Goal: Task Accomplishment & Management: Manage account settings

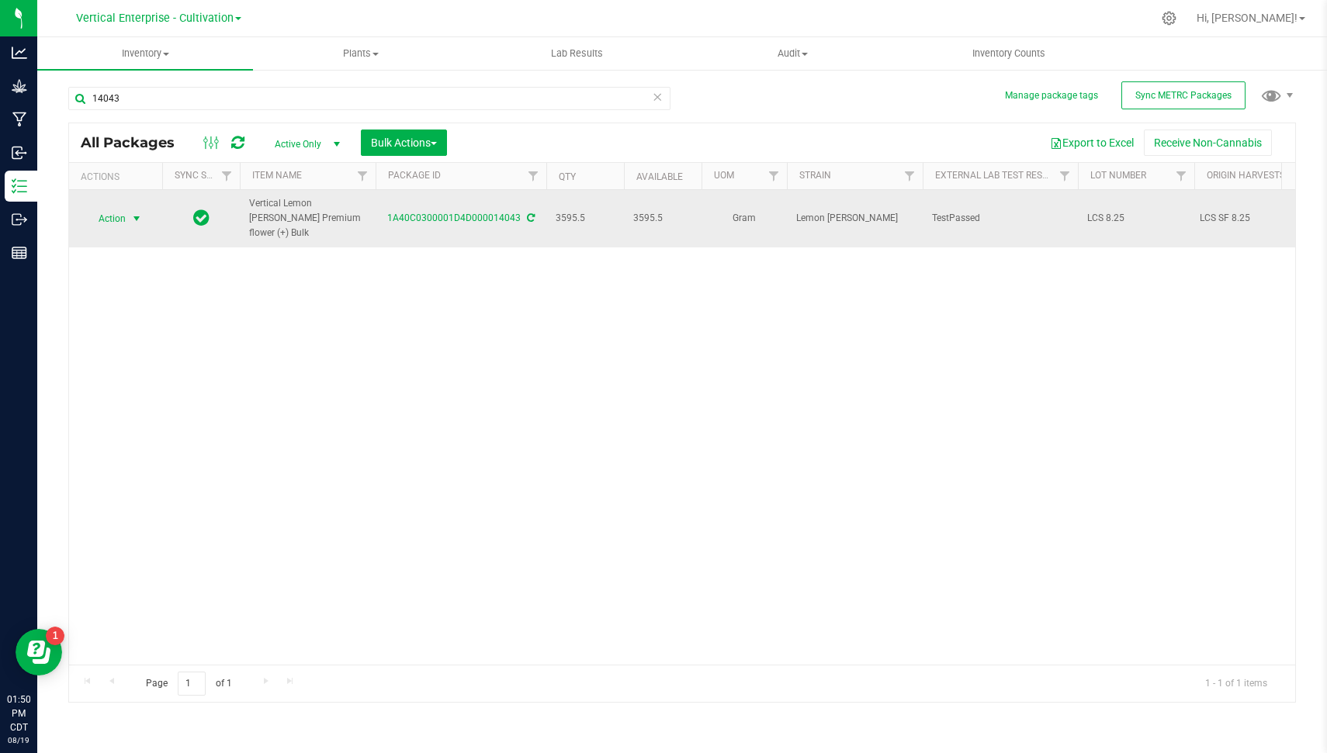
type input "14043"
click at [128, 217] on span "select" at bounding box center [136, 219] width 19 height 22
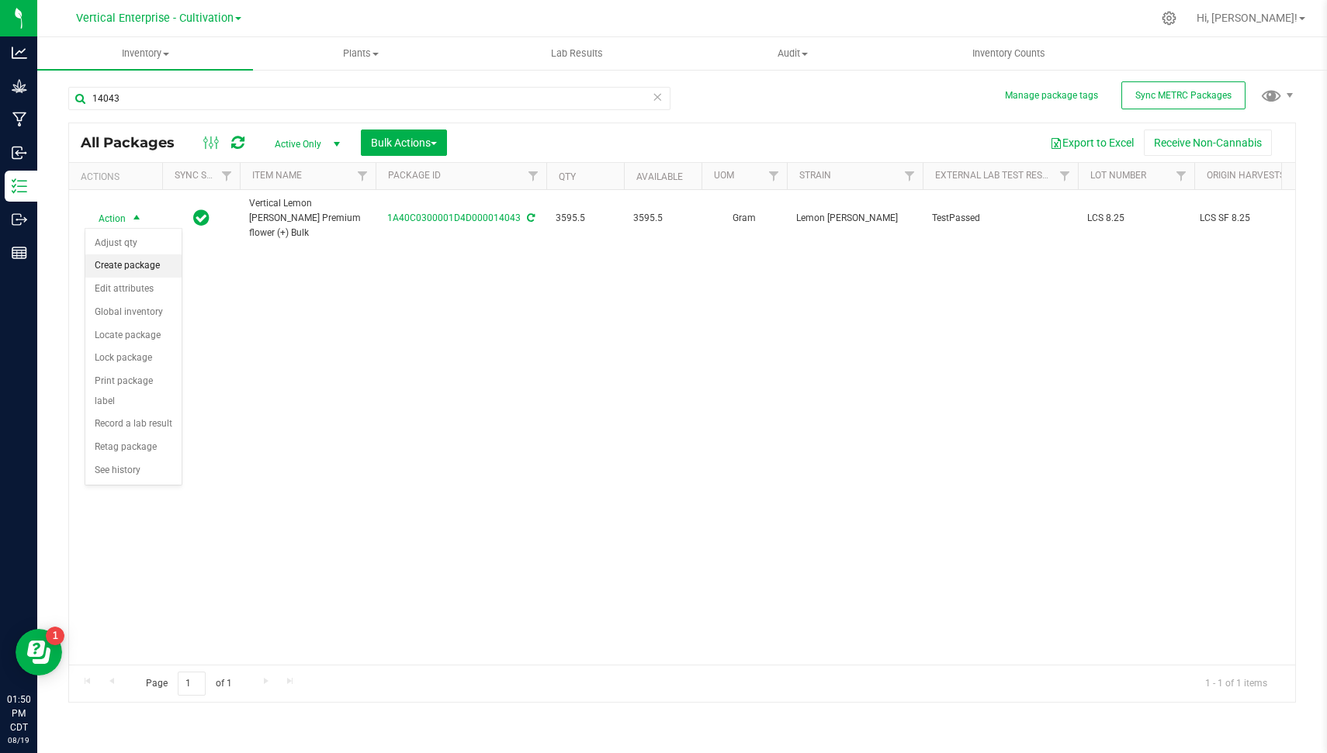
click at [140, 258] on li "Create package" at bounding box center [133, 266] width 96 height 23
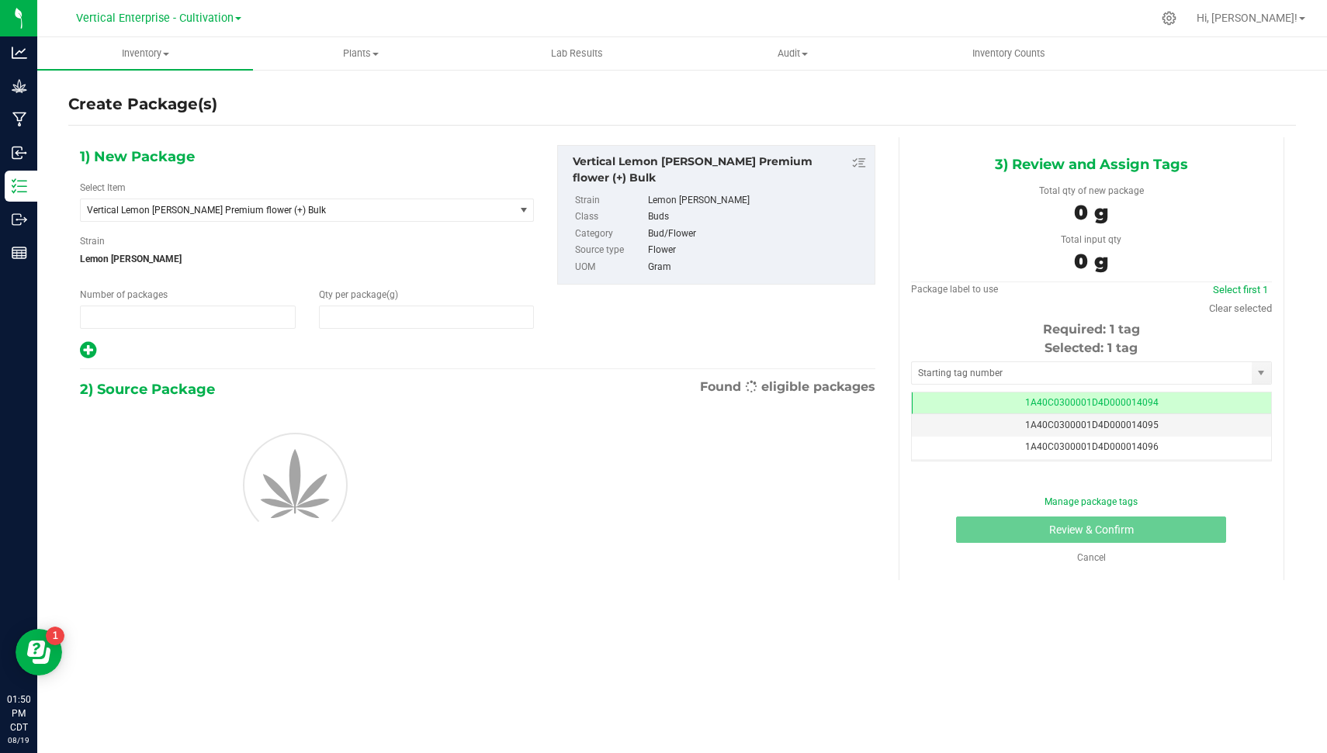
type input "1"
type input "0.0000"
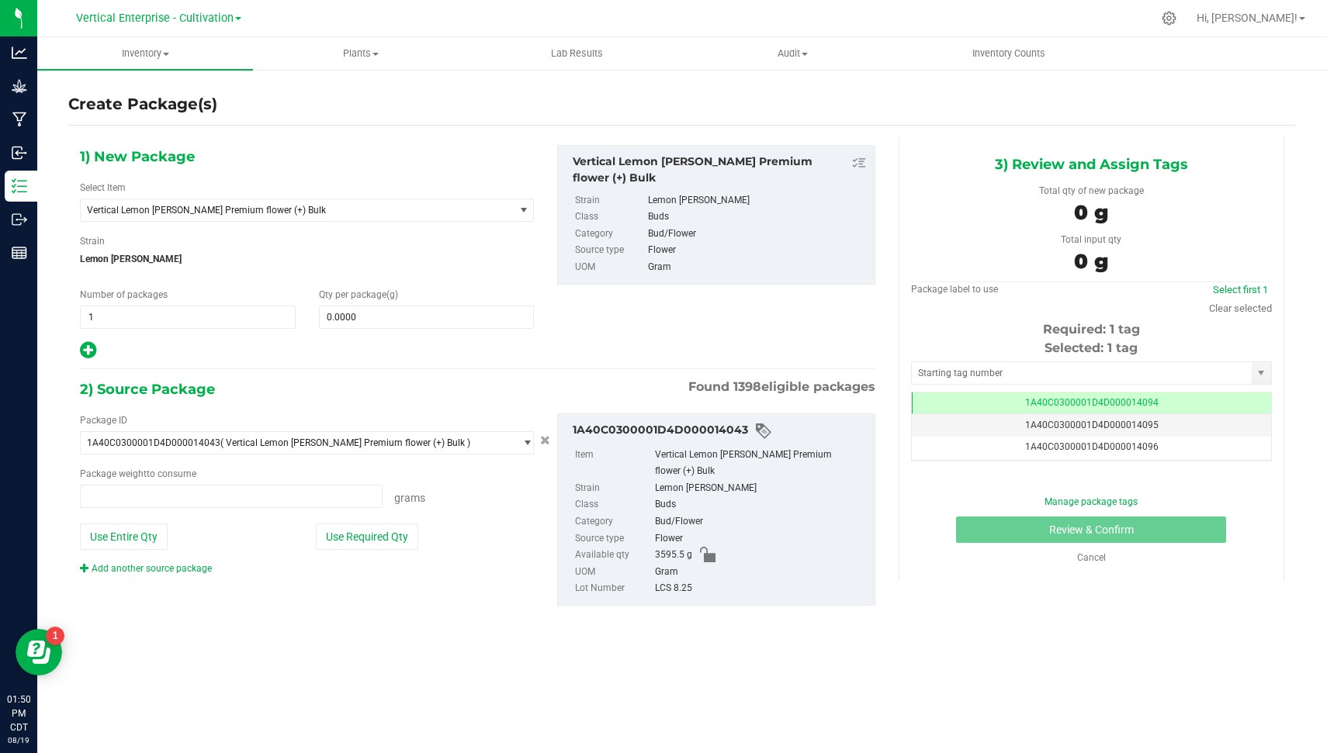
type input "0.0000 g"
click at [285, 219] on span "Vertical Lemon [PERSON_NAME] Premium flower (+) Bulk" at bounding box center [297, 210] width 433 height 22
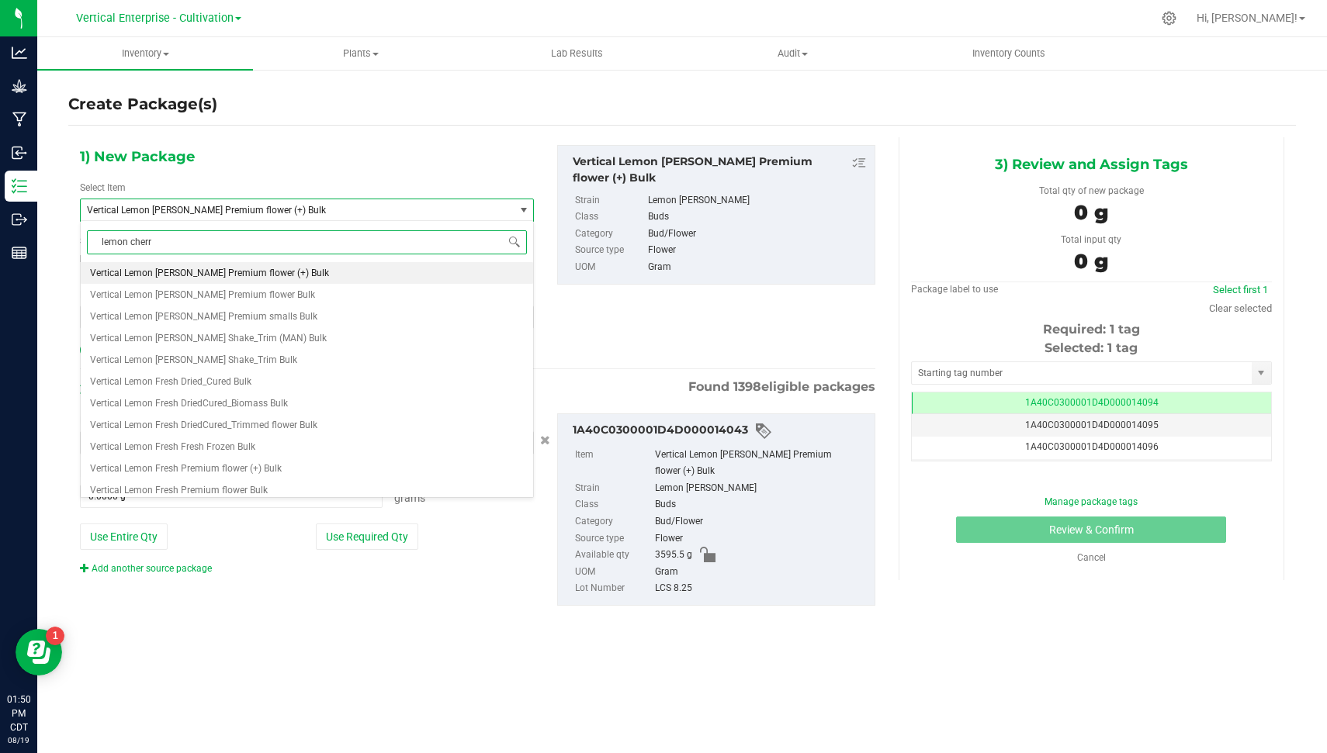
type input "lemon cherry"
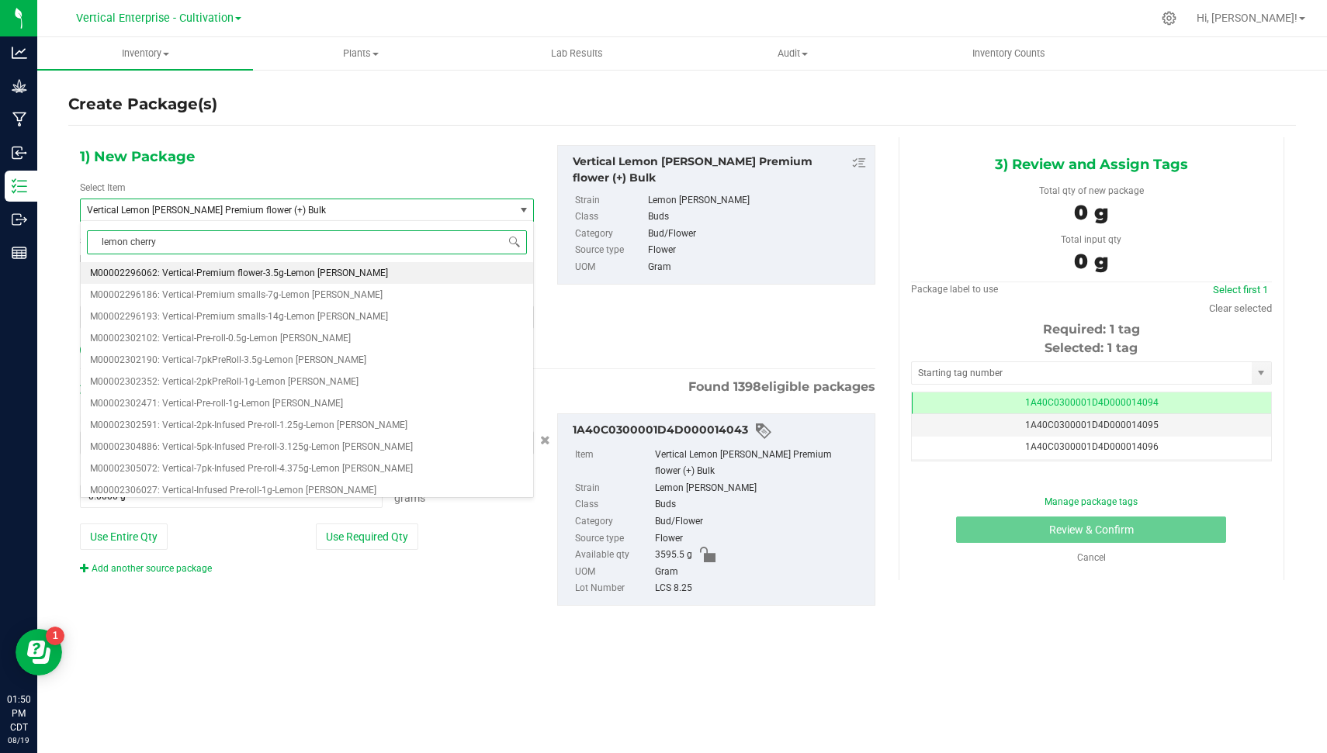
click at [306, 270] on span "M00002296062: Vertical-Premium flower-3.5g-Lemon [PERSON_NAME]" at bounding box center [239, 273] width 298 height 11
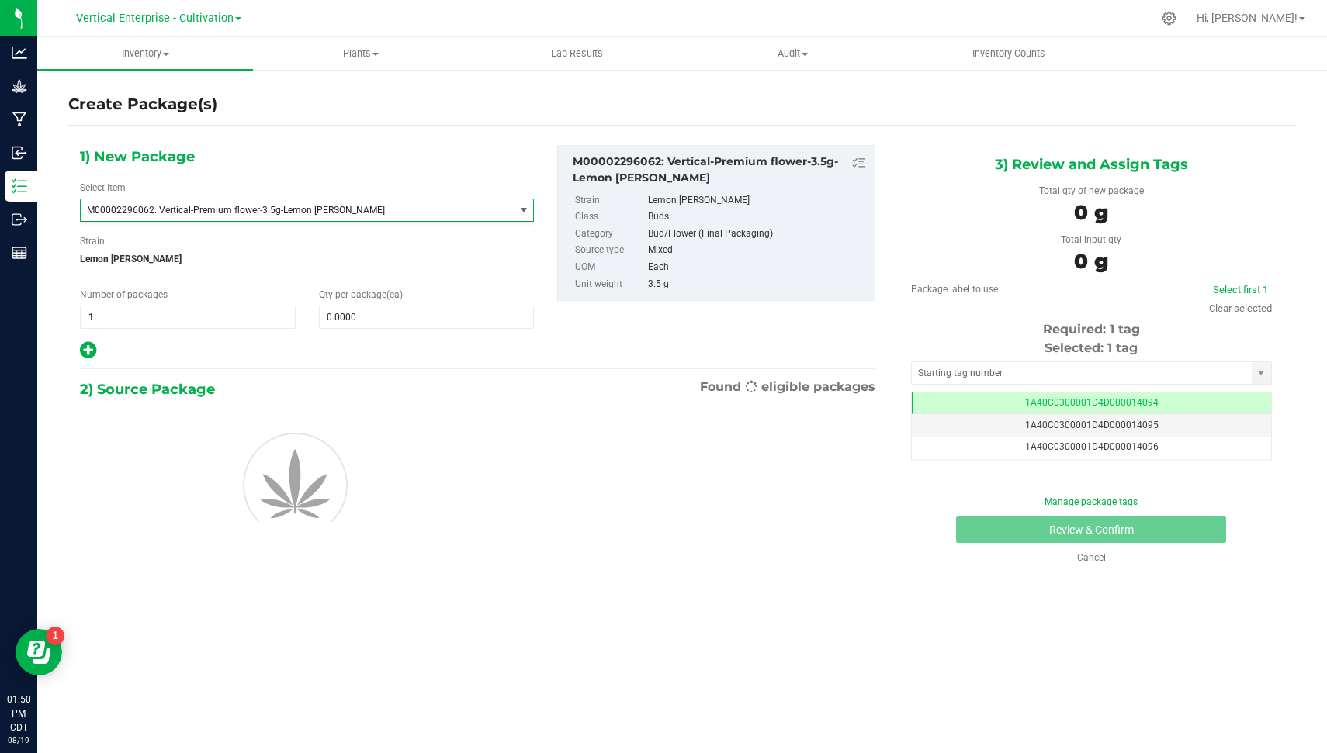
type input "0"
click at [155, 313] on span "1 1" at bounding box center [188, 317] width 216 height 23
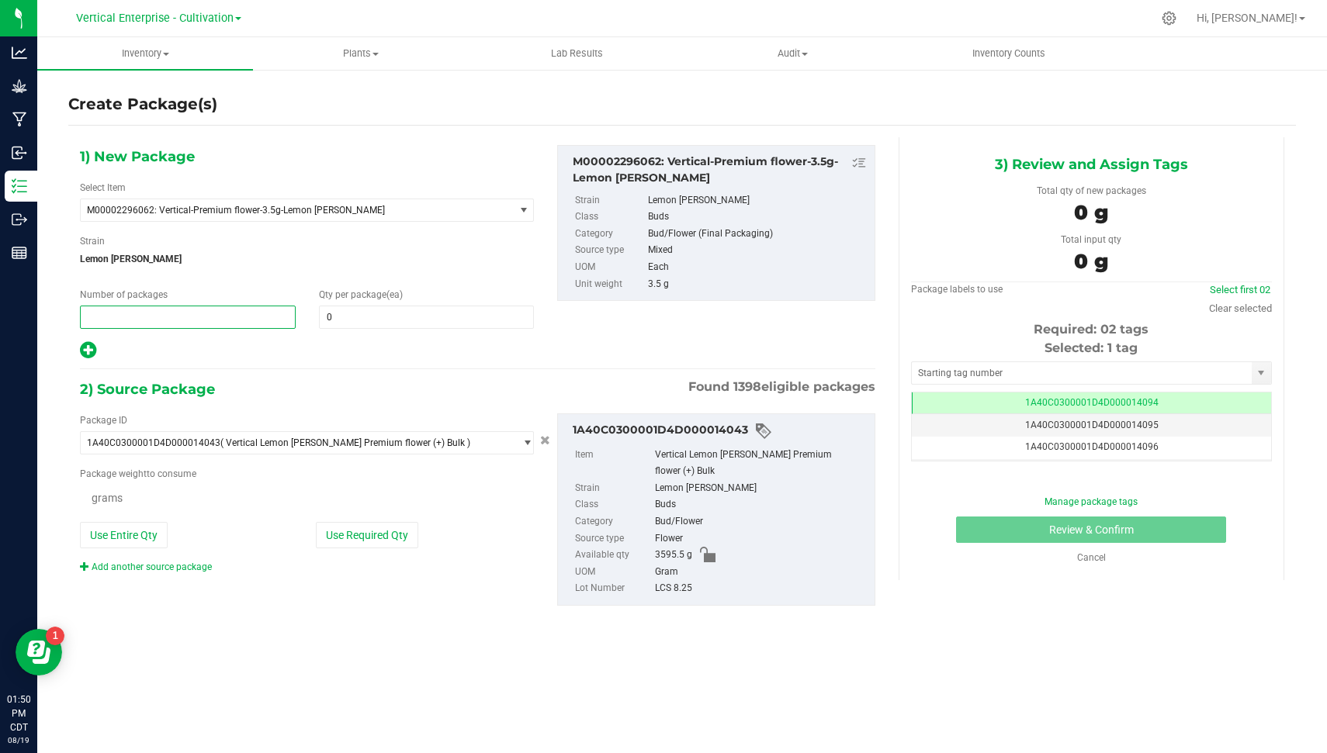
type input "2"
click at [338, 320] on span at bounding box center [427, 317] width 216 height 23
type input "36"
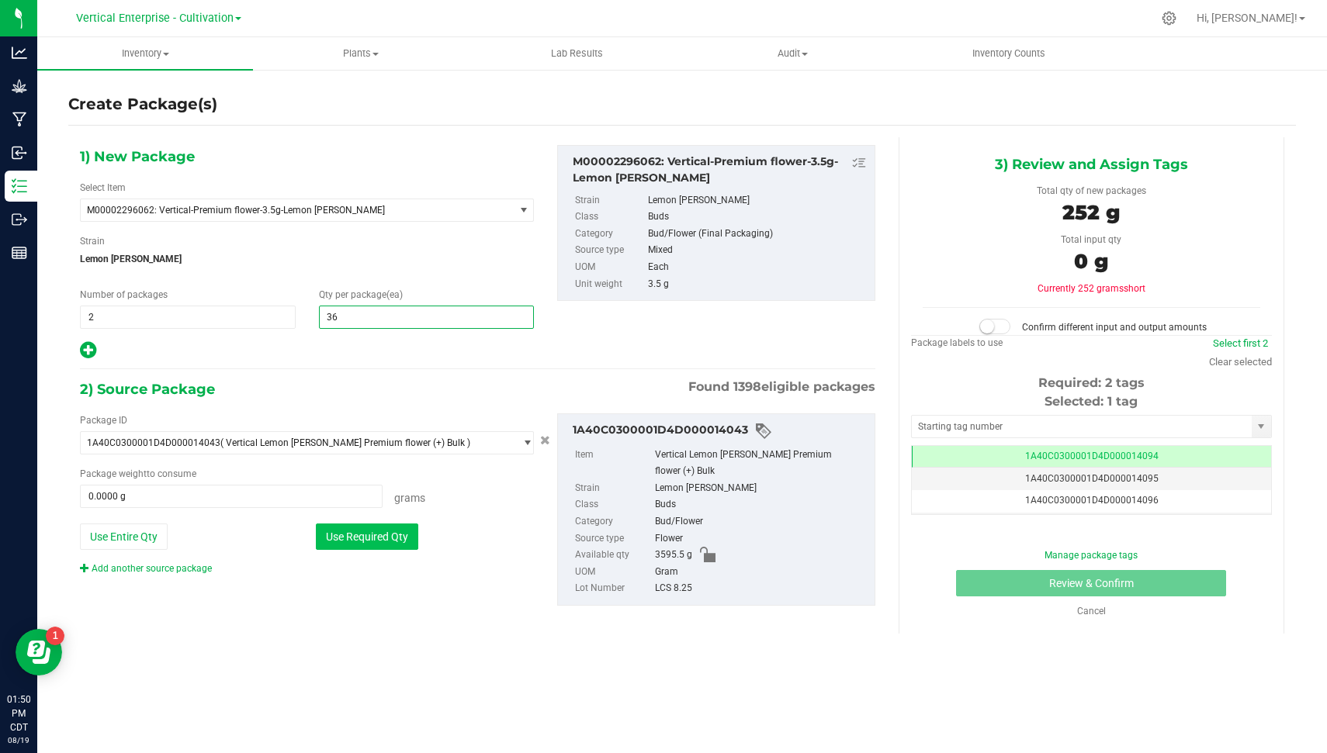
type input "36"
click at [342, 545] on button "Use Required Qty" at bounding box center [367, 537] width 102 height 26
type input "252.0000 g"
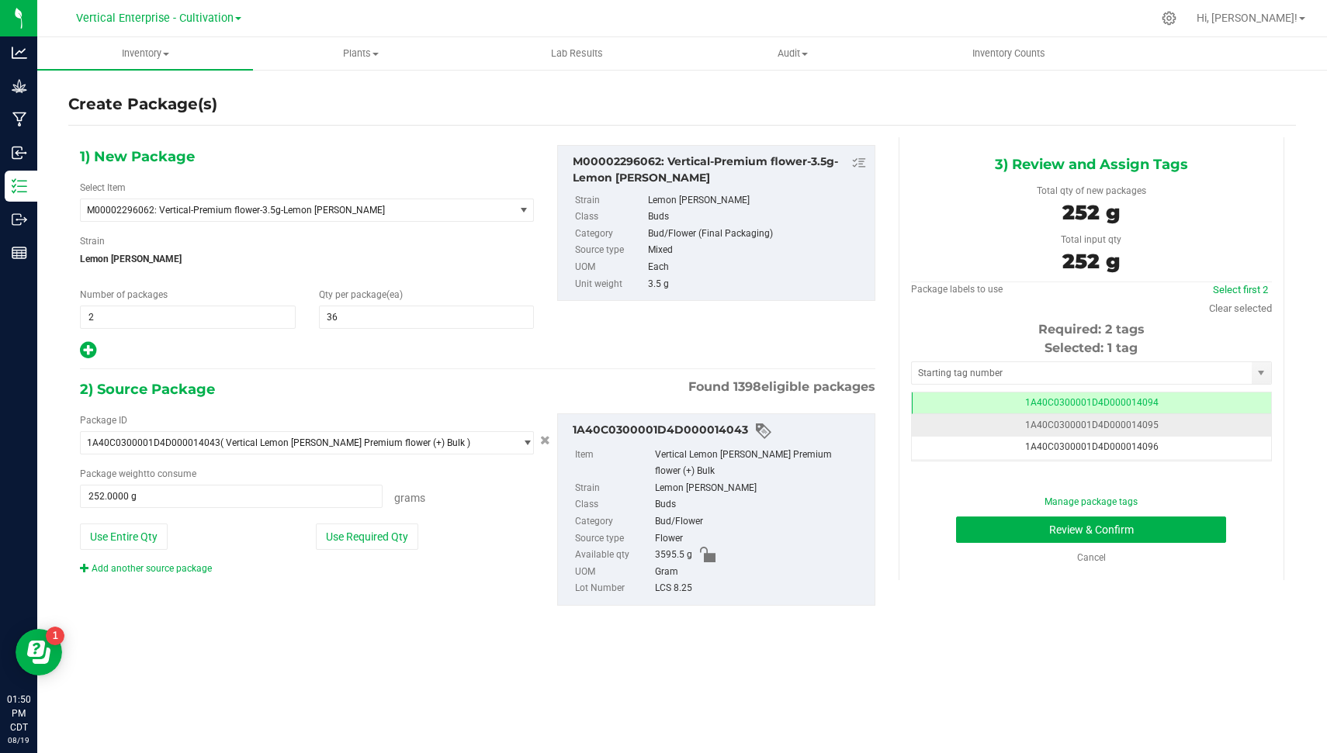
click at [1137, 426] on span "1A40C0300001D4D000014095" at bounding box center [1091, 425] width 133 height 11
click at [1190, 532] on button "Review & Confirm" at bounding box center [1091, 530] width 270 height 26
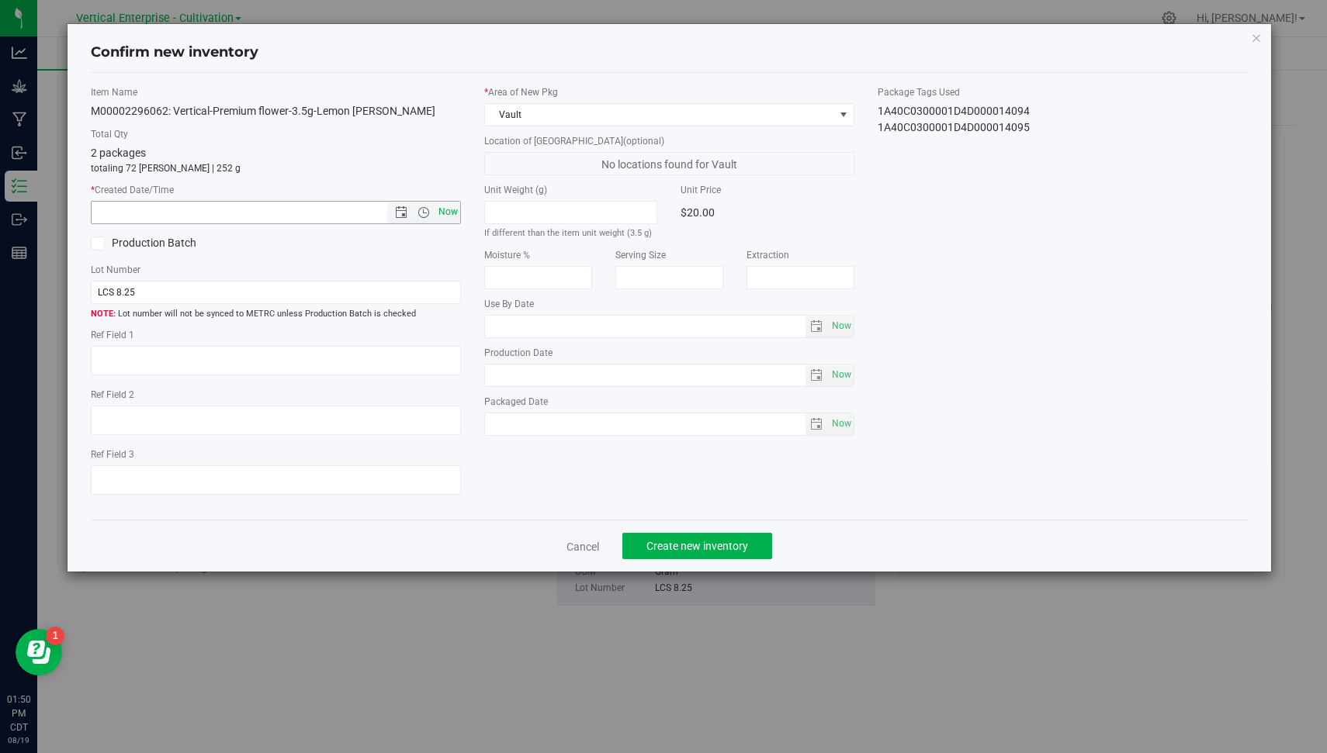
click at [442, 201] on span "Now" at bounding box center [448, 212] width 26 height 23
type input "[DATE] 1:50 PM"
click at [694, 545] on span "Create new inventory" at bounding box center [697, 546] width 102 height 12
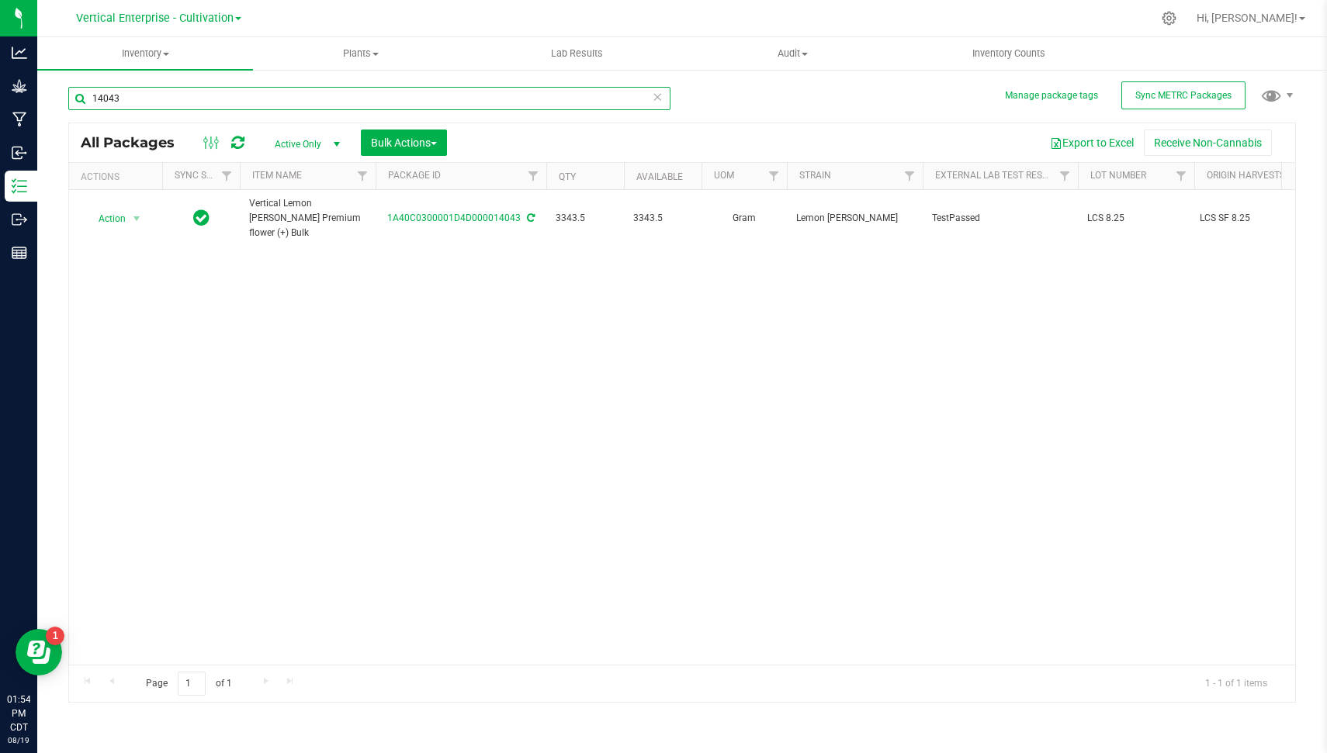
click at [261, 95] on input "14043" at bounding box center [369, 98] width 602 height 23
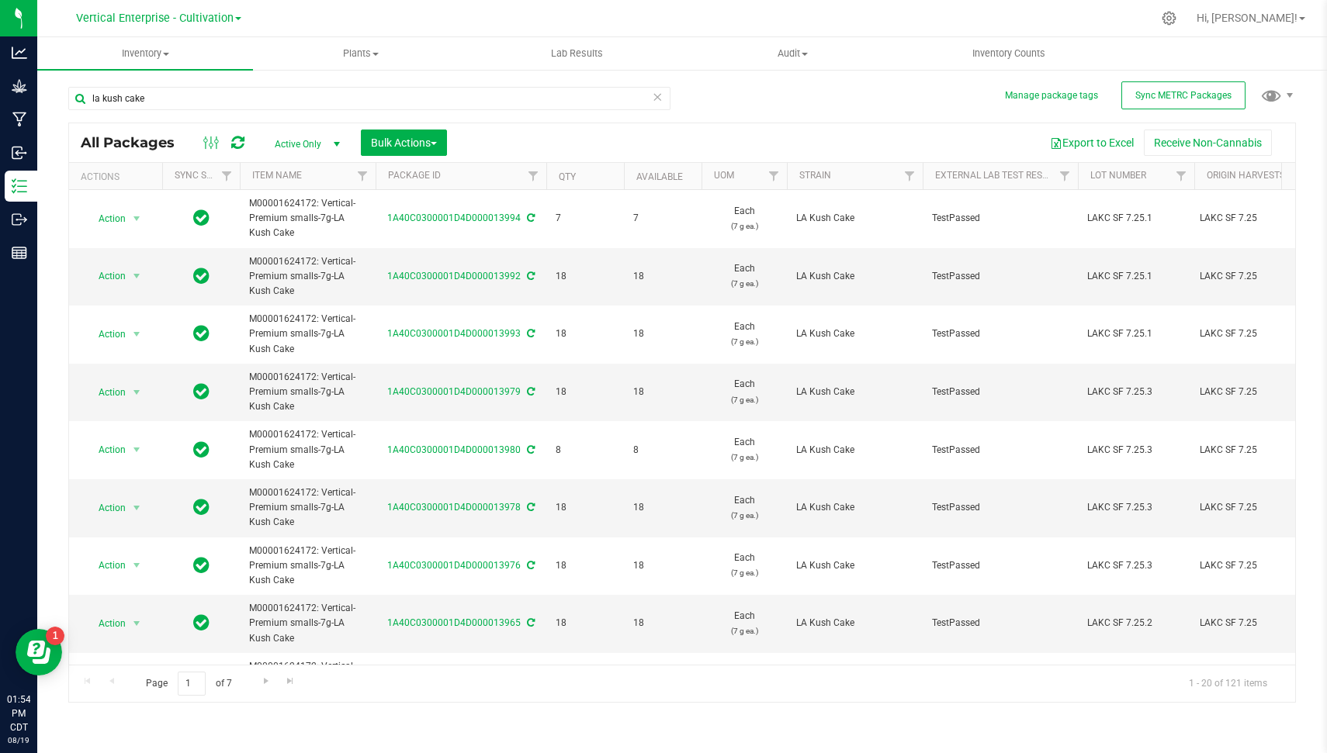
click at [400, 85] on div "la kush cake" at bounding box center [375, 98] width 614 height 50
click at [397, 90] on input "la kush cake" at bounding box center [369, 98] width 602 height 23
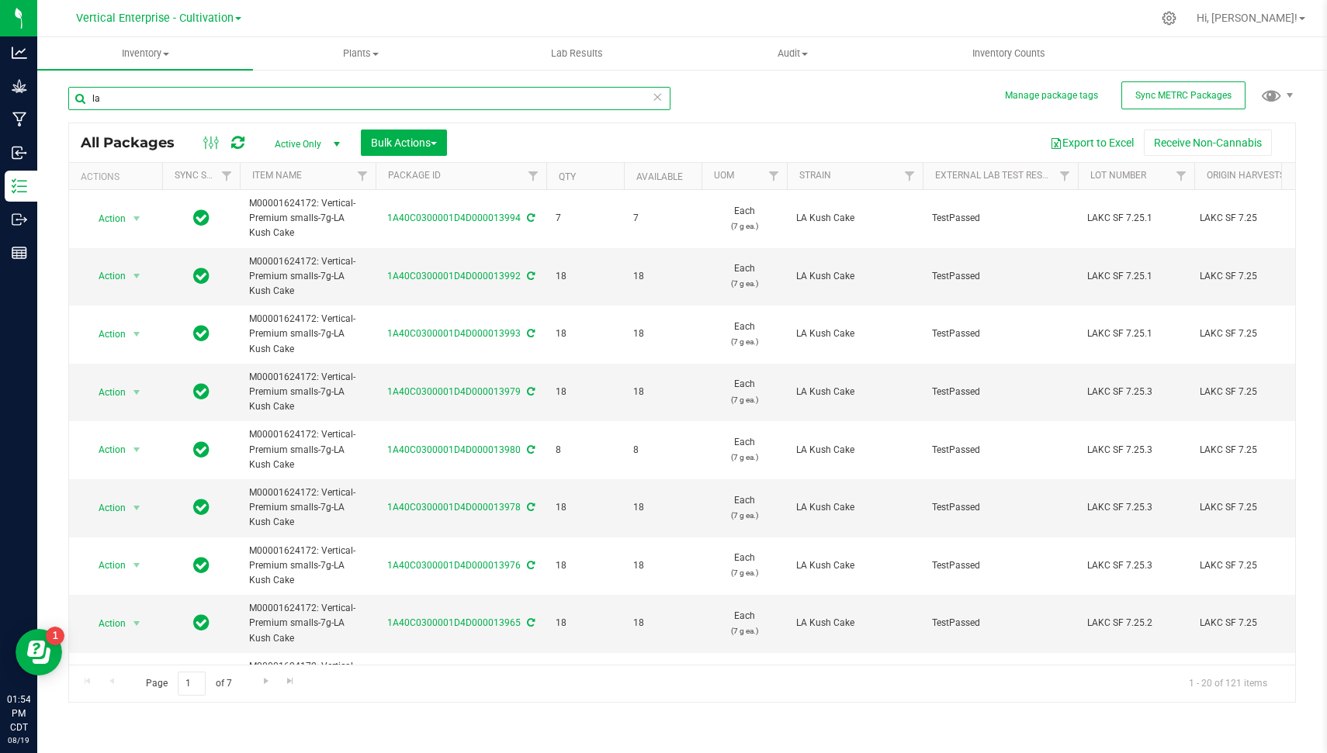
type input "l"
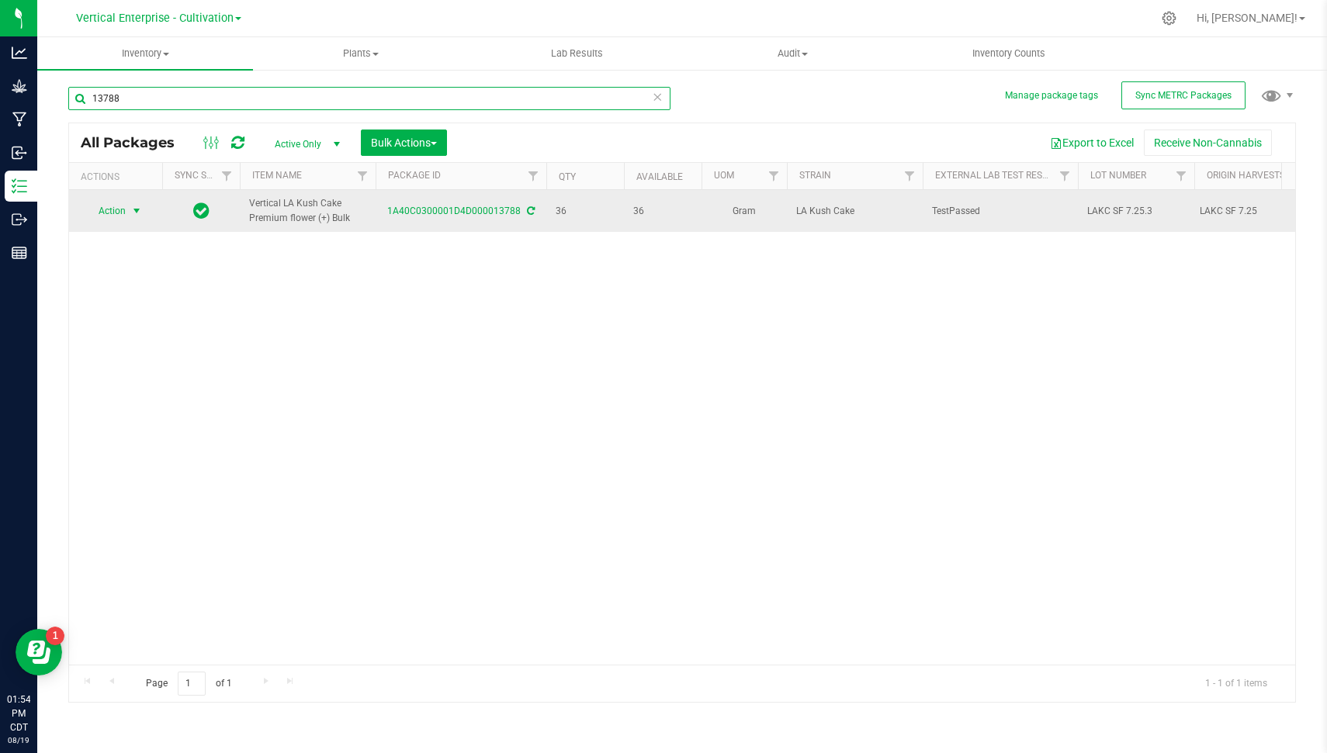
type input "13788"
click at [132, 203] on span "select" at bounding box center [136, 211] width 19 height 22
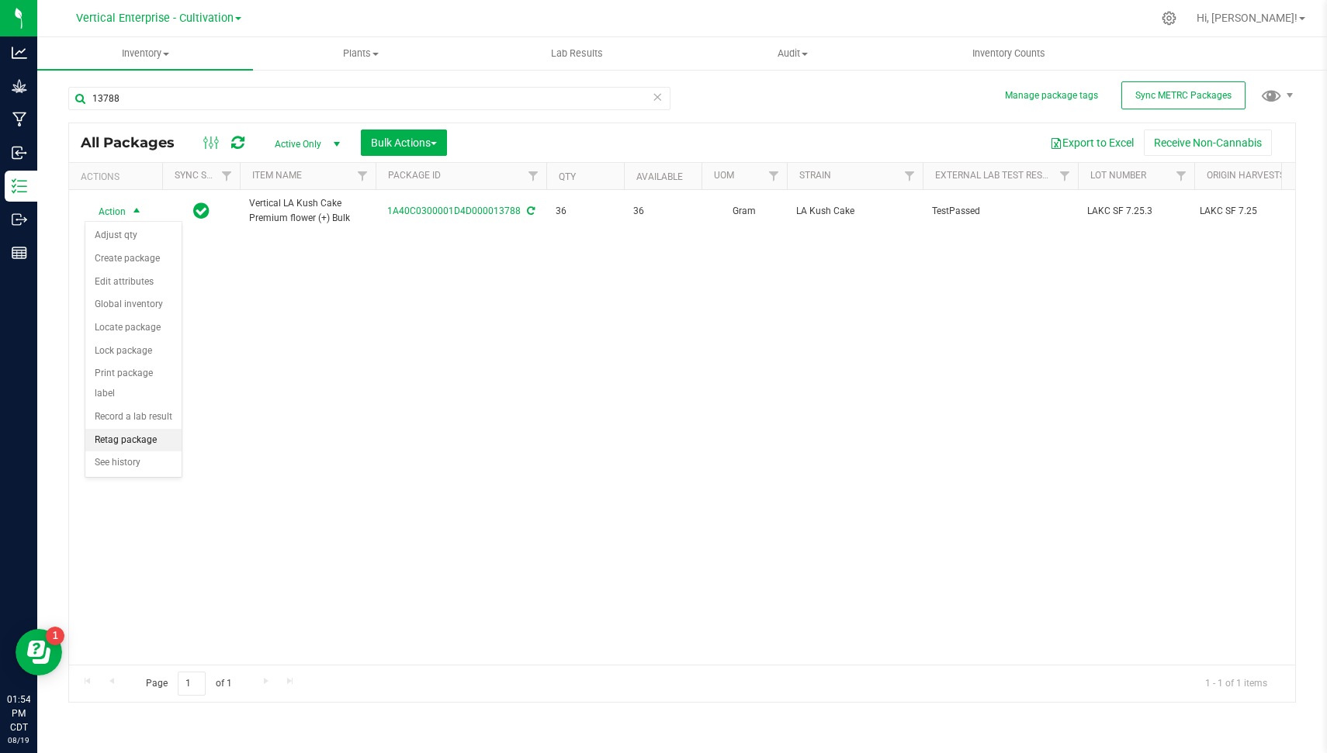
click at [147, 435] on li "Retag package" at bounding box center [133, 440] width 96 height 23
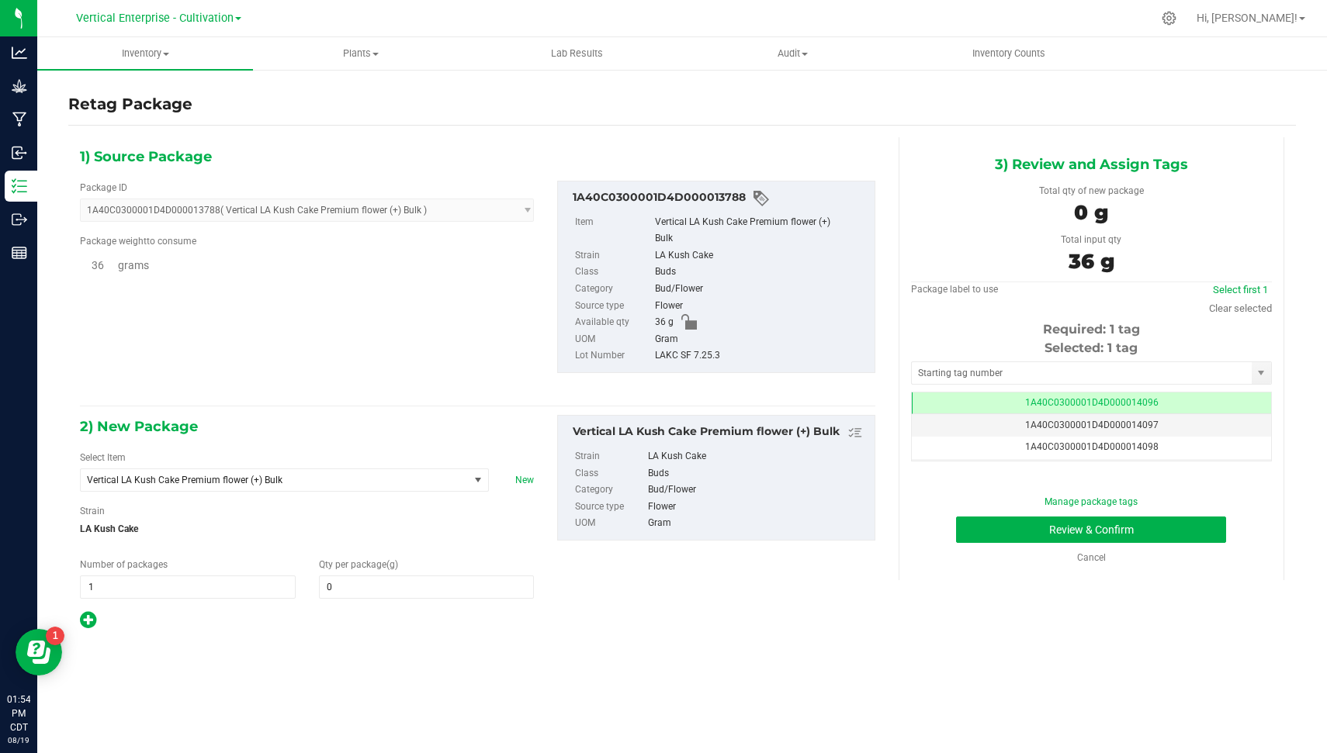
type input "0.0000"
click at [334, 482] on span "Vertical LA Kush Cake Premium flower (+) Bulk" at bounding box center [267, 480] width 360 height 11
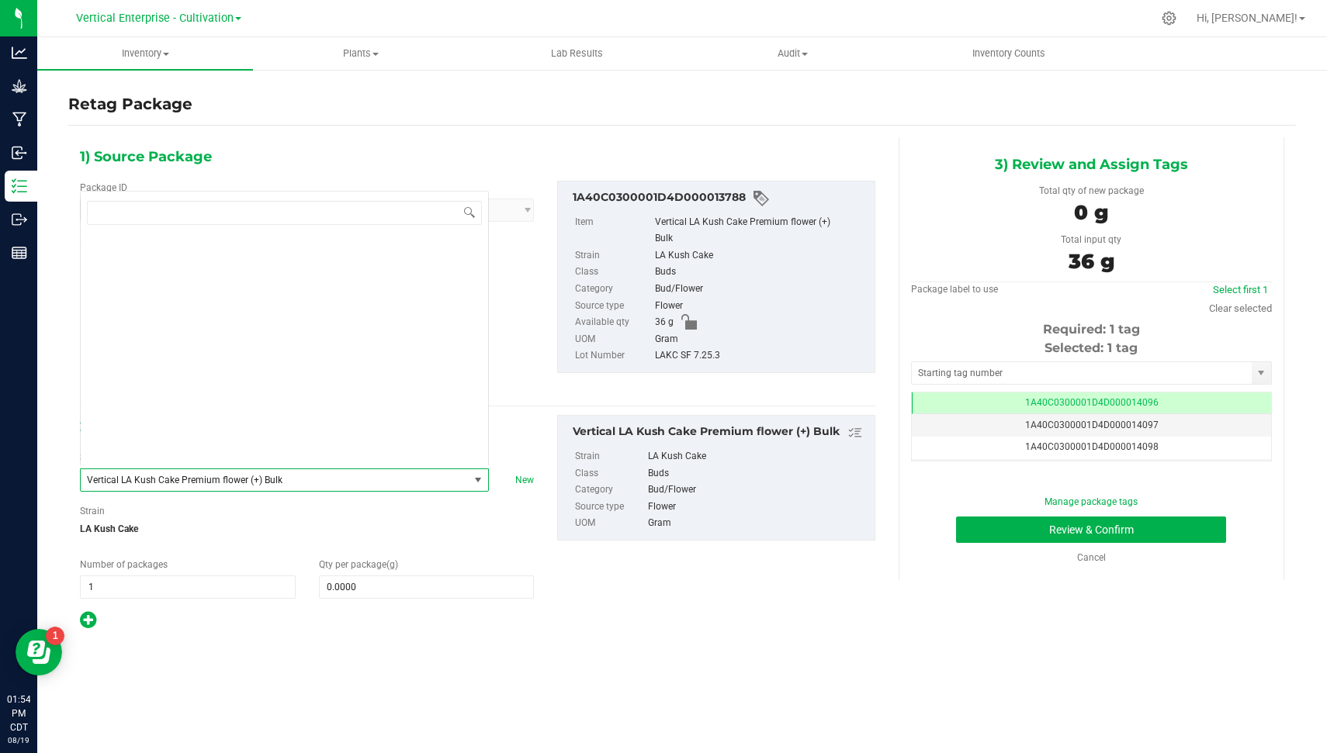
scroll to position [117473, 0]
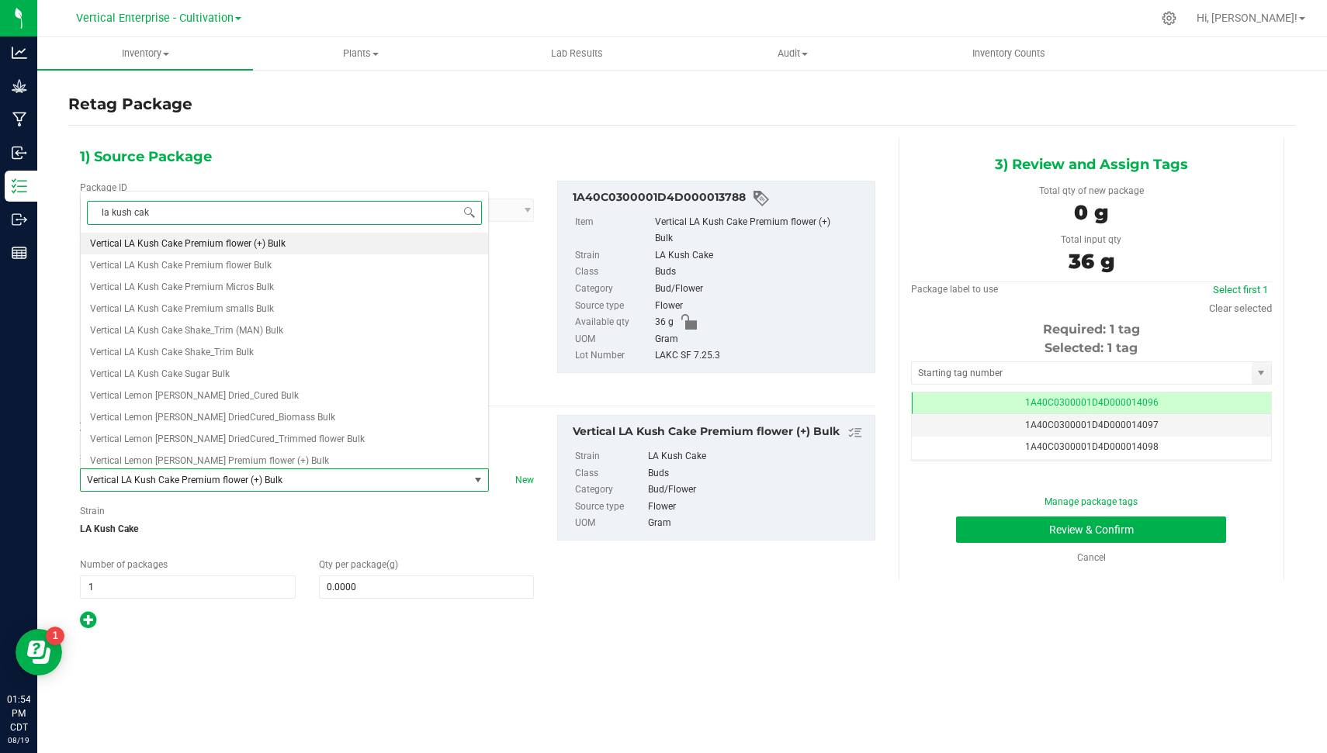
type input "la kush cake"
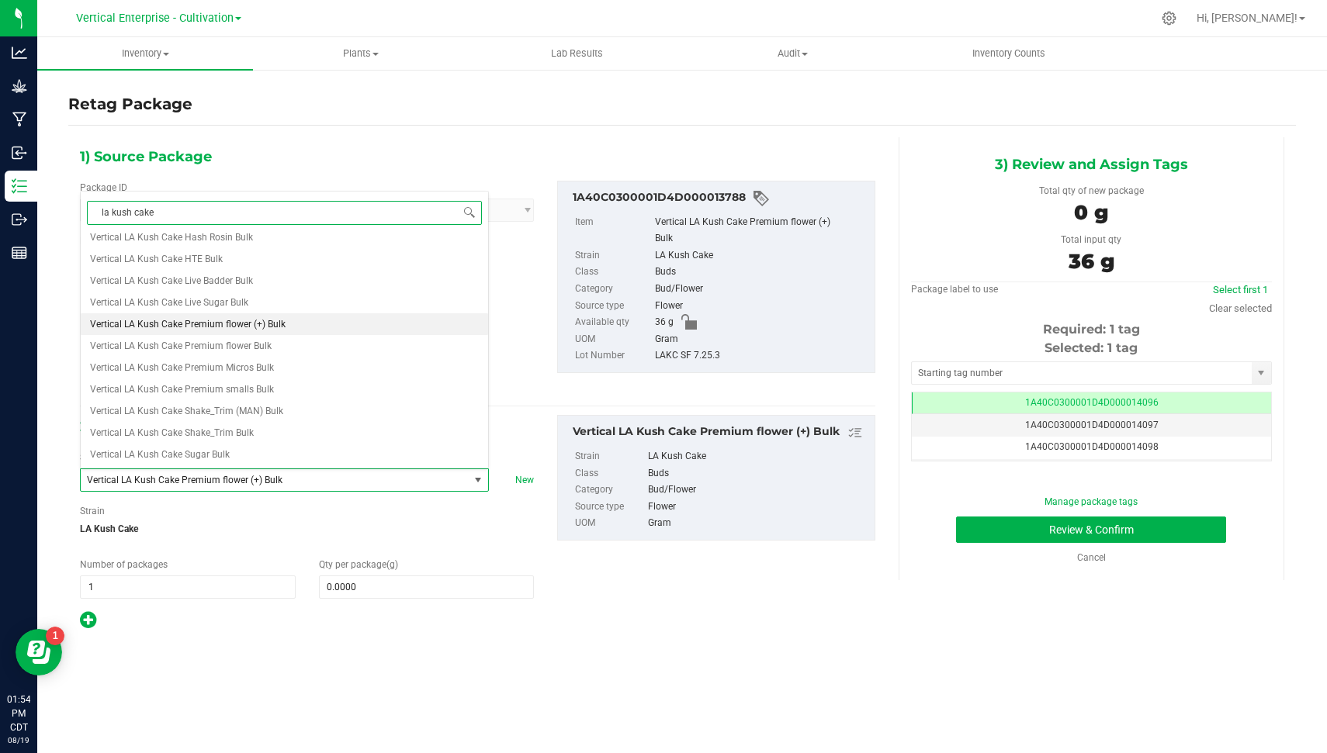
scroll to position [0, 0]
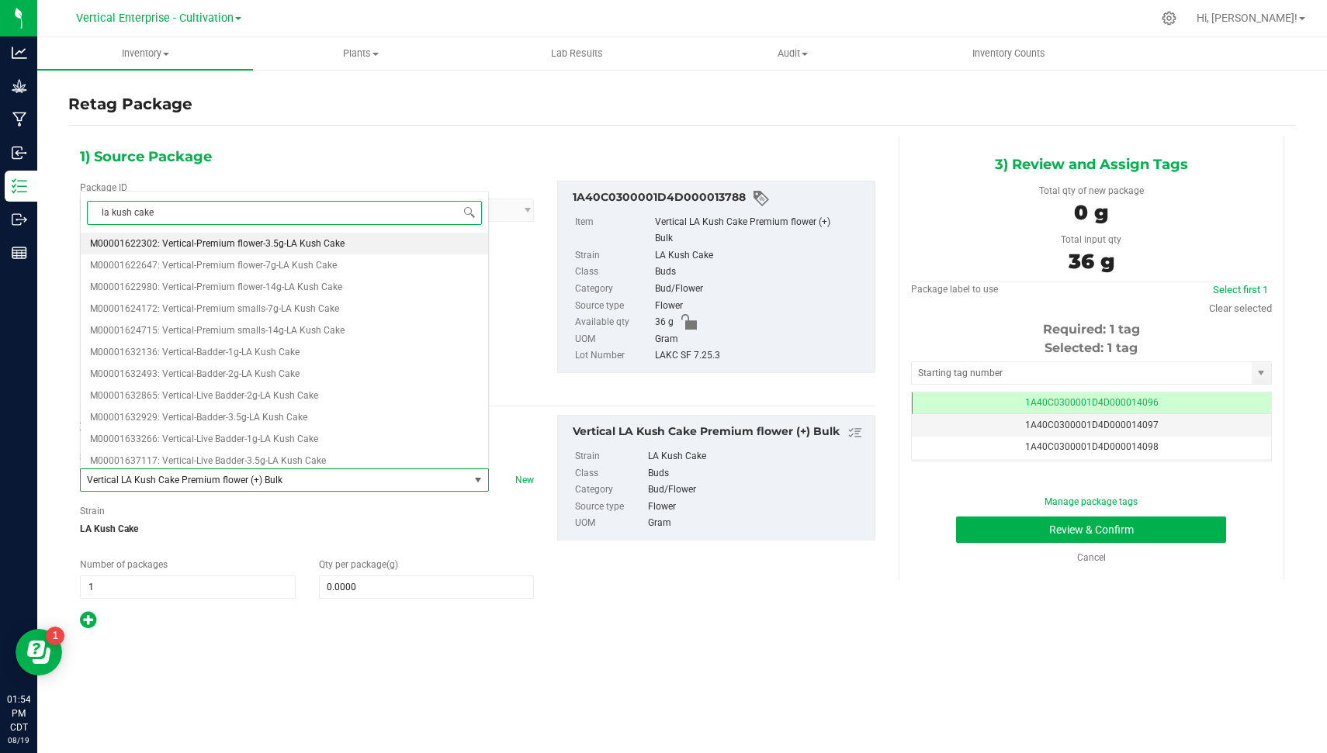
click at [340, 241] on span "M00001622302: Vertical-Premium flower-3.5g-LA Kush Cake" at bounding box center [217, 243] width 255 height 11
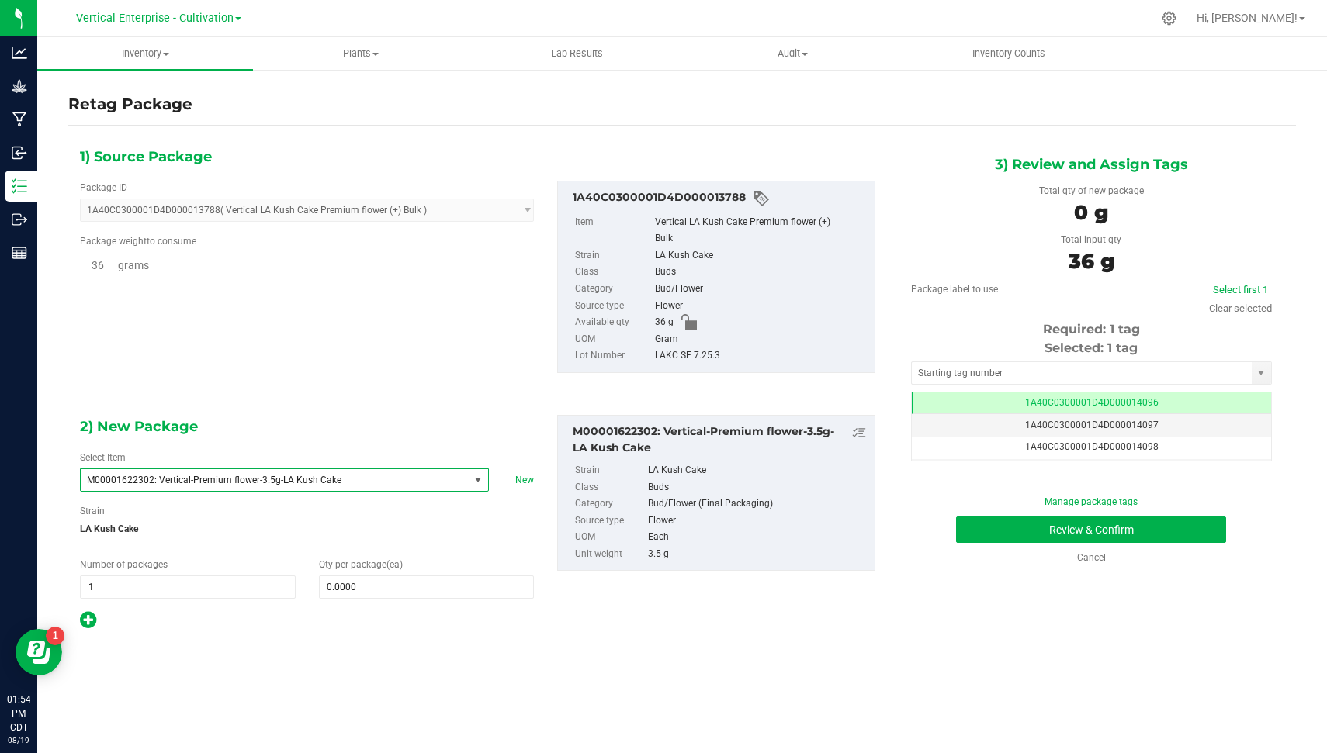
type input "0"
click at [354, 580] on span at bounding box center [427, 587] width 216 height 23
type input "36"
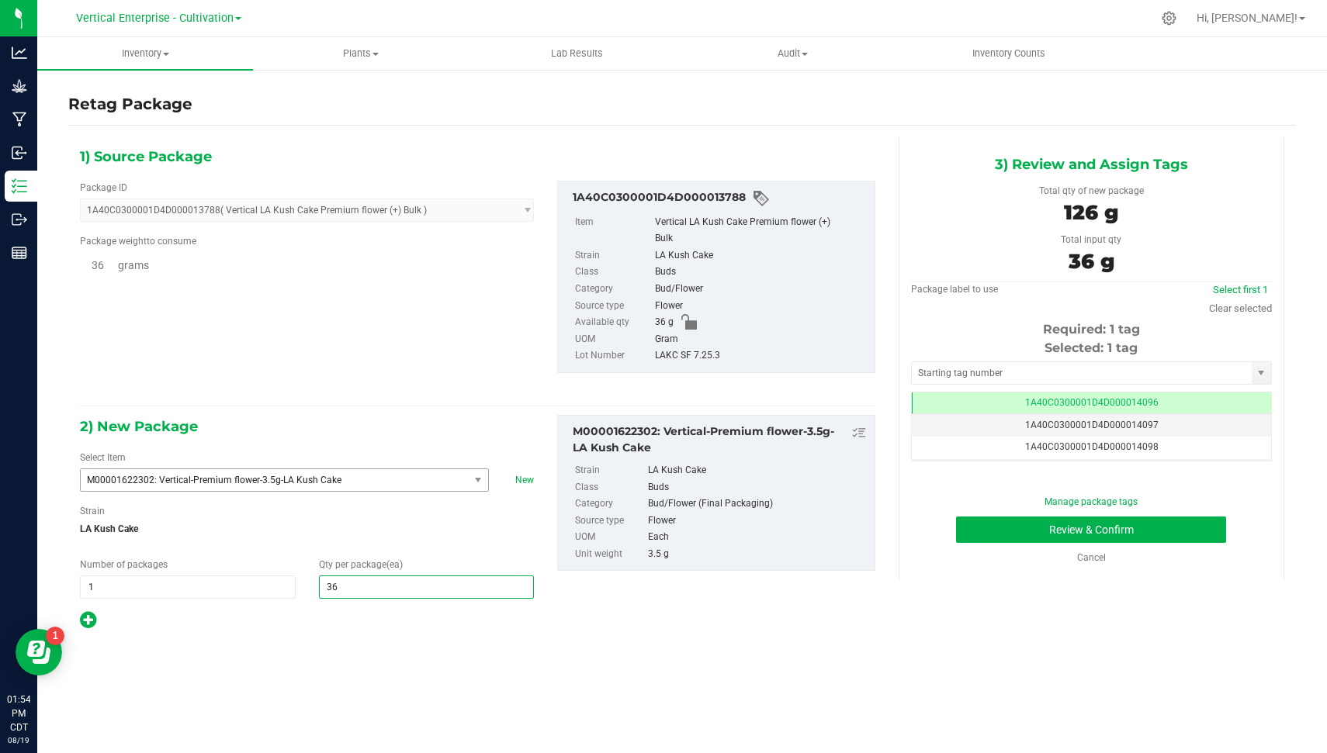
click at [244, 389] on div "1) Source Package Package ID 1A40C0300001D4D000013788 ( Vertical LA Kush Cake P…" at bounding box center [477, 271] width 795 height 253
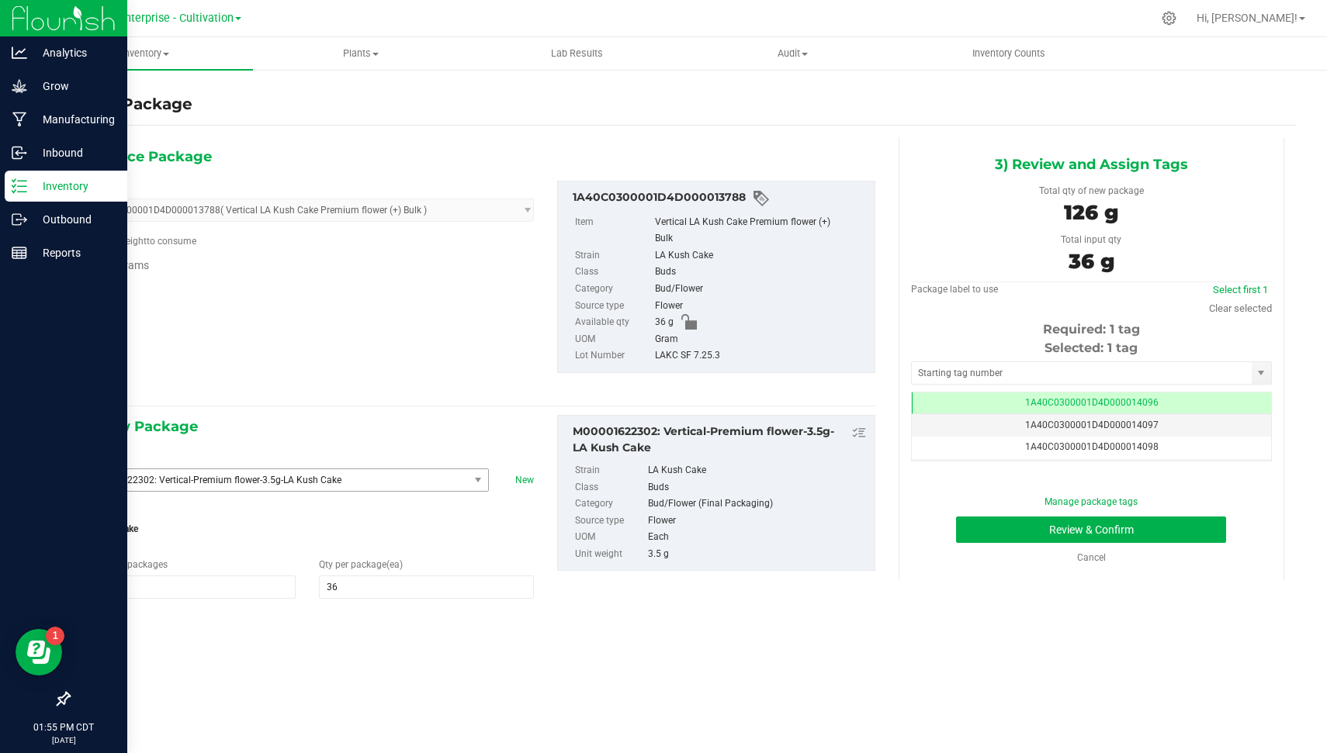
click at [38, 182] on p "Inventory" at bounding box center [73, 186] width 93 height 19
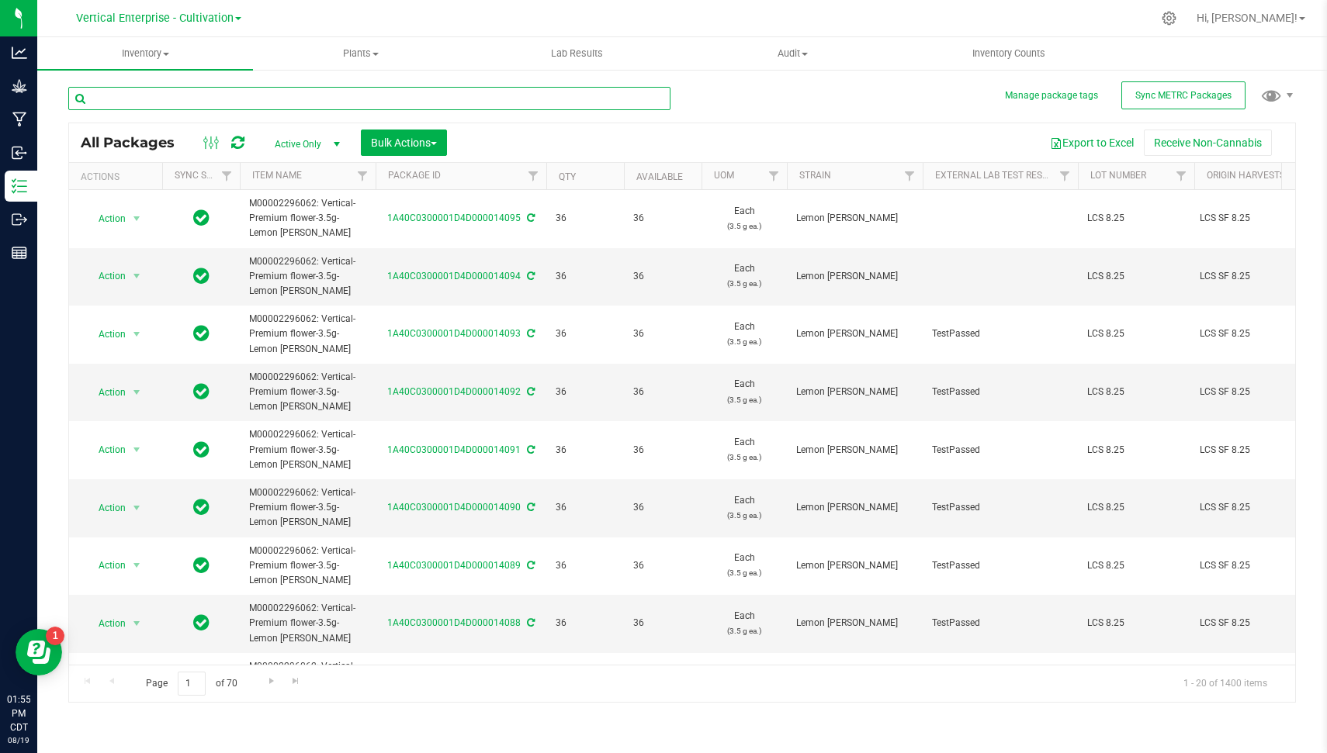
click at [239, 102] on input "text" at bounding box center [369, 98] width 602 height 23
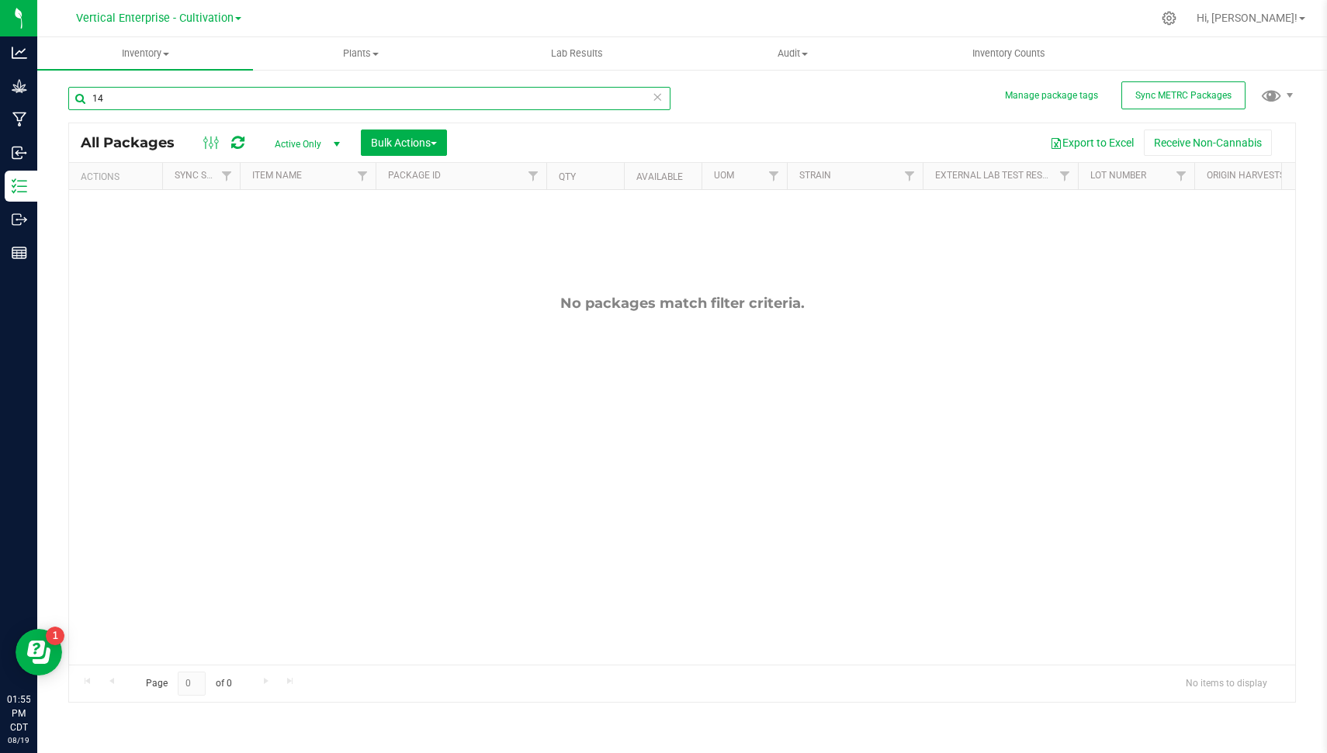
type input "1"
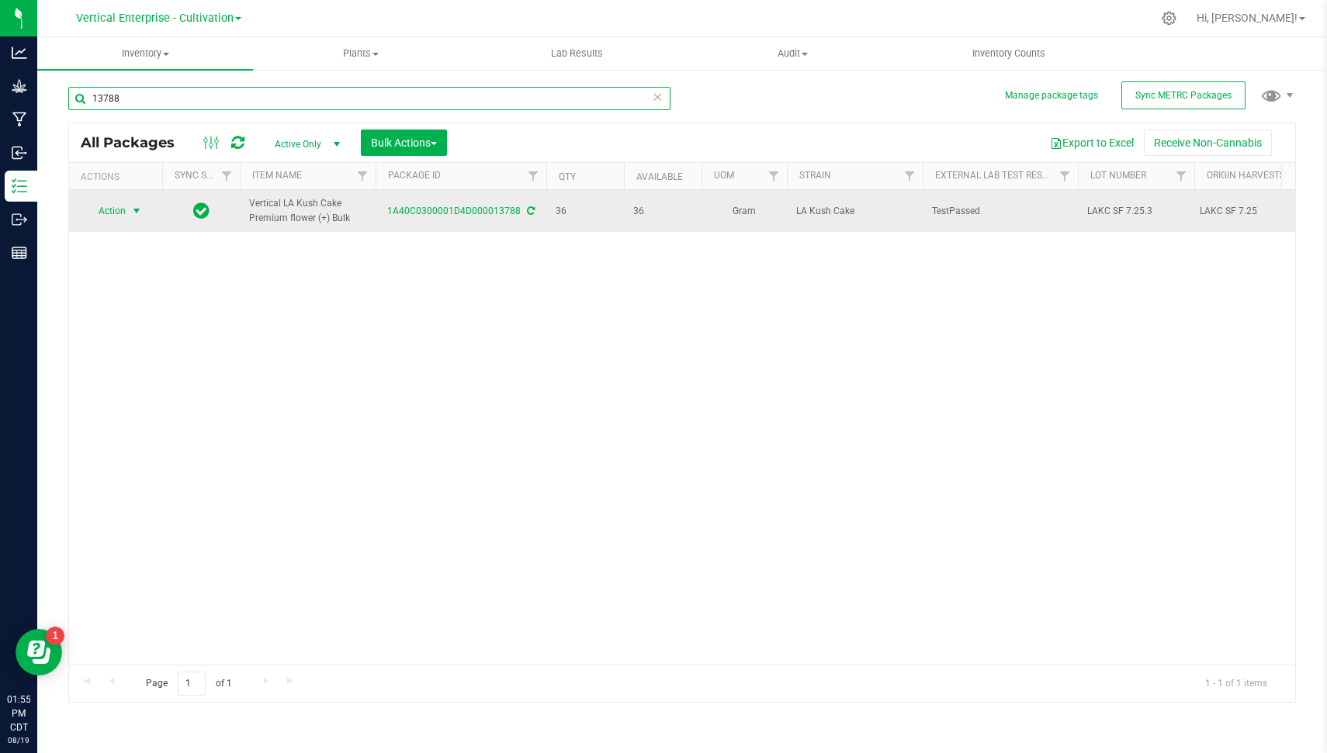
type input "13788"
click at [128, 209] on span "select" at bounding box center [136, 211] width 19 height 22
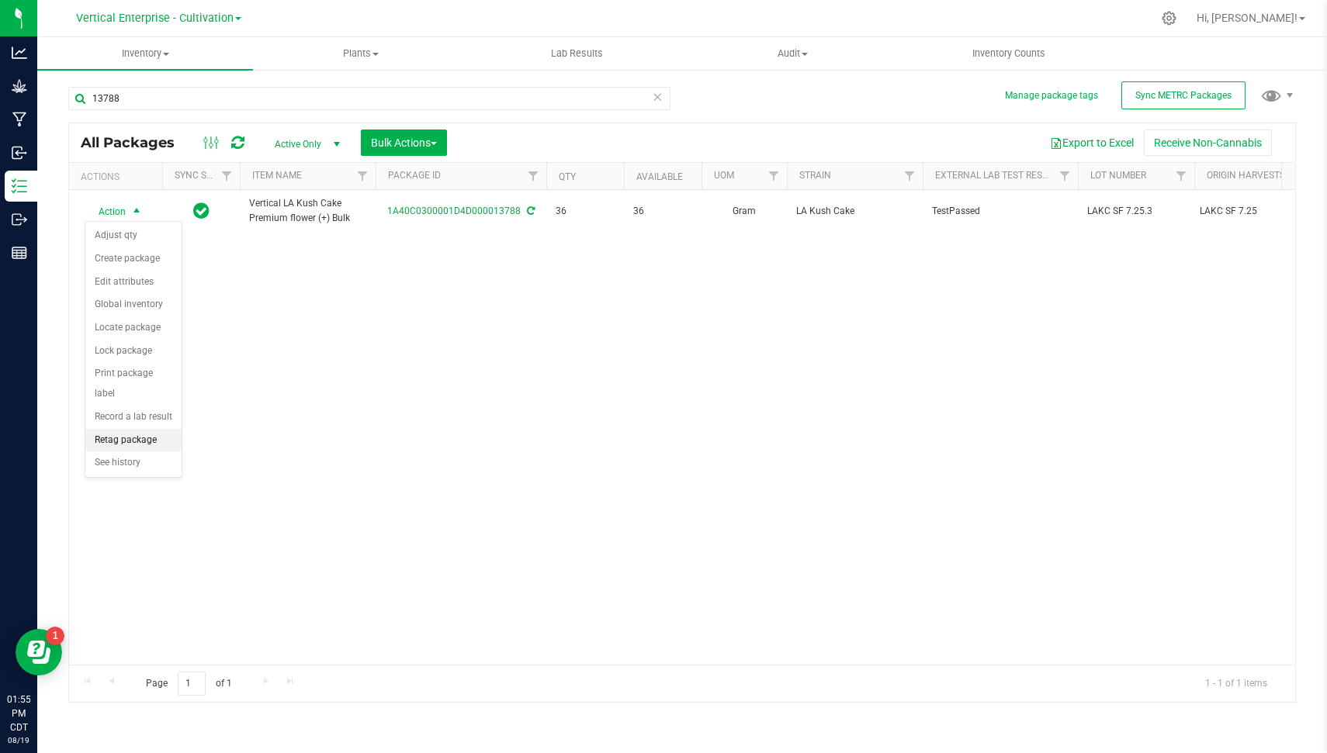
click at [142, 435] on li "Retag package" at bounding box center [133, 440] width 96 height 23
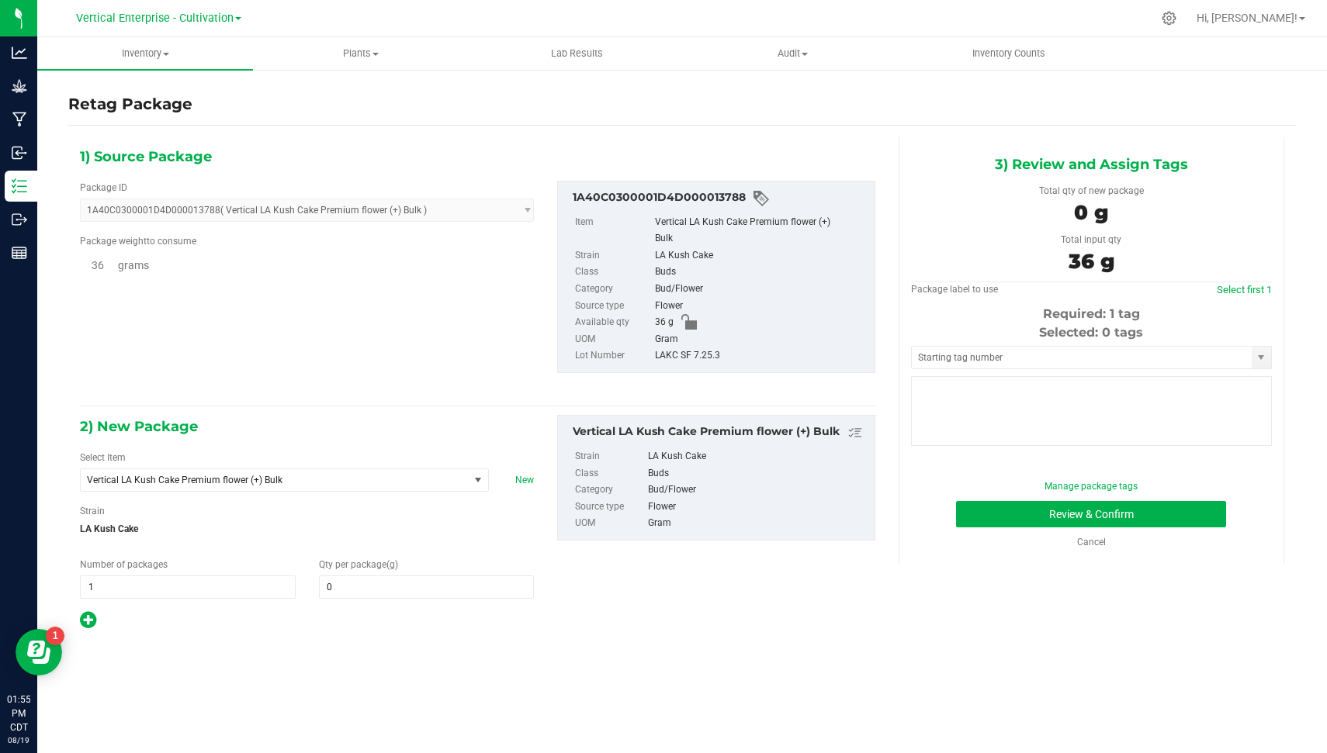
type input "0.0000"
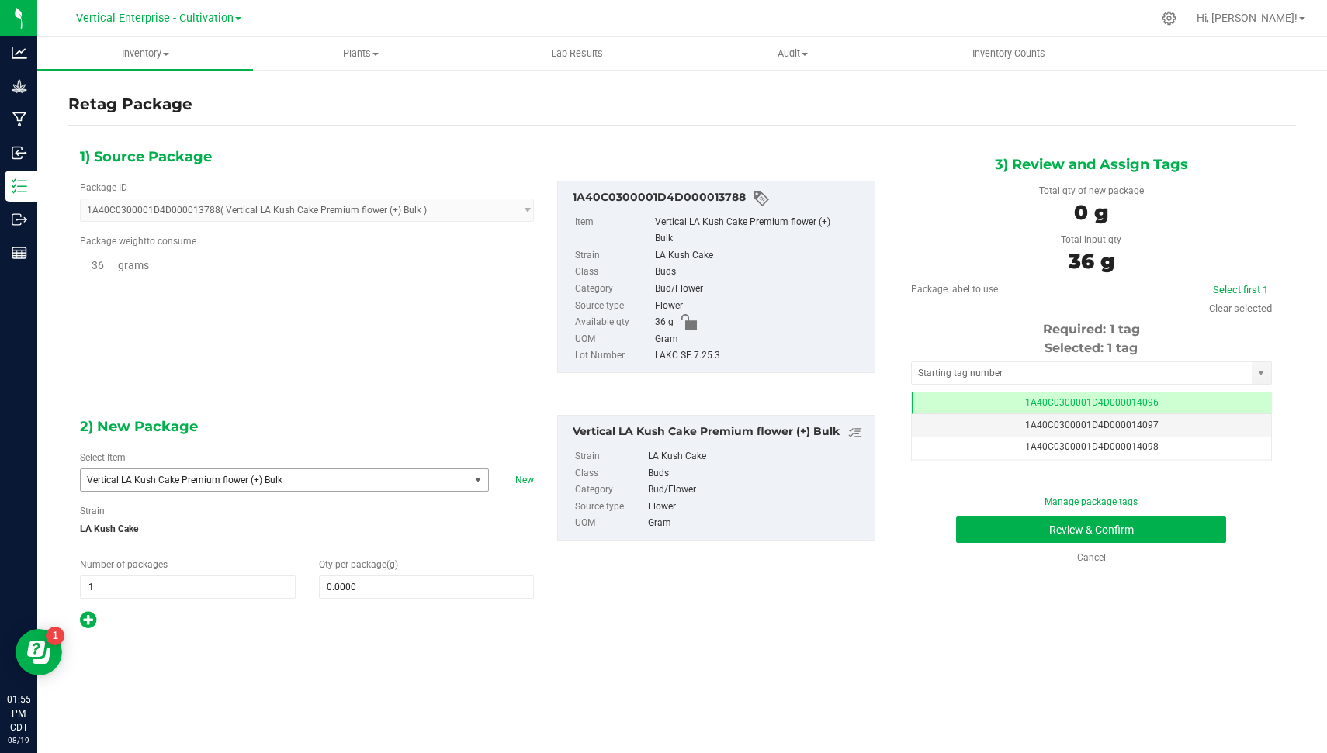
click at [335, 475] on span "Vertical LA Kush Cake Premium flower (+) Bulk" at bounding box center [267, 480] width 360 height 11
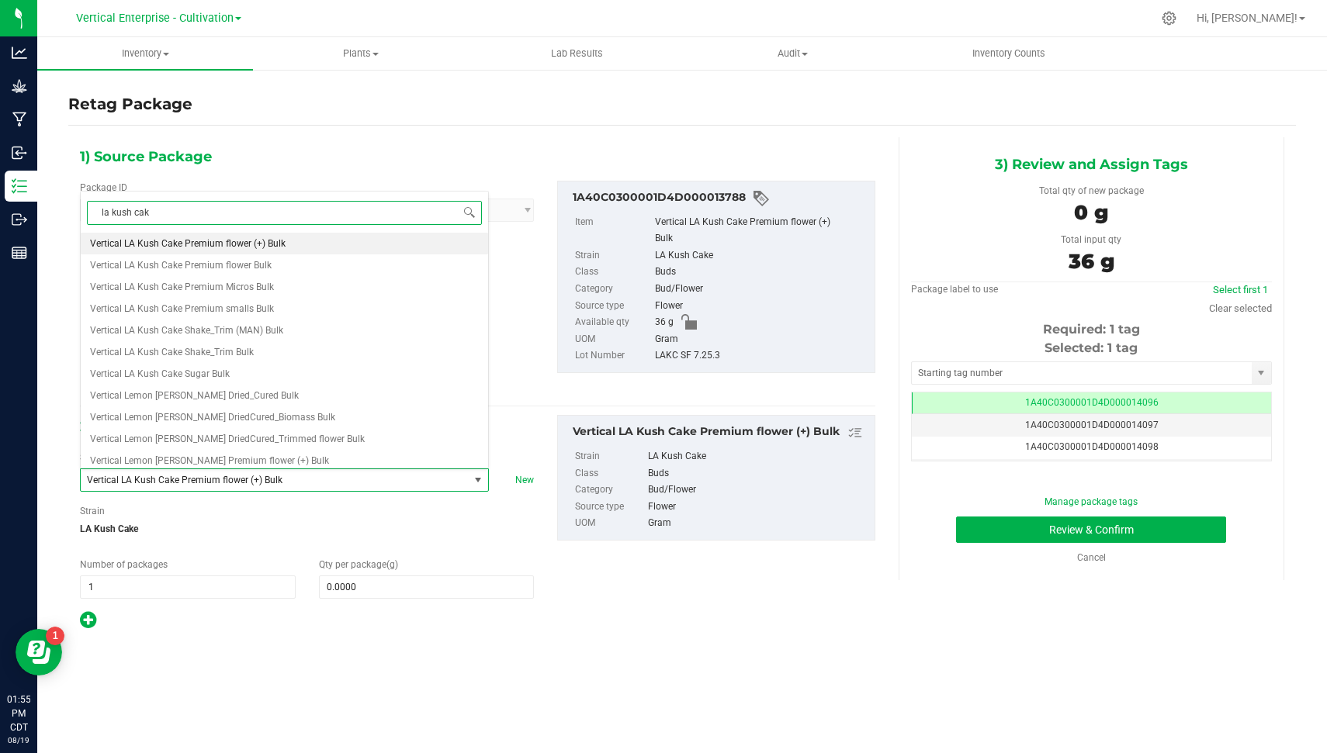
type input "la kush cake"
click at [384, 235] on li "M00001622302: Vertical-Premium flower-3.5g-LA Kush Cake" at bounding box center [284, 244] width 407 height 22
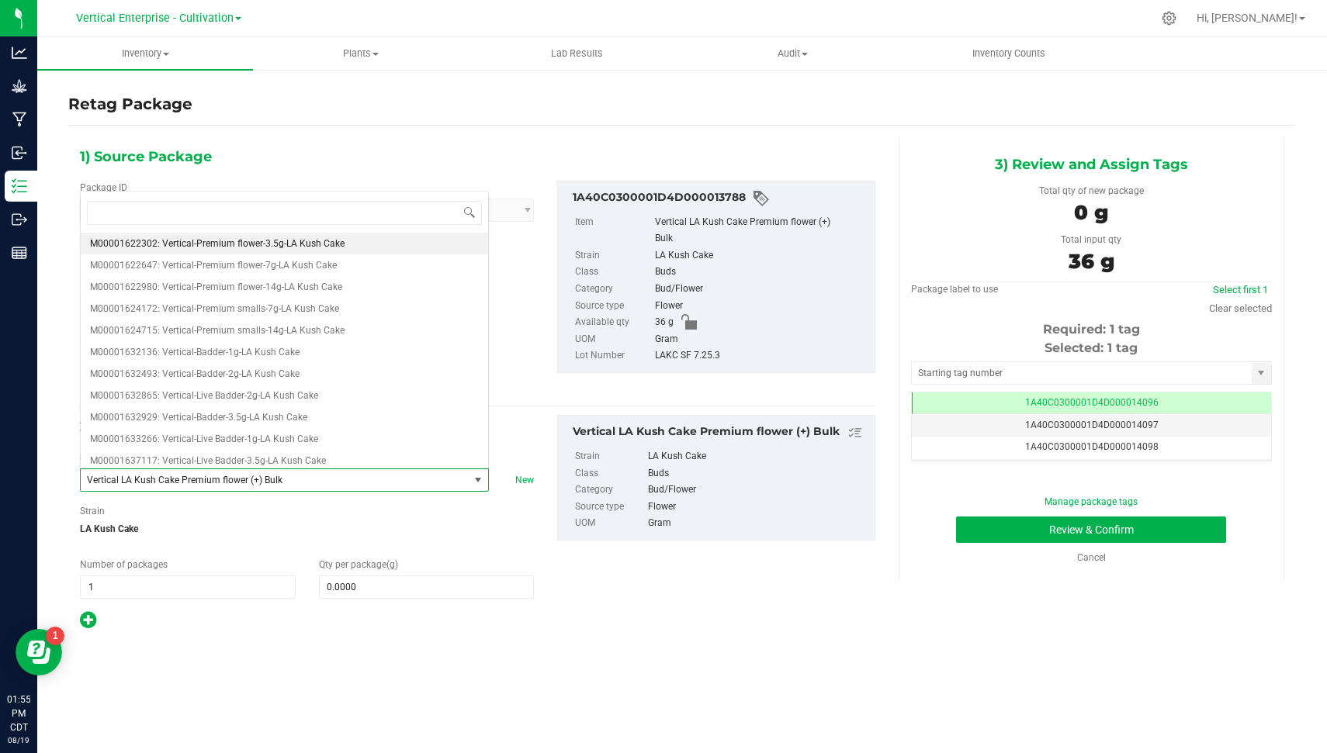
type input "0"
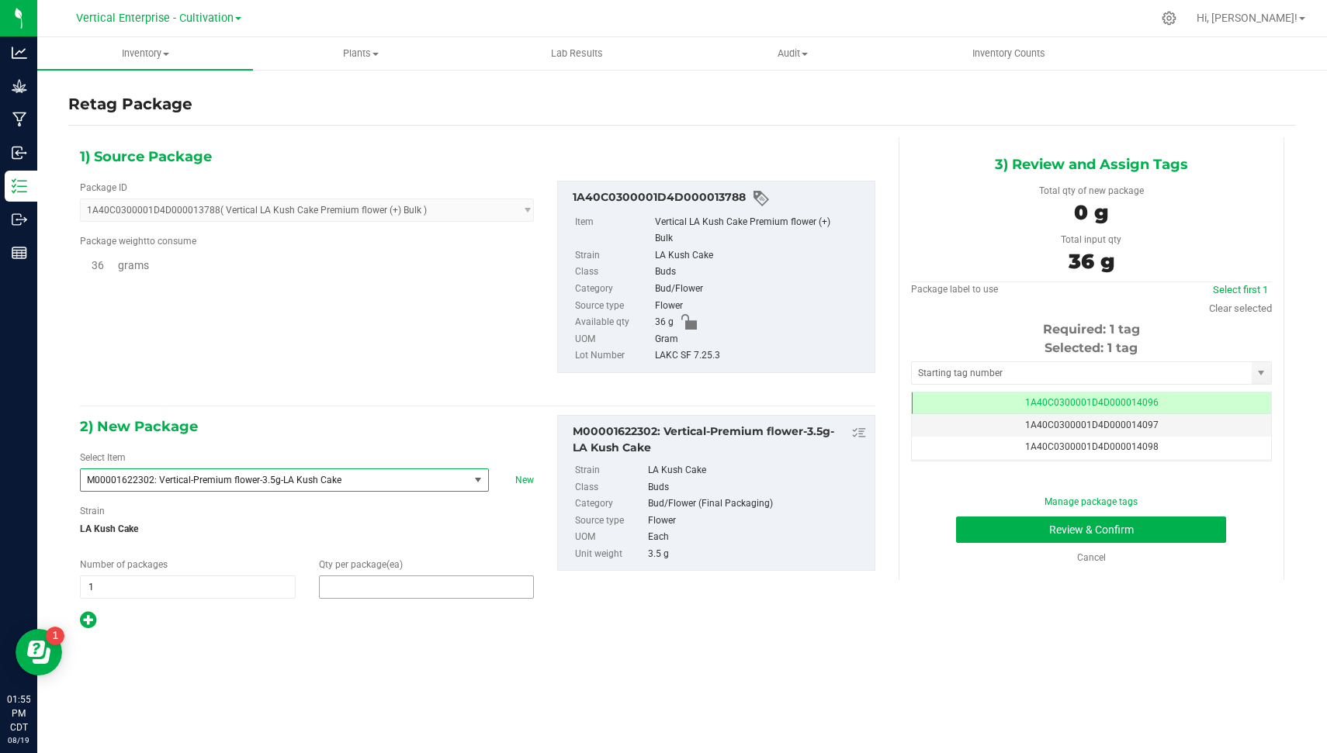
click at [365, 583] on span at bounding box center [427, 587] width 216 height 23
type input "36"
click at [754, 671] on div "Inventory All packages All inventory Waste log Create inventory Plants All plan…" at bounding box center [682, 395] width 1290 height 716
click at [1124, 531] on button "Review & Confirm" at bounding box center [1091, 530] width 270 height 26
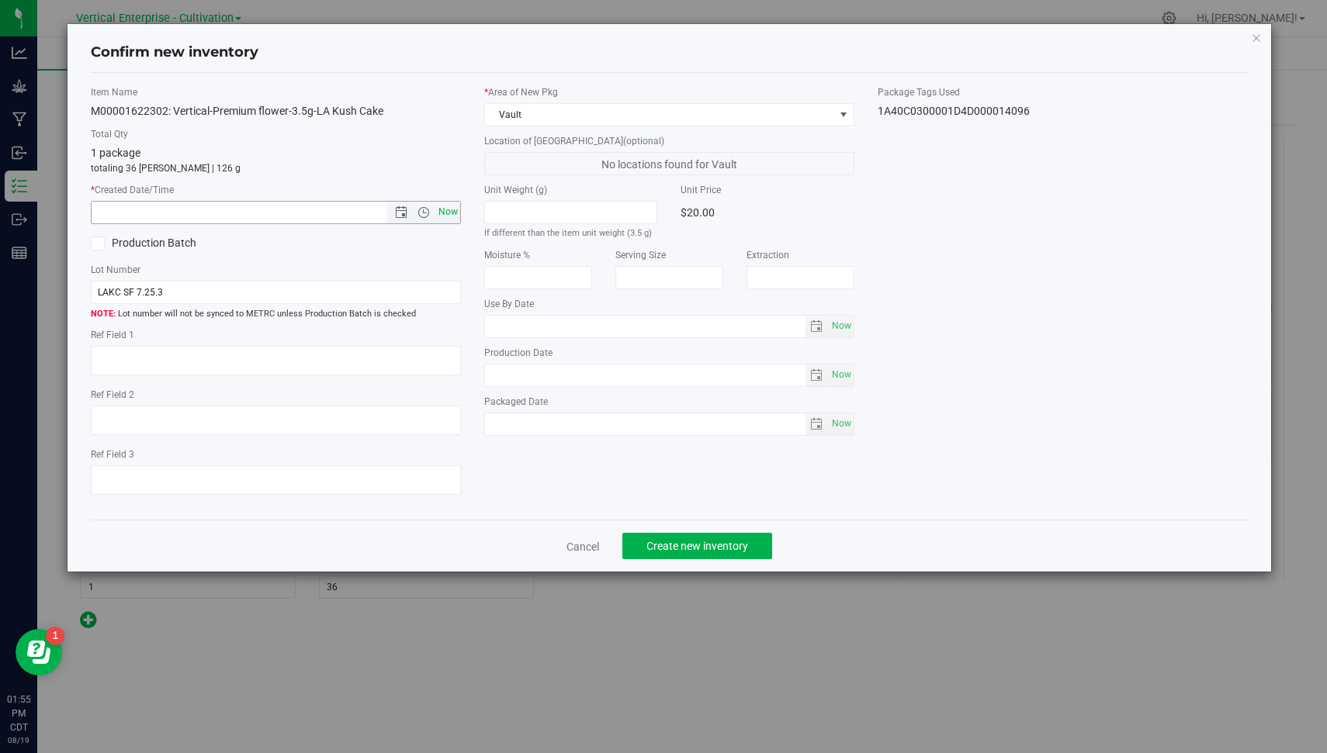
click at [454, 216] on span "Now" at bounding box center [448, 212] width 26 height 23
type input "[DATE] 1:55 PM"
click at [685, 533] on button "Create new inventory" at bounding box center [697, 546] width 150 height 26
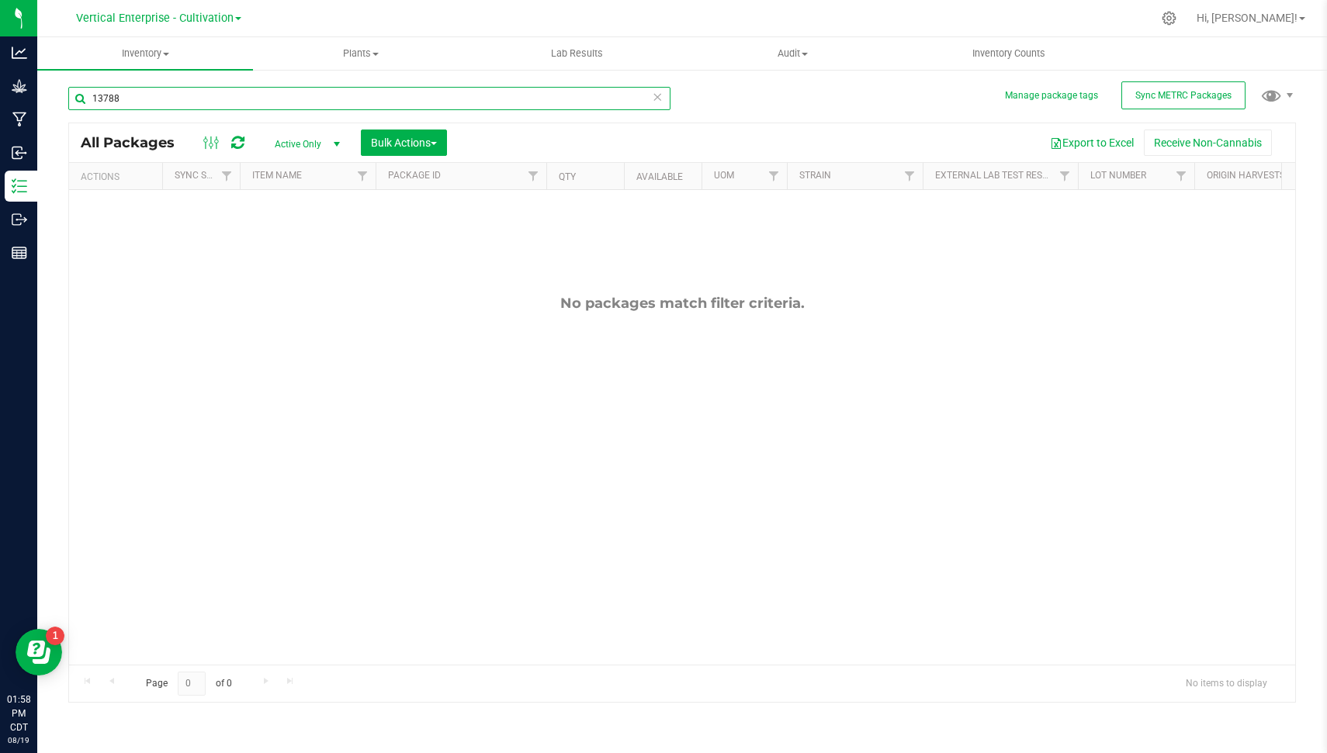
click at [339, 94] on input "13788" at bounding box center [369, 98] width 602 height 23
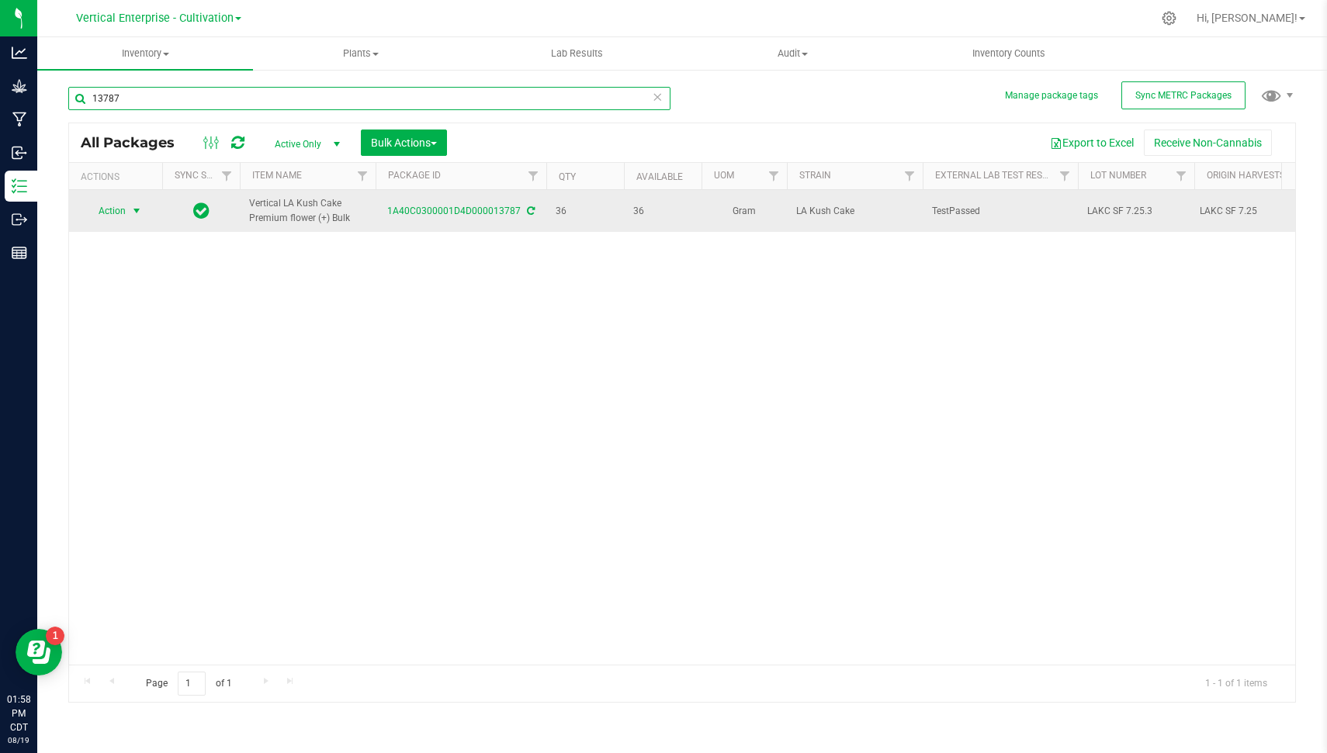
type input "13787"
click at [130, 212] on span "select" at bounding box center [136, 211] width 12 height 12
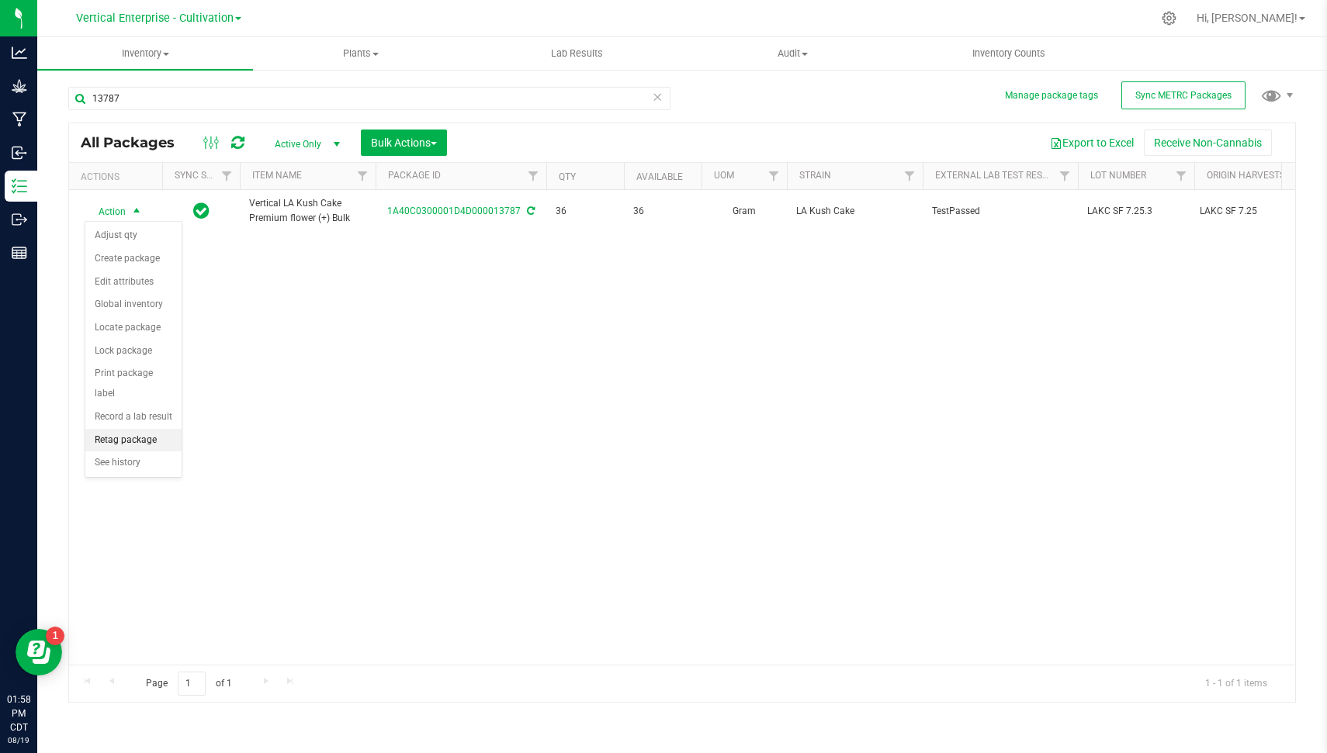
click at [127, 443] on li "Retag package" at bounding box center [133, 440] width 96 height 23
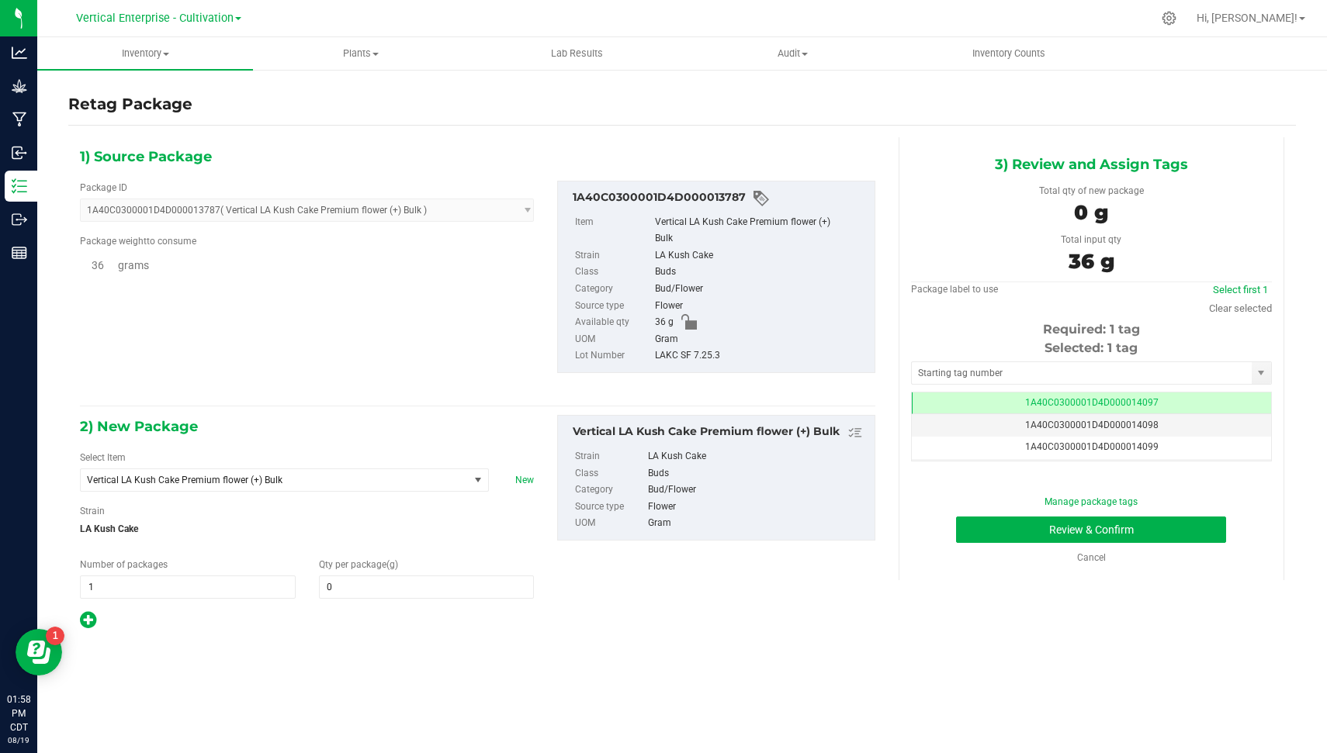
type input "0.0000"
click at [353, 485] on span "Vertical LA Kush Cake Premium flower (+) Bulk" at bounding box center [275, 480] width 388 height 22
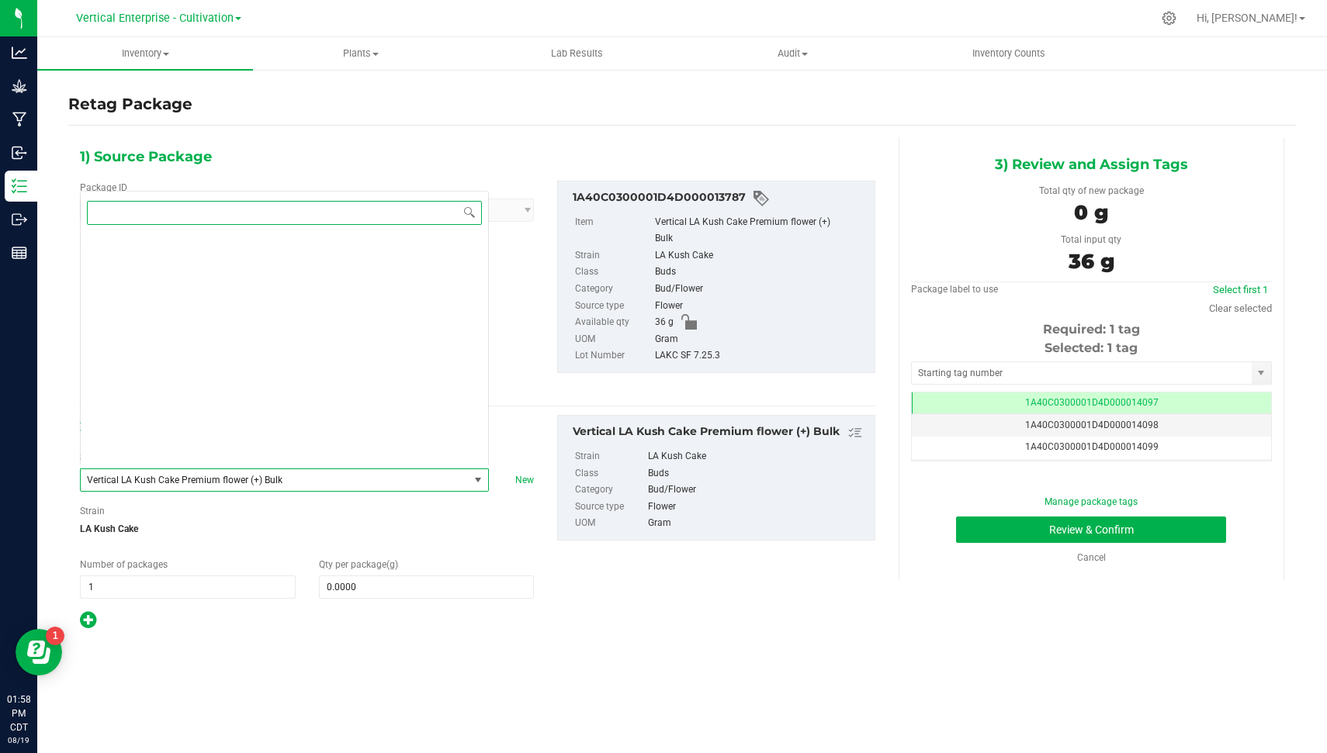
scroll to position [117473, 0]
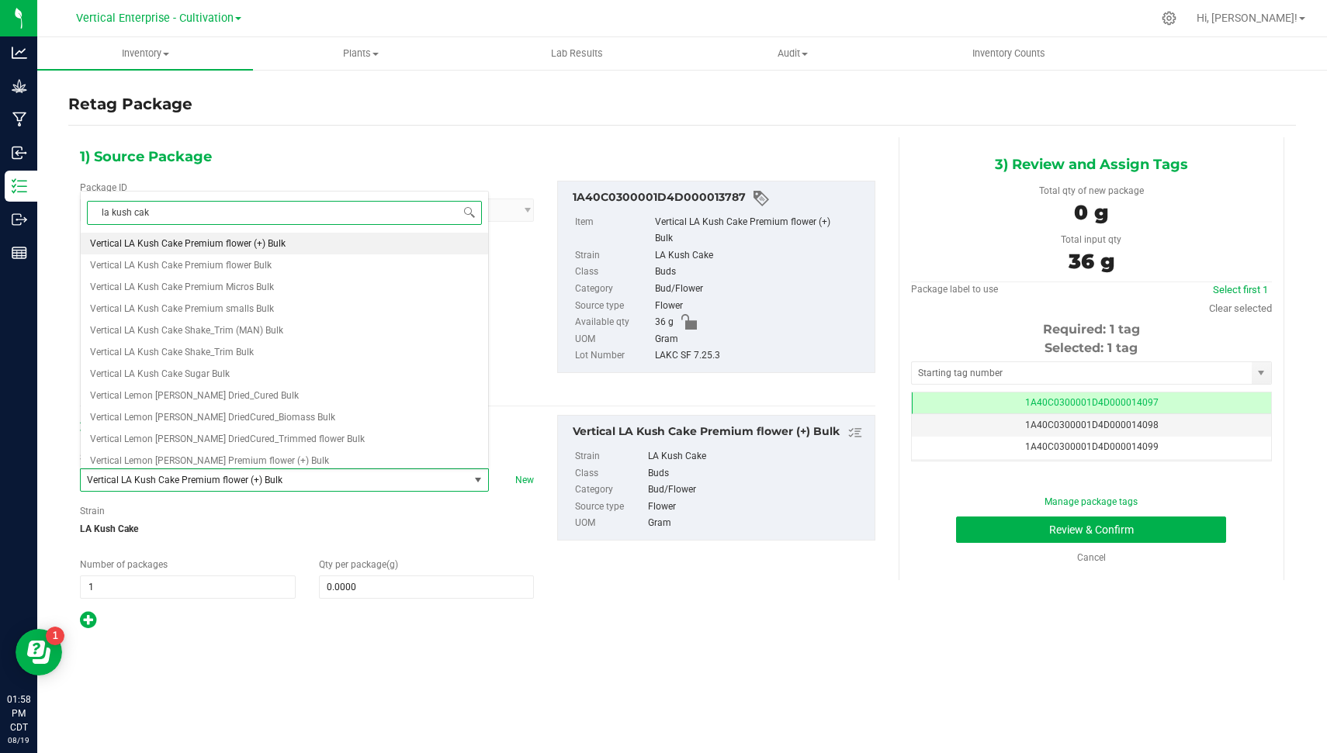
type input "la kush cake"
click at [349, 246] on li "M00001622302: Vertical-Premium flower-3.5g-LA Kush Cake" at bounding box center [284, 244] width 407 height 22
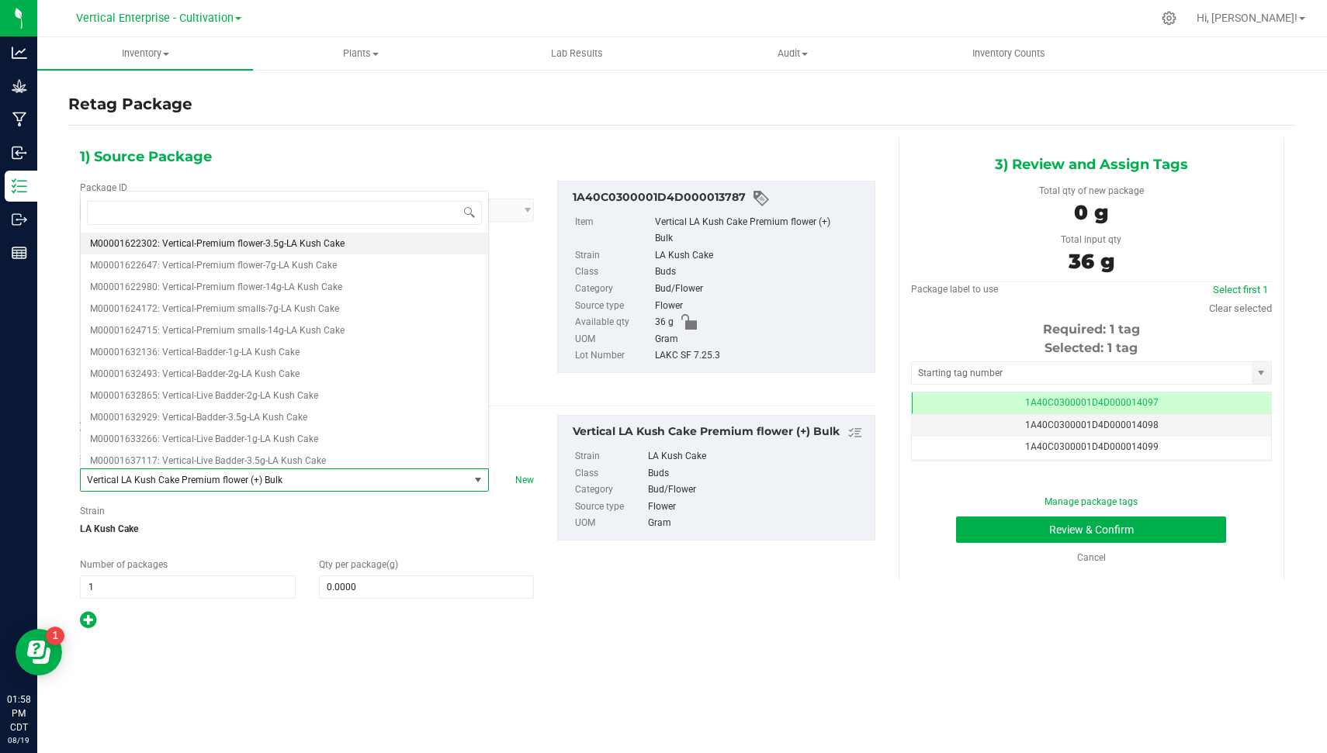
type input "0"
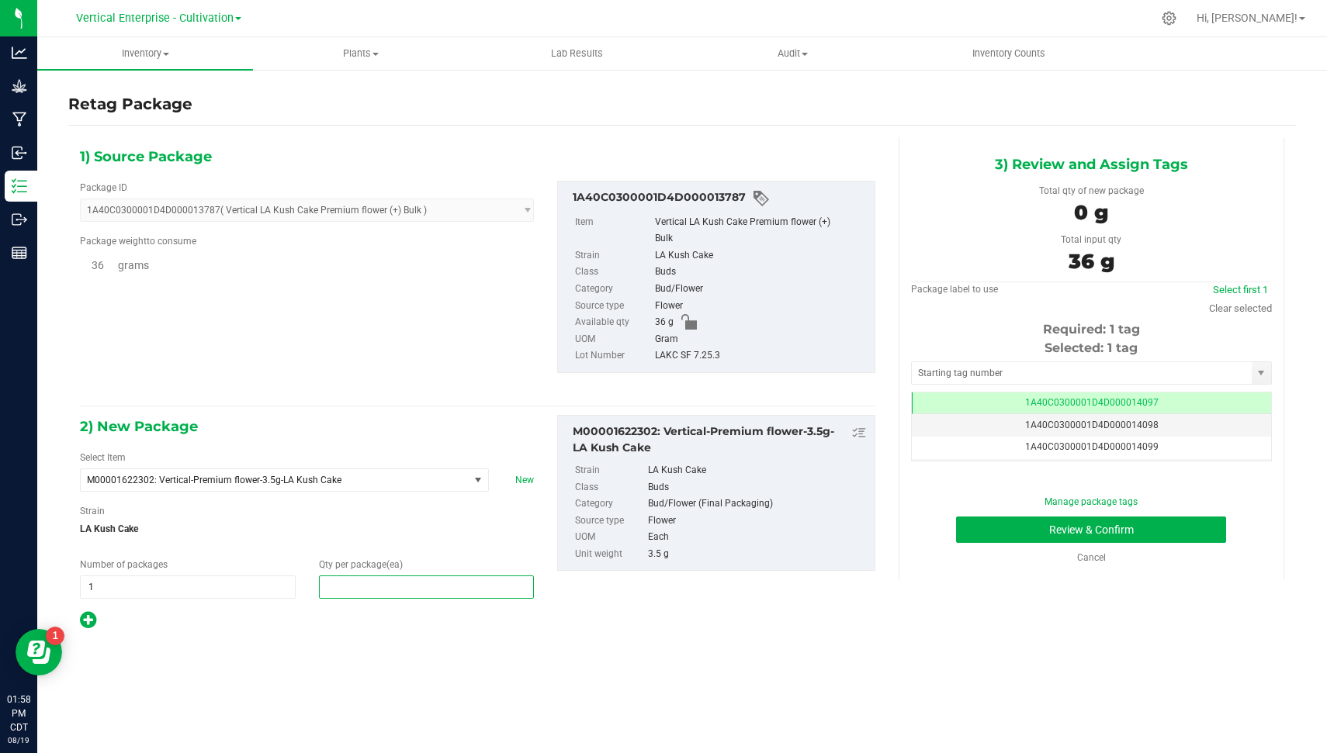
click at [357, 587] on span at bounding box center [427, 587] width 216 height 23
type input "36"
click at [899, 440] on div "3) Review and Assign Tags Total qty of new package 126 g Total input qty 36 g P…" at bounding box center [1092, 358] width 386 height 443
click at [1131, 521] on button "Review & Confirm" at bounding box center [1091, 530] width 270 height 26
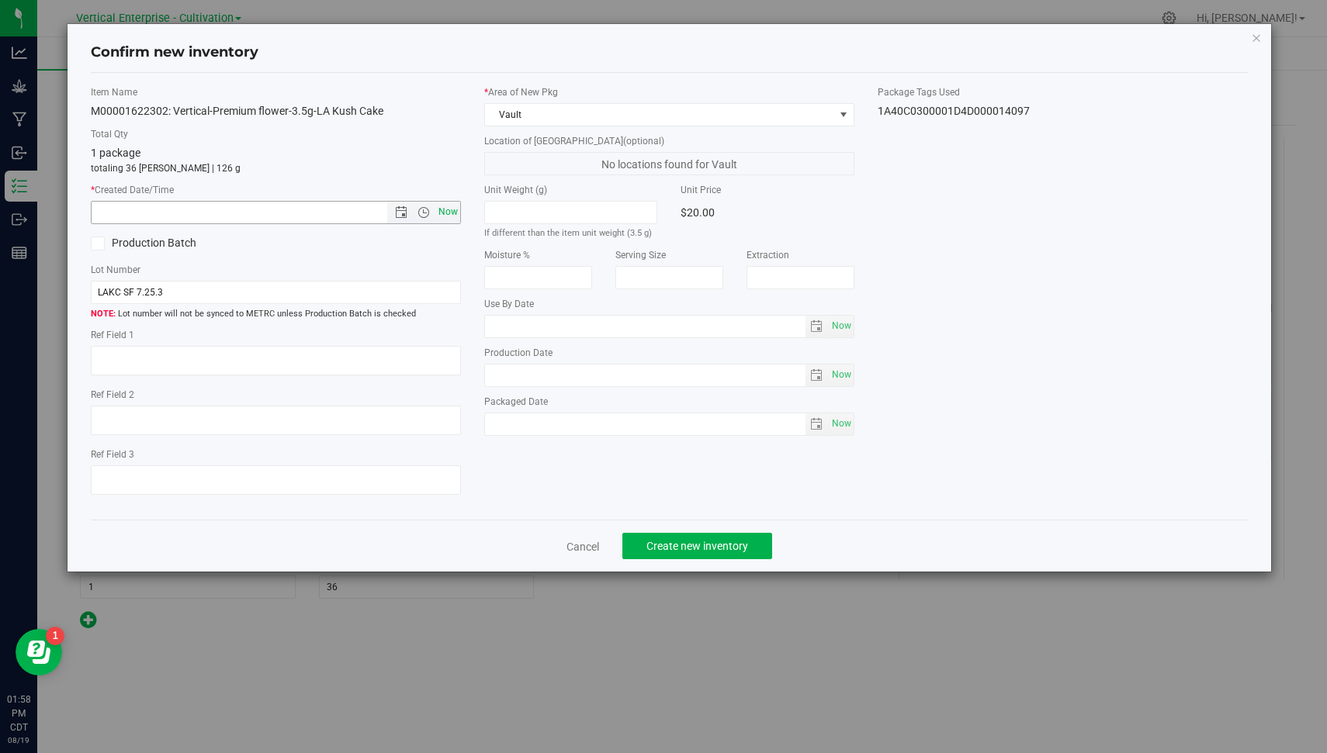
click at [452, 212] on span "Now" at bounding box center [448, 212] width 26 height 23
type input "[DATE] 1:58 PM"
click at [697, 542] on span "Create new inventory" at bounding box center [697, 546] width 102 height 12
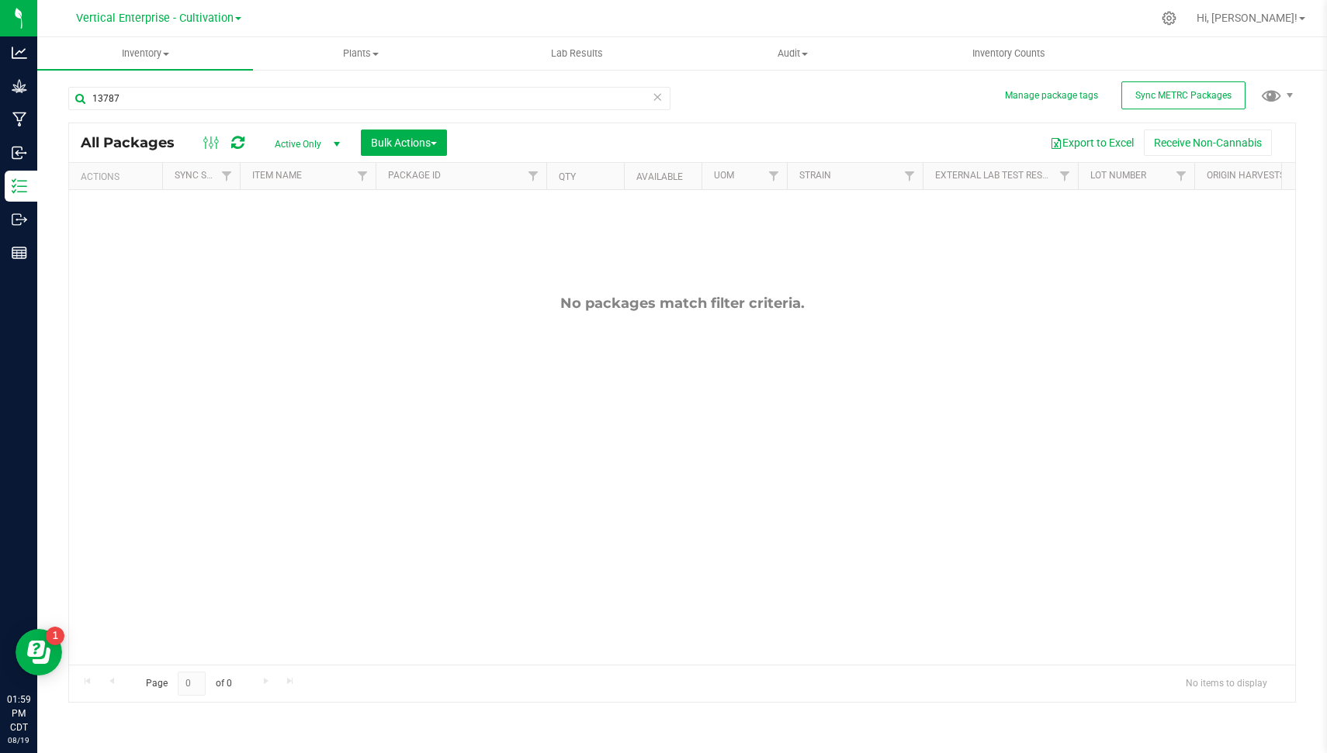
click at [658, 98] on icon at bounding box center [657, 96] width 11 height 19
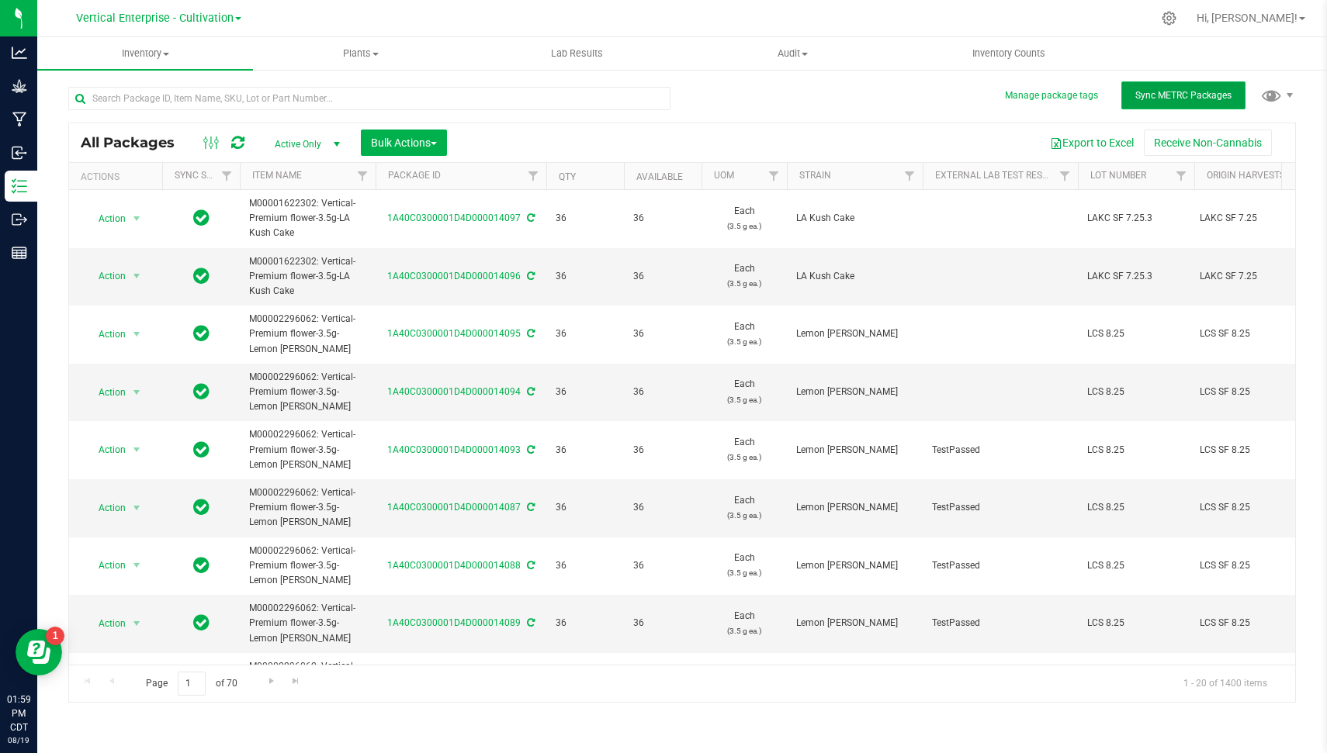
click at [1181, 95] on span "Sync METRC Packages" at bounding box center [1183, 95] width 96 height 11
click at [1124, 92] on button "Sync METRC Packages" at bounding box center [1183, 95] width 124 height 28
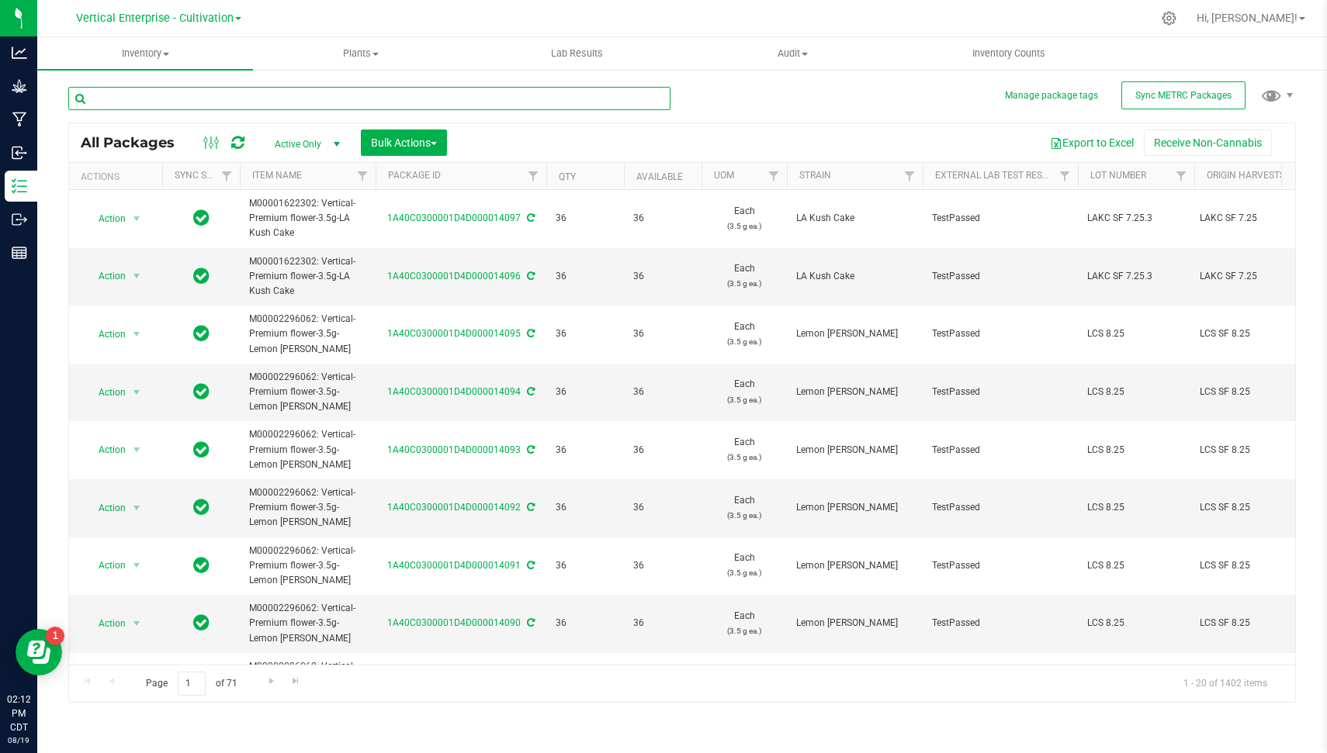
click at [261, 93] on input "text" at bounding box center [369, 98] width 602 height 23
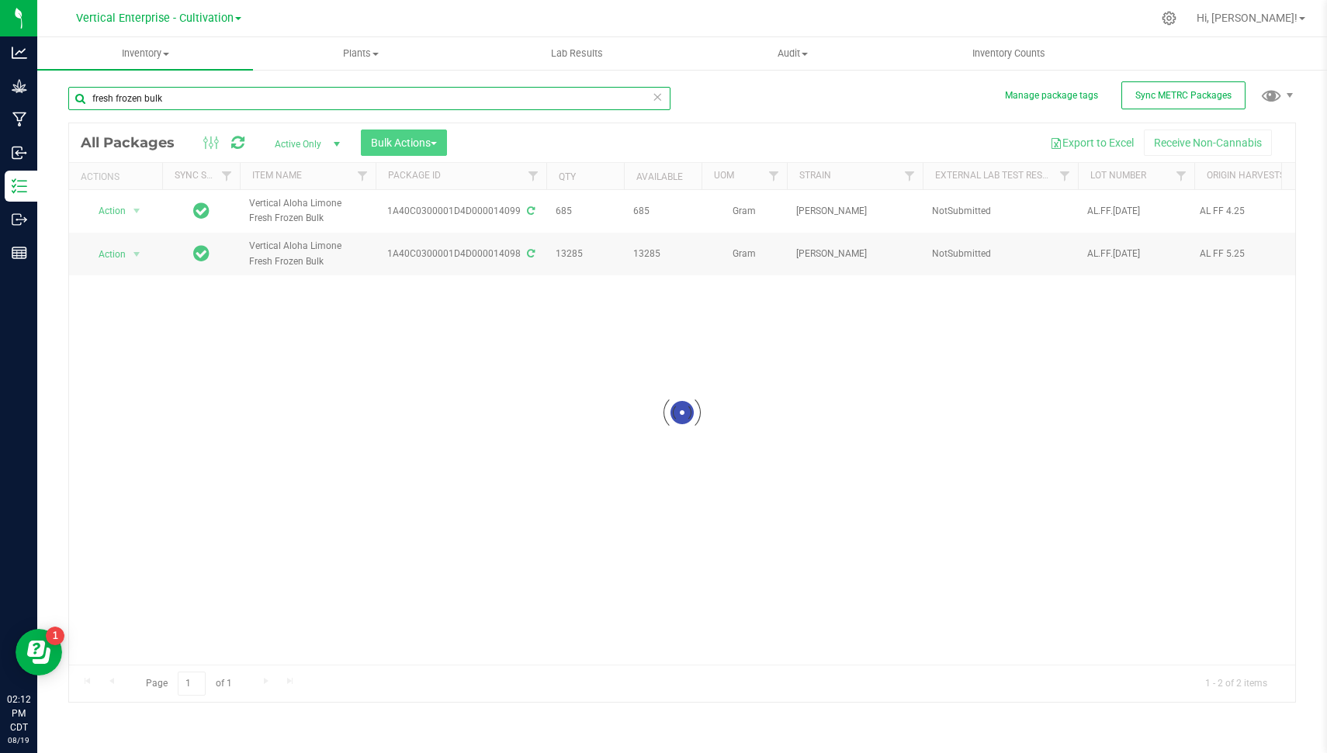
type input "fresh frozen bulk"
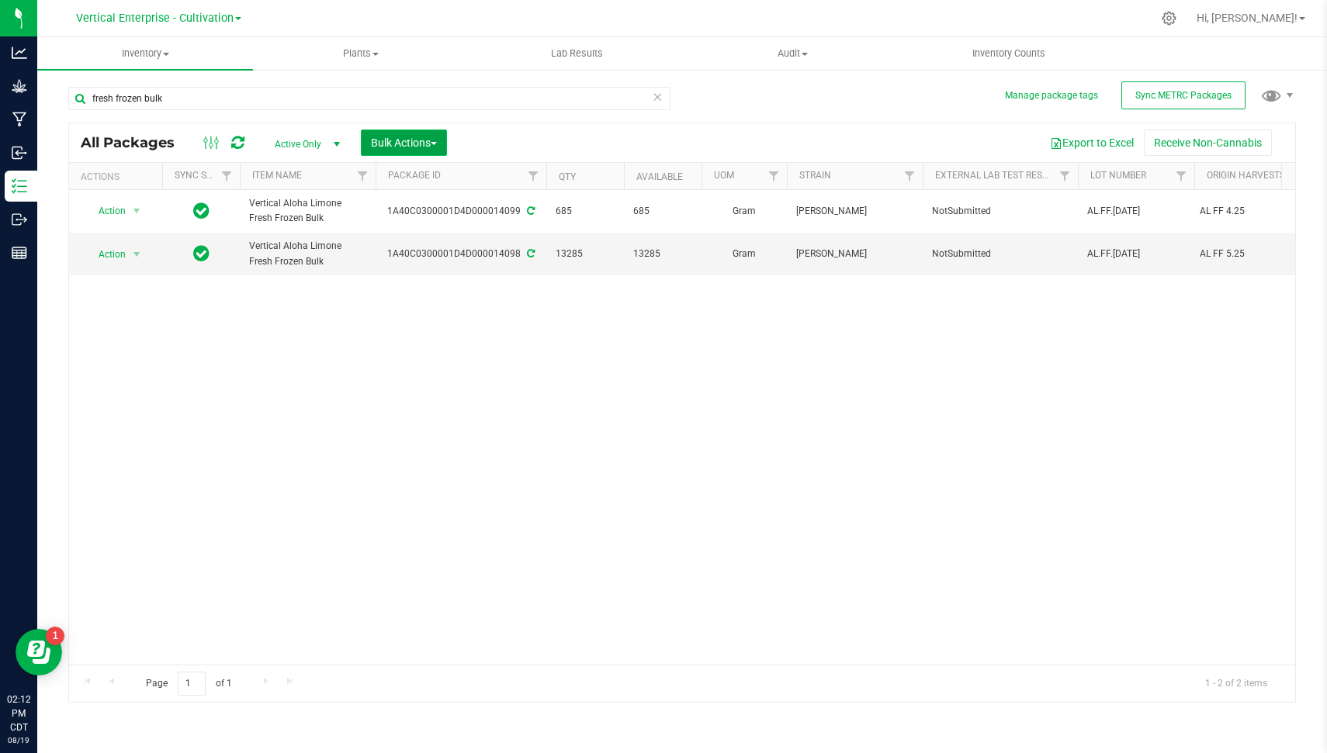
click at [411, 140] on span "Bulk Actions" at bounding box center [404, 143] width 66 height 12
click at [413, 237] on span "Combine packages" at bounding box center [414, 234] width 89 height 12
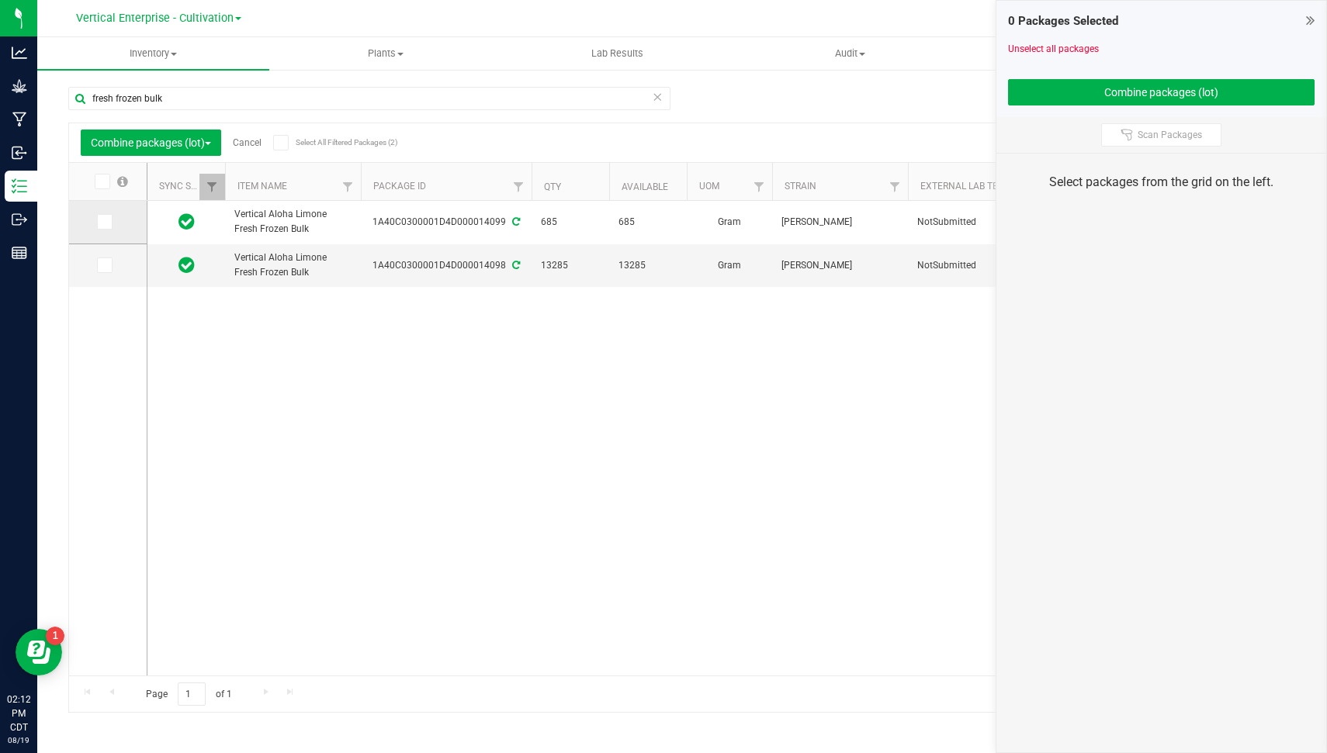
click at [97, 216] on span at bounding box center [105, 222] width 16 height 16
click at [0, 0] on input "checkbox" at bounding box center [0, 0] width 0 height 0
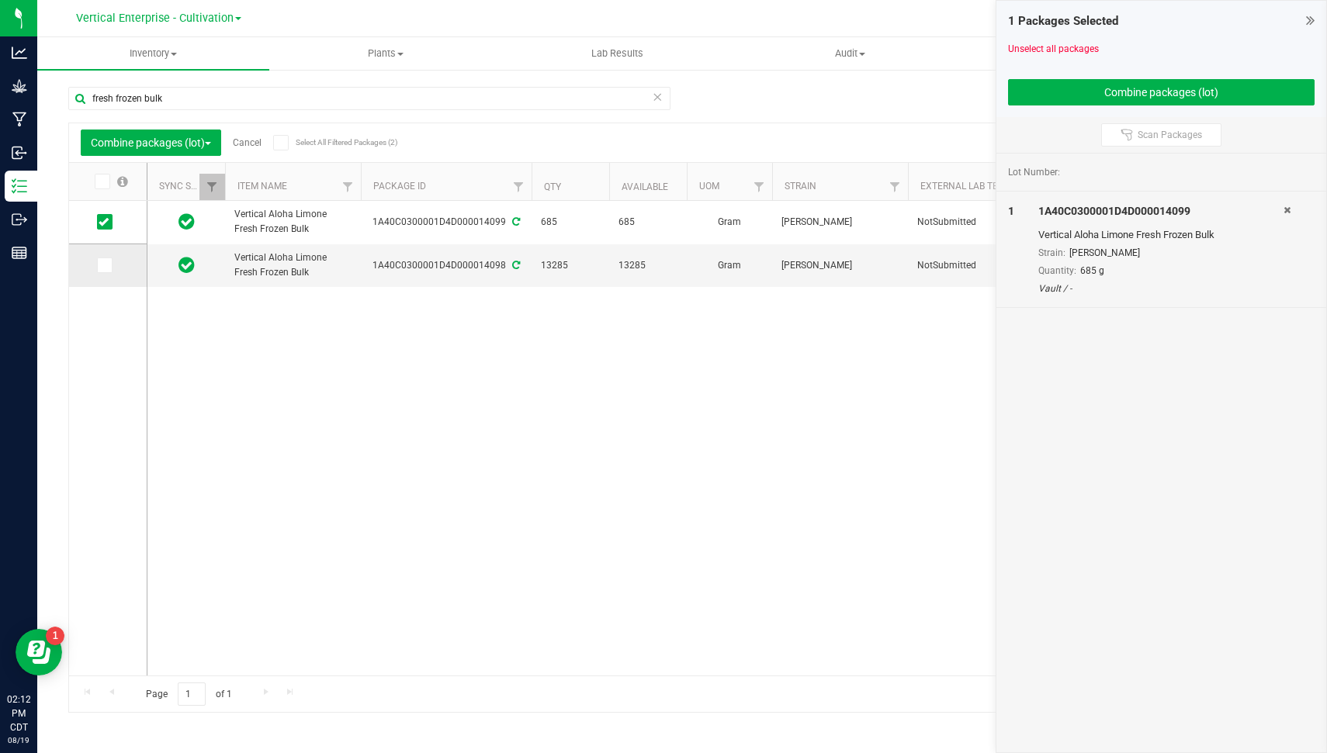
click at [106, 265] on icon at bounding box center [104, 265] width 10 height 0
click at [0, 0] on input "checkbox" at bounding box center [0, 0] width 0 height 0
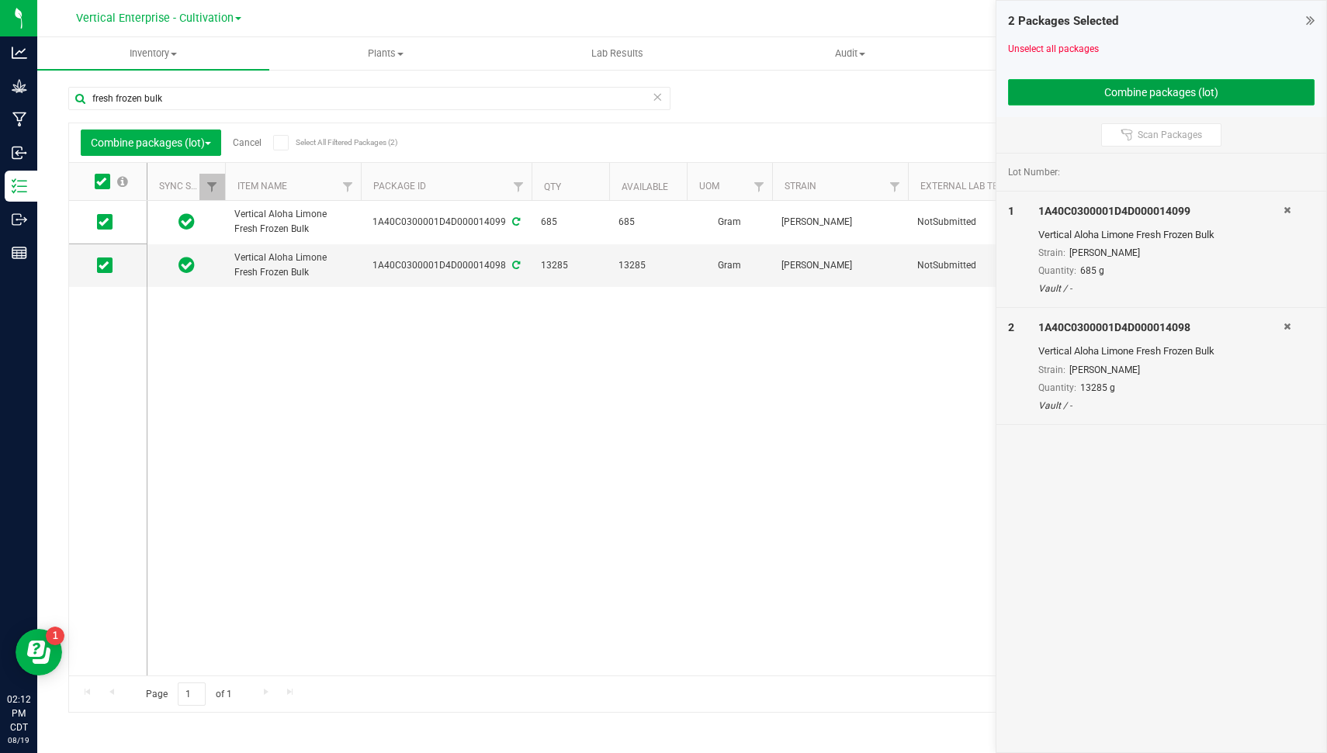
click at [1075, 92] on button "Combine packages (lot)" at bounding box center [1161, 92] width 307 height 26
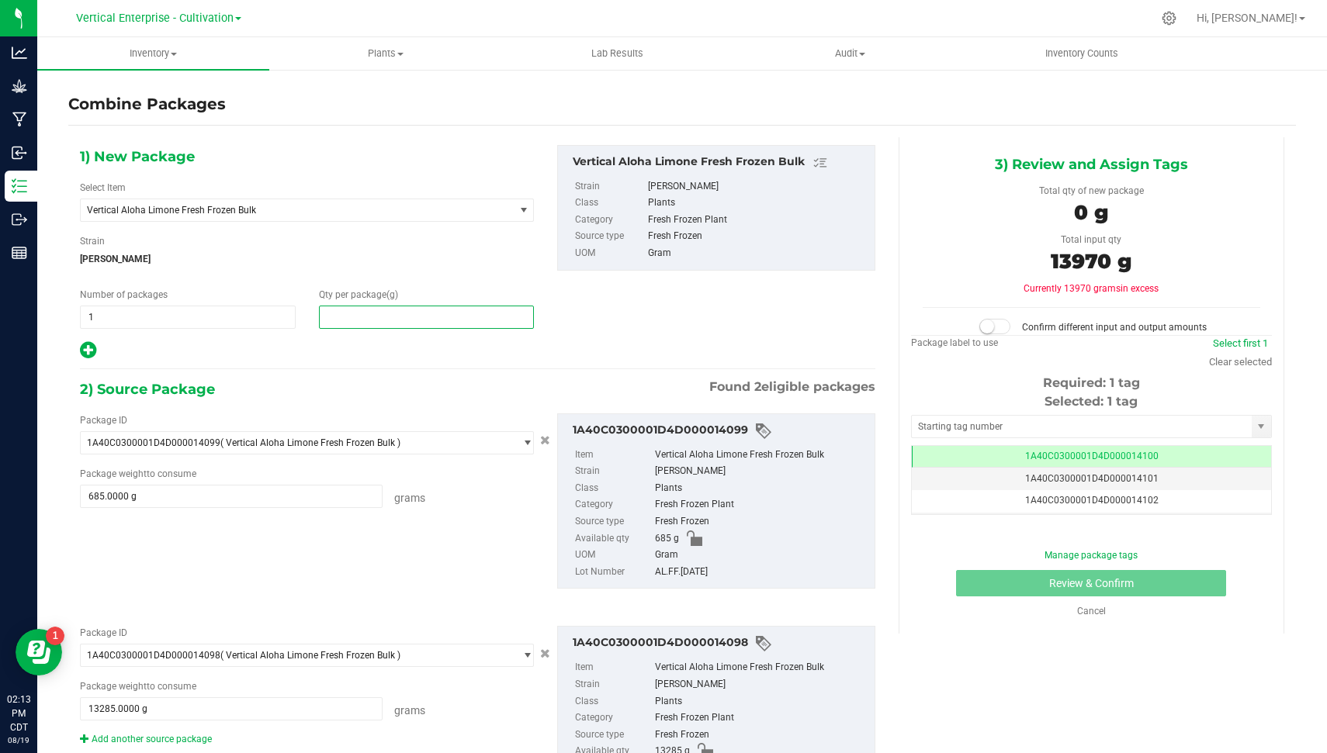
click at [384, 310] on span at bounding box center [427, 317] width 216 height 23
type input "13970"
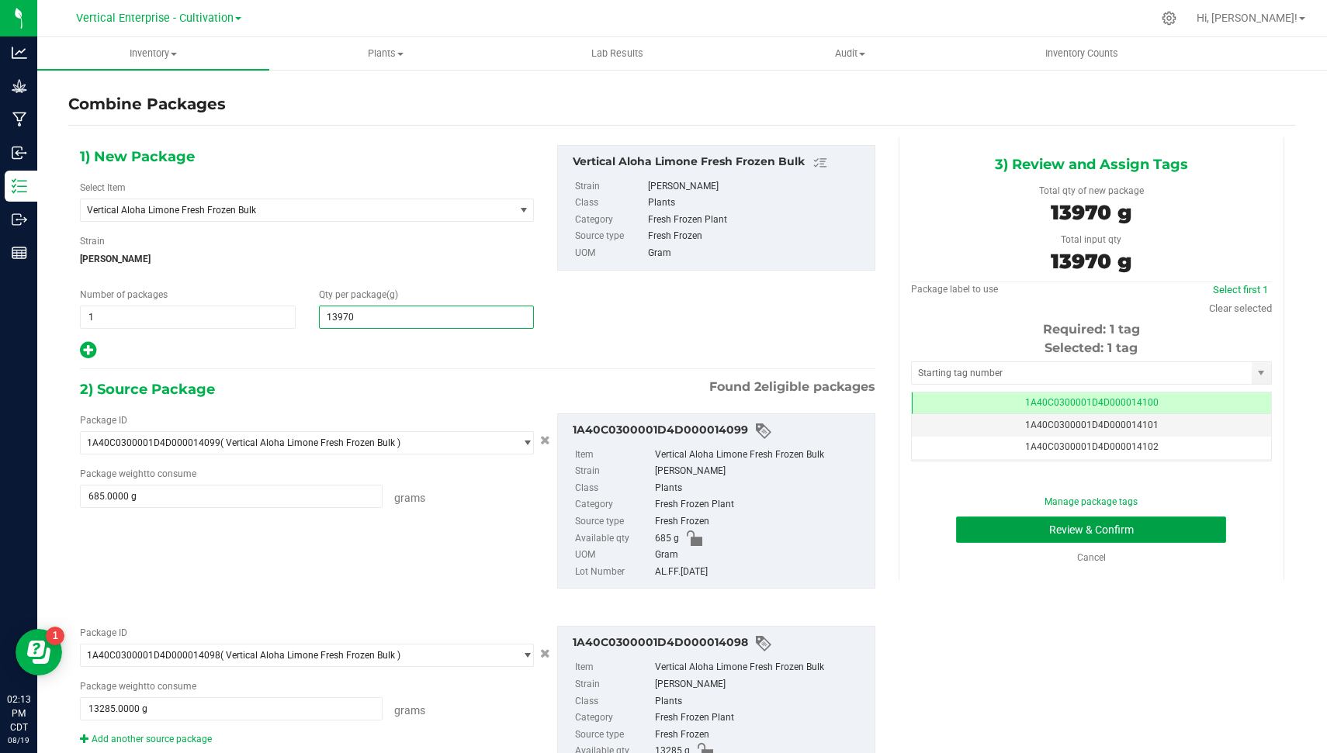
type input "13,970"
click at [1112, 540] on button "Review & Confirm" at bounding box center [1091, 530] width 270 height 26
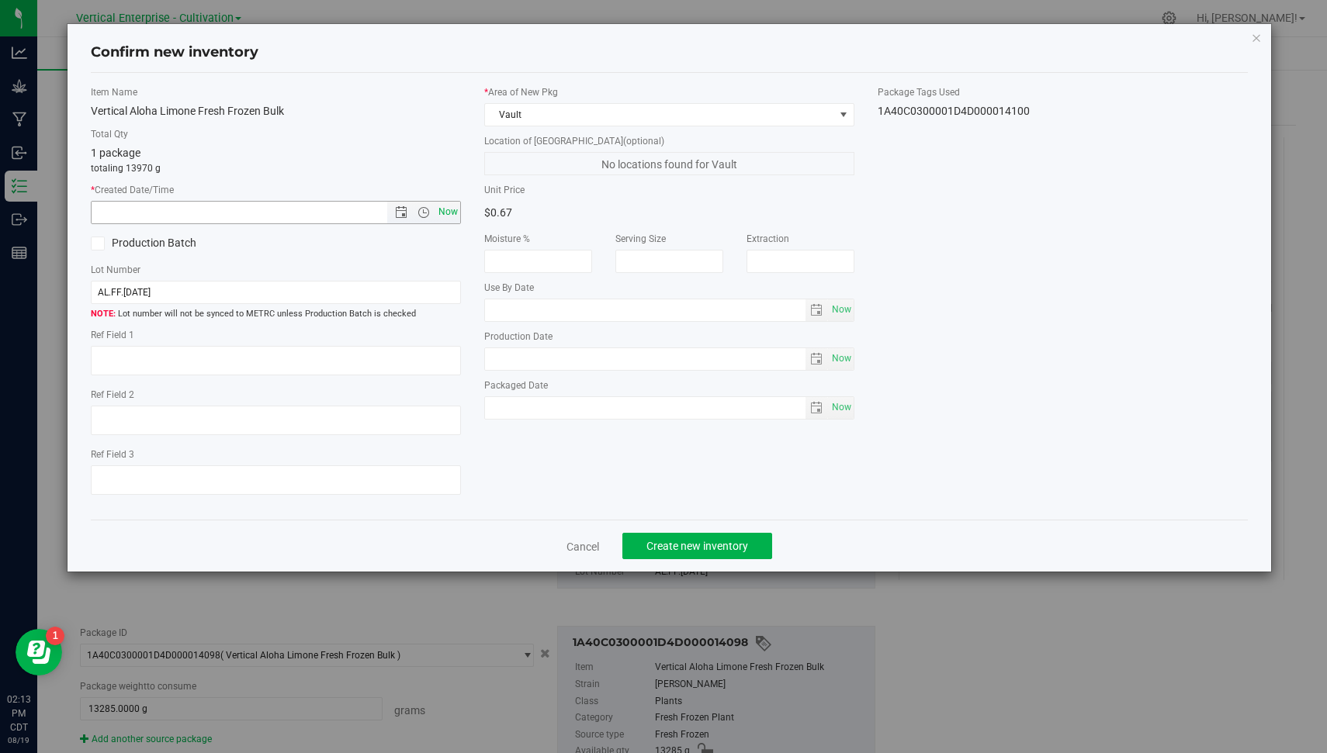
click at [447, 210] on span "Now" at bounding box center [448, 212] width 26 height 23
type input "[DATE] 2:13 PM"
click at [140, 246] on label "Production Batch" at bounding box center [177, 243] width 173 height 16
click at [0, 0] on input "Production Batch" at bounding box center [0, 0] width 0 height 0
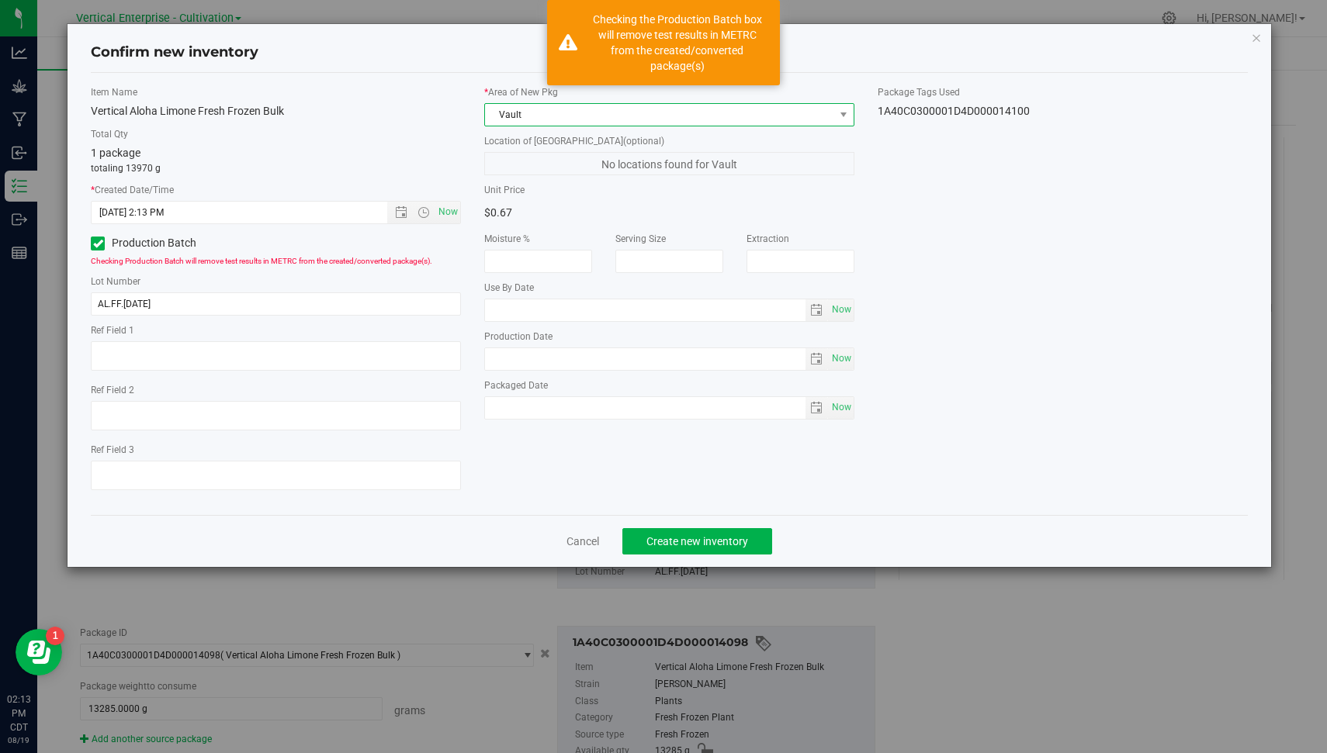
click at [599, 115] on span "Vault" at bounding box center [659, 115] width 349 height 22
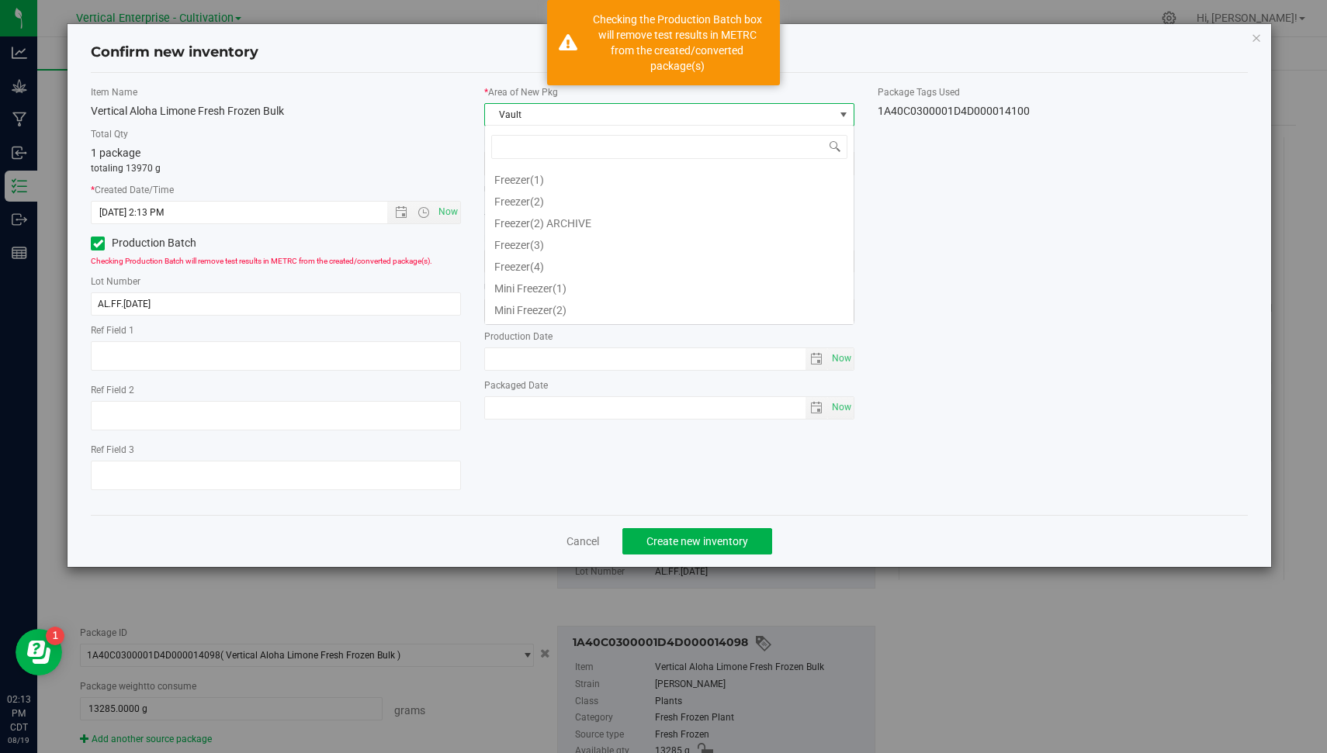
scroll to position [62, 0]
click at [532, 313] on li "Vault" at bounding box center [669, 311] width 369 height 22
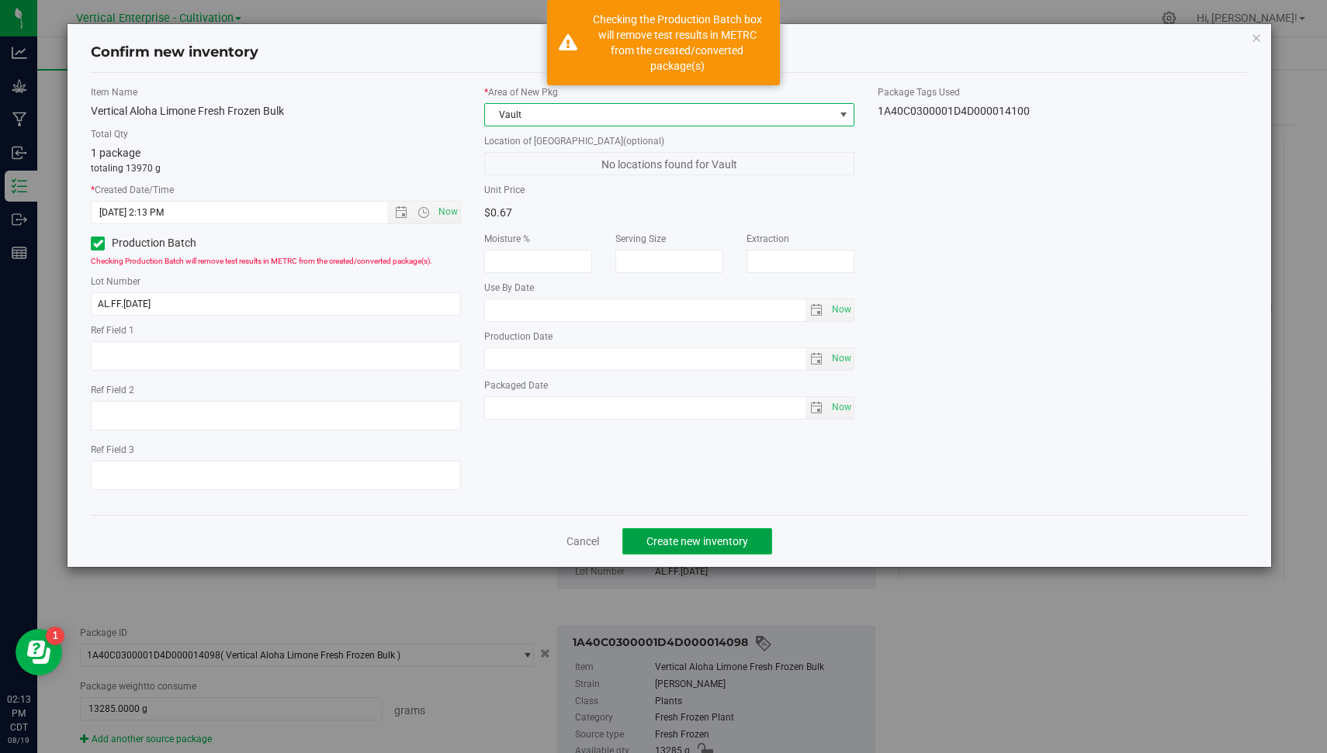
click at [697, 550] on button "Create new inventory" at bounding box center [697, 541] width 150 height 26
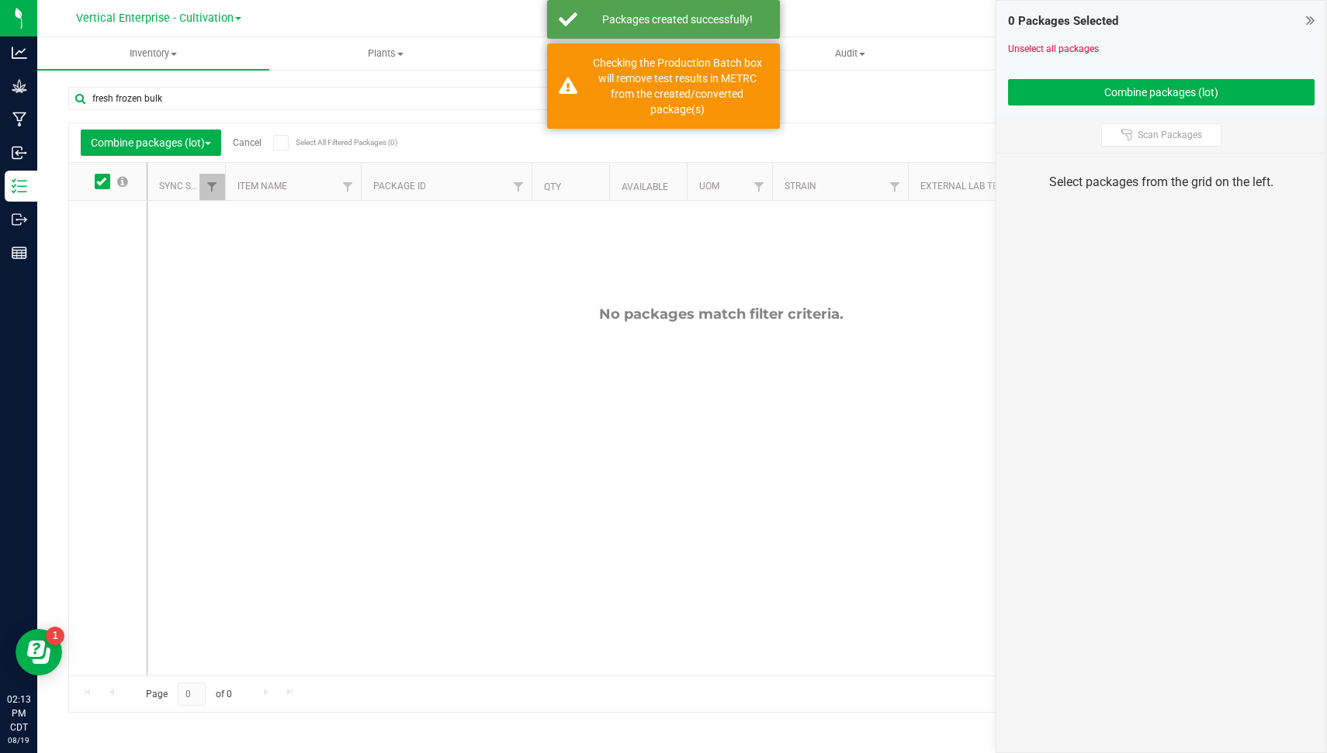
click at [257, 140] on link "Cancel" at bounding box center [247, 142] width 29 height 11
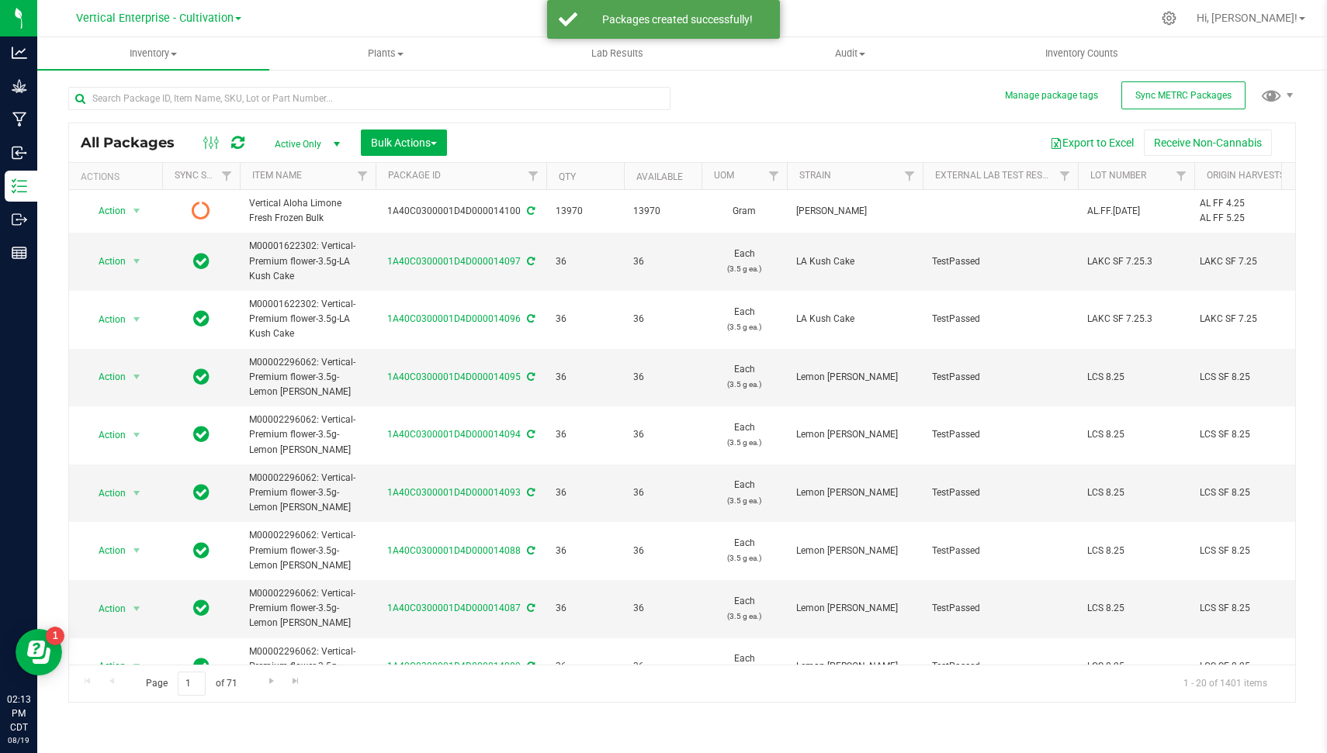
click at [237, 144] on icon at bounding box center [237, 143] width 13 height 16
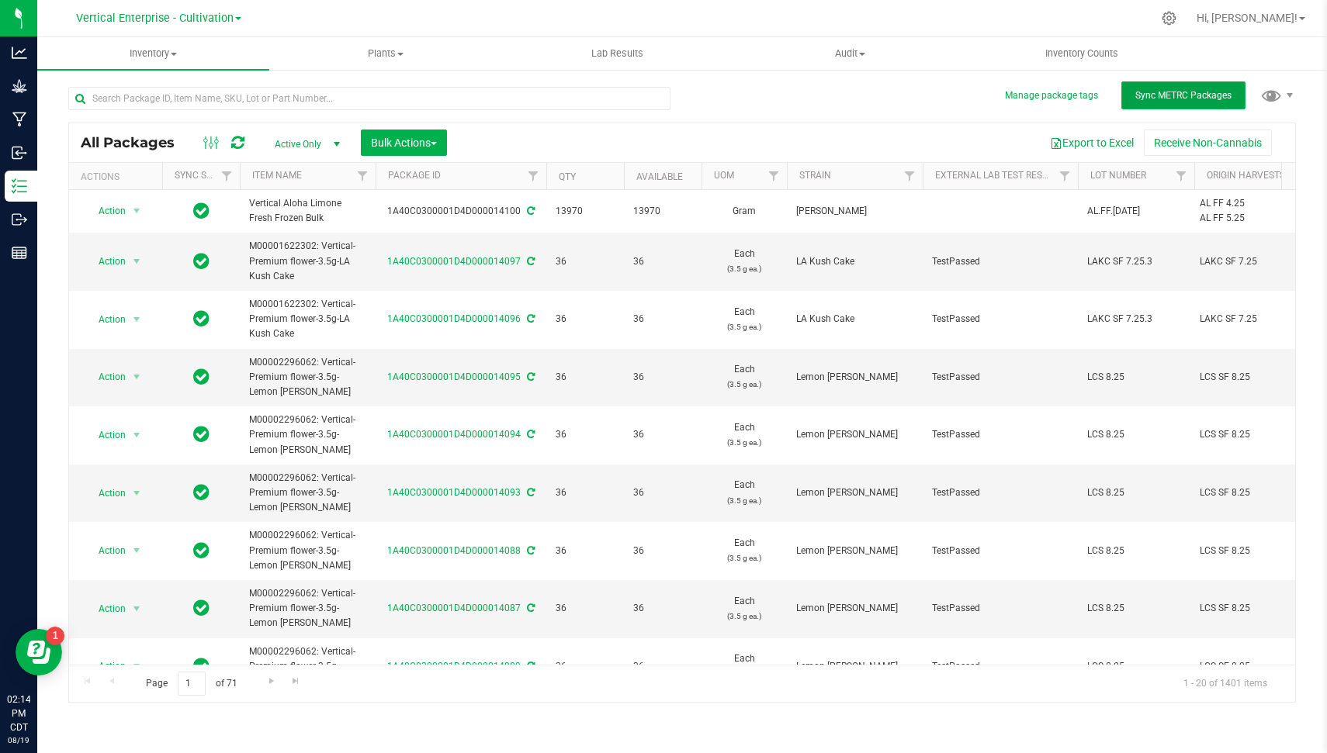
click at [1151, 85] on button "Sync METRC Packages" at bounding box center [1183, 95] width 124 height 28
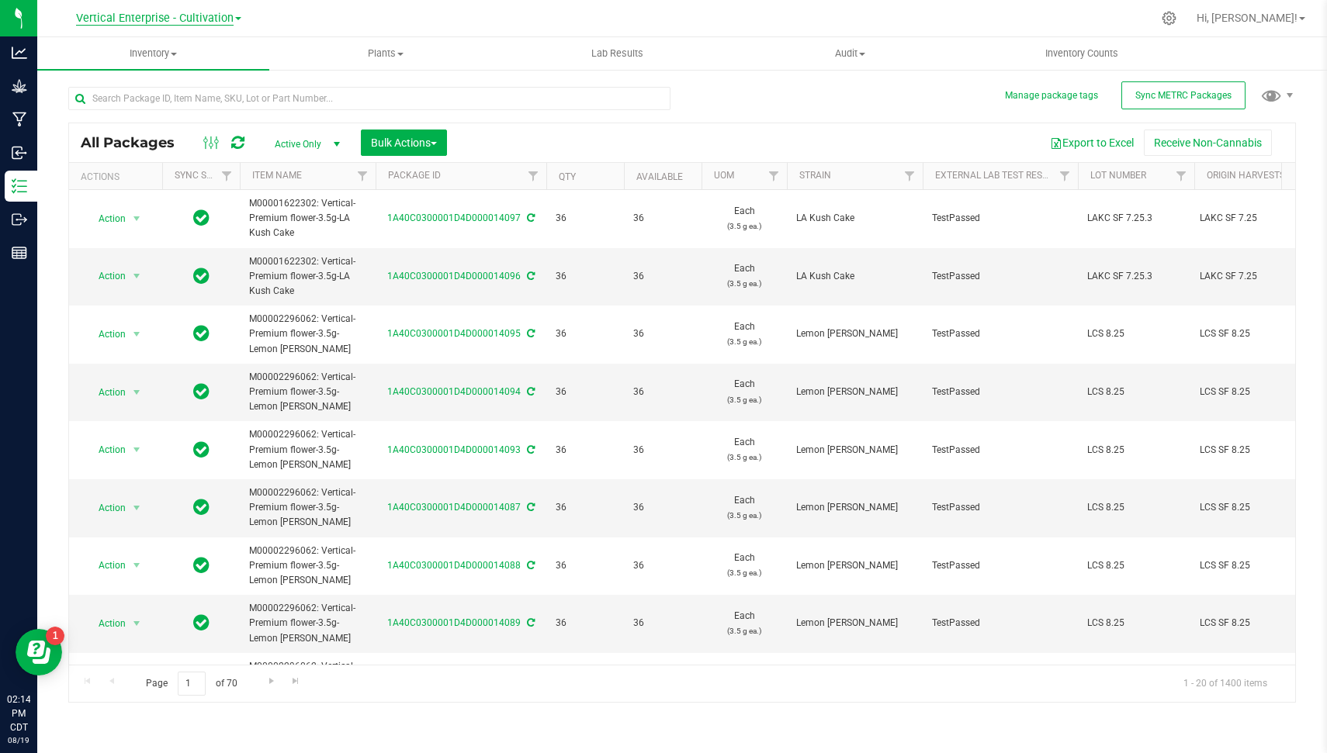
click at [199, 22] on span "Vertical Enterprise - Cultivation" at bounding box center [155, 19] width 158 height 14
click at [200, 78] on link "Vertical Enterprise - Manufacturing" at bounding box center [158, 75] width 227 height 21
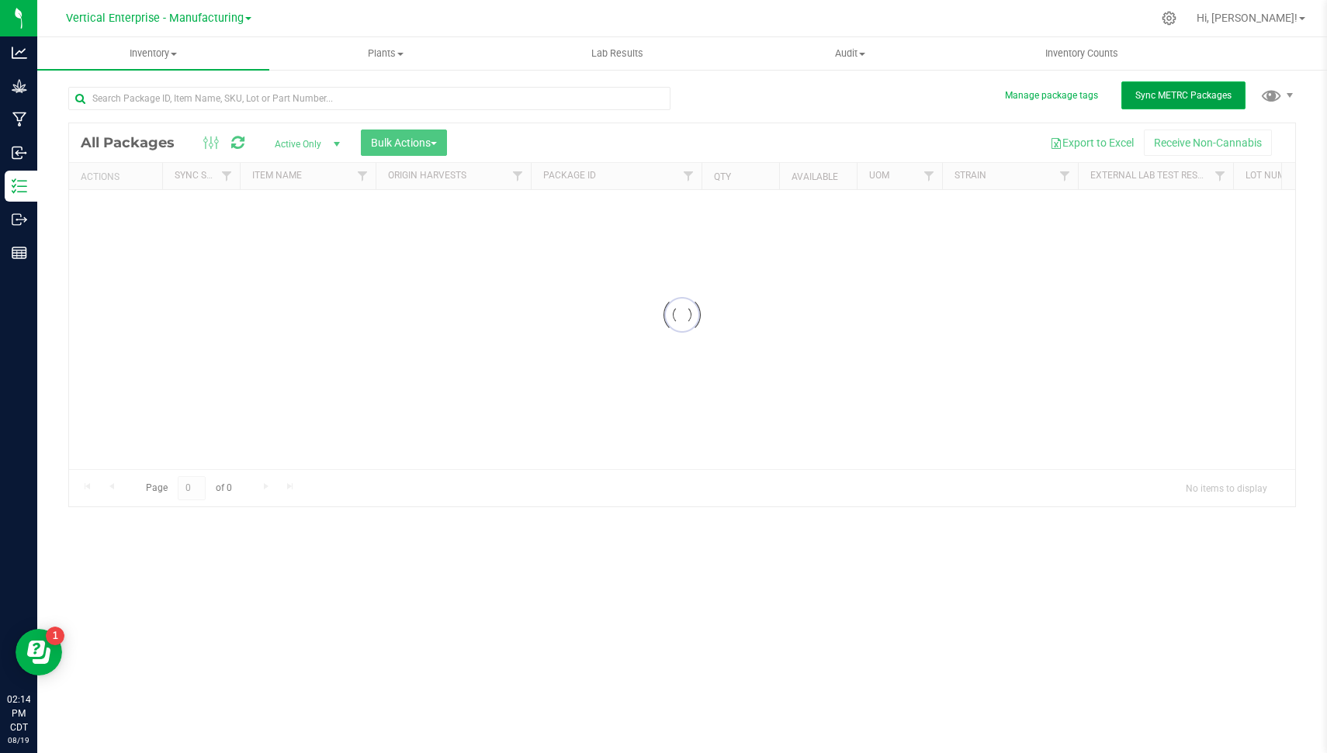
click at [1190, 95] on span "Sync METRC Packages" at bounding box center [1183, 95] width 96 height 11
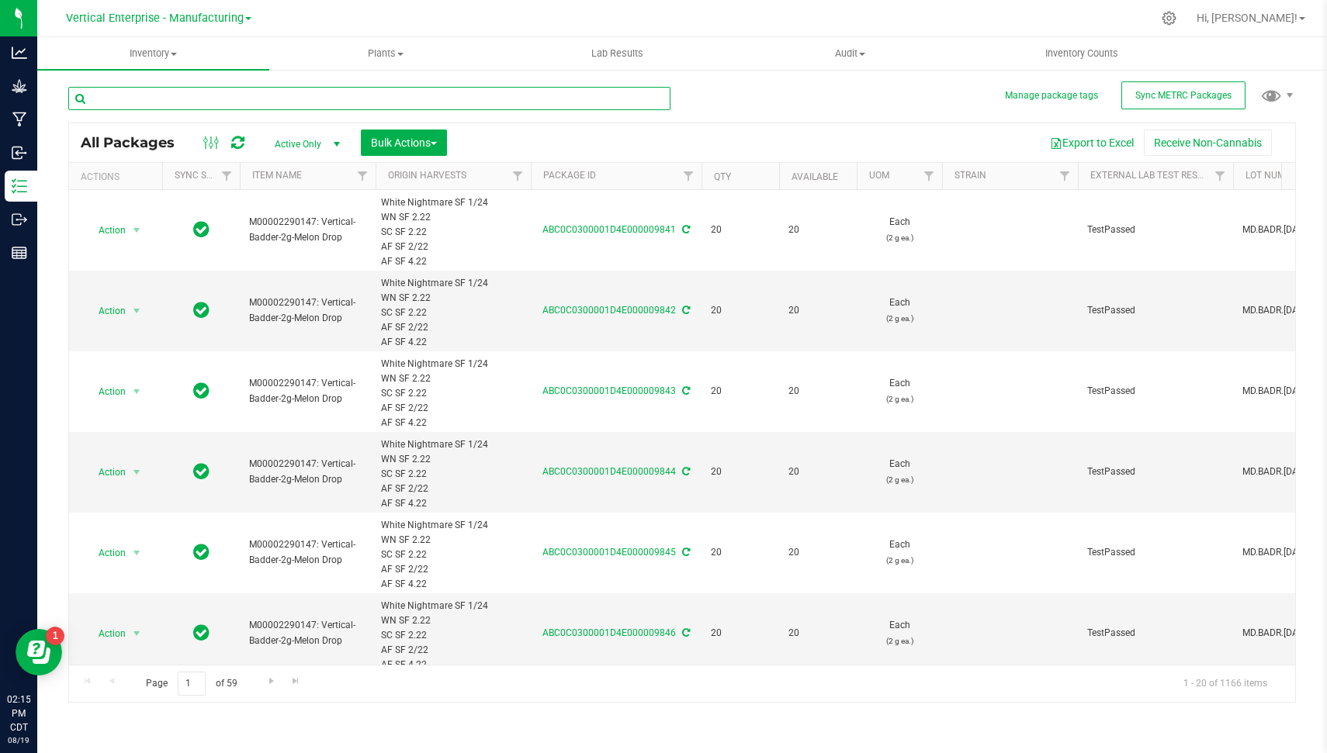
click at [390, 103] on input "text" at bounding box center [369, 98] width 602 height 23
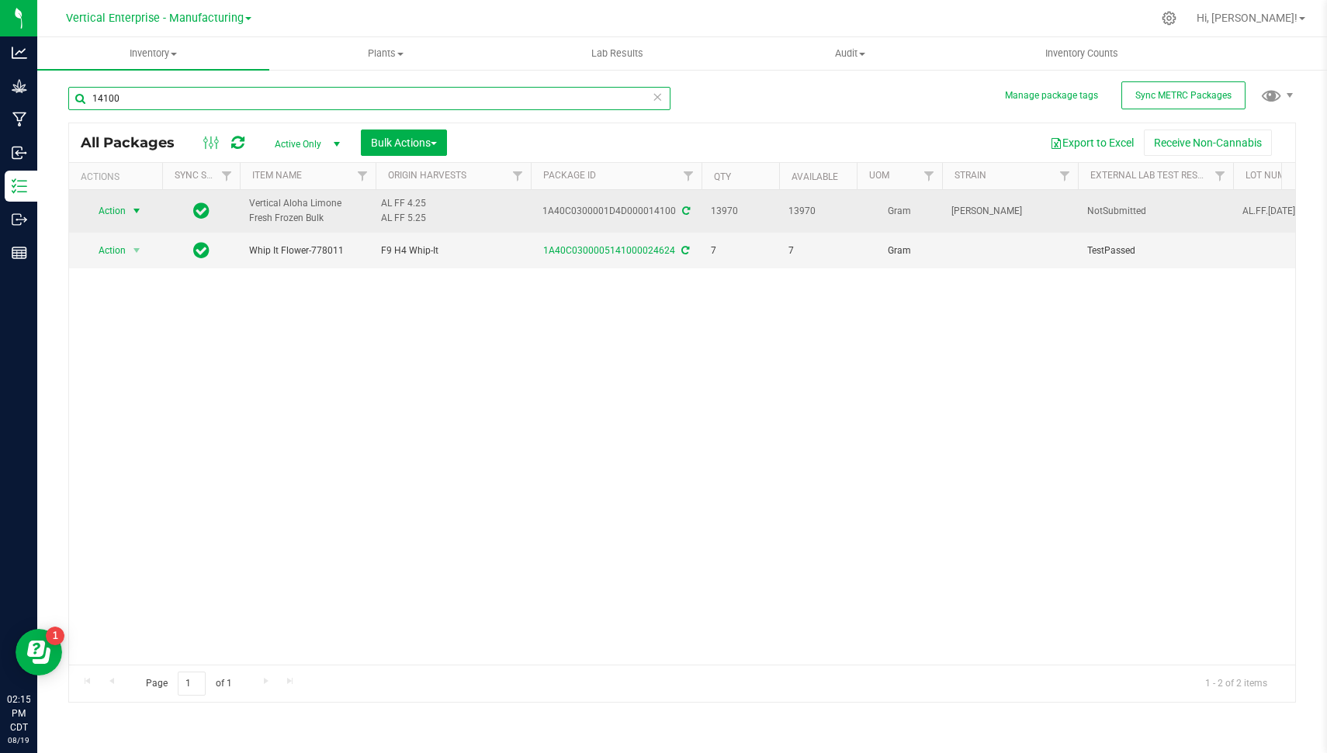
type input "14100"
click at [131, 206] on span "select" at bounding box center [136, 211] width 12 height 12
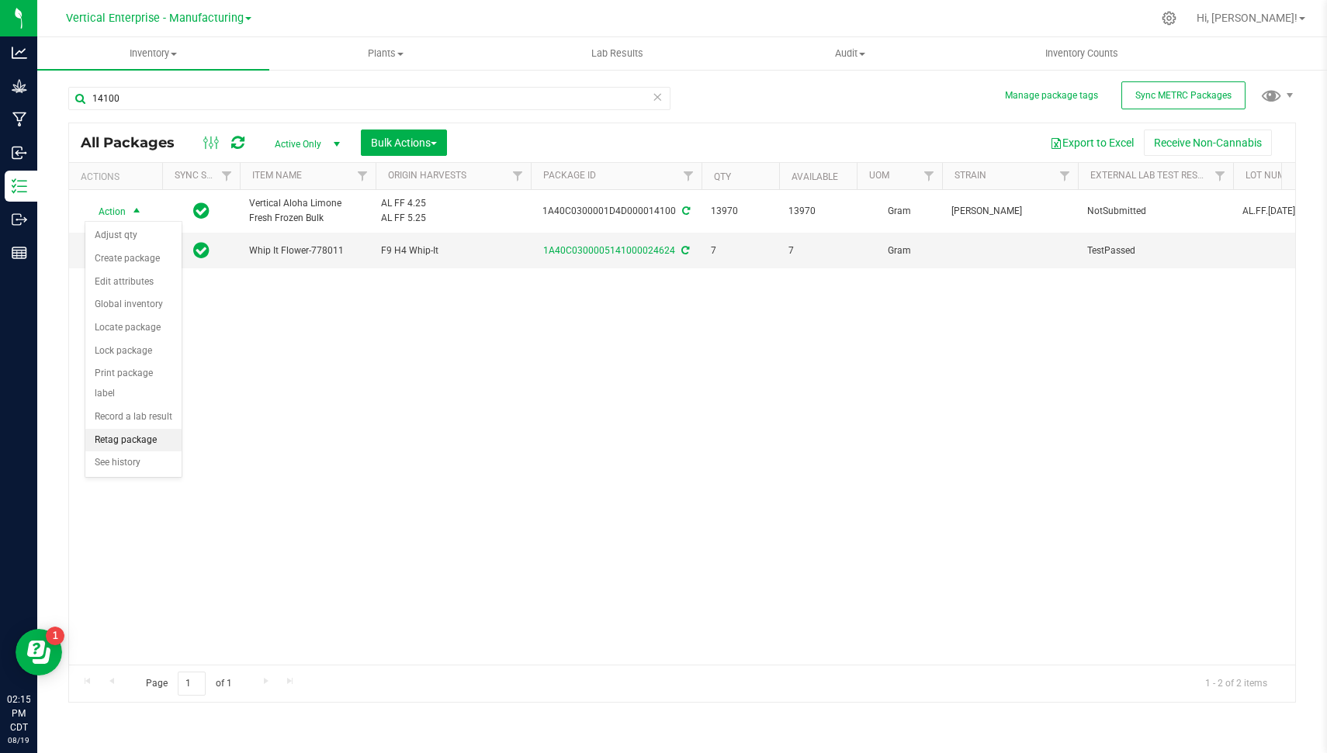
click at [146, 438] on li "Retag package" at bounding box center [133, 440] width 96 height 23
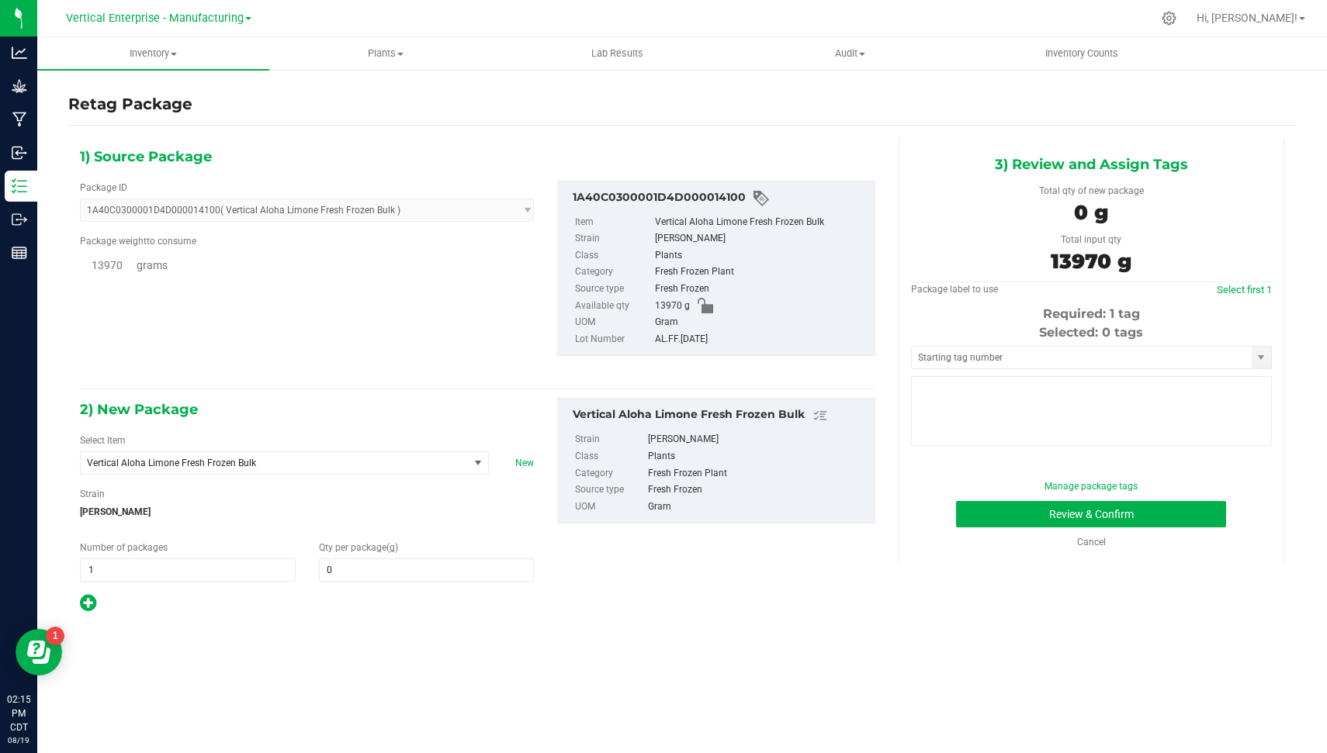
type input "0.0000"
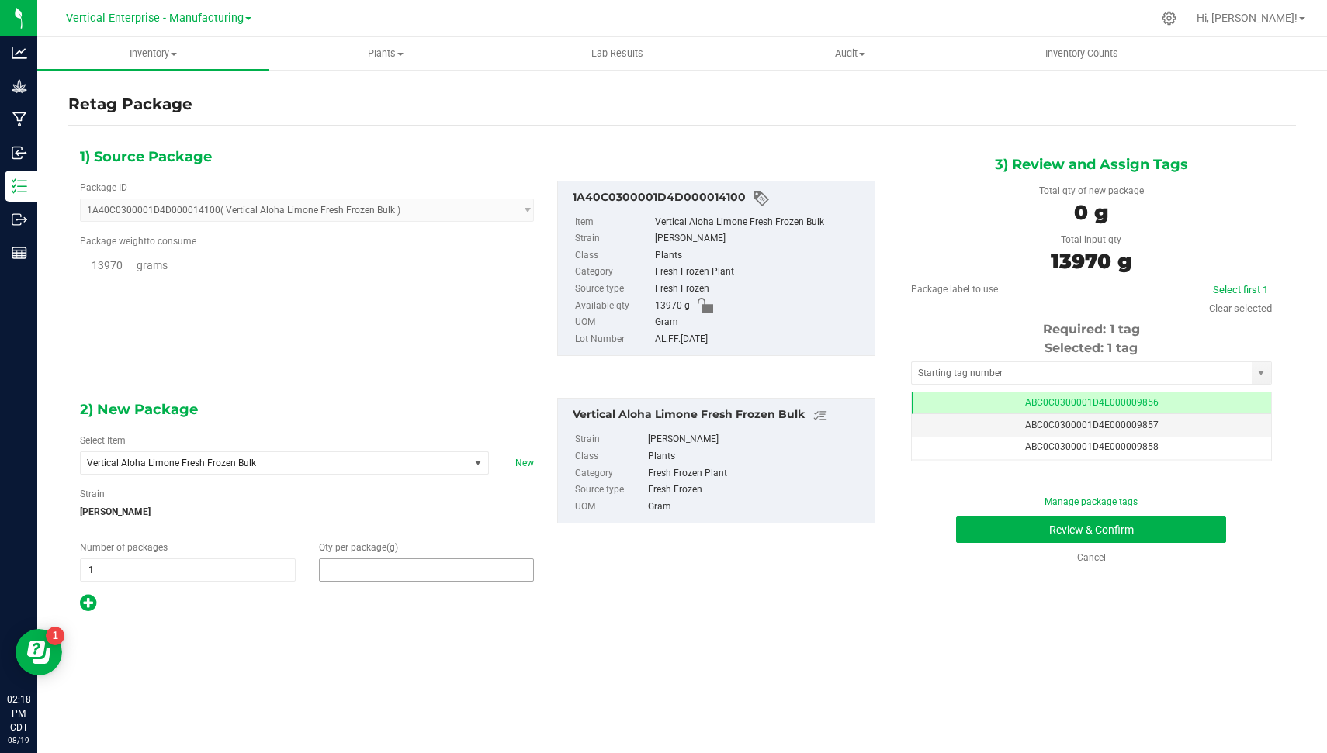
click at [379, 561] on span at bounding box center [427, 570] width 216 height 23
type input "13970"
type input "13,970.0000"
click at [1187, 536] on button "Review & Confirm" at bounding box center [1091, 530] width 270 height 26
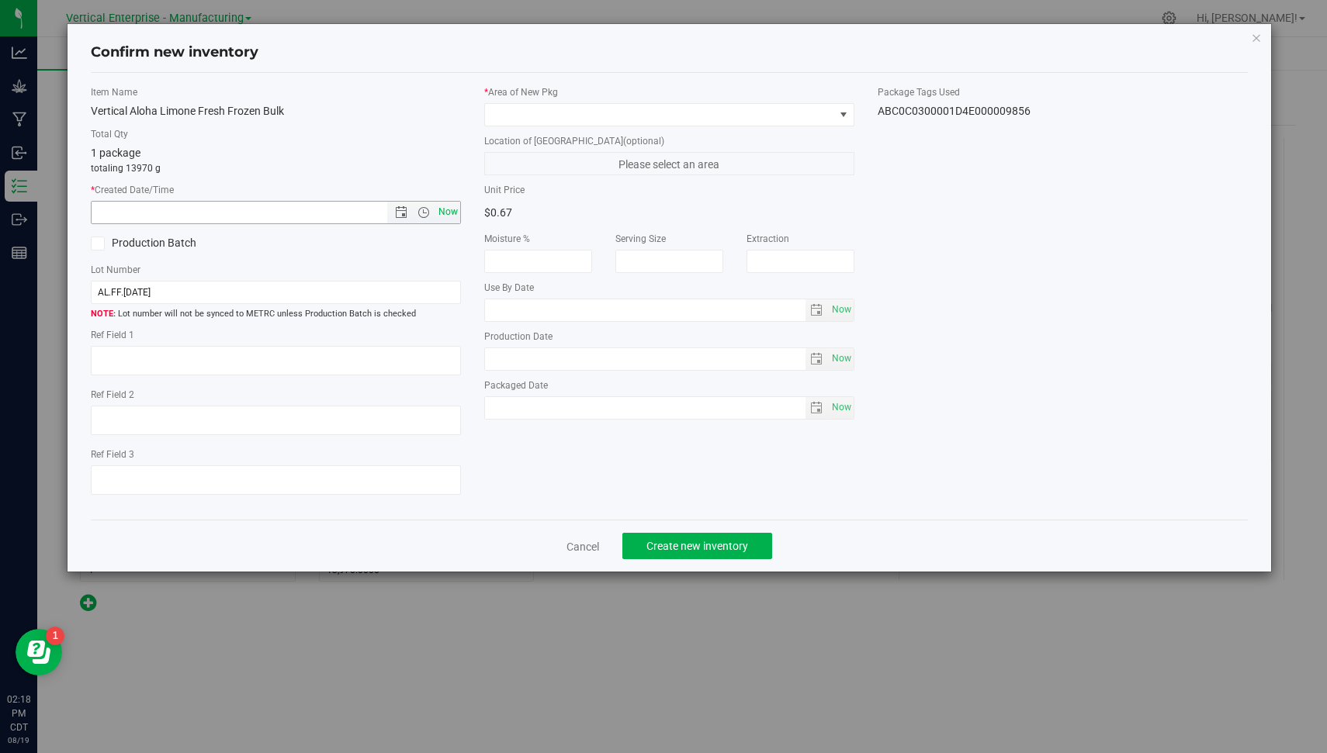
click at [451, 215] on span "Now" at bounding box center [448, 212] width 26 height 23
type input "[DATE] 2:18 PM"
click at [185, 237] on label "Production Batch" at bounding box center [177, 243] width 173 height 16
click at [0, 0] on input "Production Batch" at bounding box center [0, 0] width 0 height 0
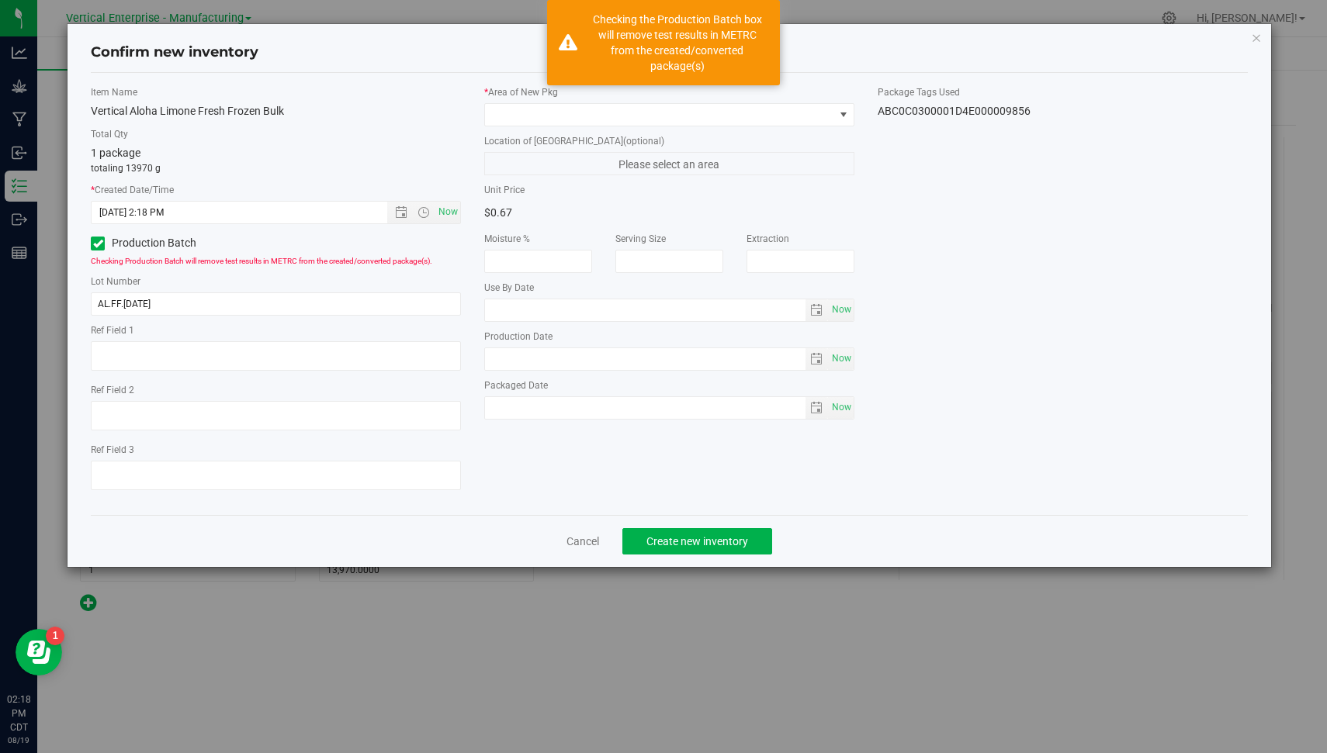
click at [578, 102] on div "* Area of [GEOGRAPHIC_DATA]" at bounding box center [669, 105] width 370 height 41
click at [576, 112] on span at bounding box center [659, 115] width 349 height 22
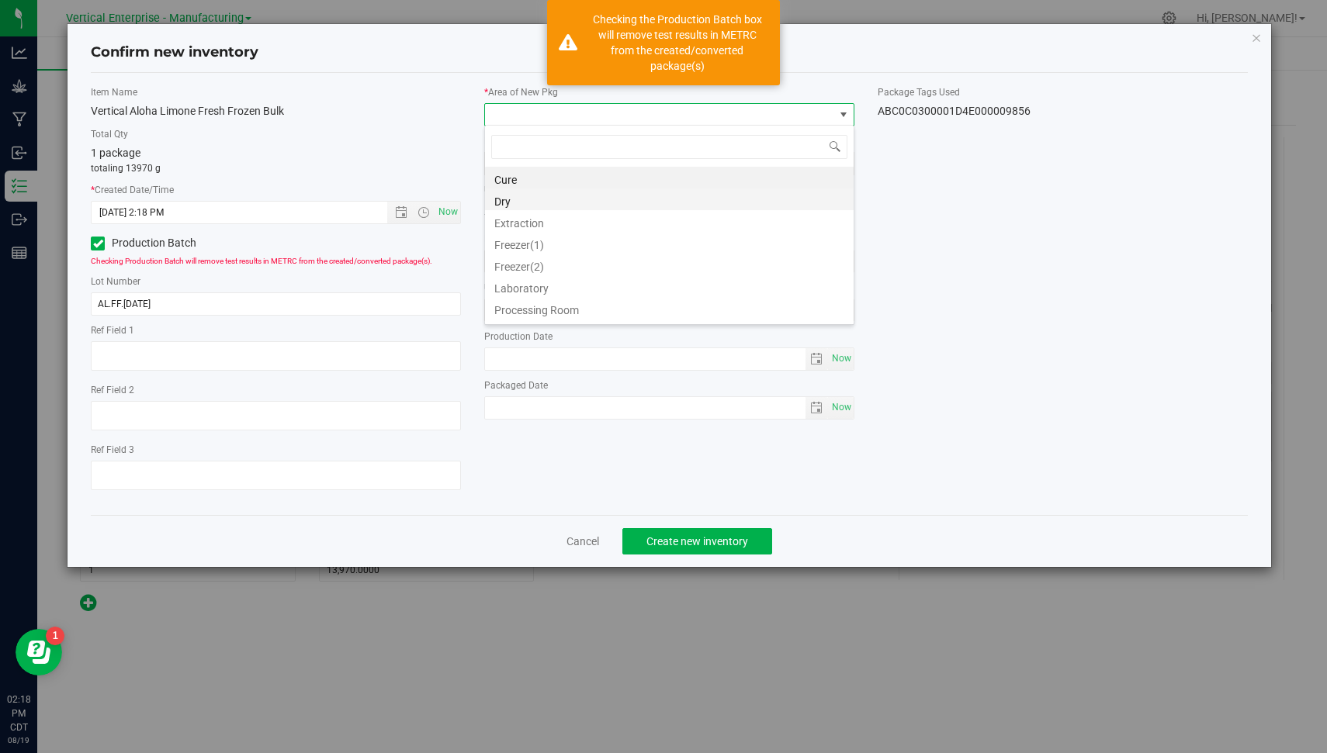
scroll to position [23, 370]
click at [570, 213] on li "Extraction" at bounding box center [669, 221] width 369 height 22
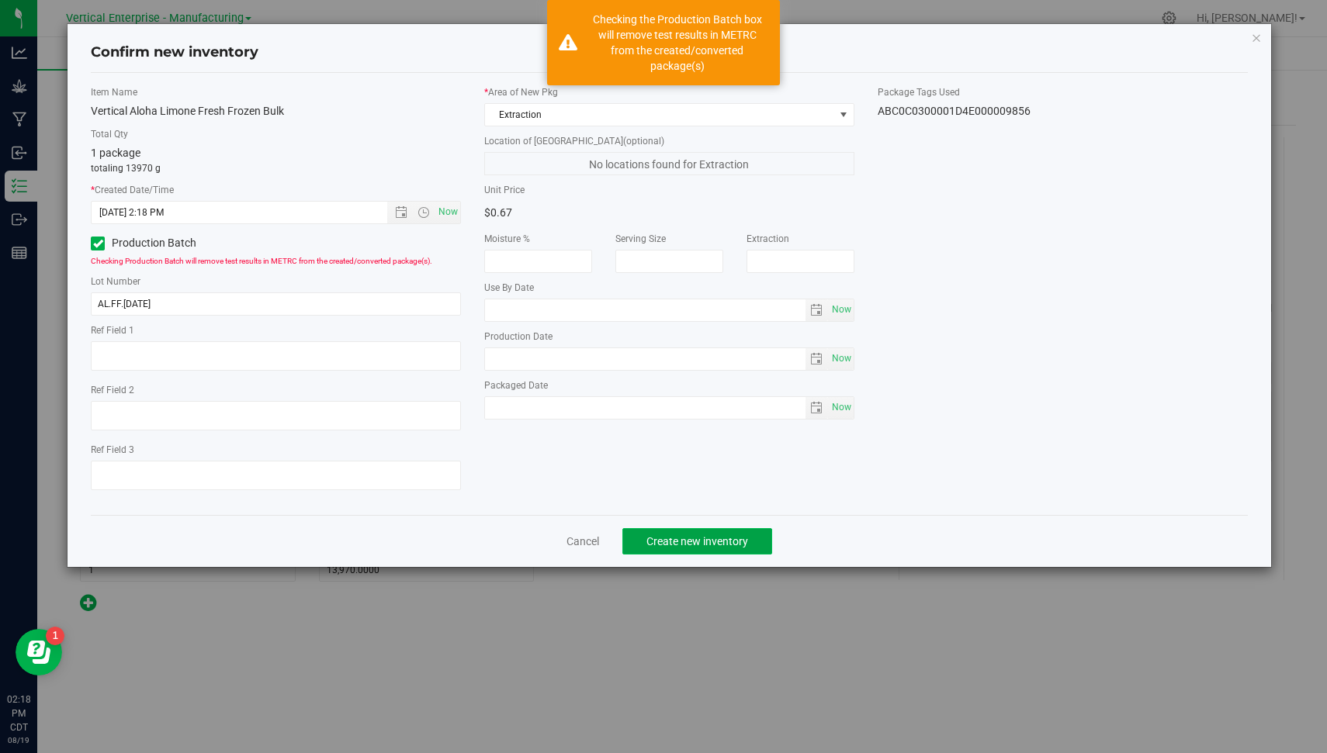
click at [691, 536] on span "Create new inventory" at bounding box center [697, 541] width 102 height 12
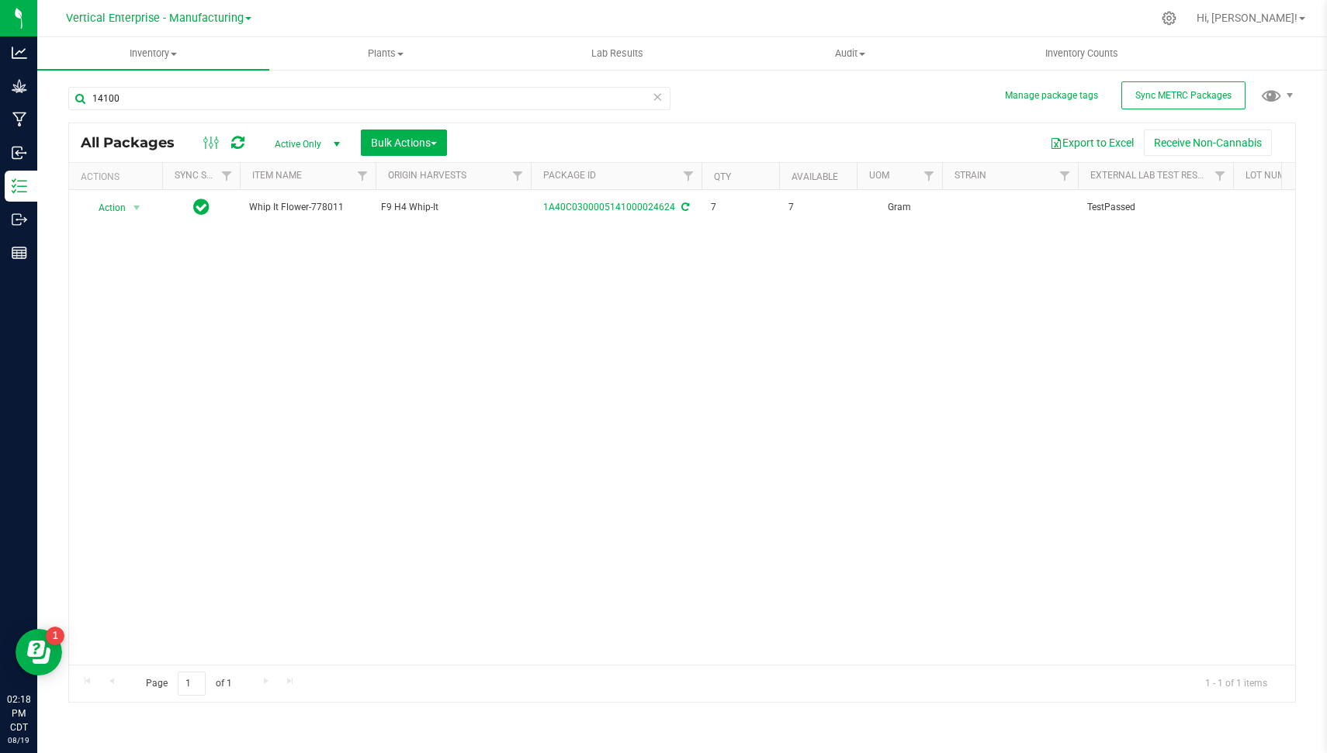
click at [659, 92] on icon at bounding box center [657, 96] width 11 height 19
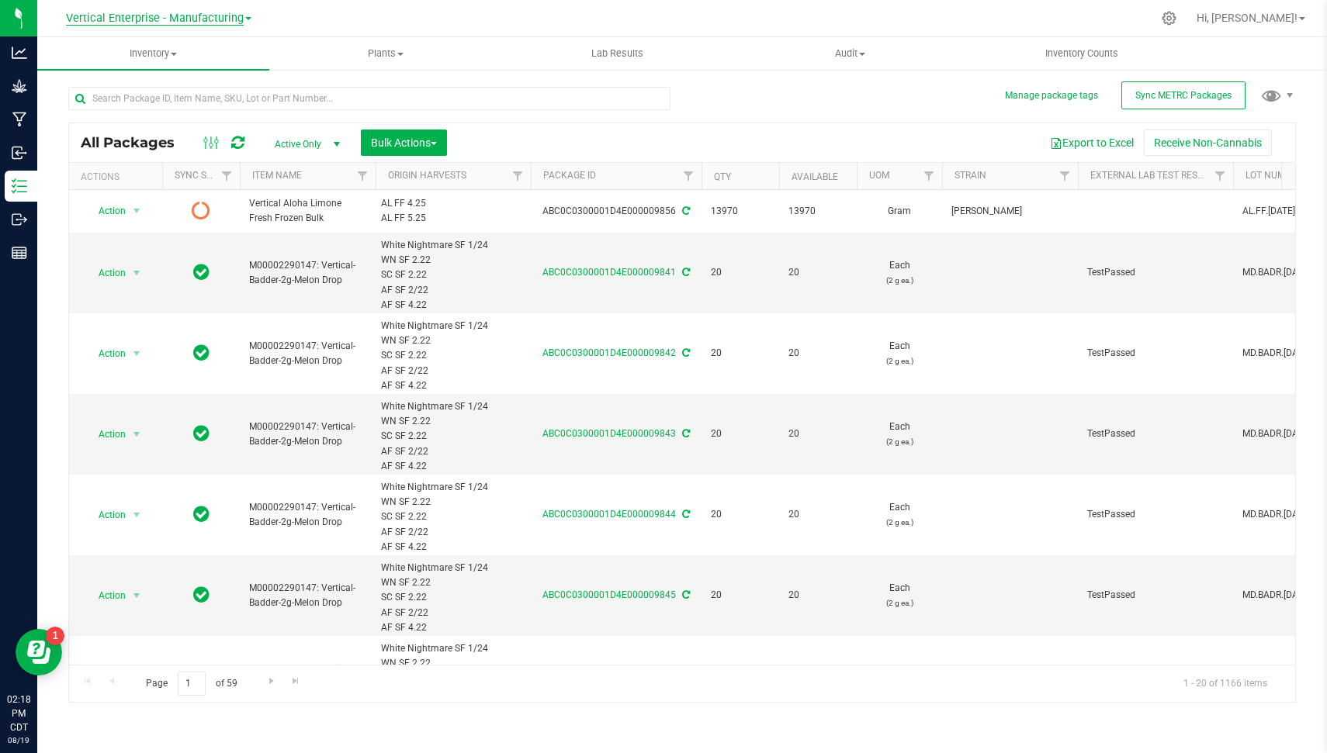
click at [126, 18] on span "Vertical Enterprise - Manufacturing" at bounding box center [155, 19] width 178 height 14
click at [237, 143] on icon at bounding box center [237, 143] width 13 height 16
click at [171, 24] on span "Vertical Enterprise - Manufacturing" at bounding box center [155, 19] width 178 height 14
click at [181, 54] on link "Vertical Enterprise - Cultivation" at bounding box center [158, 54] width 227 height 21
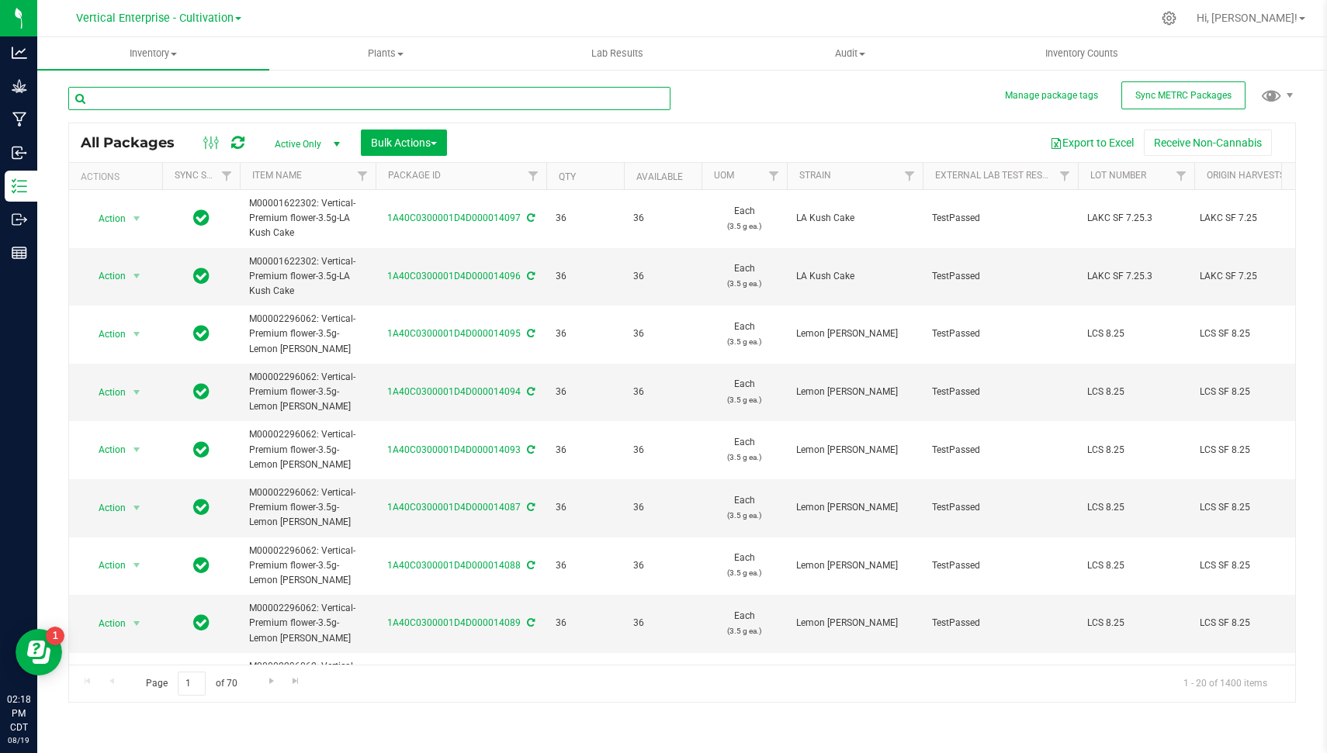
click at [216, 93] on input "text" at bounding box center [369, 98] width 602 height 23
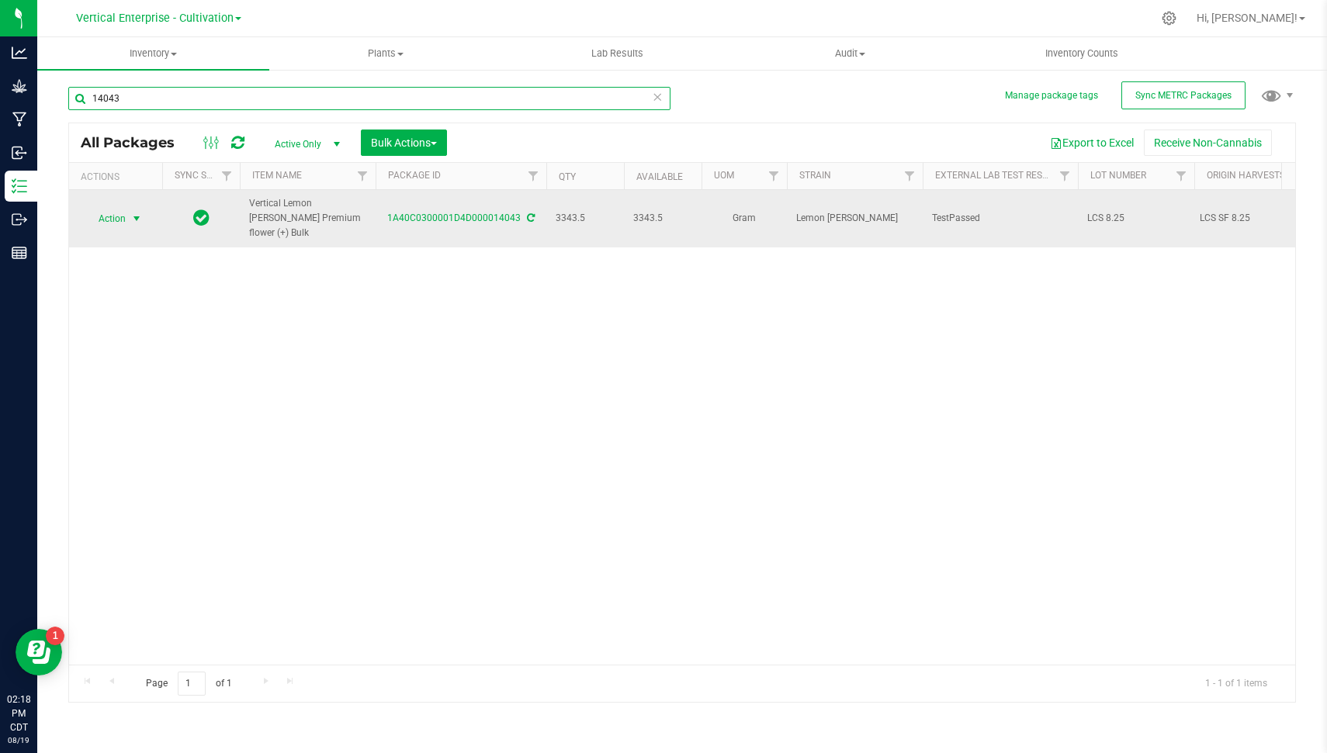
type input "14043"
click at [129, 210] on span "select" at bounding box center [136, 219] width 19 height 22
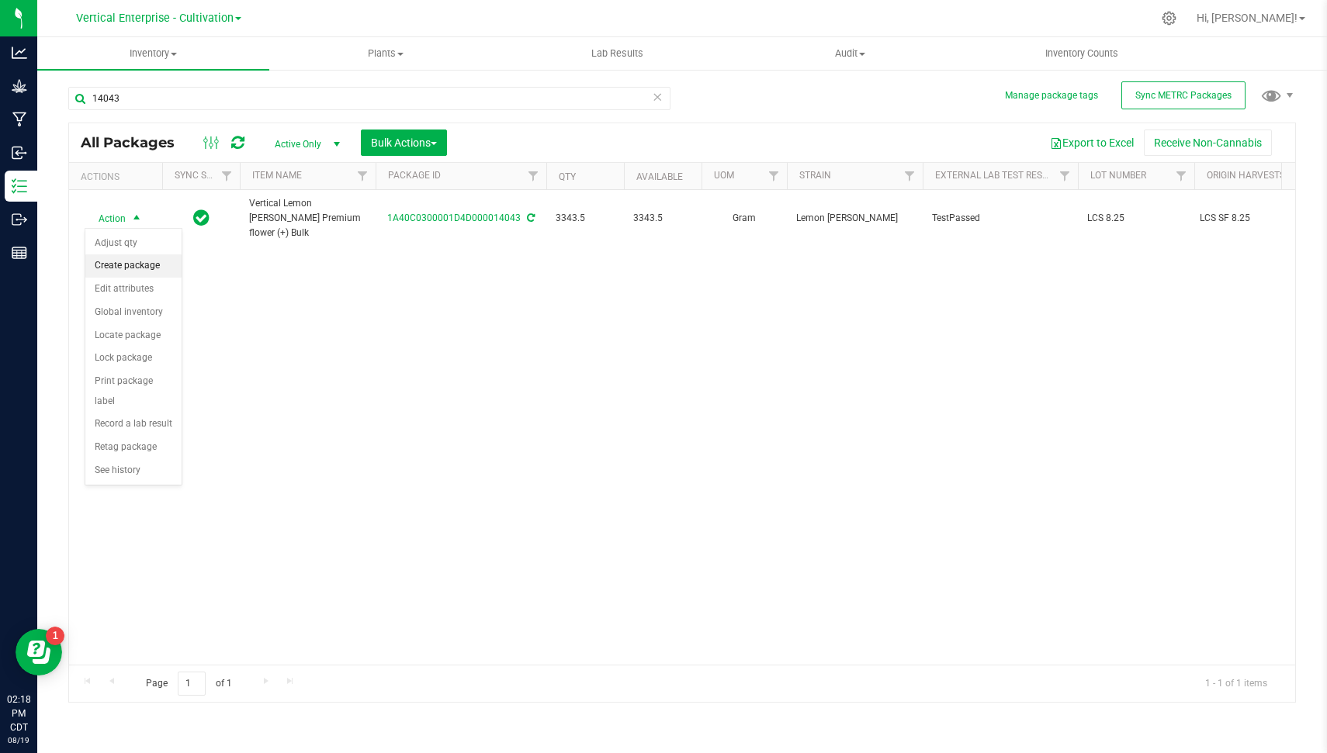
click at [136, 268] on li "Create package" at bounding box center [133, 266] width 96 height 23
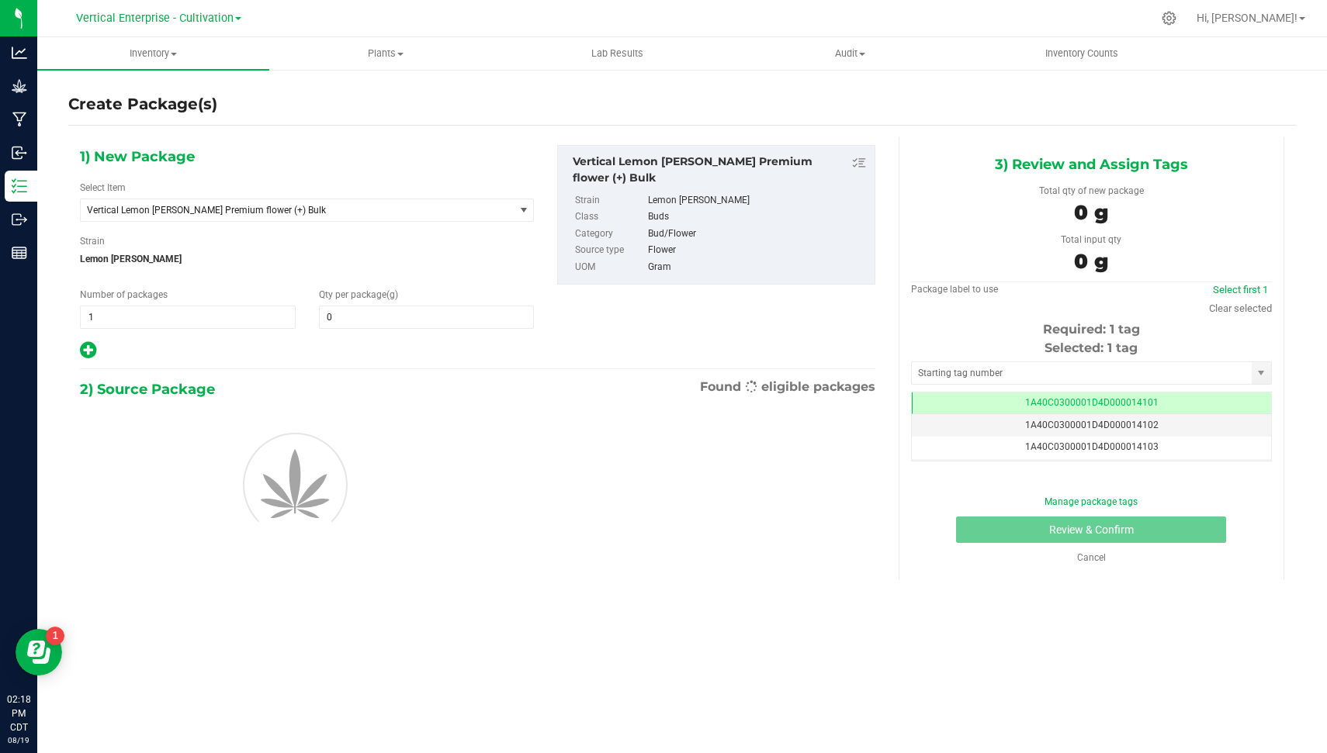
type input "0.0000"
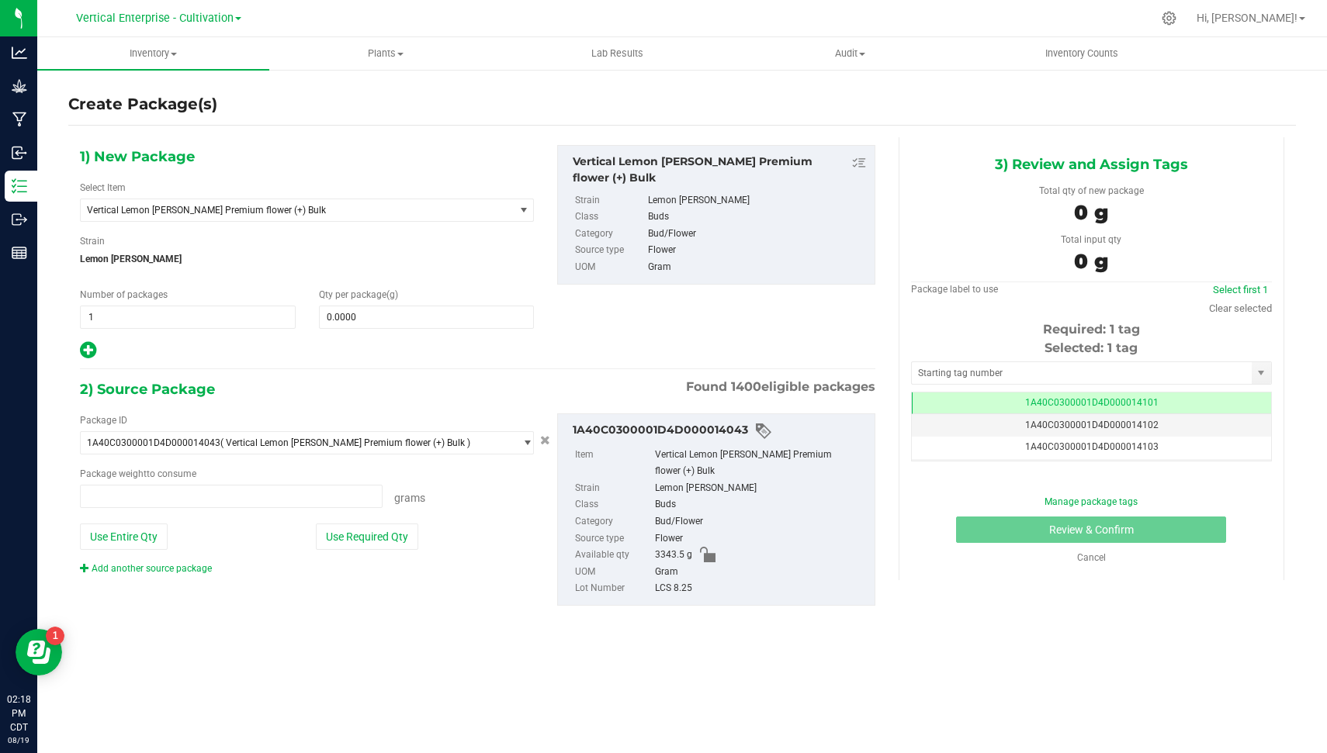
type input "0.0000 g"
click at [244, 212] on span "Vertical Lemon [PERSON_NAME] Premium flower (+) Bulk" at bounding box center [289, 210] width 404 height 11
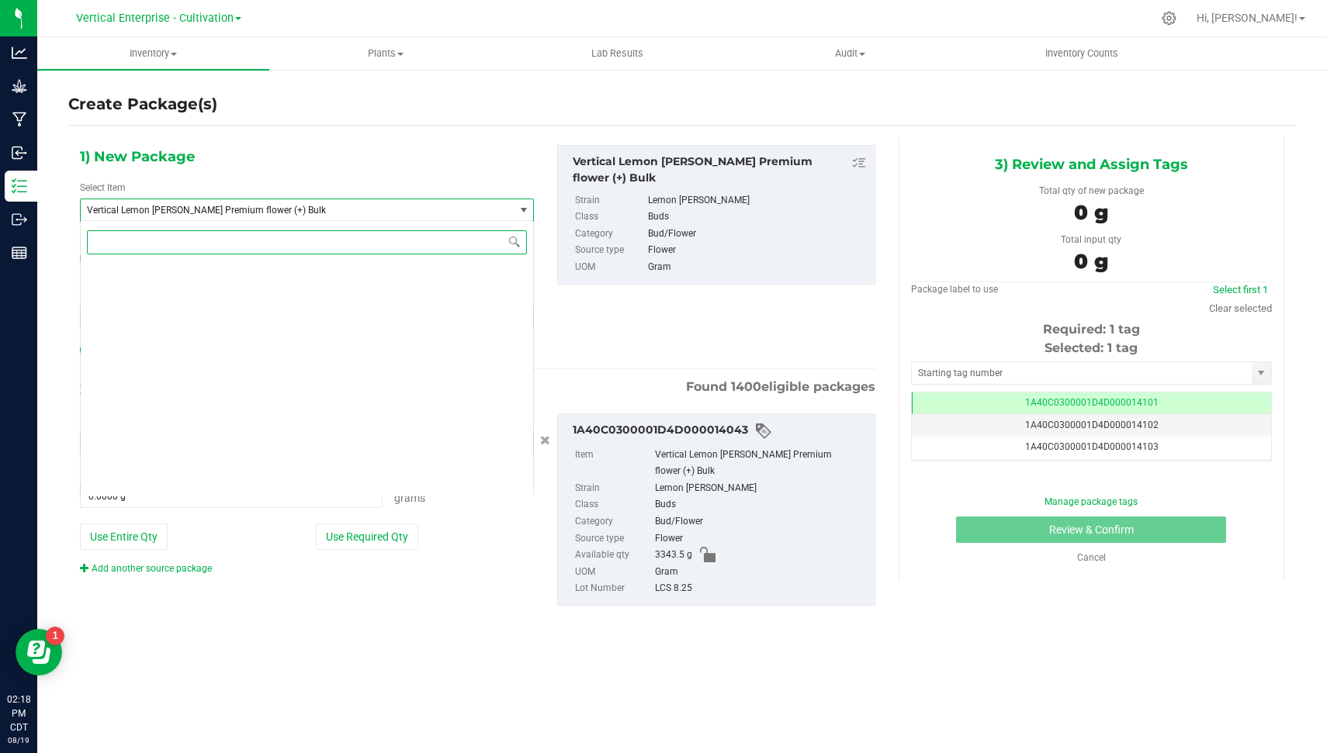
scroll to position [117690, 0]
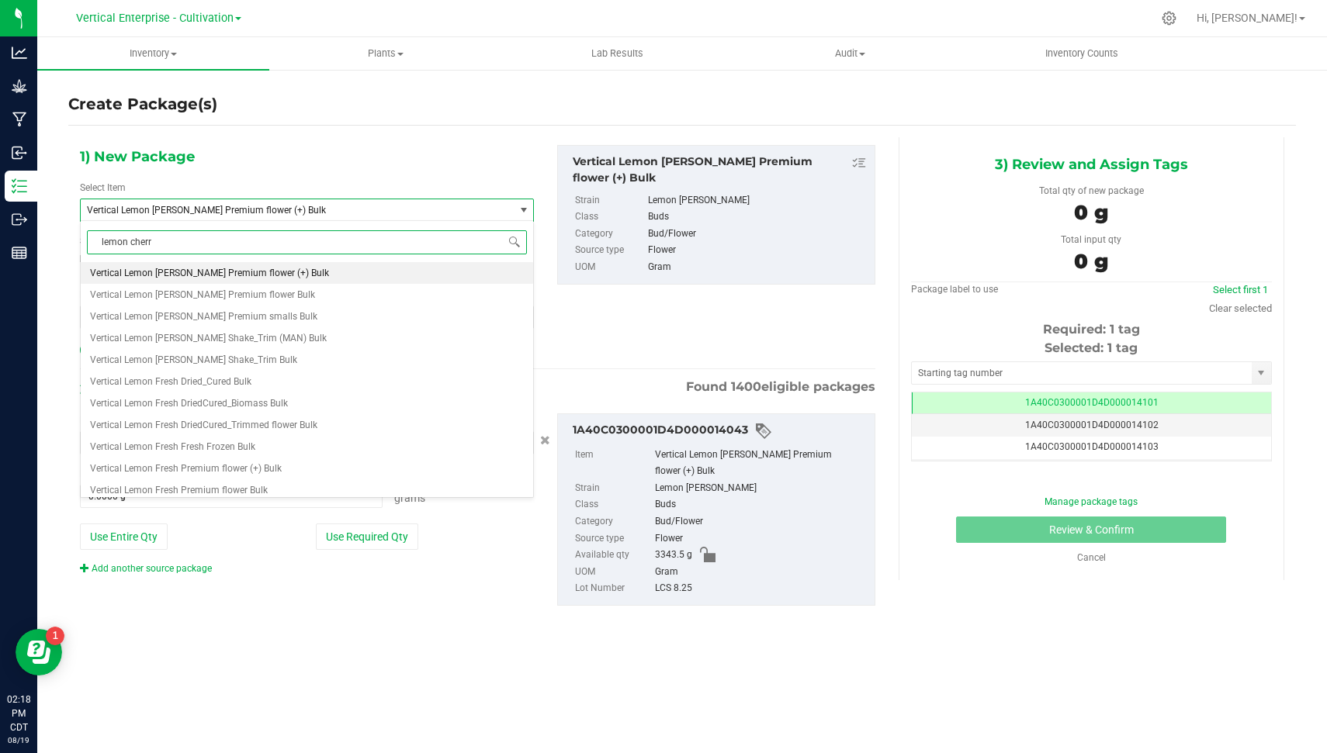
type input "lemon cherry"
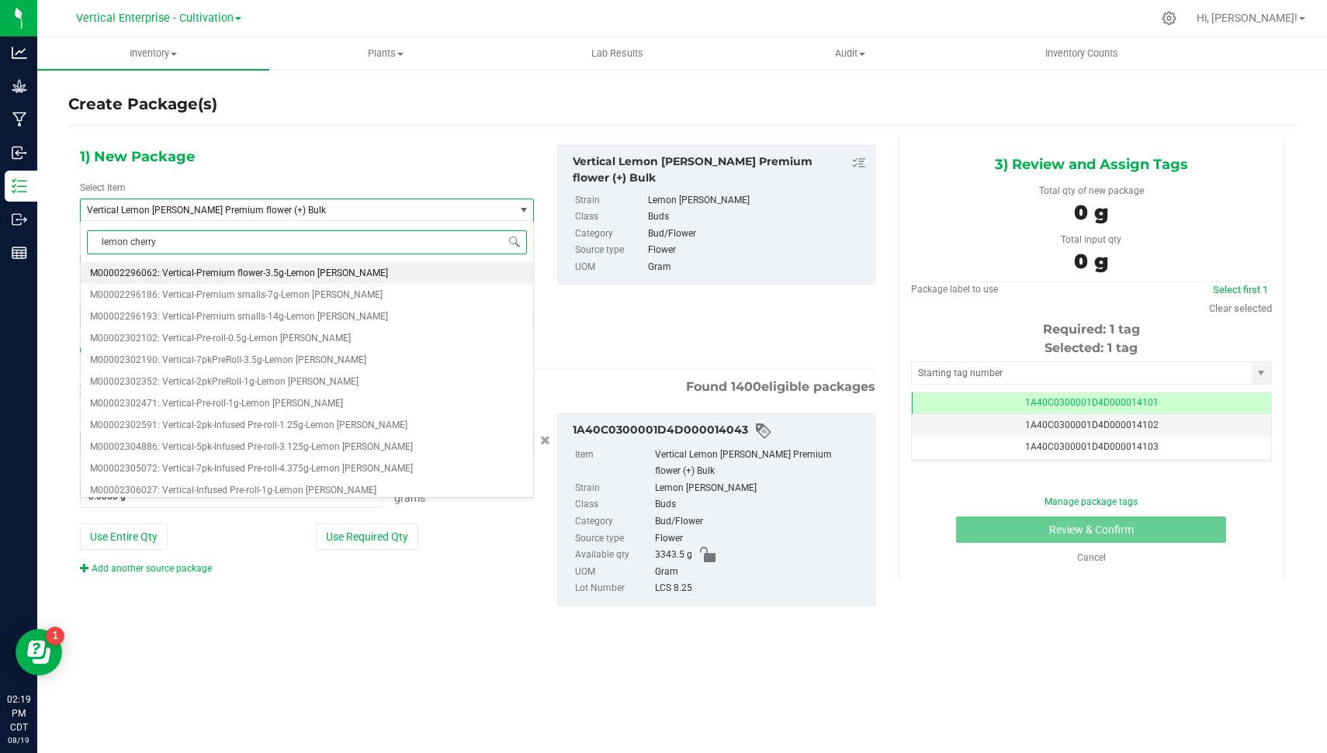
click at [289, 271] on span "M00002296062: Vertical-Premium flower-3.5g-Lemon [PERSON_NAME]" at bounding box center [239, 273] width 298 height 11
type input "0"
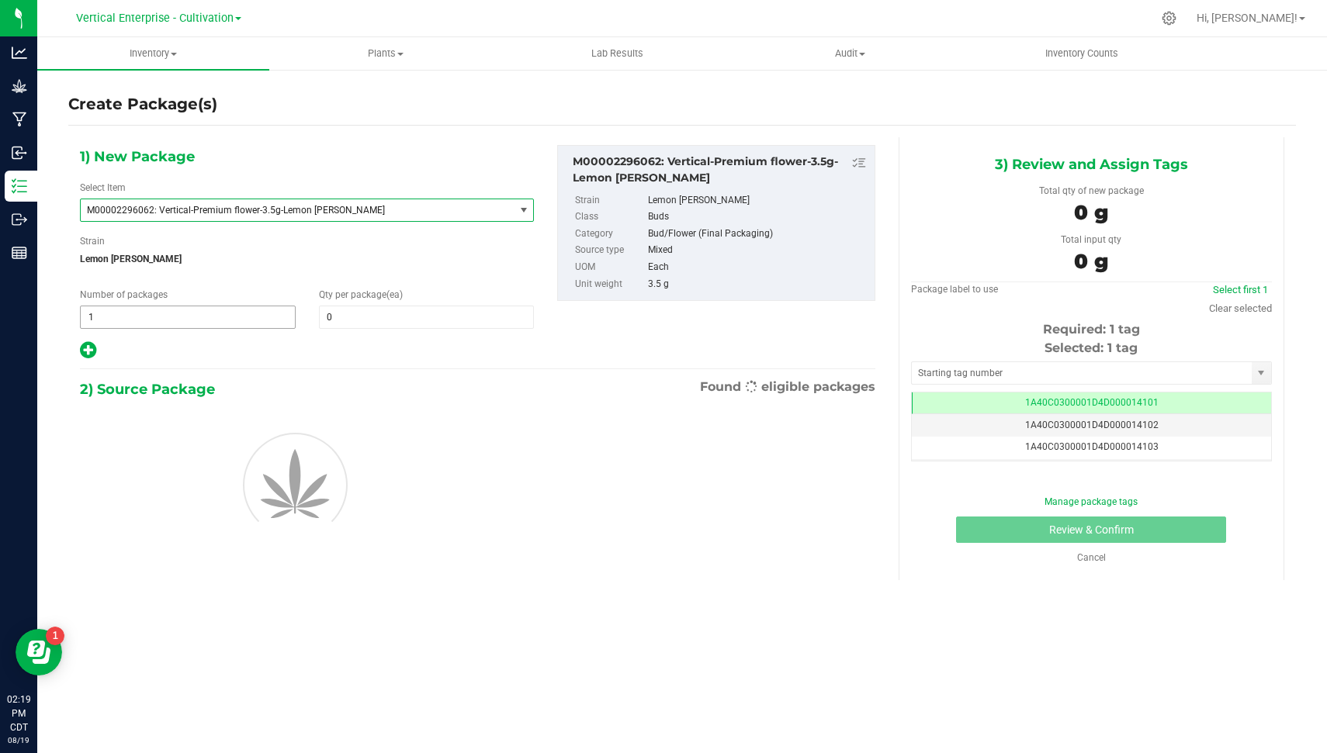
click at [153, 317] on span "1 1" at bounding box center [188, 317] width 216 height 23
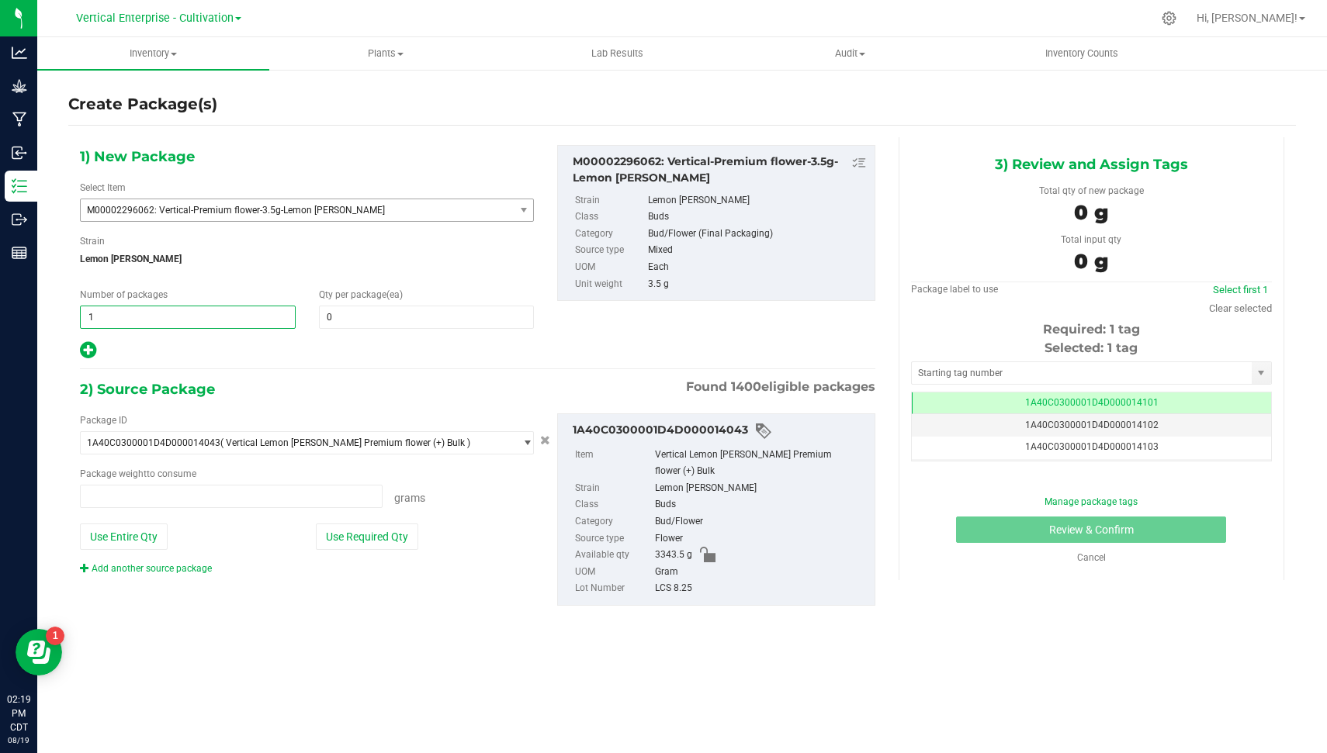
type input "0.0000 g"
type input "2"
click at [354, 310] on span at bounding box center [427, 317] width 216 height 23
type input "36"
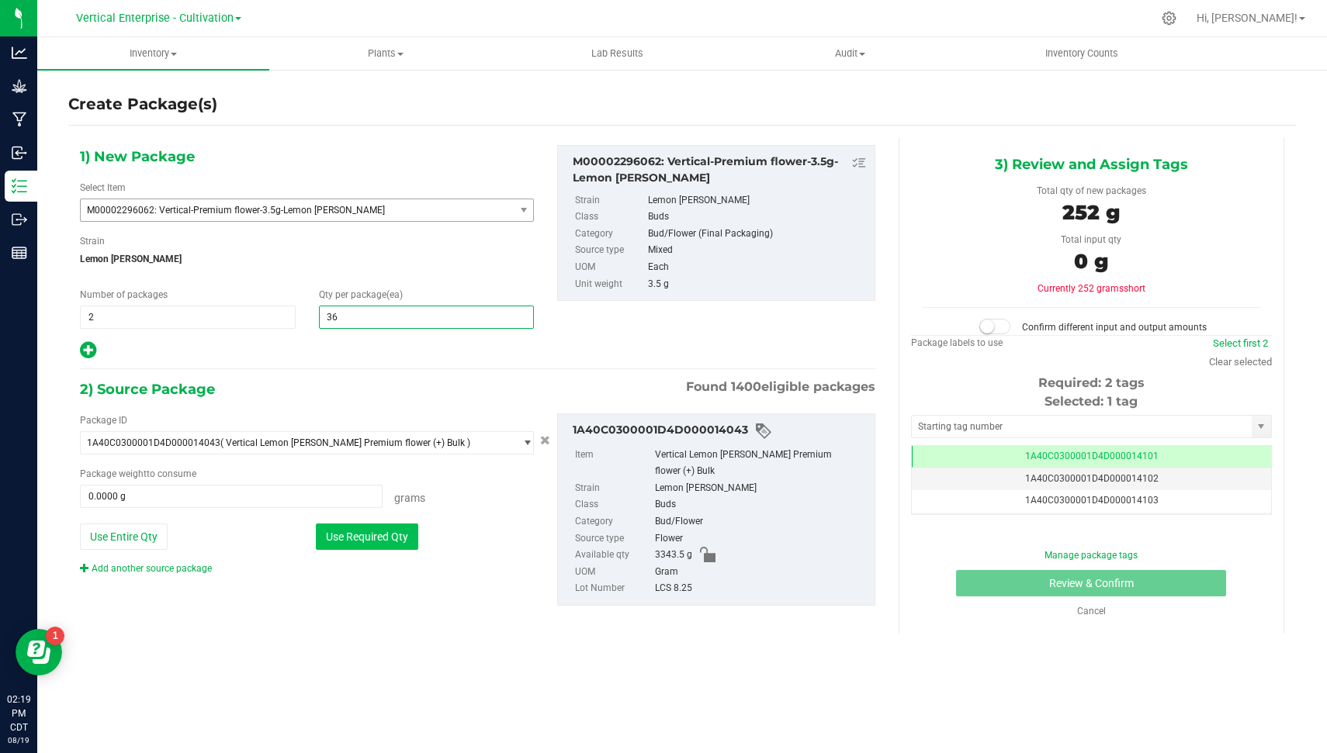
type input "36"
click at [348, 525] on button "Use Required Qty" at bounding box center [367, 537] width 102 height 26
type input "252.0000 g"
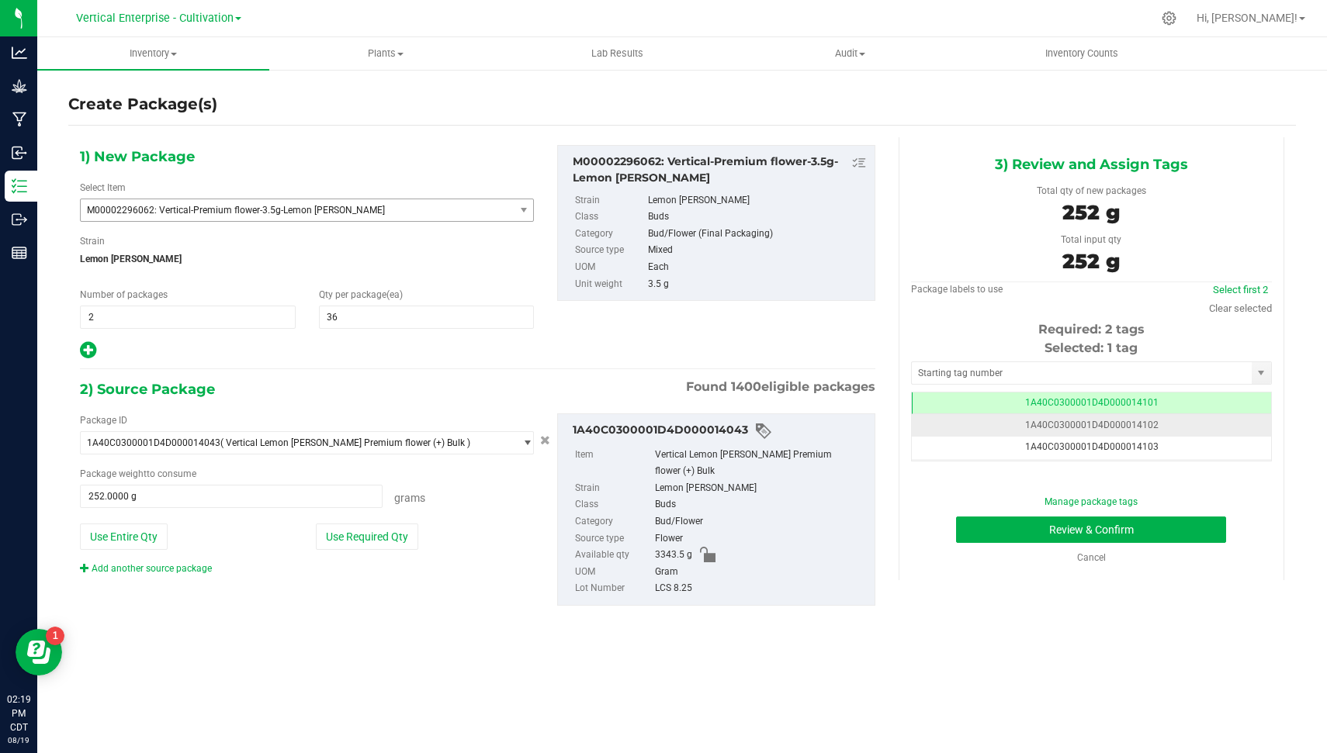
click at [1201, 427] on td "1A40C0300001D4D000014102" at bounding box center [1091, 425] width 359 height 23
click at [1178, 538] on button "Review & Confirm" at bounding box center [1091, 530] width 270 height 26
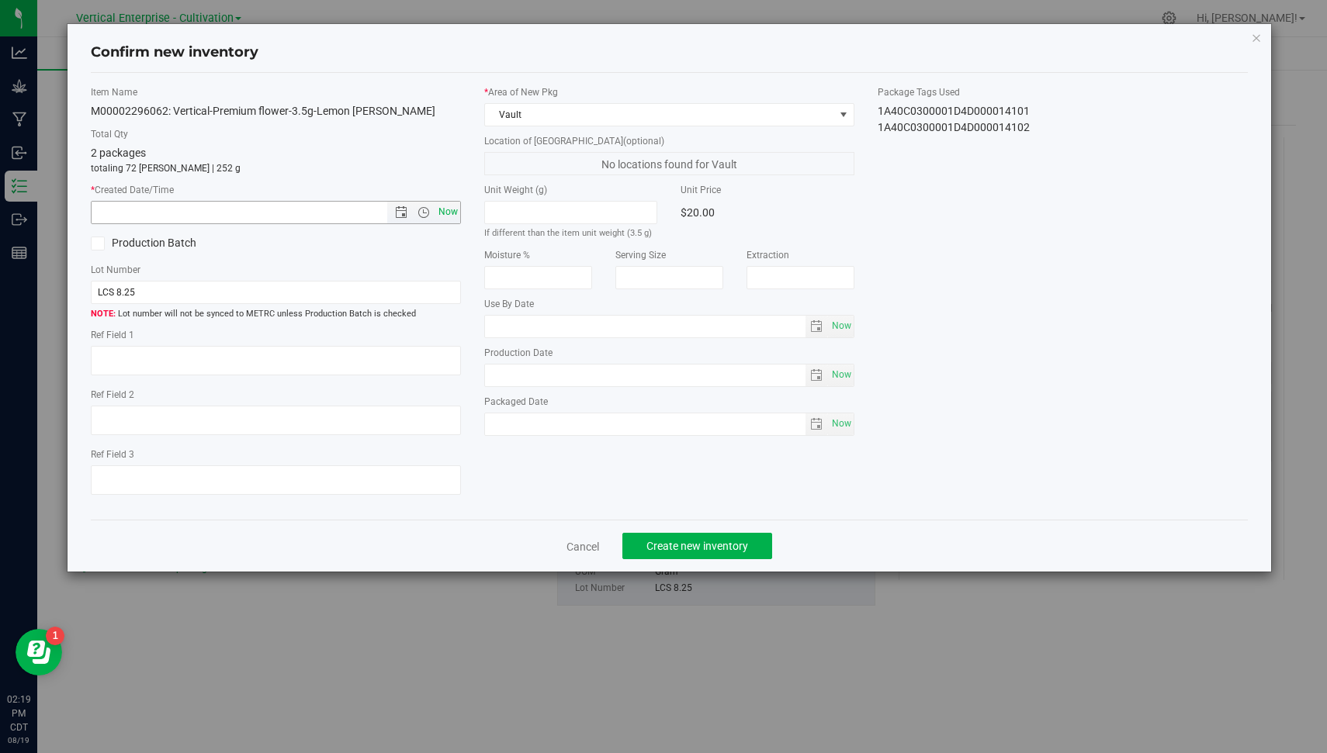
click at [450, 210] on span "Now" at bounding box center [448, 212] width 26 height 23
type input "[DATE] 2:19 PM"
click at [715, 545] on span "Create new inventory" at bounding box center [697, 546] width 102 height 12
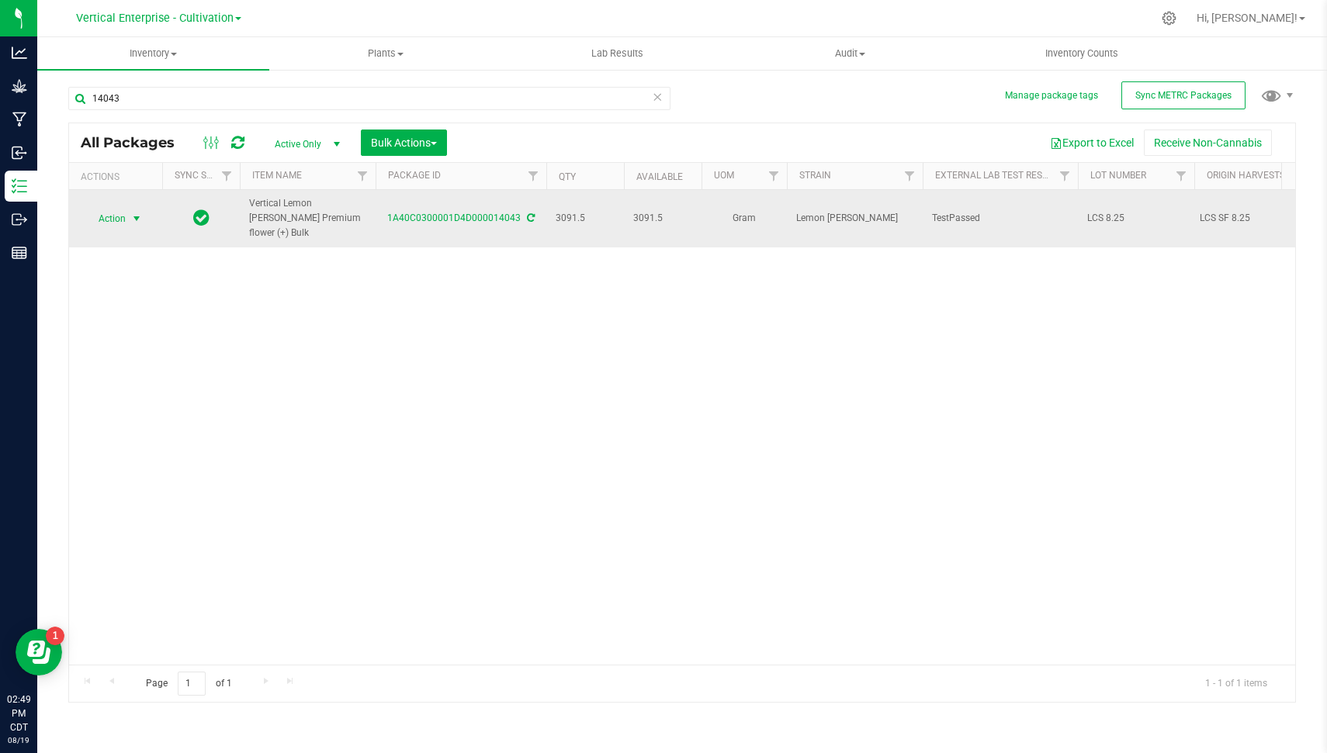
click at [105, 214] on span "Action" at bounding box center [106, 219] width 42 height 22
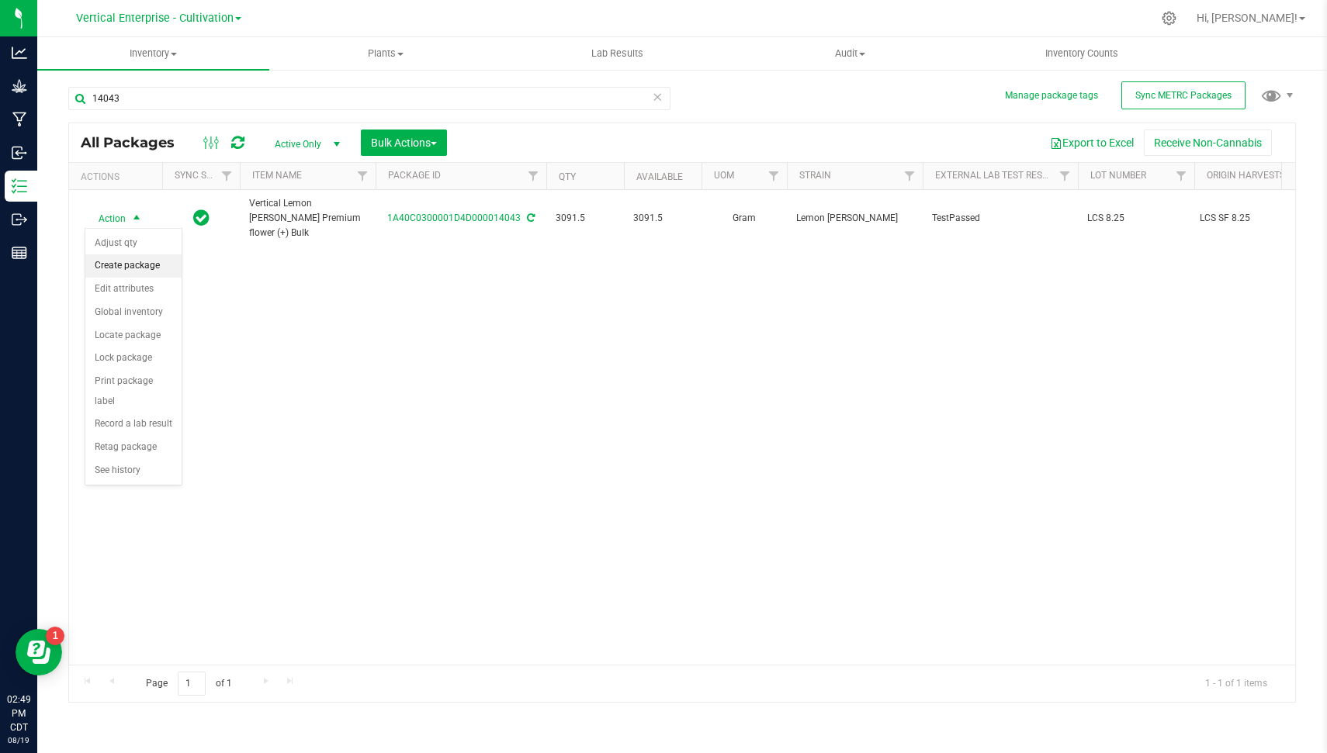
click at [144, 266] on li "Create package" at bounding box center [133, 266] width 96 height 23
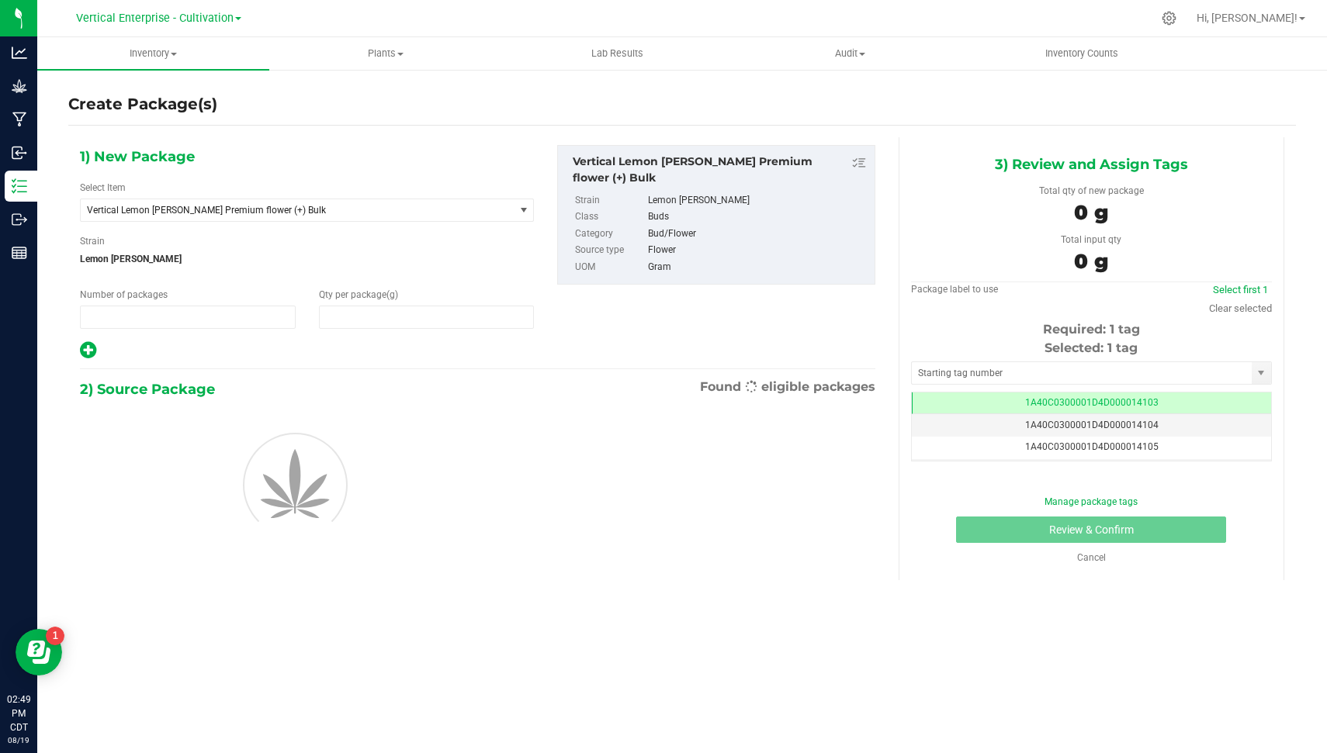
type input "1"
type input "0.0000"
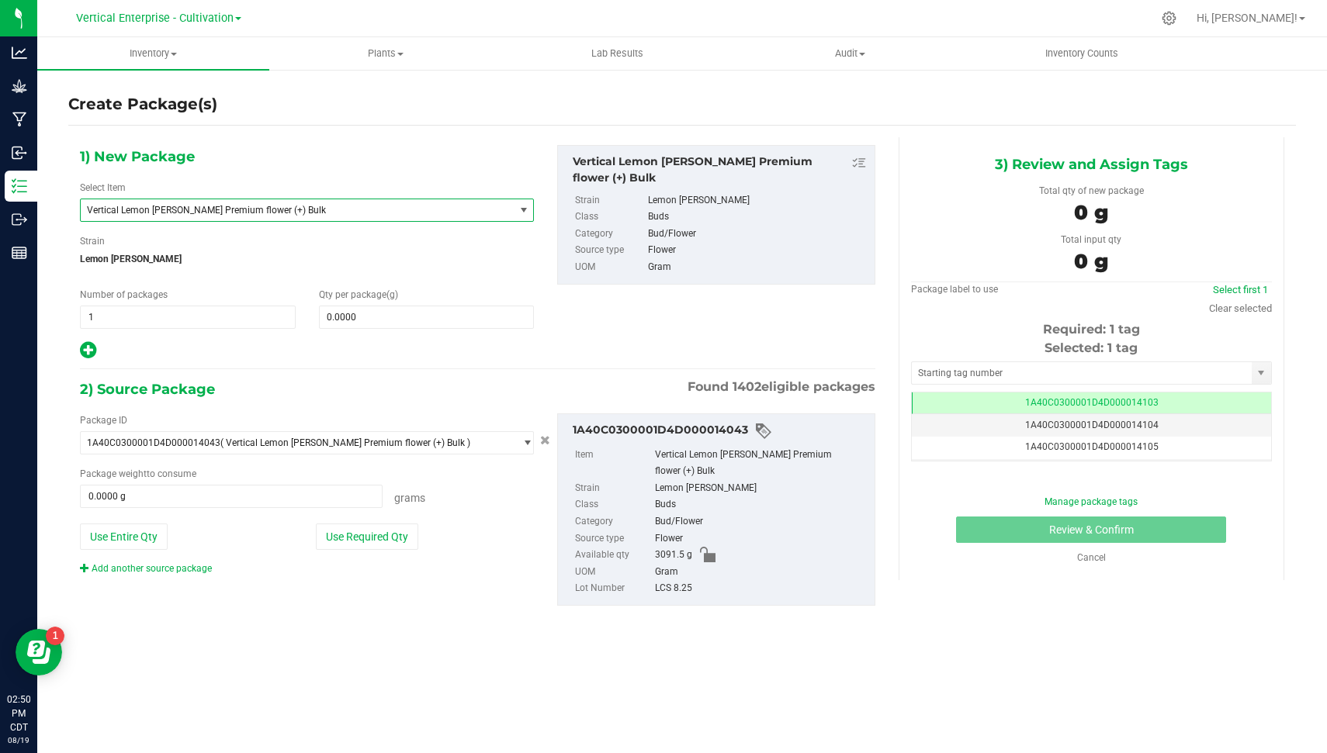
click at [279, 200] on span "Vertical Lemon [PERSON_NAME] Premium flower (+) Bulk" at bounding box center [297, 210] width 433 height 22
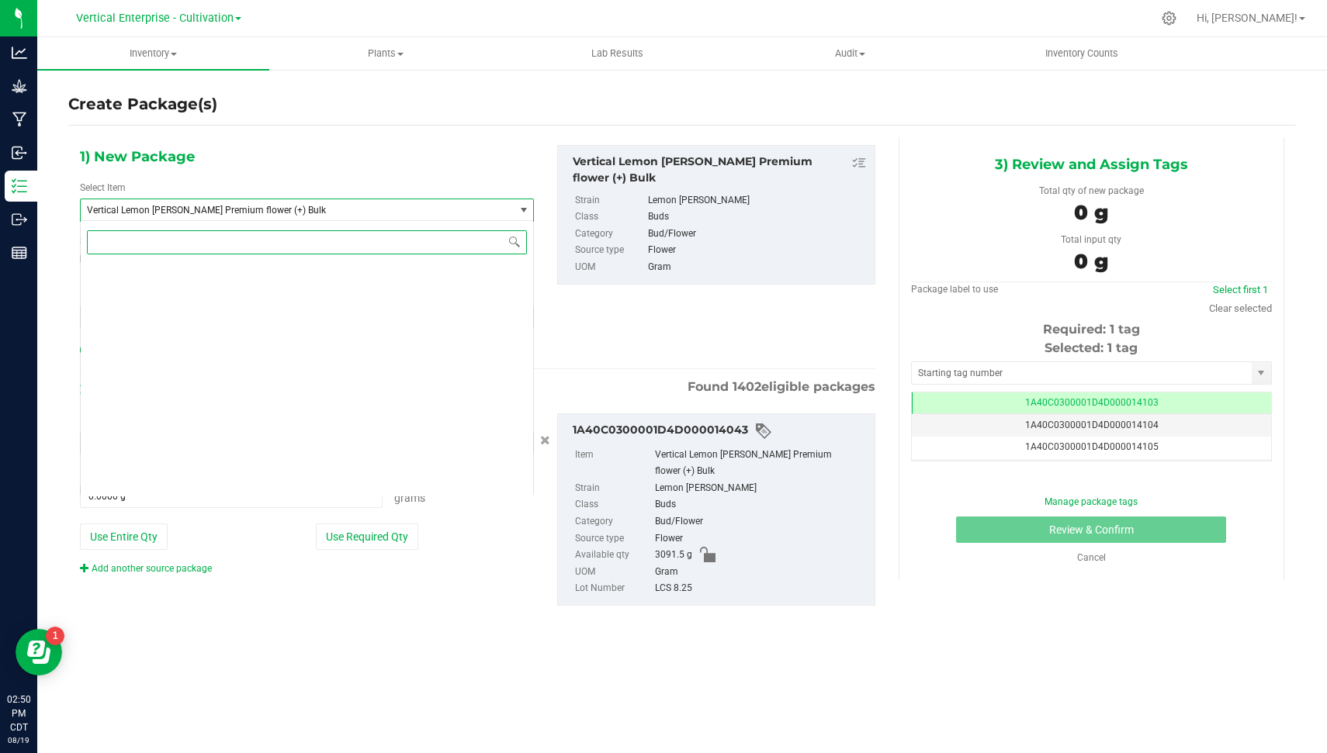
scroll to position [117690, 0]
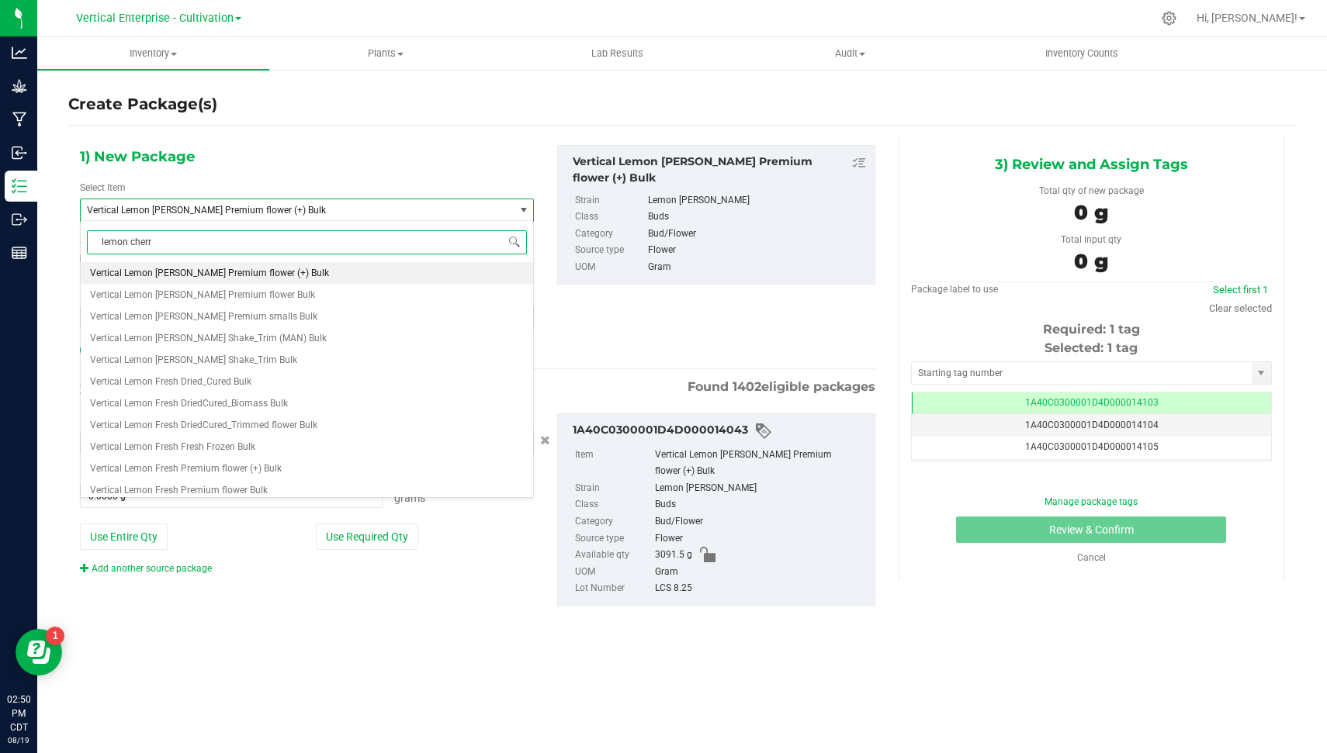
type input "lemon cherry"
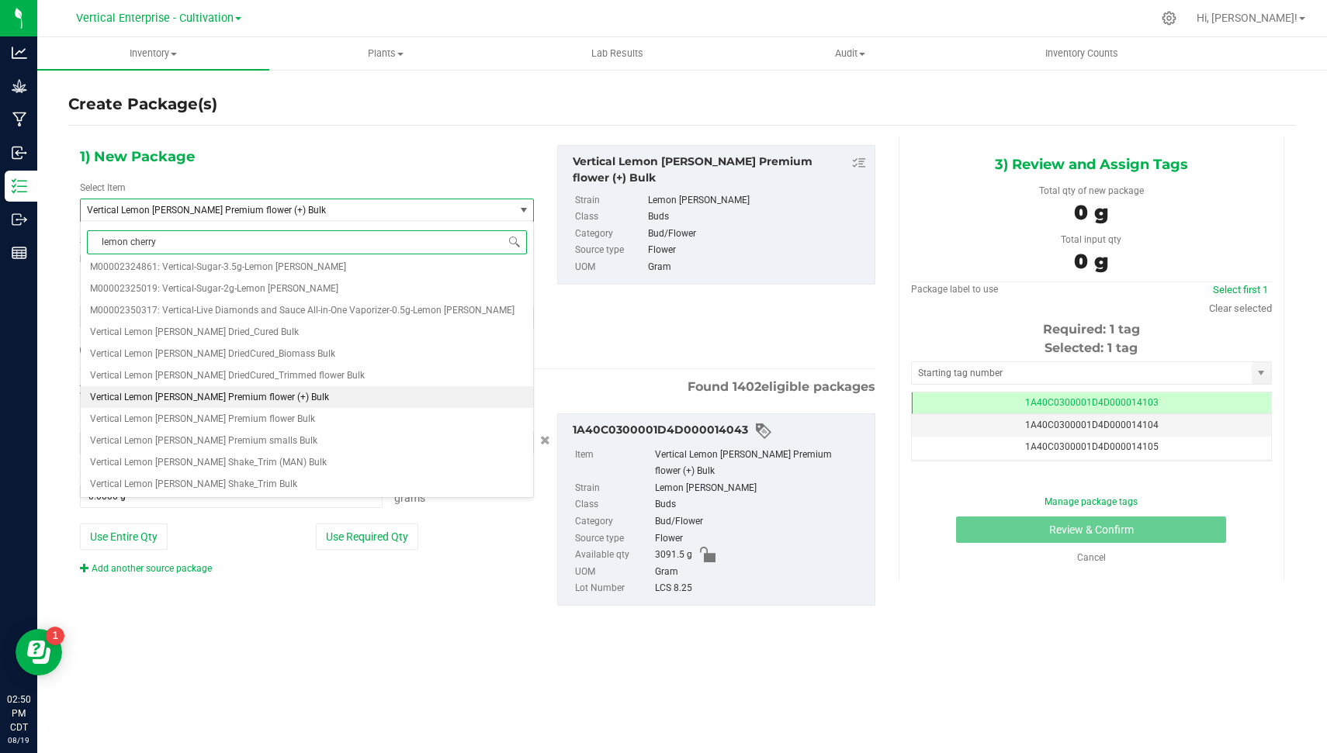
scroll to position [0, 0]
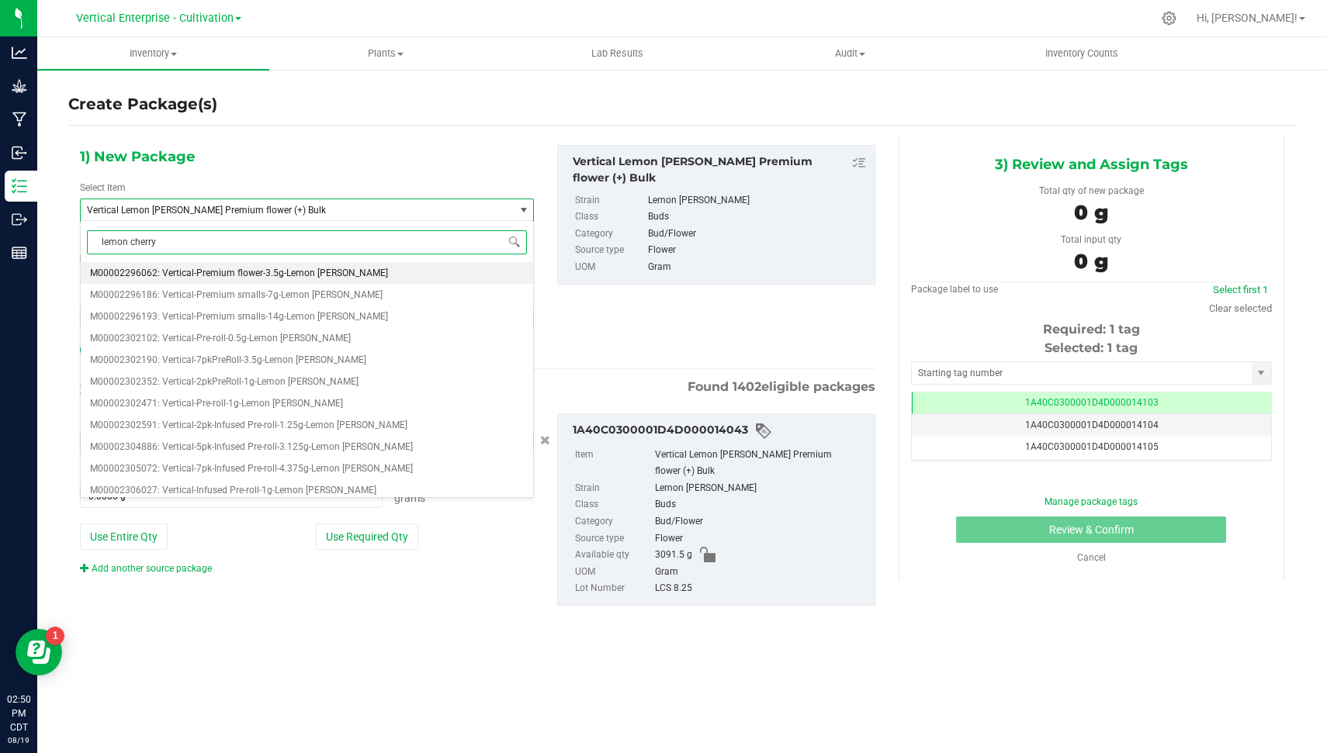
click at [311, 265] on li "M00002296062: Vertical-Premium flower-3.5g-Lemon [PERSON_NAME]" at bounding box center [307, 273] width 452 height 22
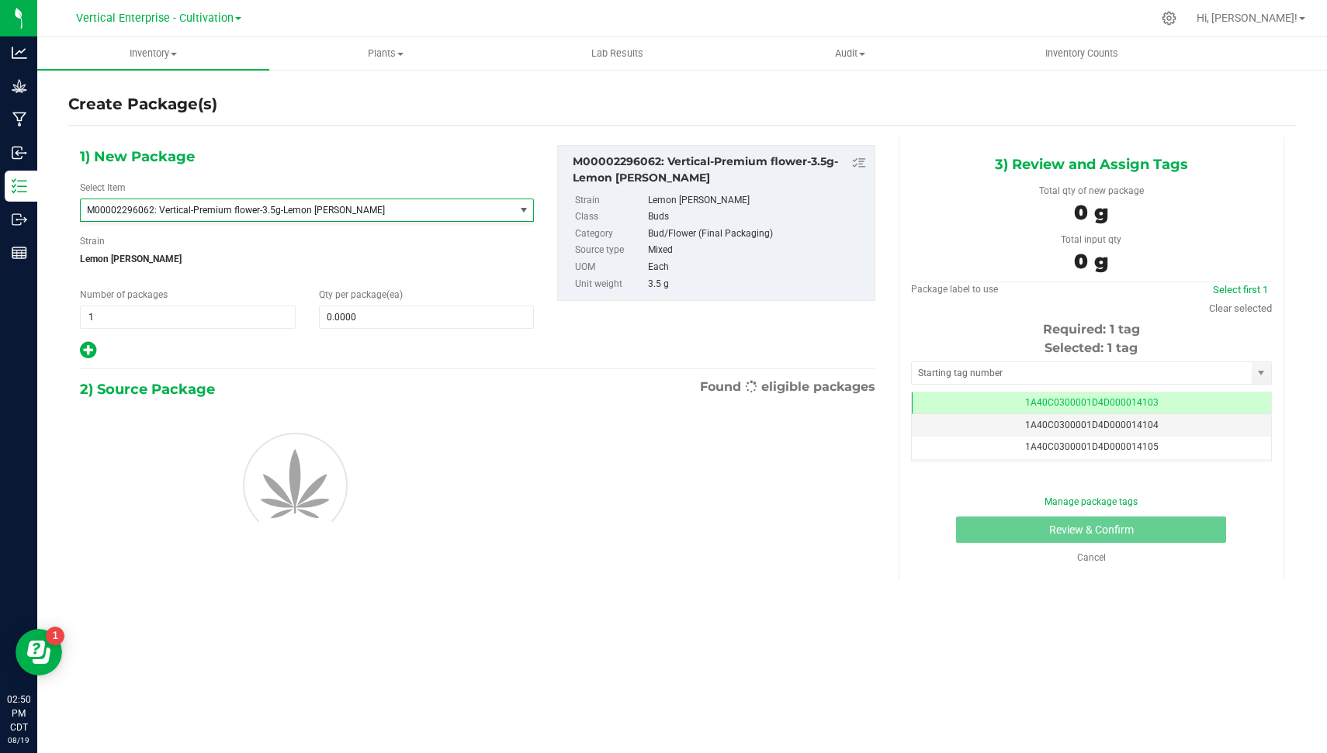
type input "0"
click at [184, 313] on span "1 1" at bounding box center [188, 317] width 216 height 23
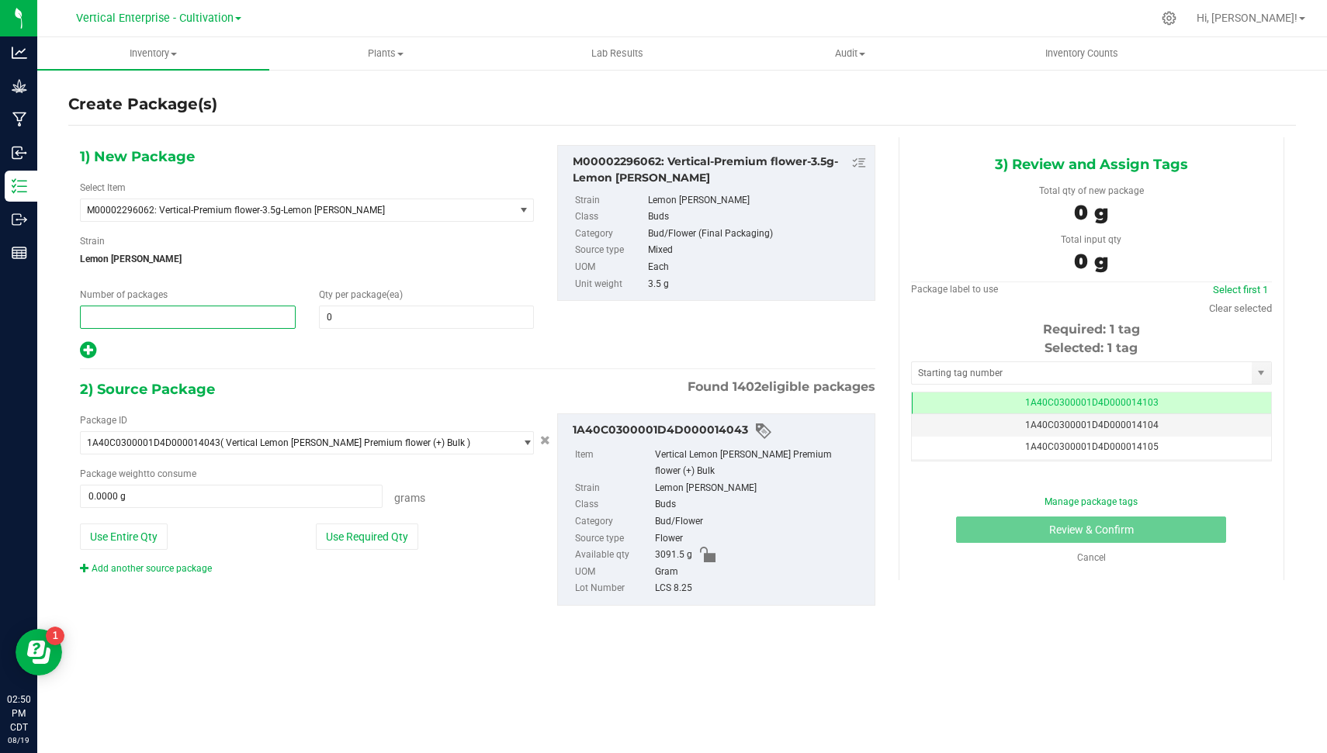
type input "3"
click at [366, 315] on span at bounding box center [427, 317] width 216 height 23
type input "36"
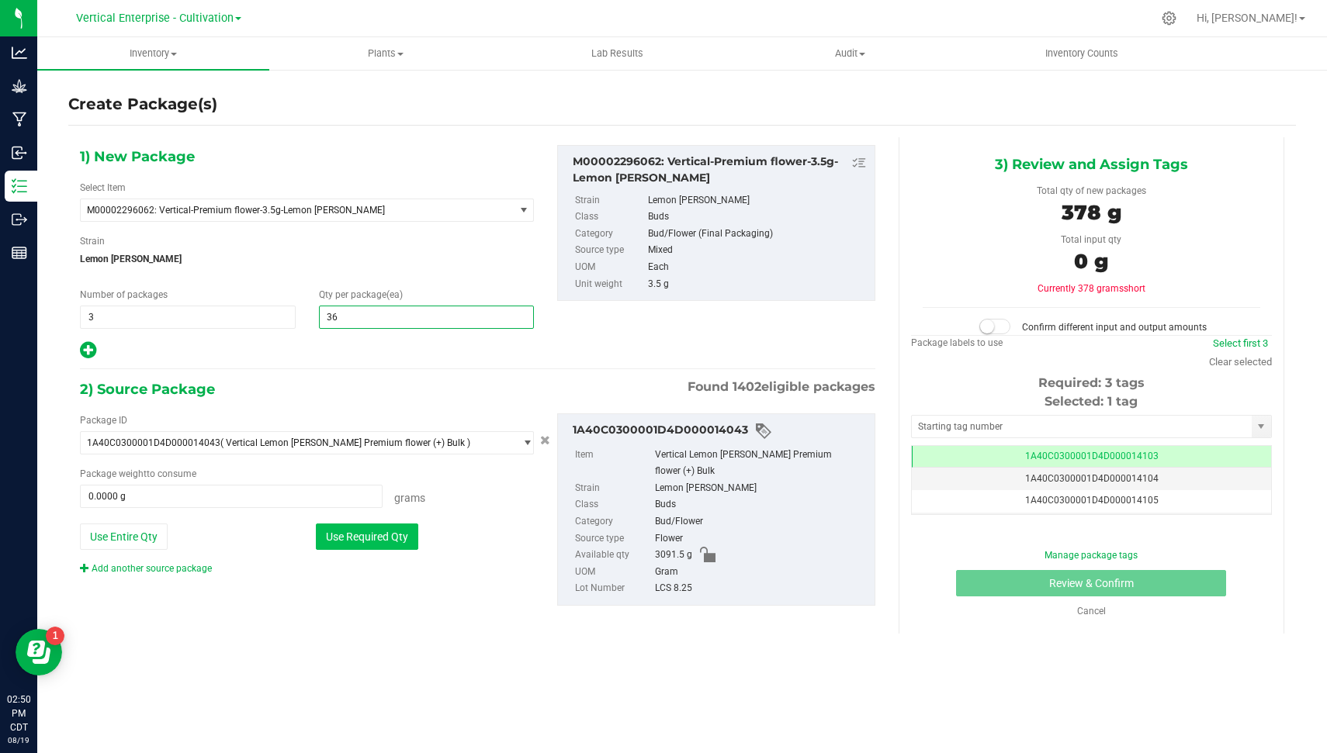
type input "36"
click at [345, 528] on button "Use Required Qty" at bounding box center [367, 537] width 102 height 26
type input "378.0000 g"
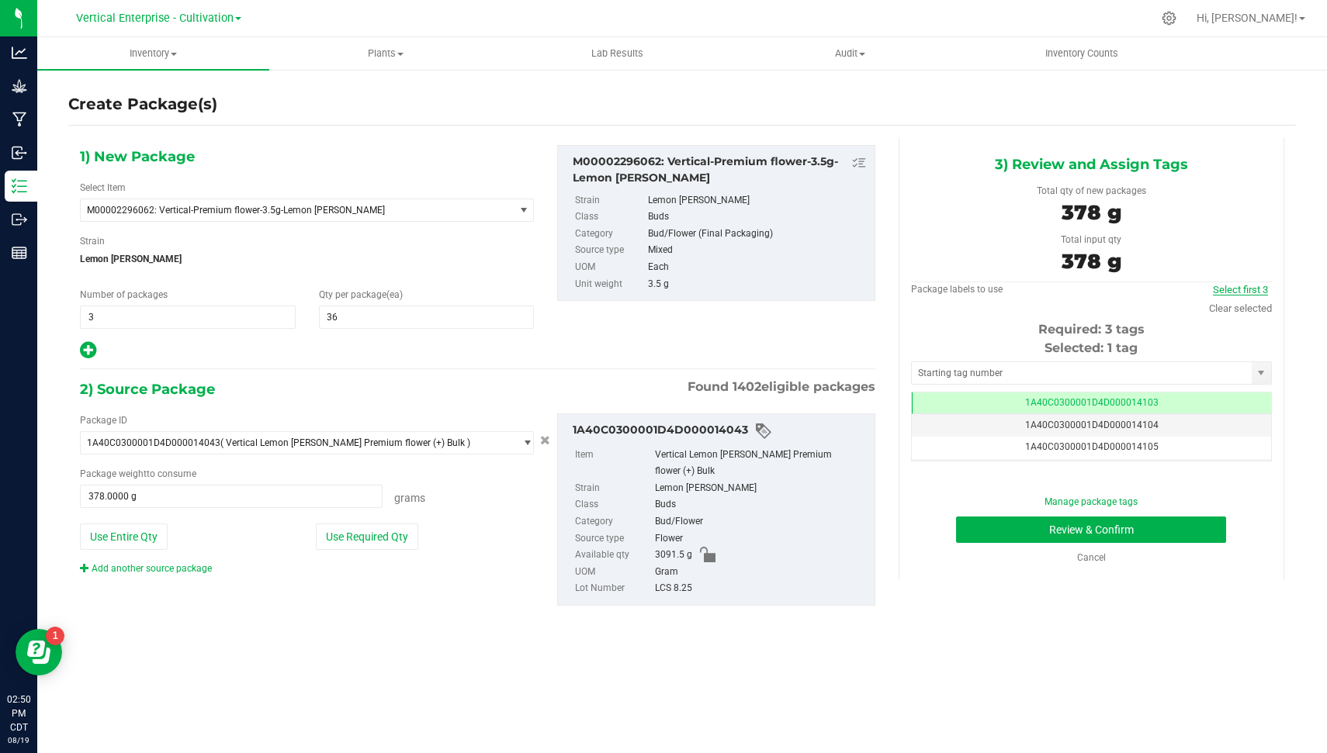
click at [1246, 287] on link "Select first 3" at bounding box center [1240, 290] width 55 height 12
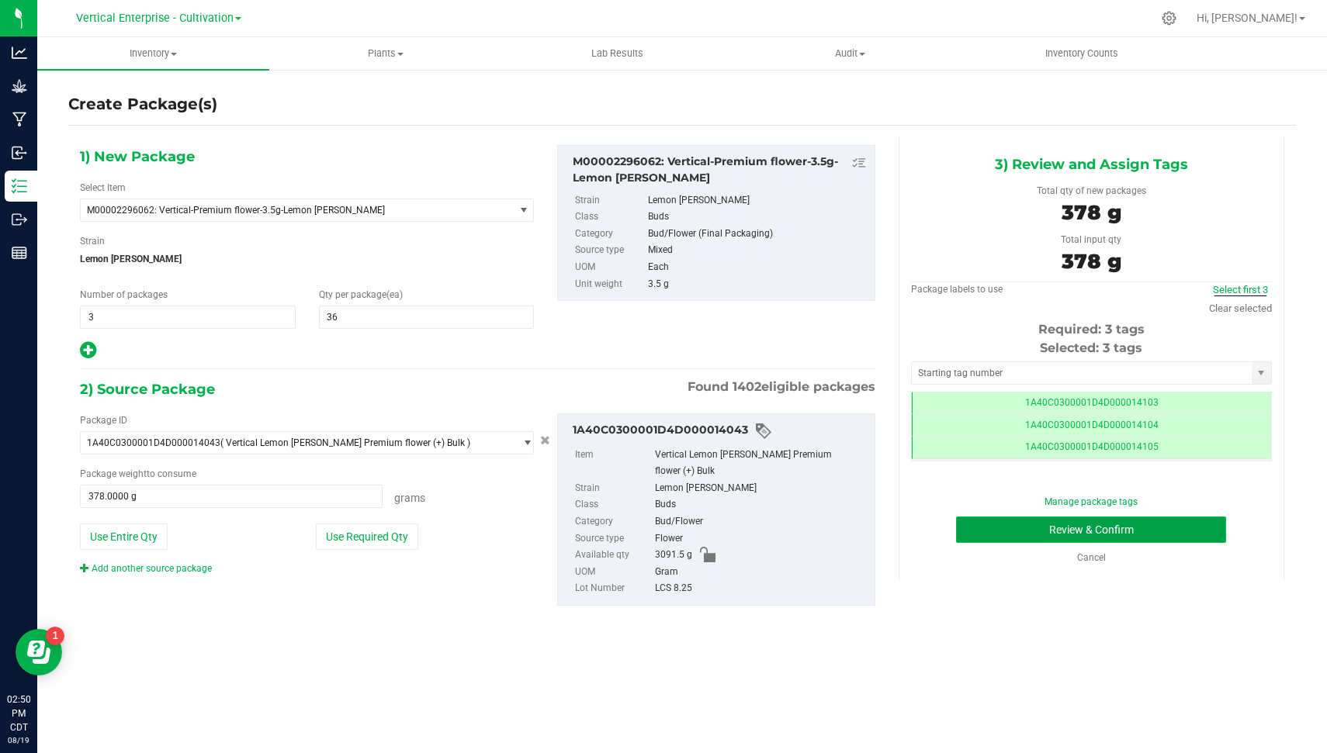
click at [1177, 521] on button "Review & Confirm" at bounding box center [1091, 530] width 270 height 26
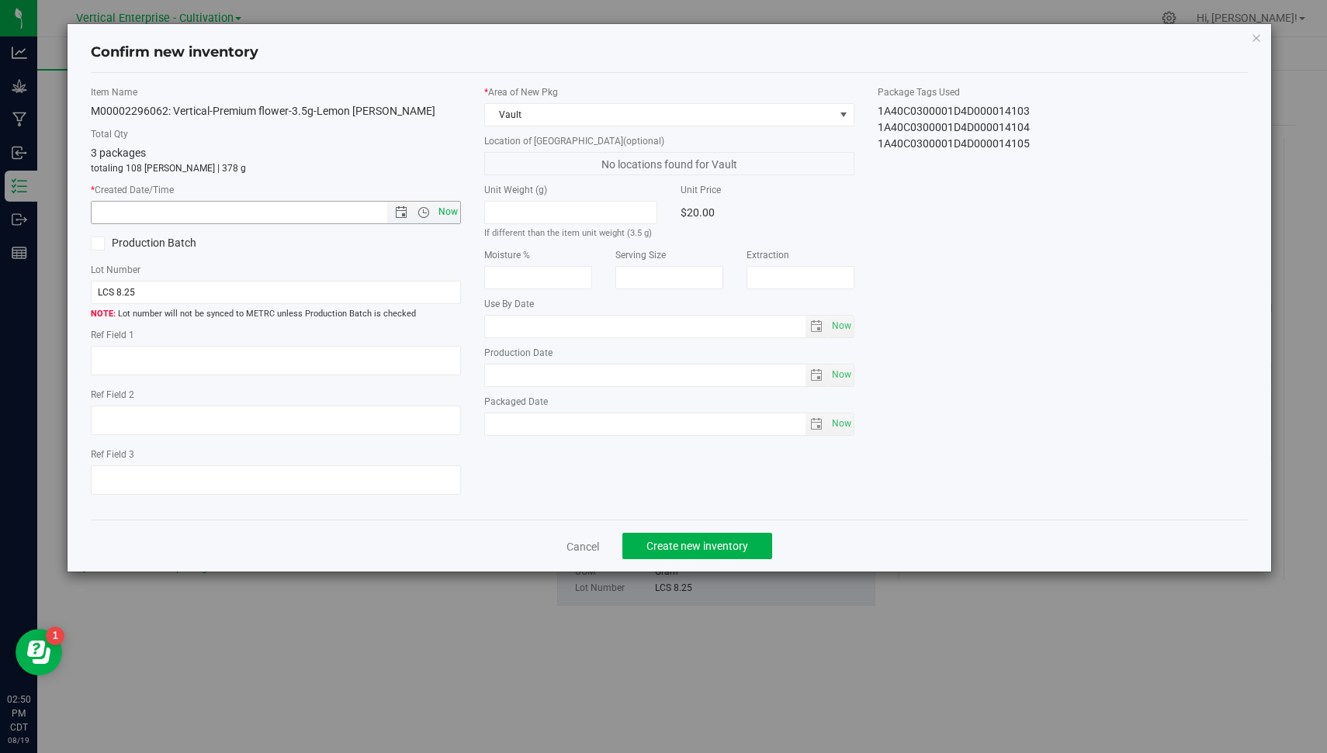
click at [455, 210] on span "Now" at bounding box center [448, 212] width 26 height 23
type input "[DATE] 2:50 PM"
click at [701, 535] on button "Create new inventory" at bounding box center [697, 546] width 150 height 26
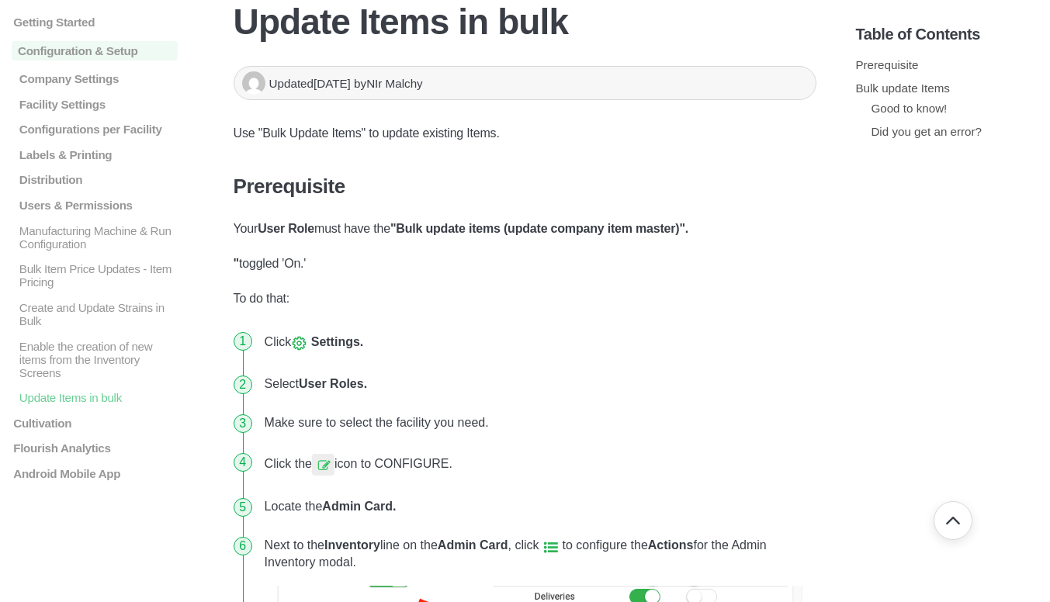
scroll to position [117, 0]
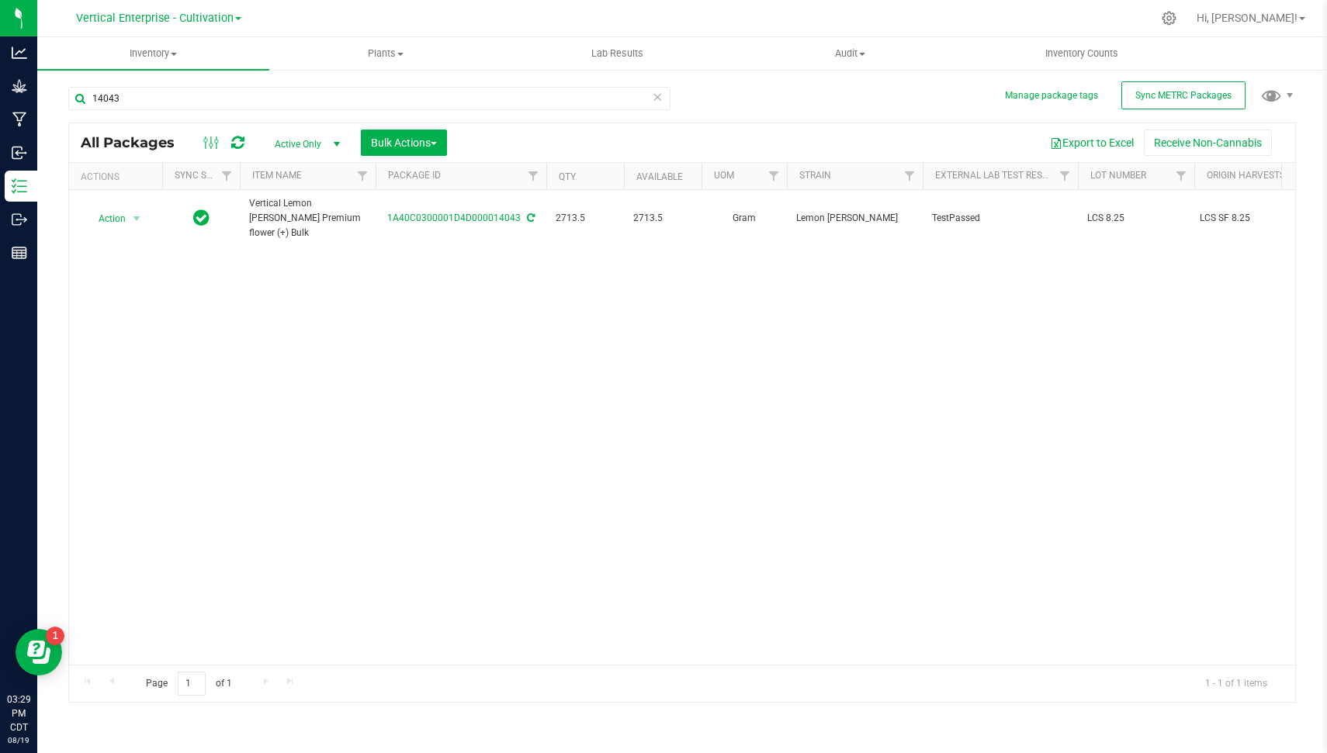
click at [654, 97] on icon at bounding box center [657, 96] width 11 height 19
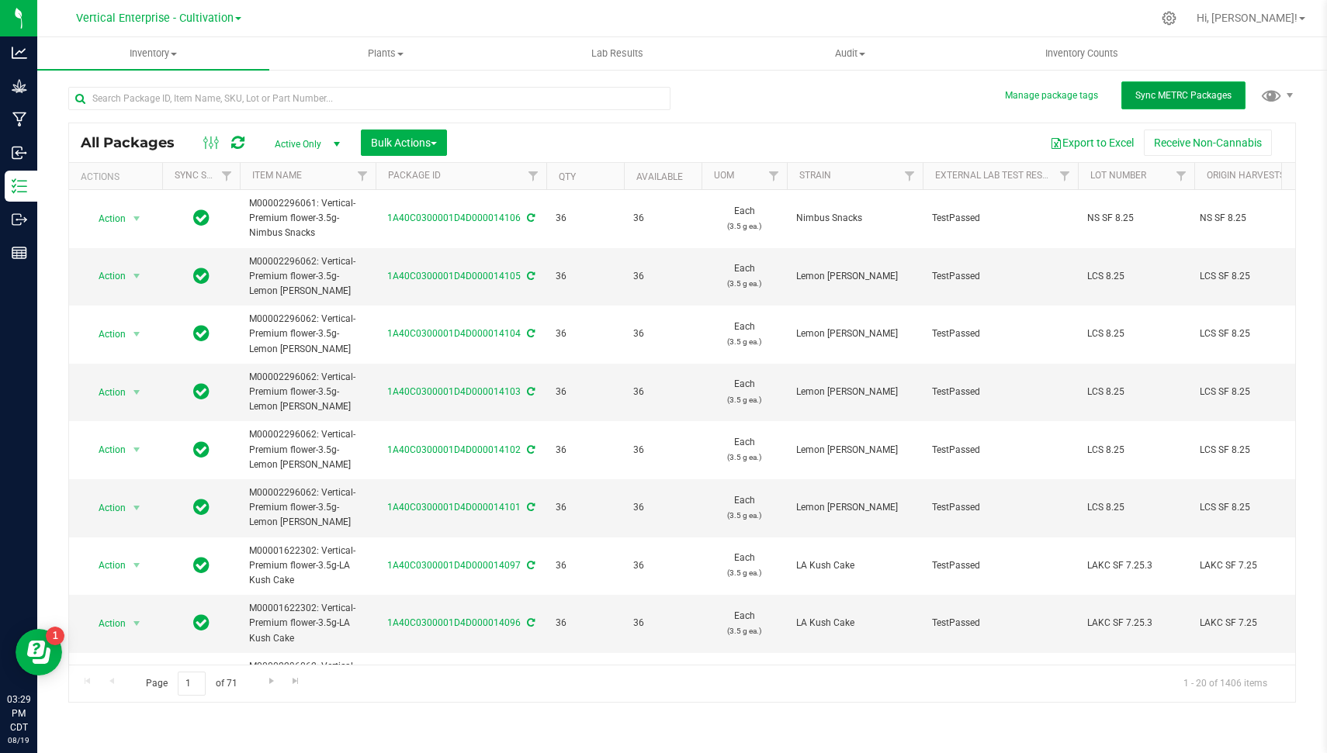
click at [1171, 99] on span "Sync METRC Packages" at bounding box center [1183, 95] width 96 height 11
click at [371, 95] on input "text" at bounding box center [369, 98] width 602 height 23
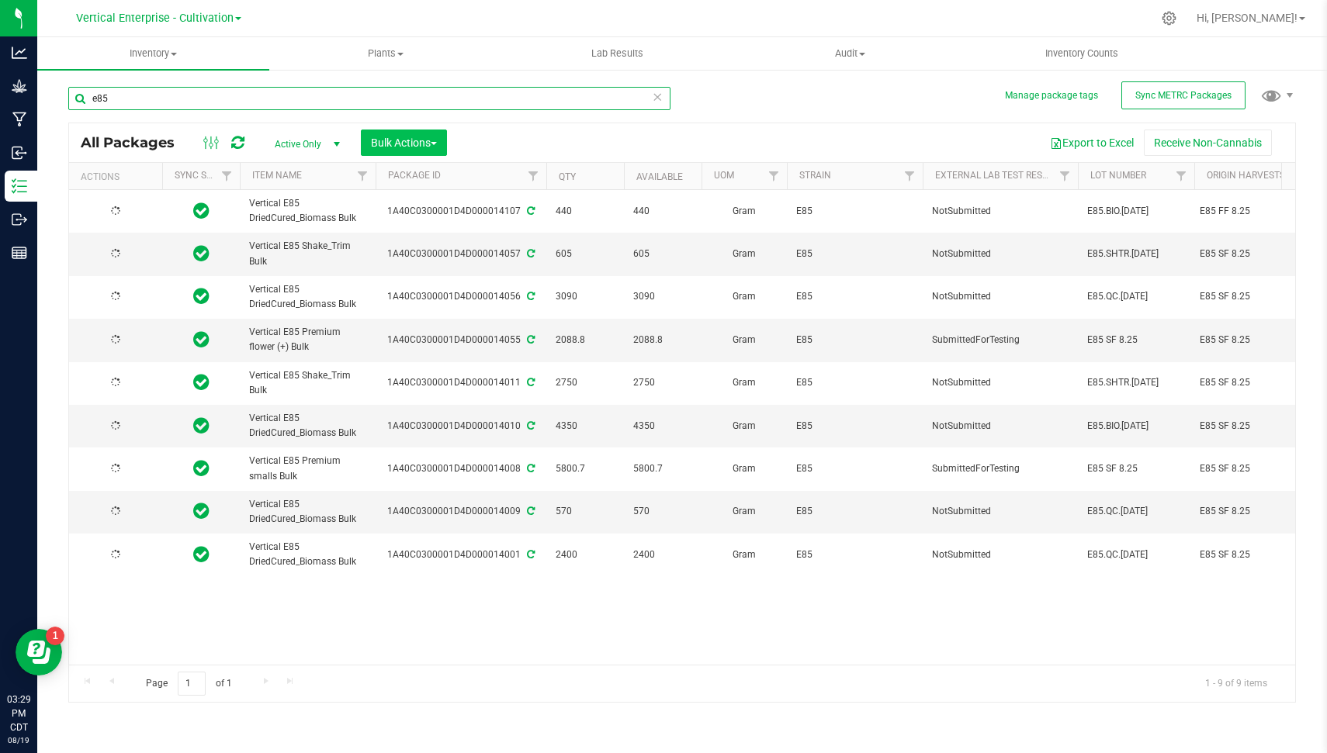
type input "e85"
click at [411, 137] on span "Bulk Actions" at bounding box center [404, 143] width 66 height 12
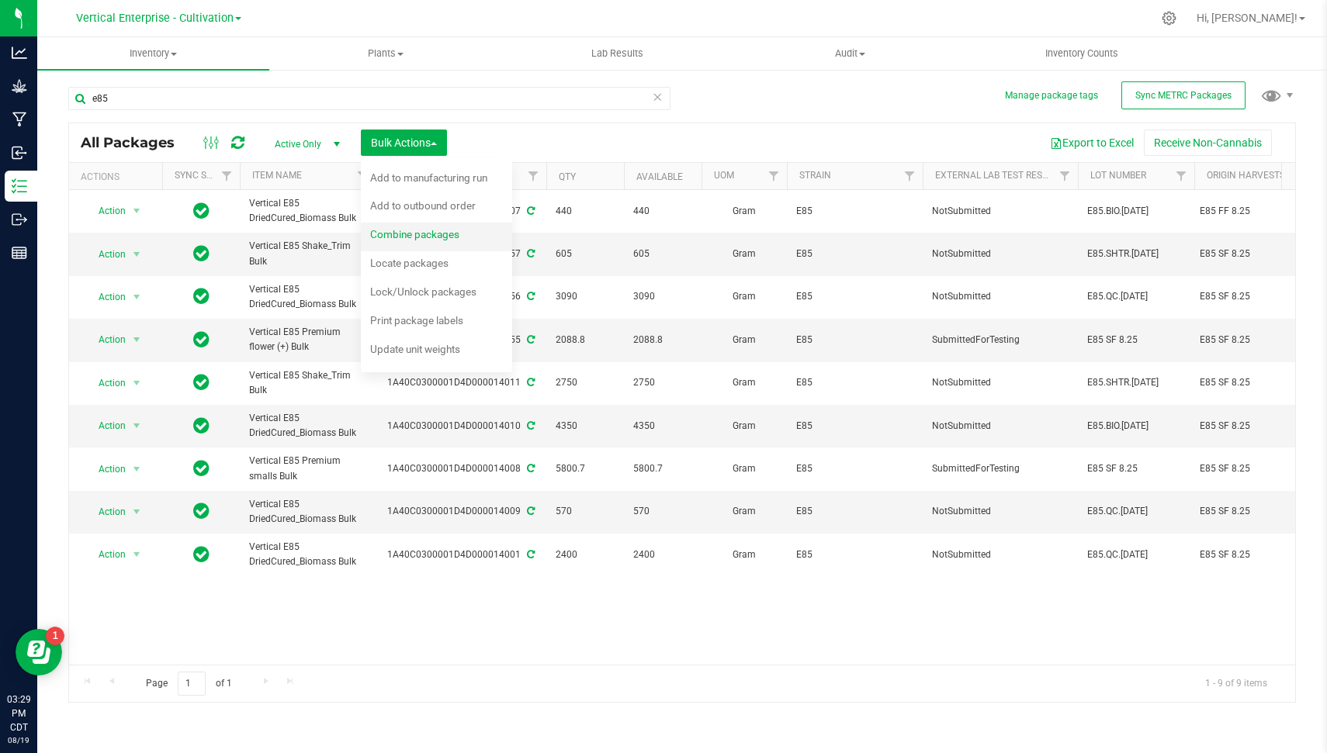
click at [420, 226] on div "Combine packages" at bounding box center [425, 236] width 110 height 25
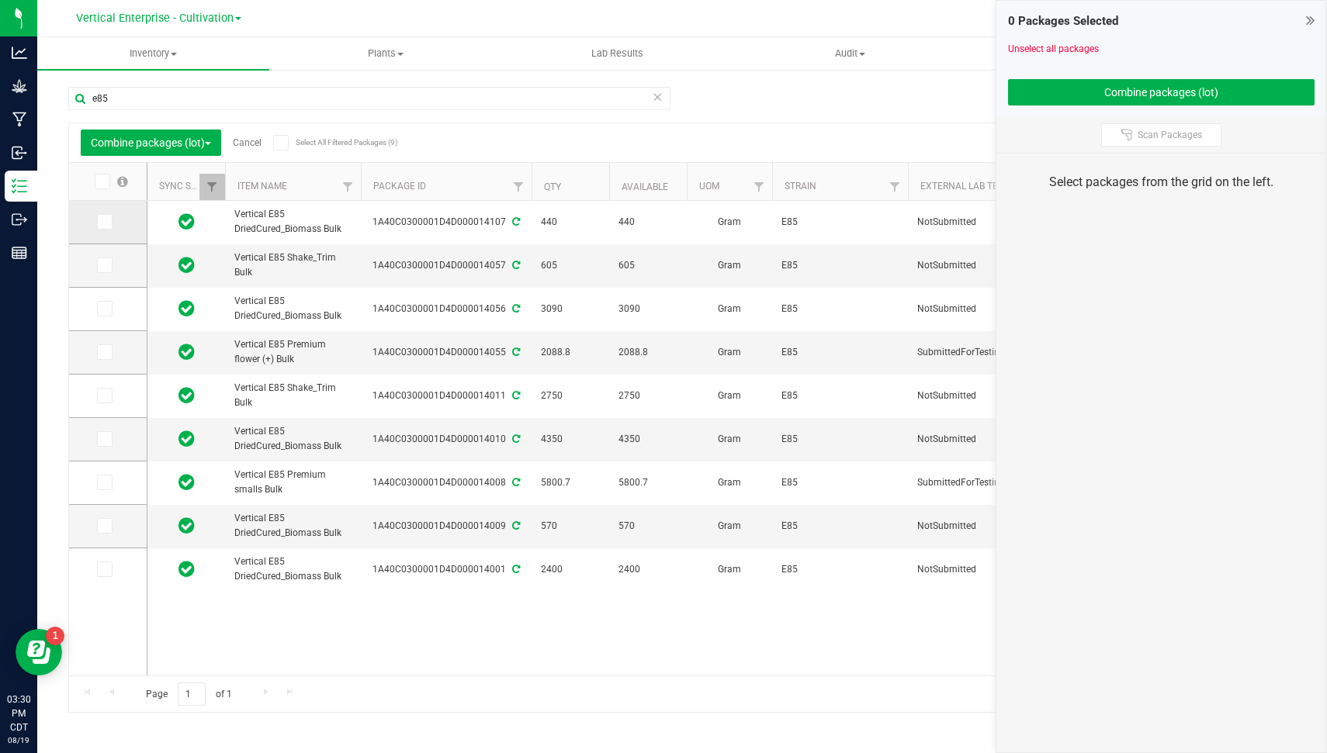
click at [105, 215] on span at bounding box center [105, 222] width 16 height 16
click at [0, 0] on input "checkbox" at bounding box center [0, 0] width 0 height 0
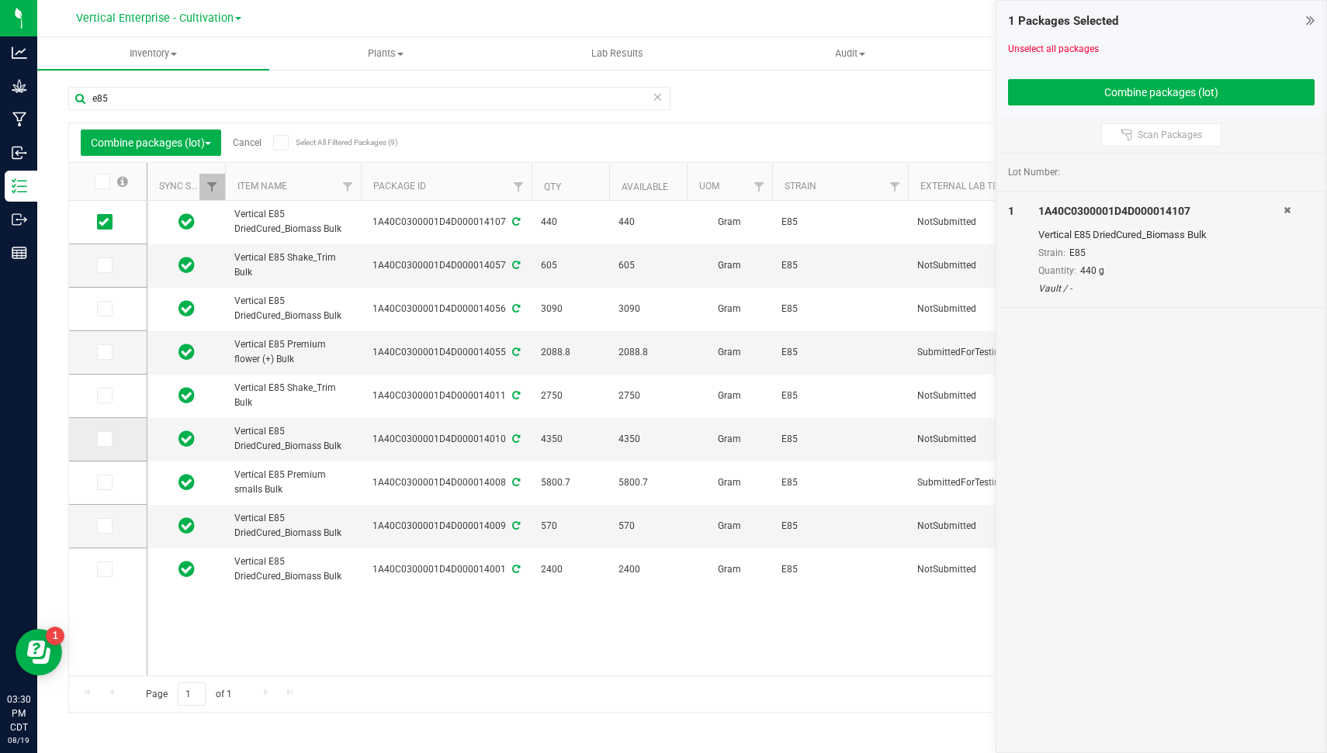
click at [107, 439] on icon at bounding box center [104, 439] width 10 height 0
click at [0, 0] on input "checkbox" at bounding box center [0, 0] width 0 height 0
click at [107, 309] on icon at bounding box center [104, 309] width 10 height 0
click at [0, 0] on input "checkbox" at bounding box center [0, 0] width 0 height 0
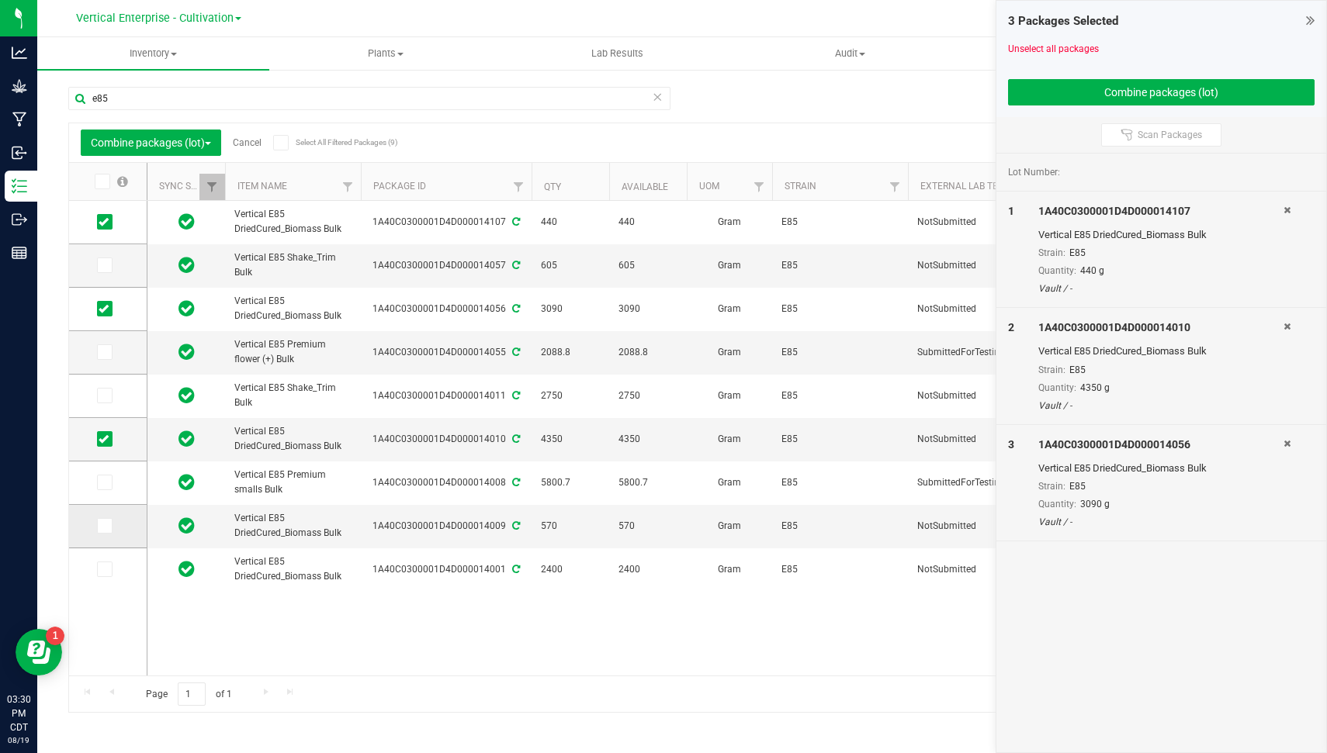
click at [108, 528] on span at bounding box center [105, 526] width 16 height 16
click at [0, 0] on input "checkbox" at bounding box center [0, 0] width 0 height 0
click at [109, 571] on span at bounding box center [105, 570] width 16 height 16
click at [0, 0] on input "checkbox" at bounding box center [0, 0] width 0 height 0
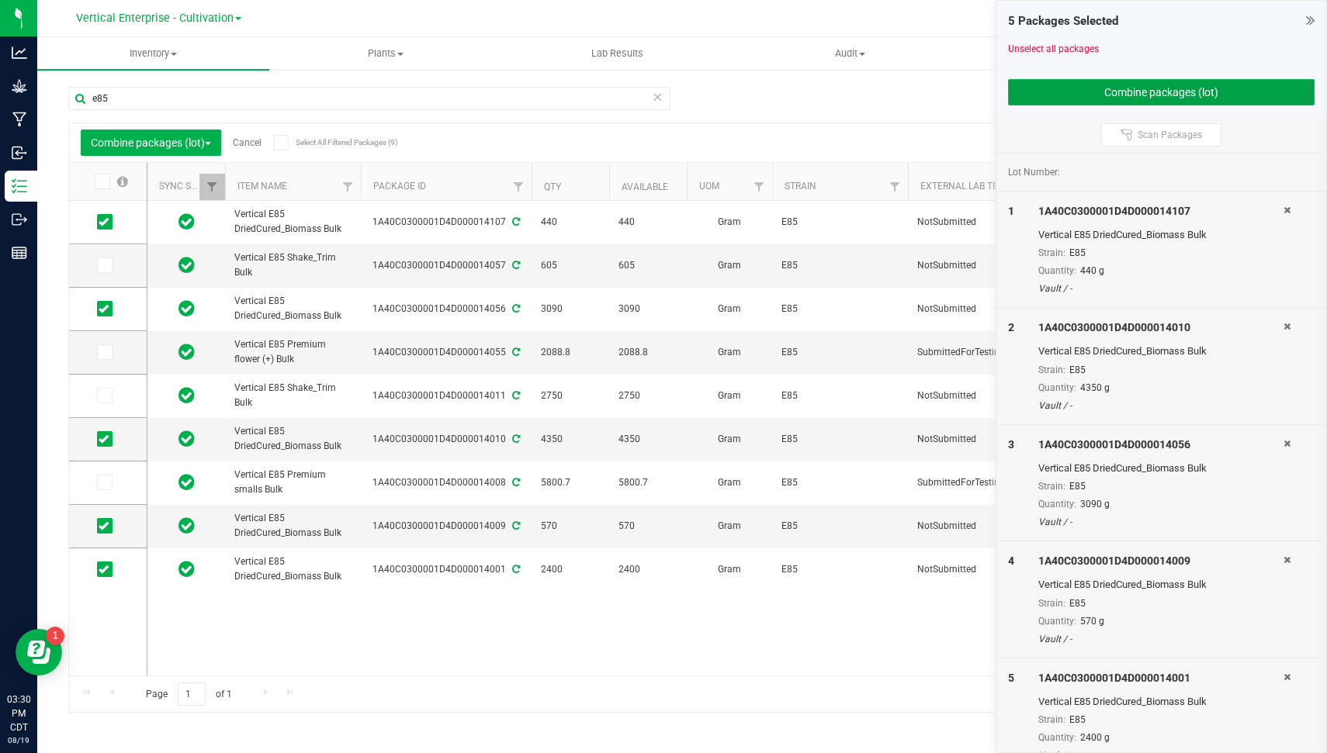
click at [1145, 84] on button "Combine packages (lot)" at bounding box center [1161, 92] width 307 height 26
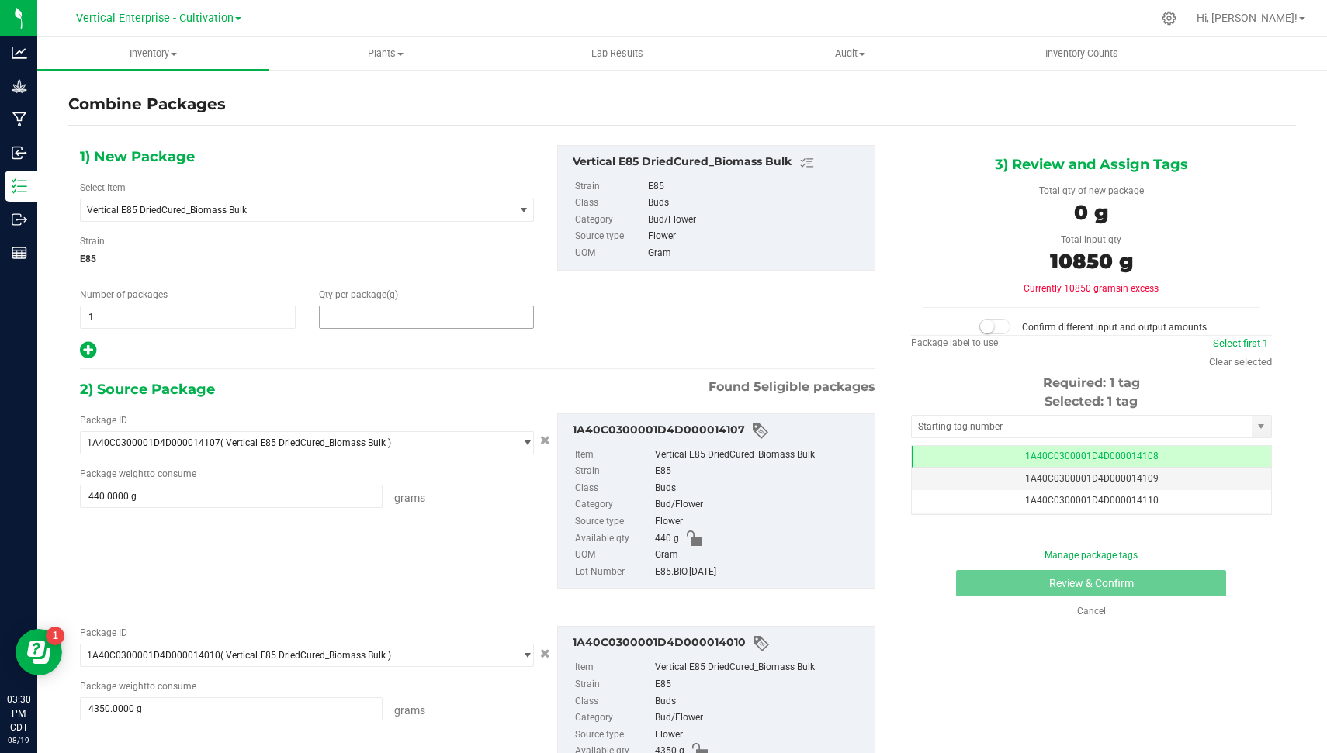
click at [439, 306] on span at bounding box center [427, 317] width 216 height 23
type input "10850"
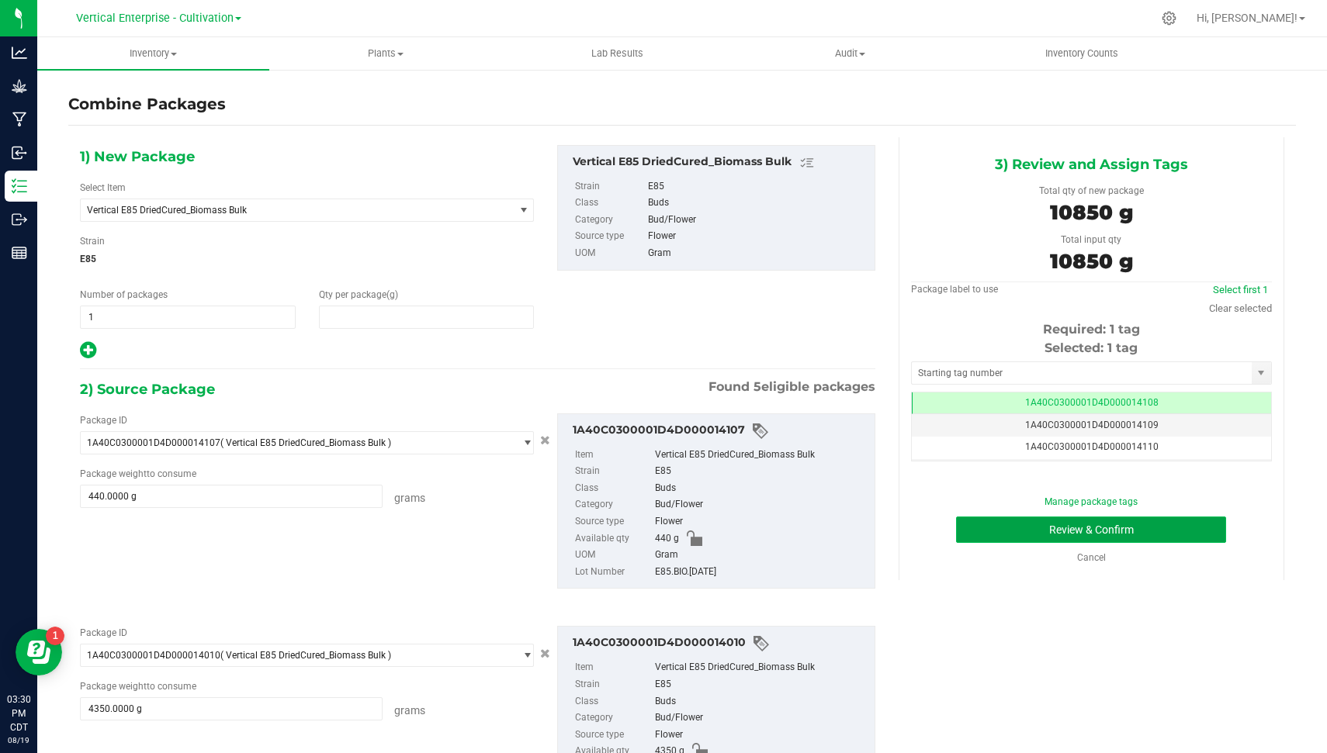
type input "10,850"
click at [1203, 529] on button "Review & Confirm" at bounding box center [1091, 530] width 270 height 26
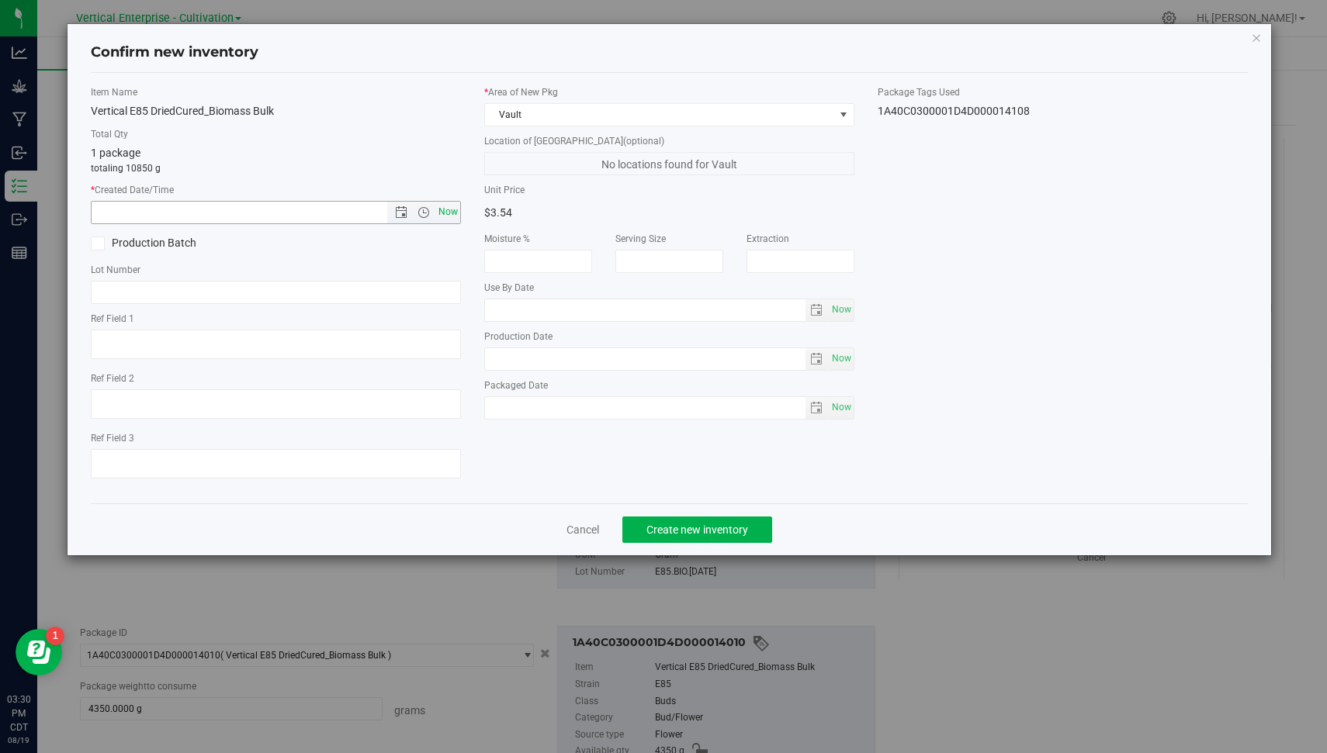
click at [439, 211] on span "Now" at bounding box center [448, 212] width 26 height 23
type input "8/19/2025 3:30 PM"
click at [140, 237] on label "Production Batch" at bounding box center [177, 243] width 173 height 16
click at [0, 0] on input "Production Batch" at bounding box center [0, 0] width 0 height 0
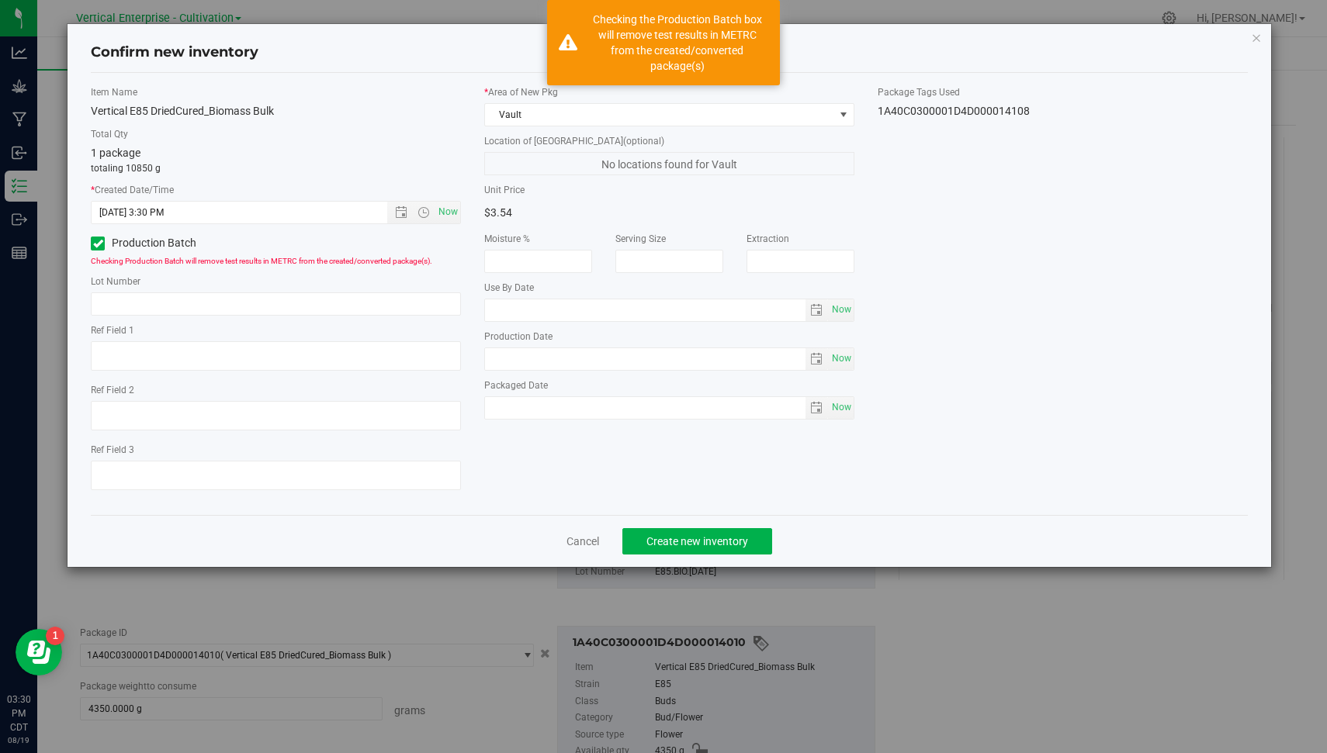
click at [160, 286] on label "Lot Number" at bounding box center [276, 282] width 370 height 14
click at [158, 303] on input "text" at bounding box center [276, 304] width 370 height 23
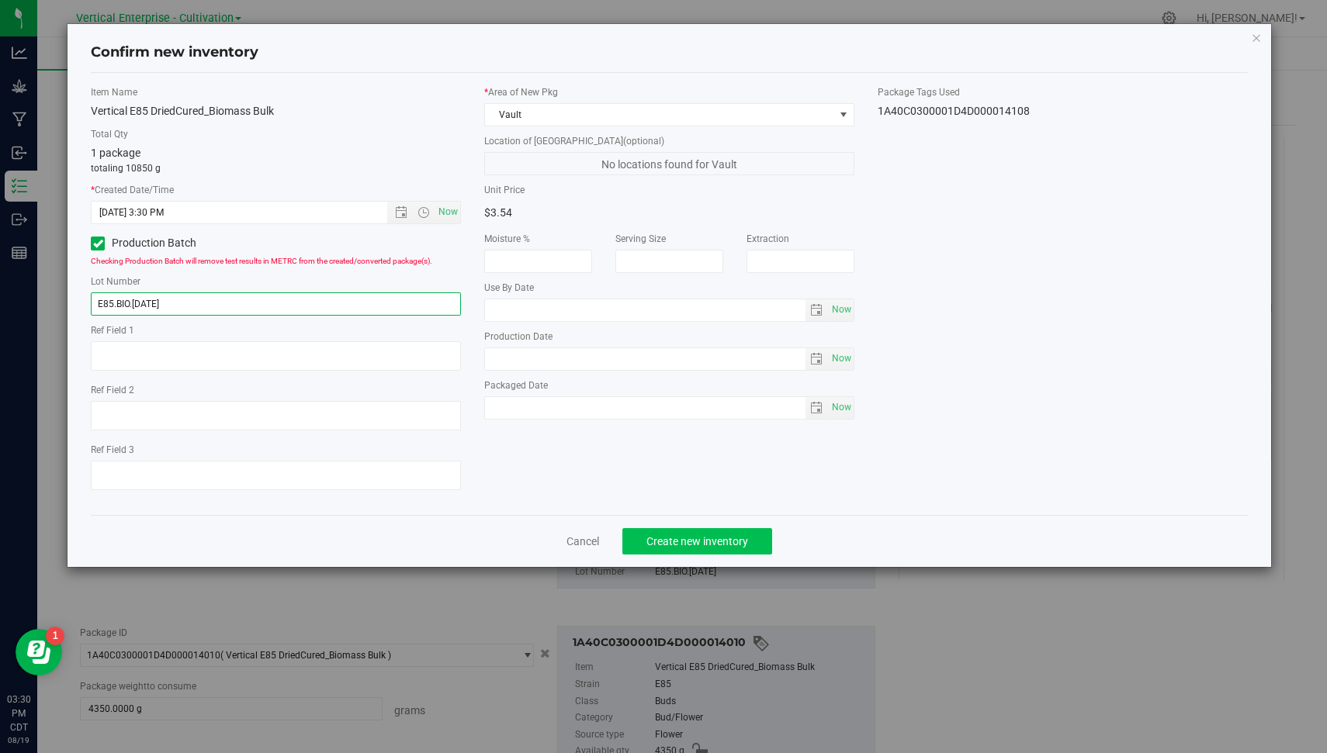
type input "E85.BIO.8.19.25"
click at [671, 542] on span "Create new inventory" at bounding box center [697, 541] width 102 height 12
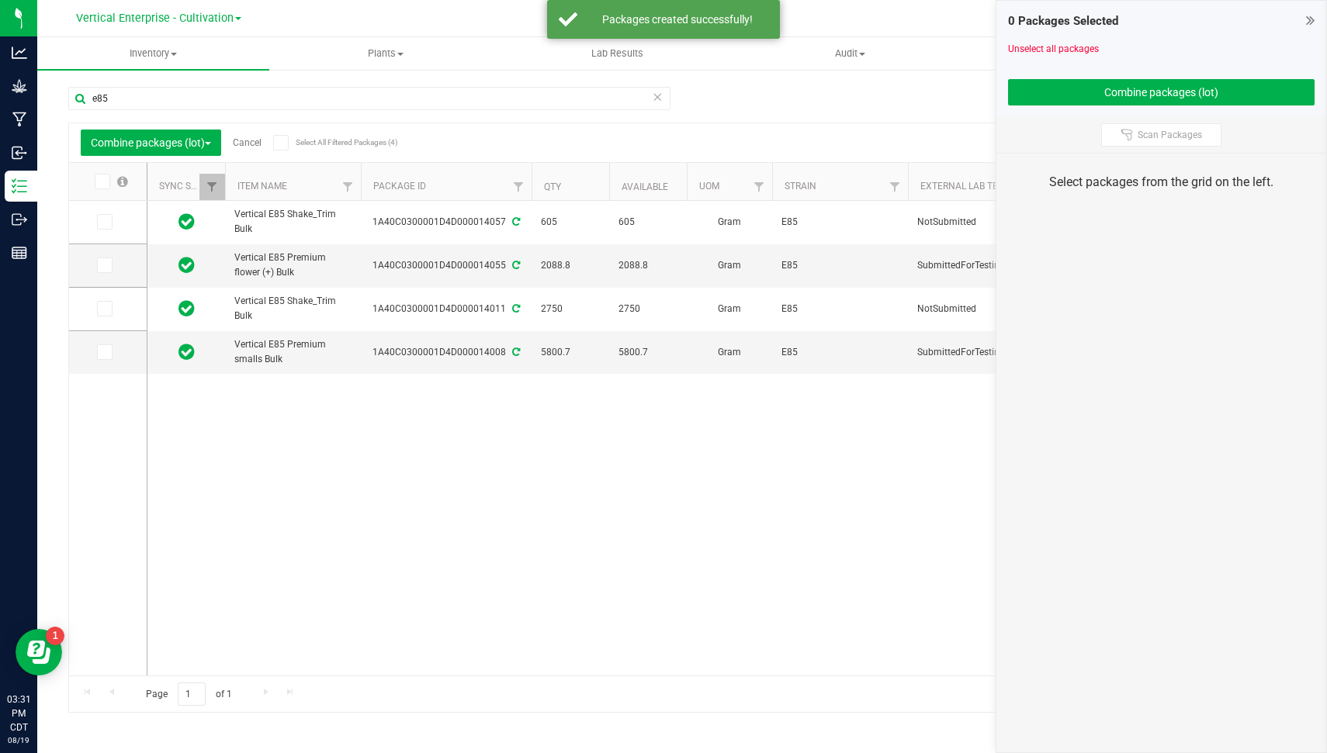
click at [658, 99] on icon at bounding box center [657, 96] width 11 height 19
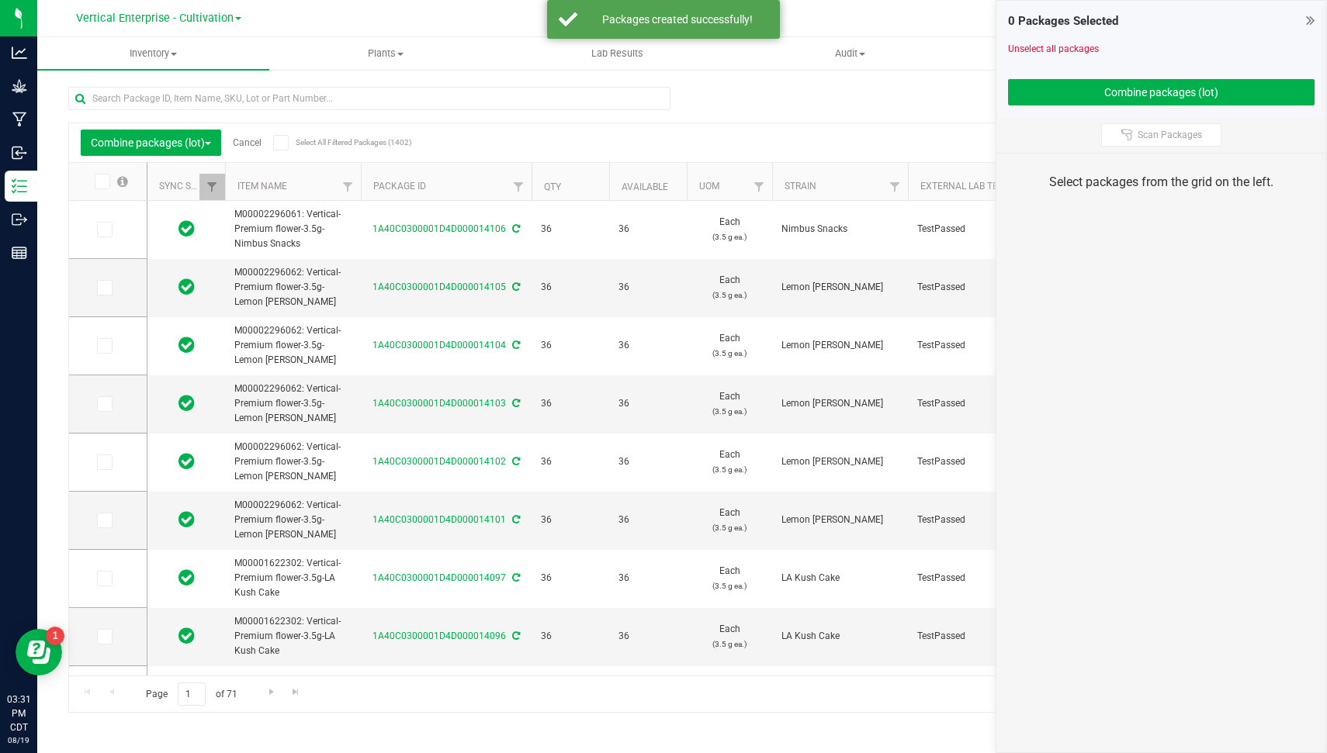
click at [247, 144] on link "Cancel" at bounding box center [247, 142] width 29 height 11
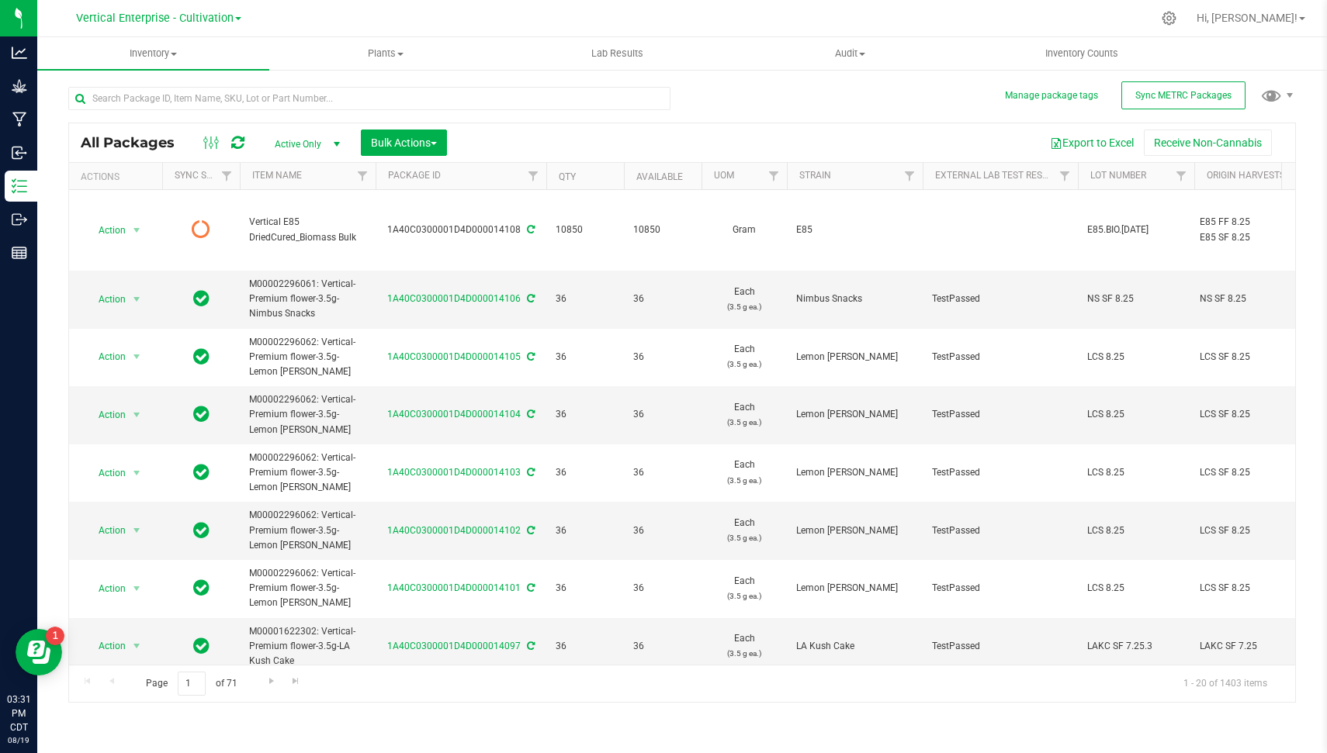
click at [237, 144] on icon at bounding box center [237, 143] width 13 height 16
click at [1157, 86] on button "Sync METRC Packages" at bounding box center [1183, 95] width 124 height 28
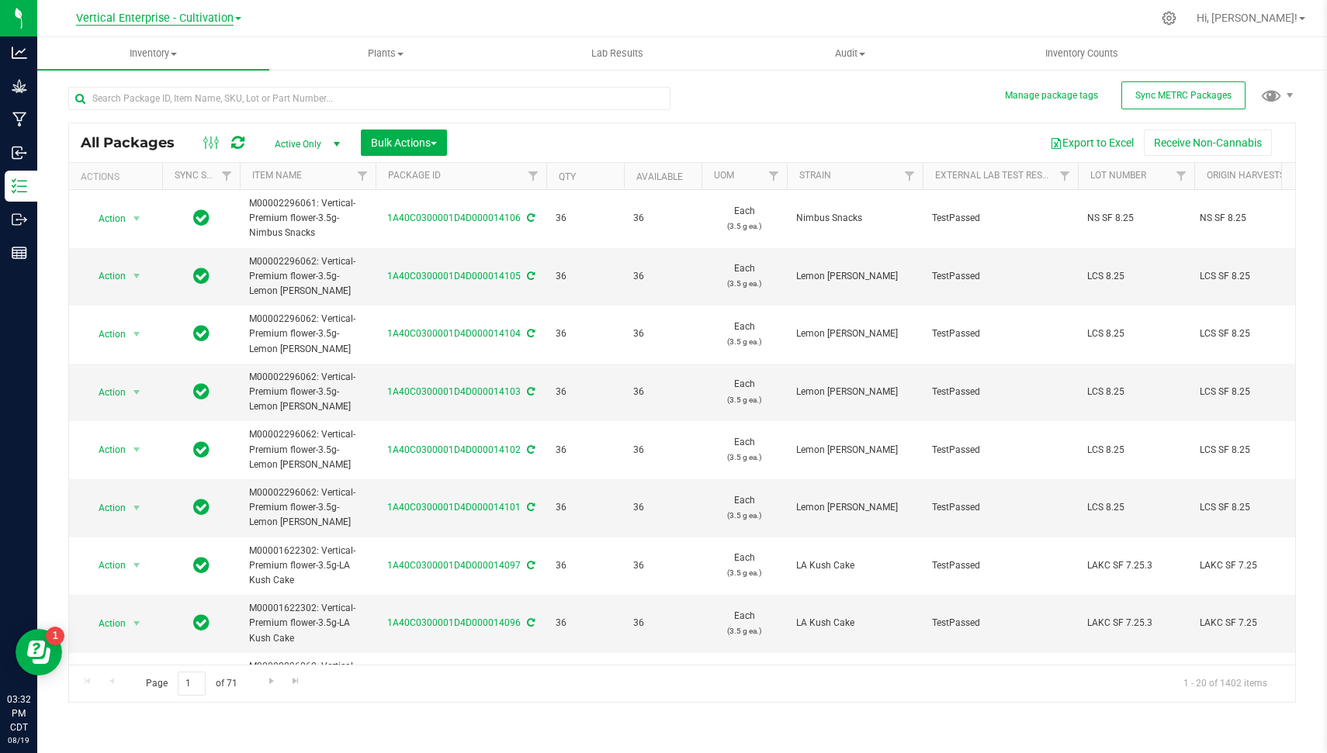
click at [216, 14] on span "Vertical Enterprise - Cultivation" at bounding box center [155, 19] width 158 height 14
click at [206, 76] on link "Vertical Enterprise - Manufacturing" at bounding box center [158, 75] width 227 height 21
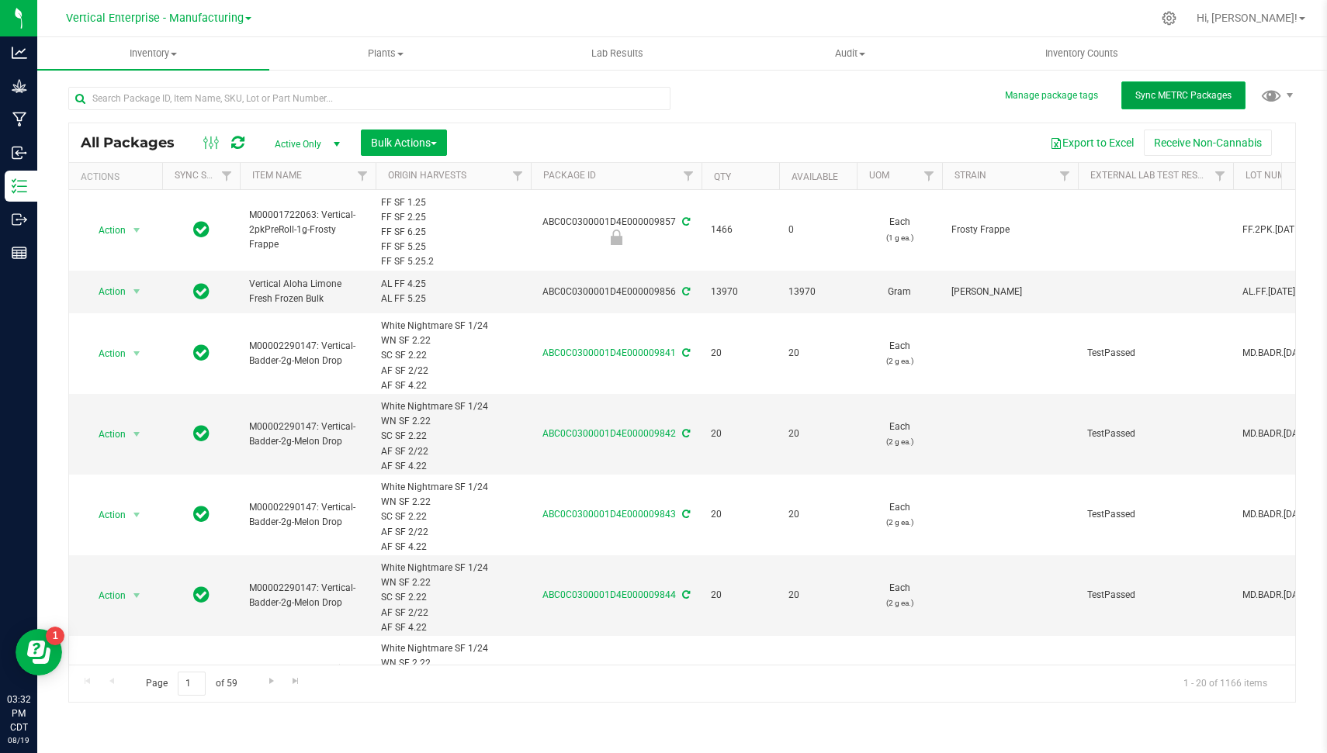
click at [1177, 95] on span "Sync METRC Packages" at bounding box center [1183, 95] width 96 height 11
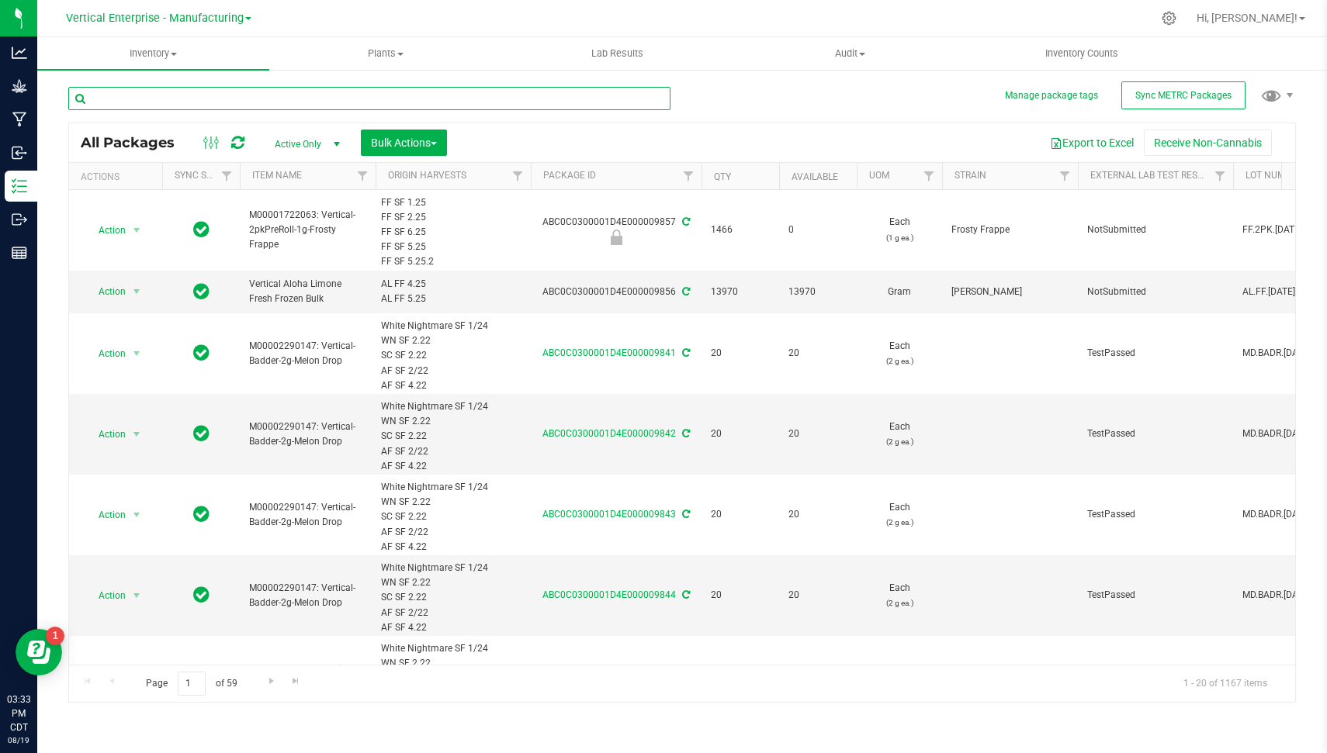
click at [239, 102] on input "text" at bounding box center [369, 98] width 602 height 23
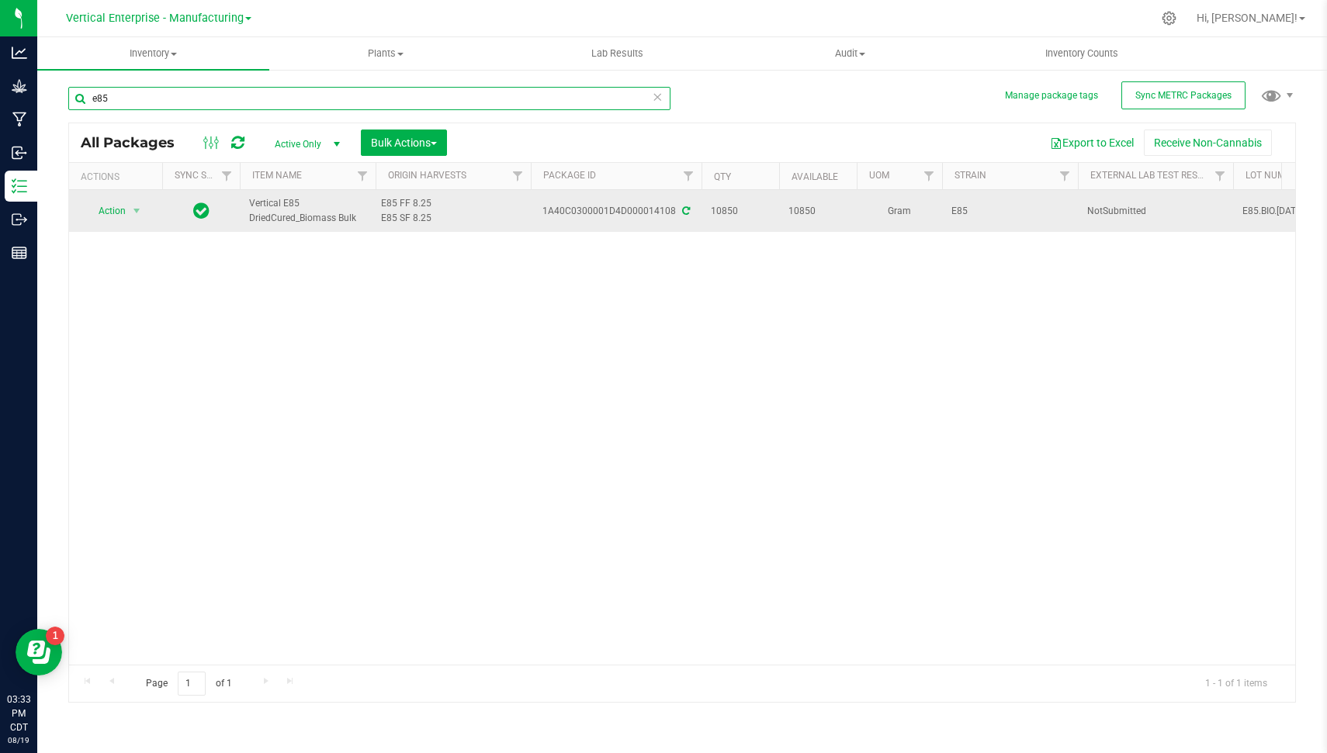
type input "e85"
click at [124, 220] on span "Action" at bounding box center [106, 211] width 42 height 22
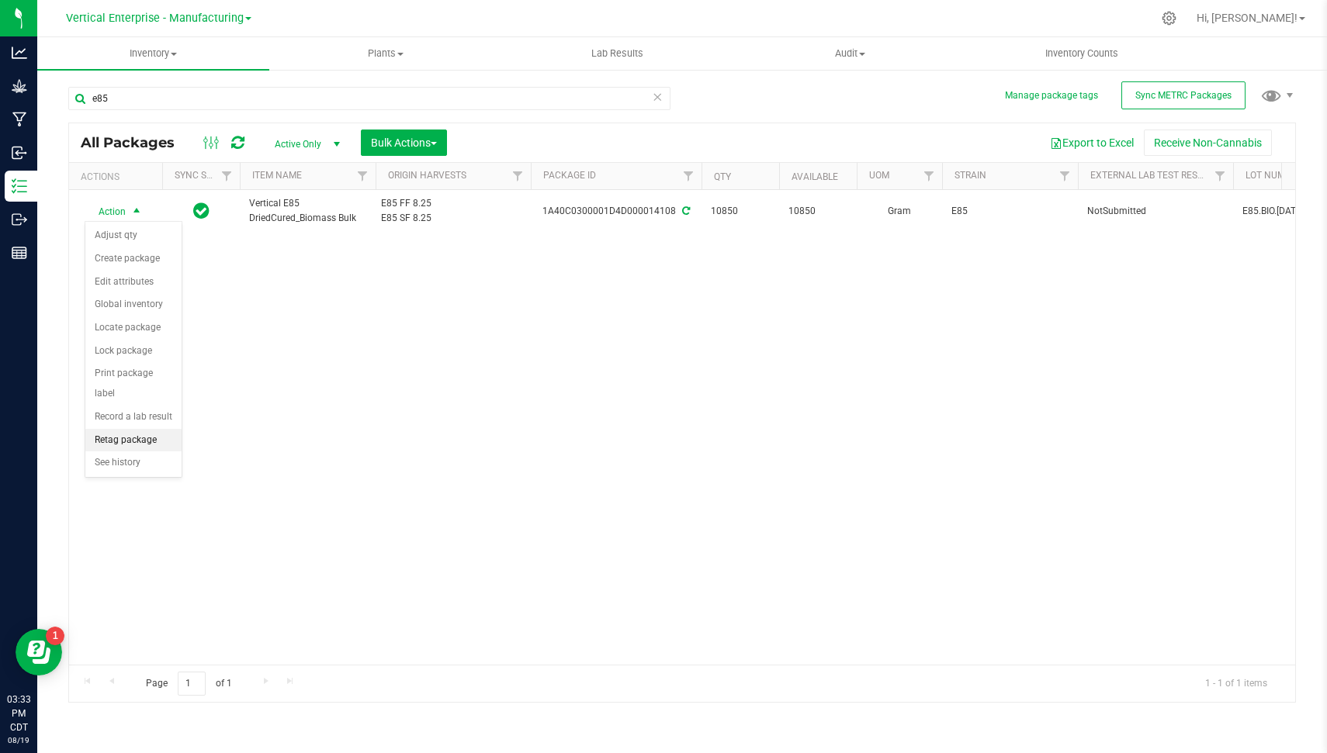
click at [140, 438] on li "Retag package" at bounding box center [133, 440] width 96 height 23
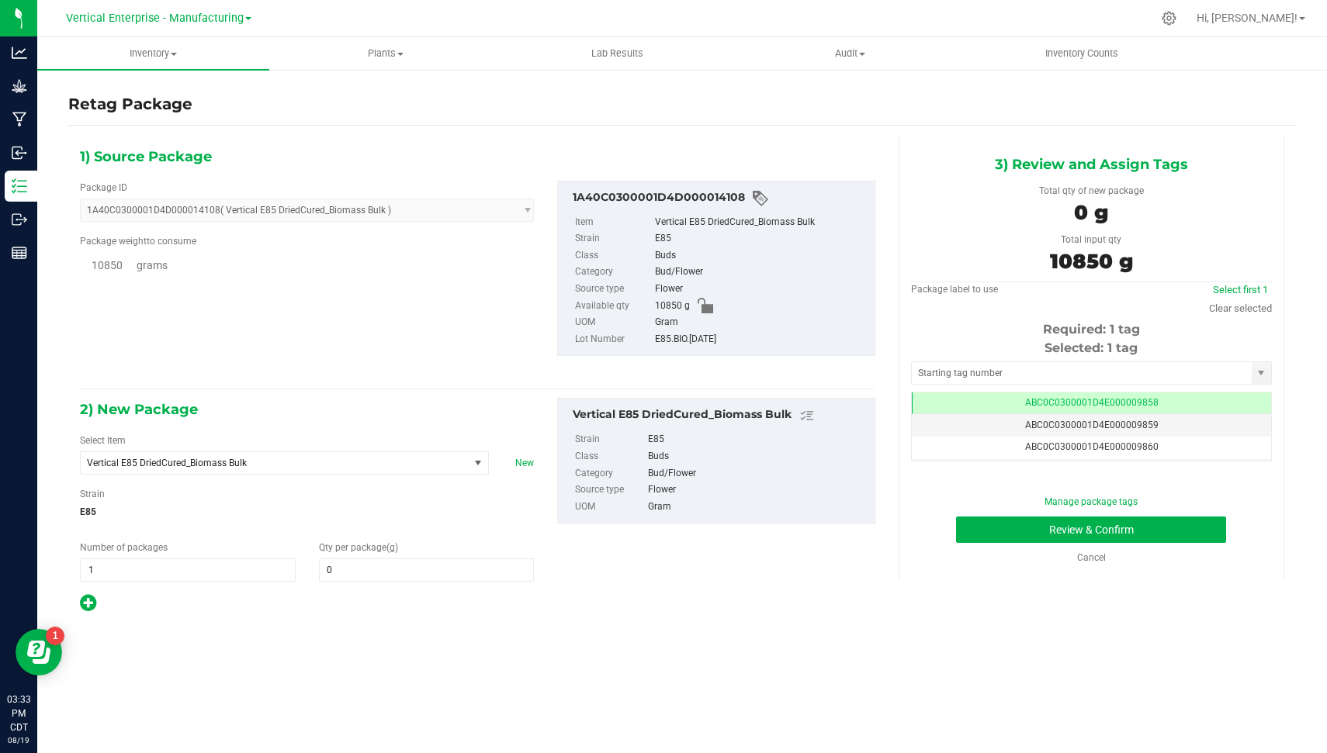
type input "0.0000"
click at [379, 566] on span at bounding box center [427, 570] width 216 height 23
type input "10850"
type input "10,850.0000"
click at [1210, 520] on button "Review & Confirm" at bounding box center [1091, 530] width 270 height 26
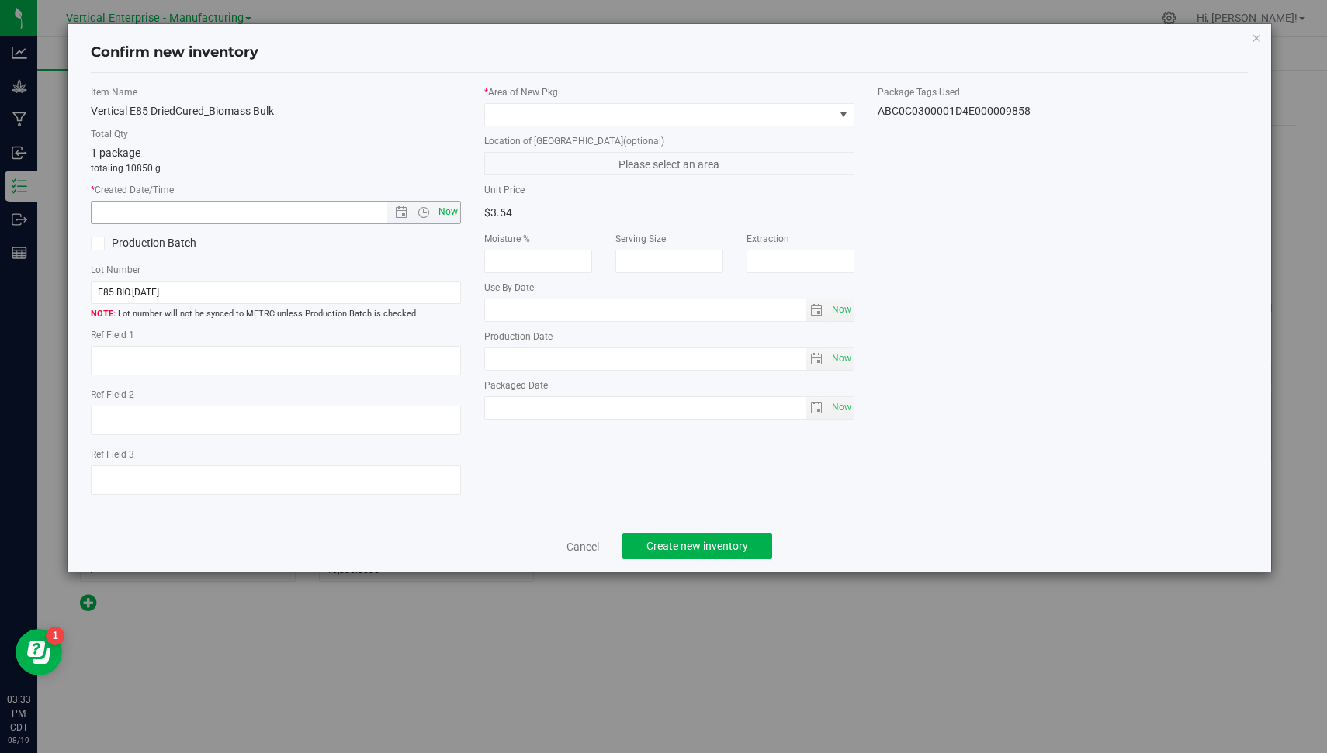
click at [457, 211] on span "Now" at bounding box center [448, 212] width 26 height 23
type input "8/19/2025 3:33 PM"
click at [167, 232] on div "Production Batch" at bounding box center [177, 243] width 196 height 23
click at [163, 246] on label "Production Batch" at bounding box center [177, 243] width 173 height 16
click at [0, 0] on input "Production Batch" at bounding box center [0, 0] width 0 height 0
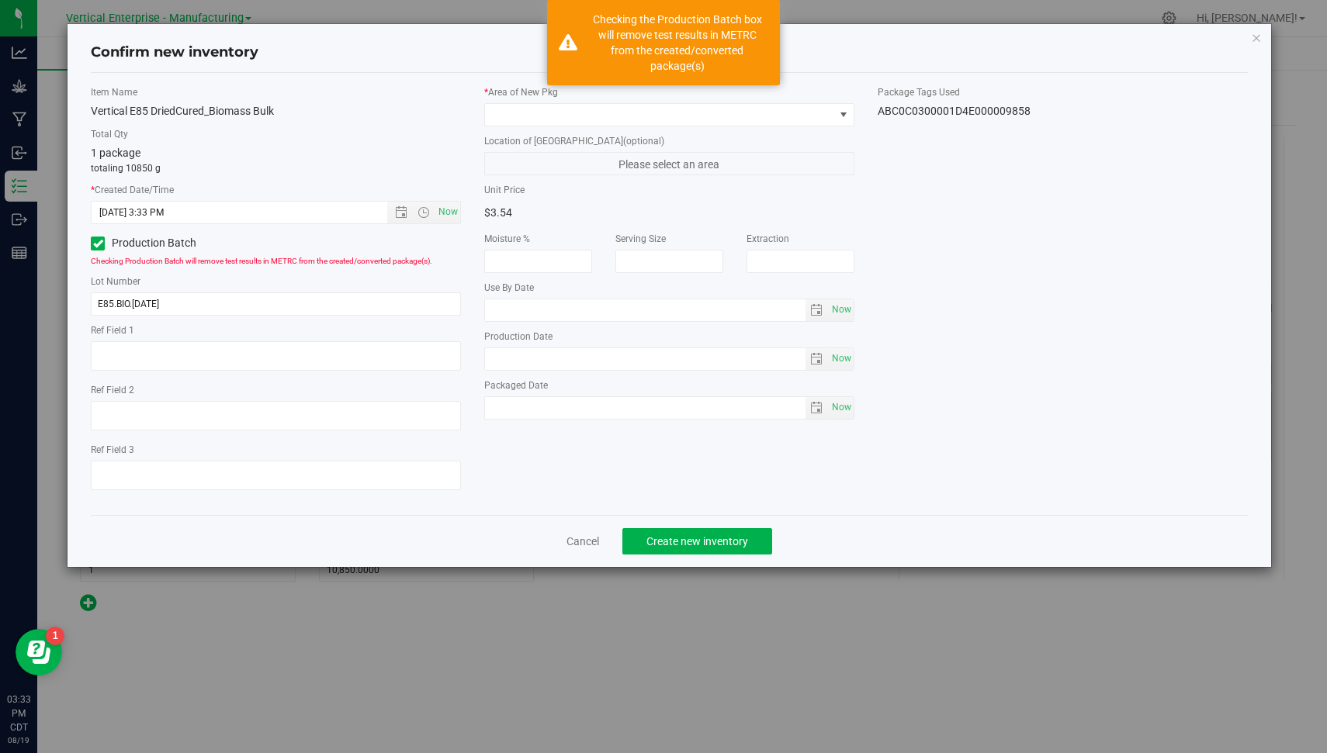
click at [609, 99] on div "* Area of [GEOGRAPHIC_DATA]" at bounding box center [669, 105] width 370 height 41
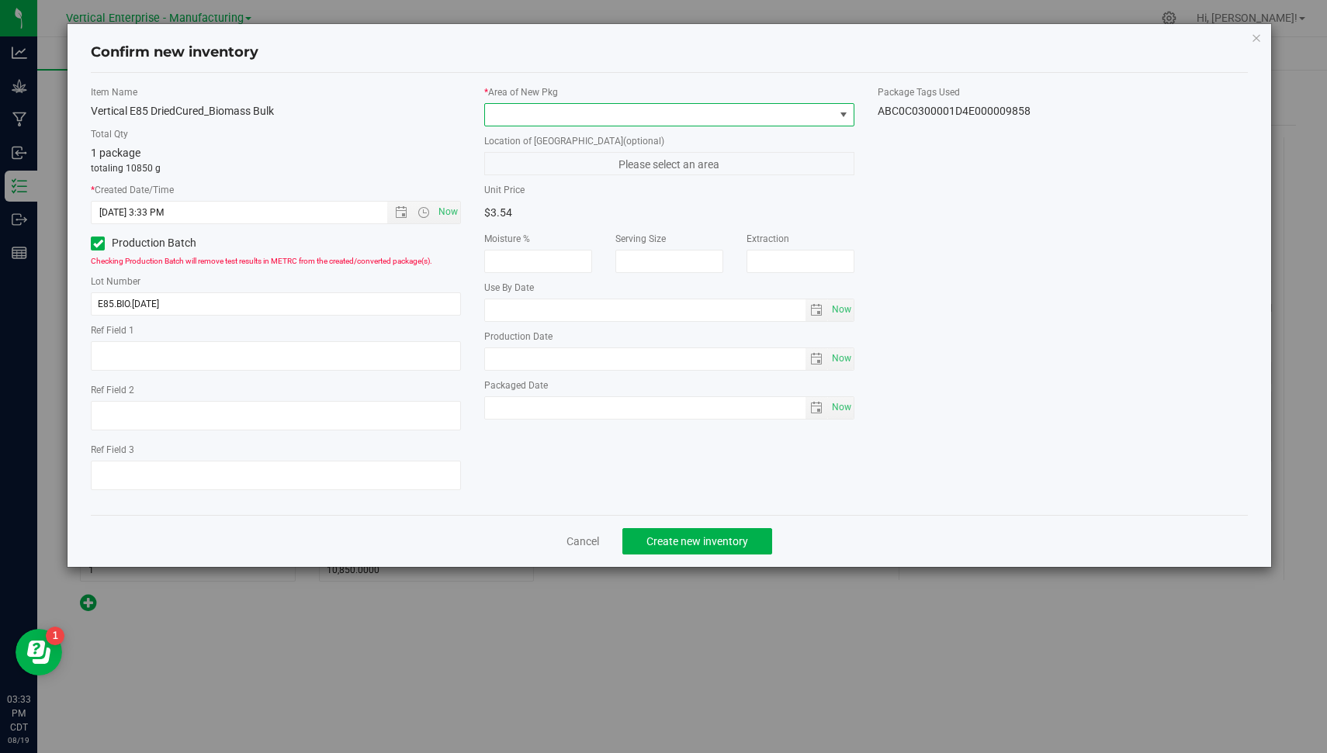
click at [606, 104] on span at bounding box center [659, 115] width 349 height 22
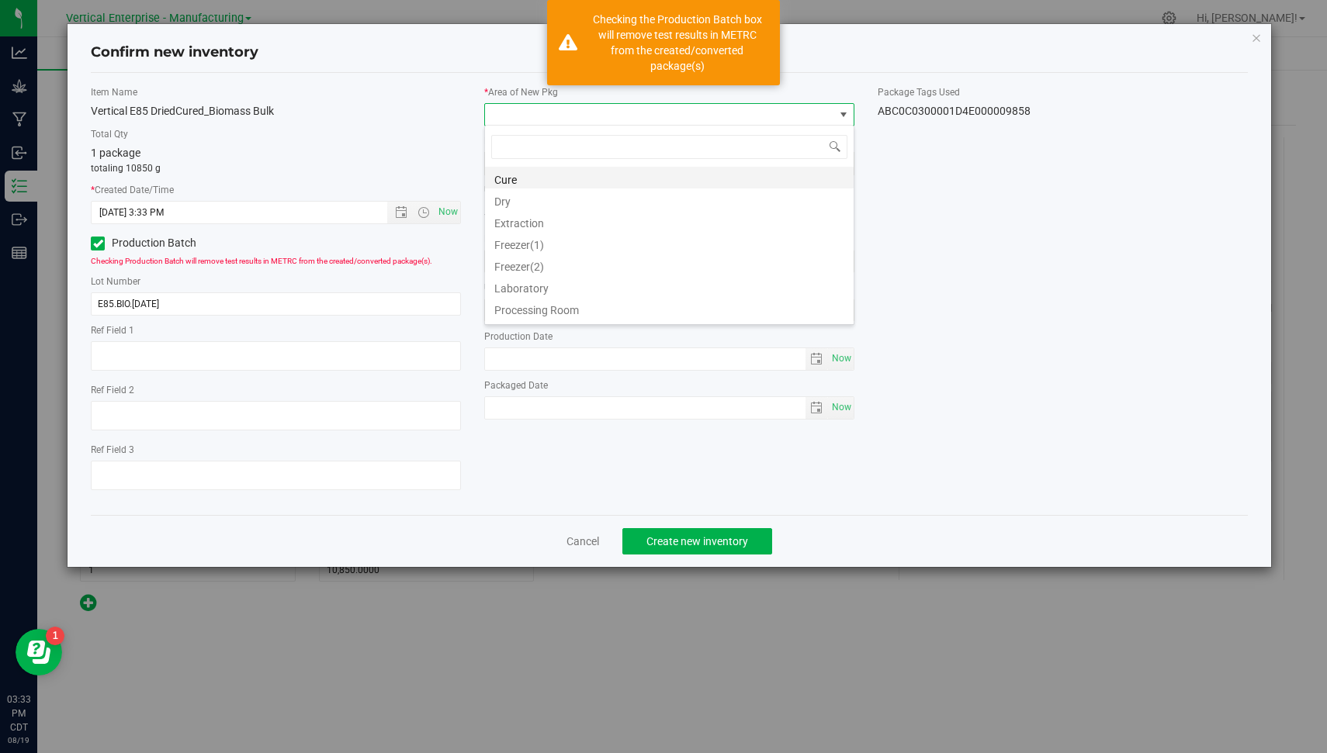
scroll to position [23, 370]
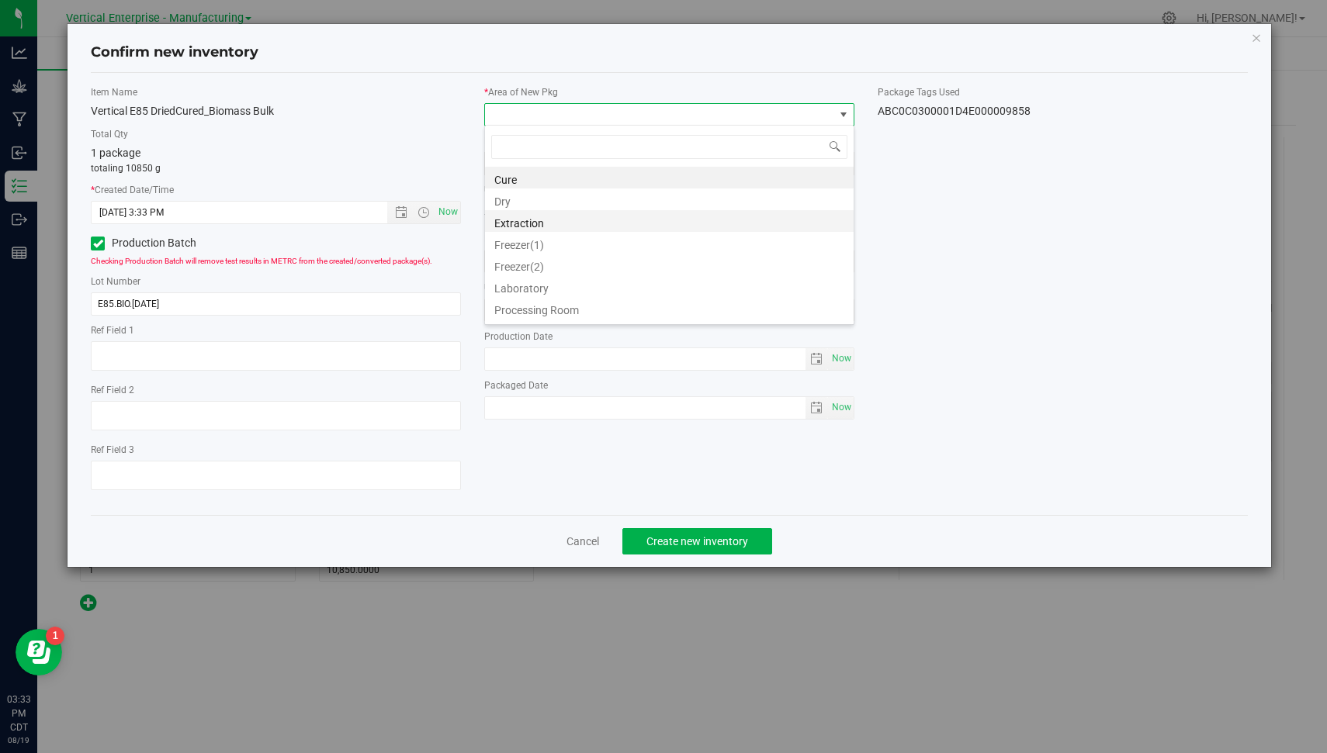
click at [549, 221] on li "Extraction" at bounding box center [669, 221] width 369 height 22
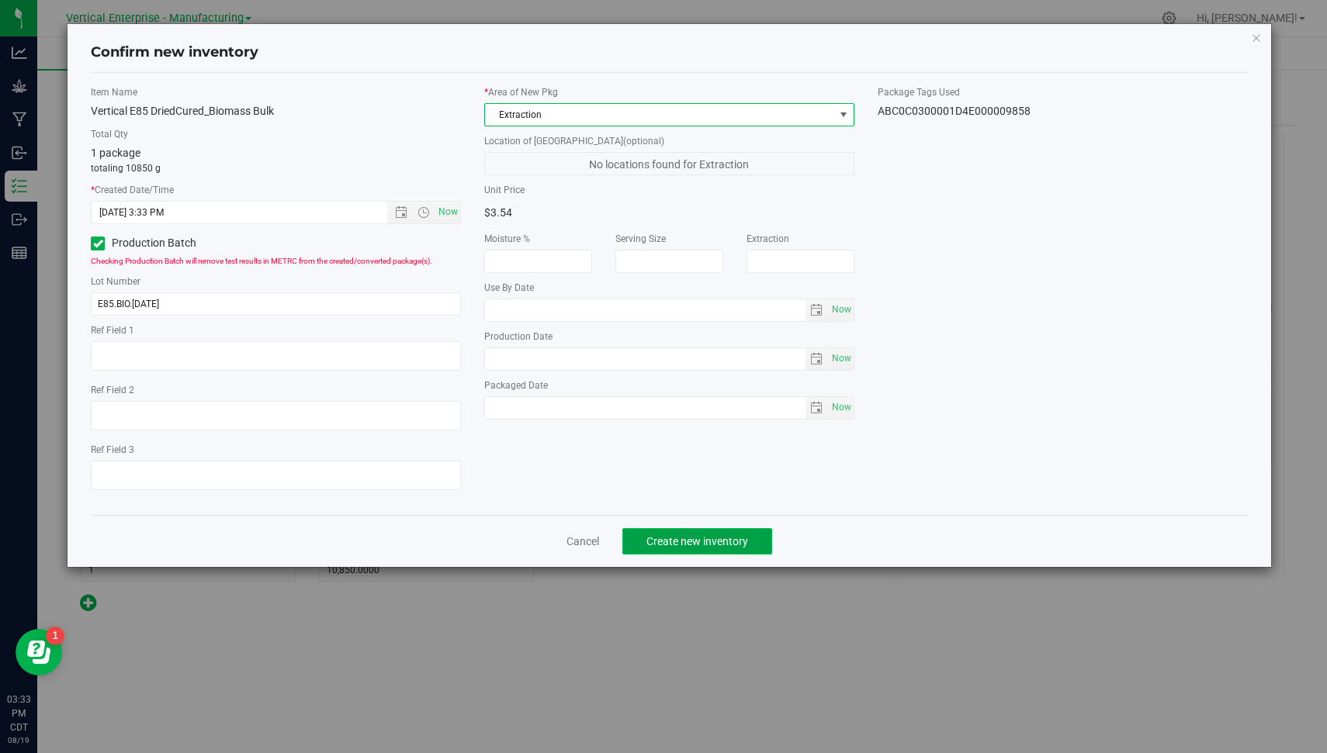
click at [688, 529] on button "Create new inventory" at bounding box center [697, 541] width 150 height 26
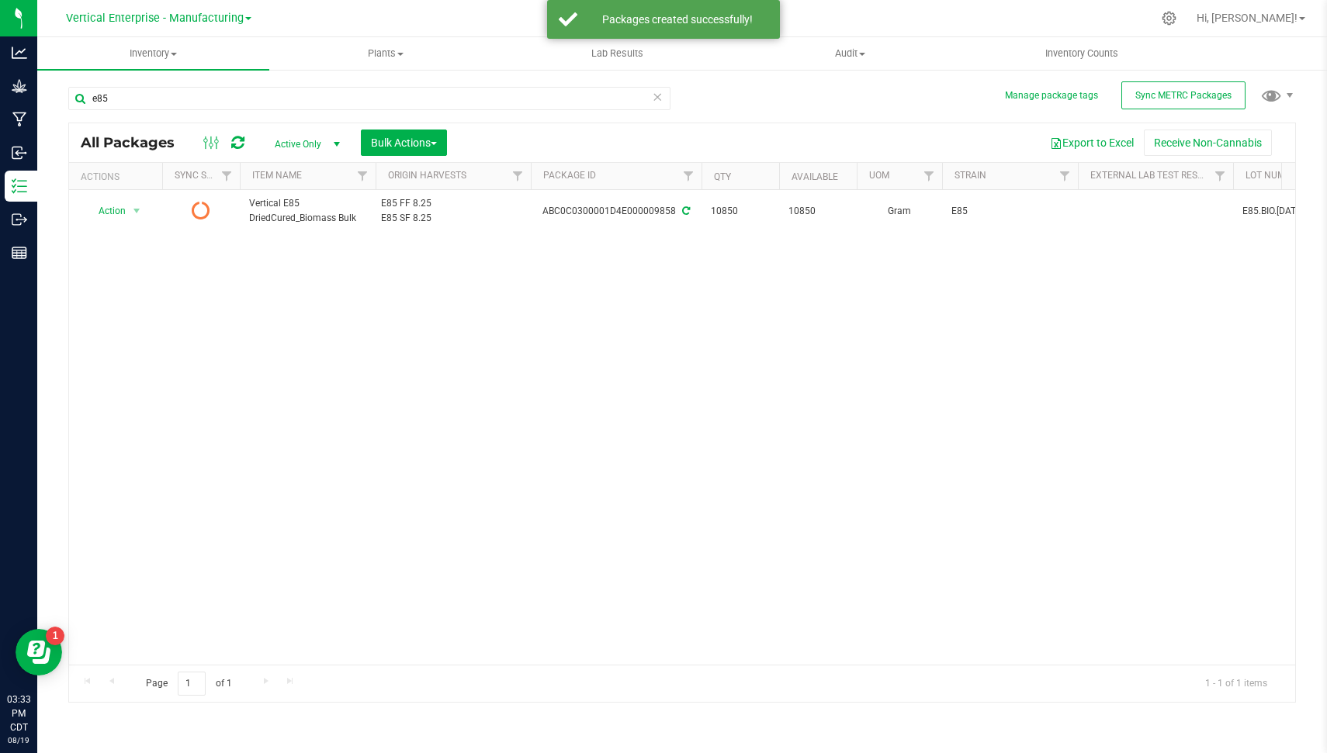
click at [654, 96] on icon at bounding box center [657, 96] width 11 height 19
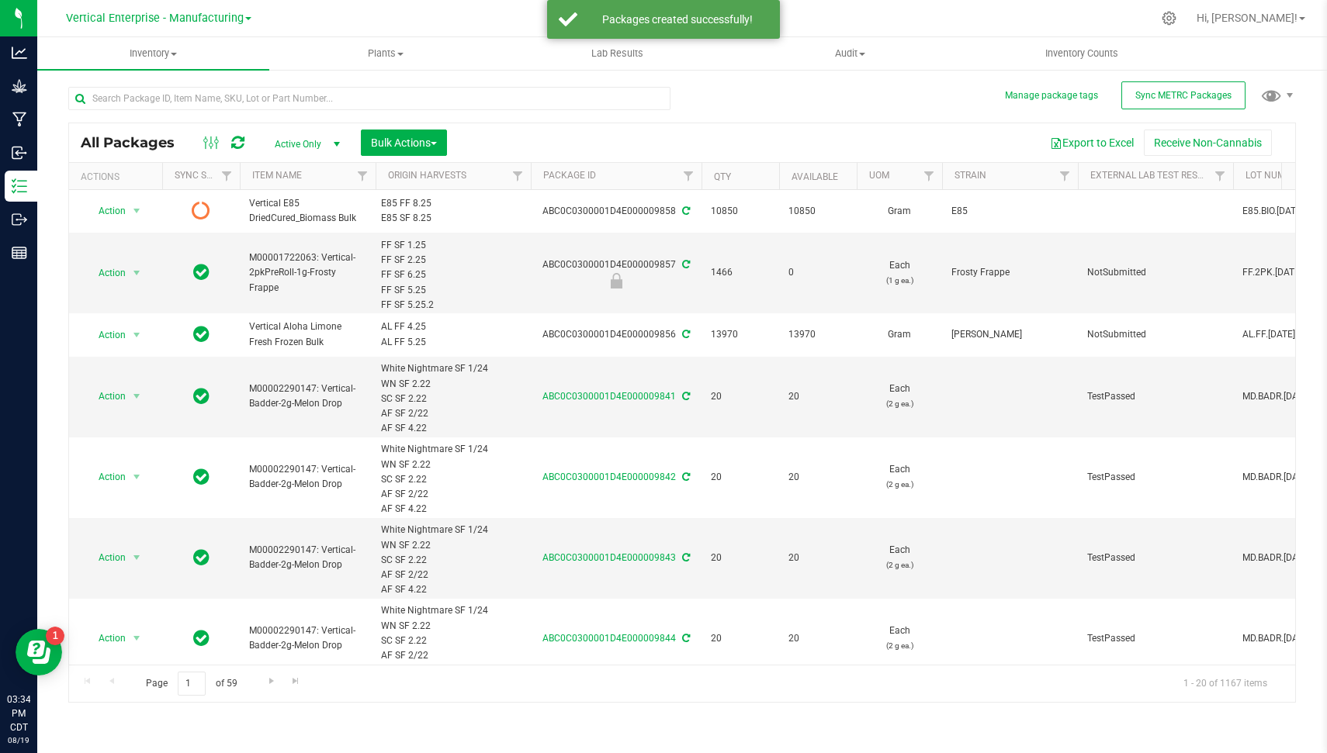
click at [788, 128] on div "All Packages Active Only Active Only Lab Samples Locked All External Internal B…" at bounding box center [682, 142] width 1226 height 39
click at [242, 140] on icon at bounding box center [237, 143] width 13 height 16
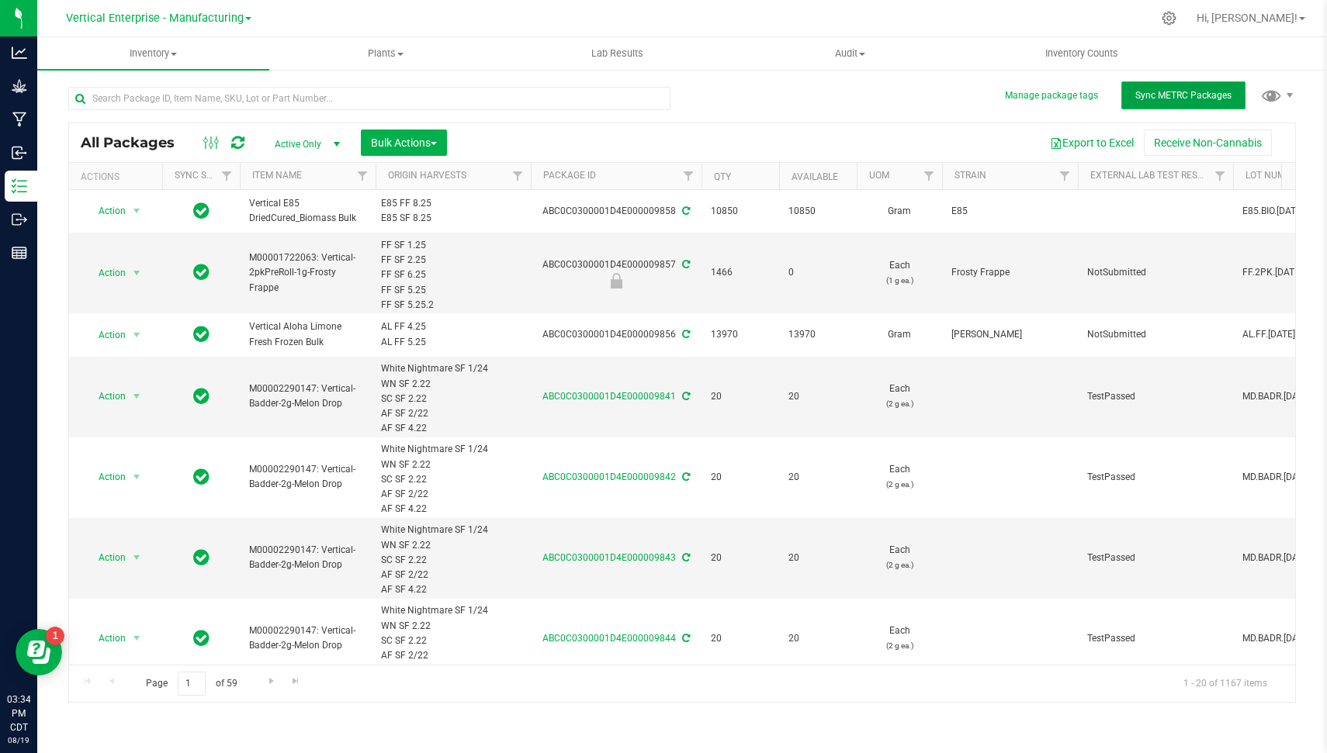
click at [1203, 103] on button "Sync METRC Packages" at bounding box center [1183, 95] width 124 height 28
click at [507, 104] on input "text" at bounding box center [369, 98] width 602 height 23
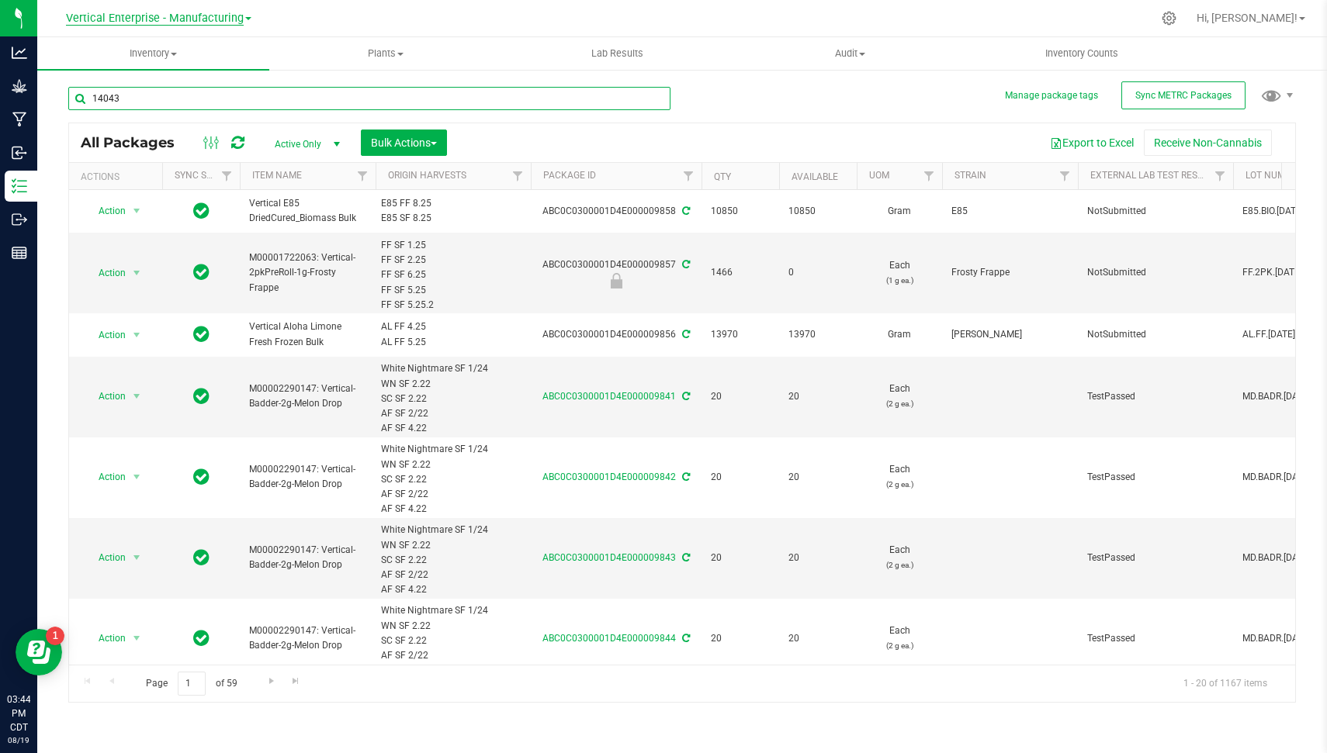
type input "14043"
click at [169, 17] on span "Vertical Enterprise - Manufacturing" at bounding box center [155, 19] width 178 height 14
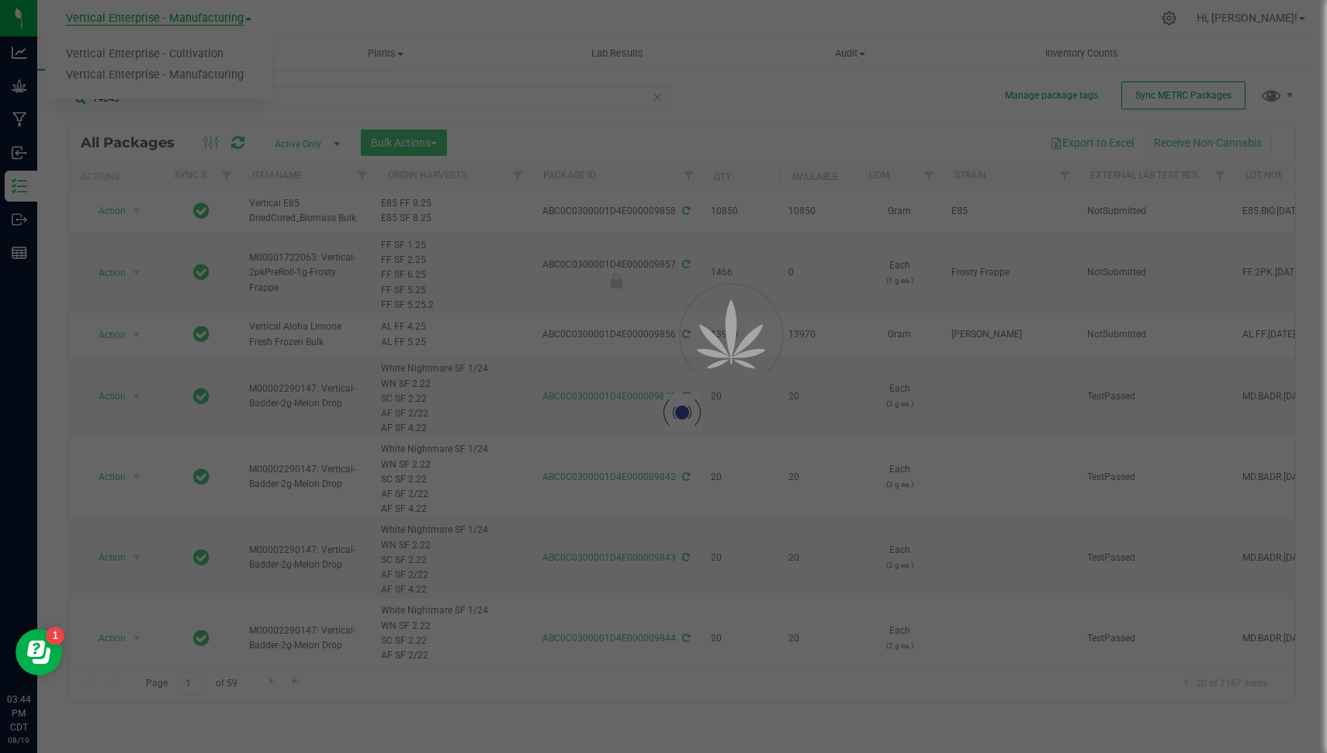
click at [172, 49] on link "Vertical Enterprise - Cultivation" at bounding box center [158, 54] width 227 height 21
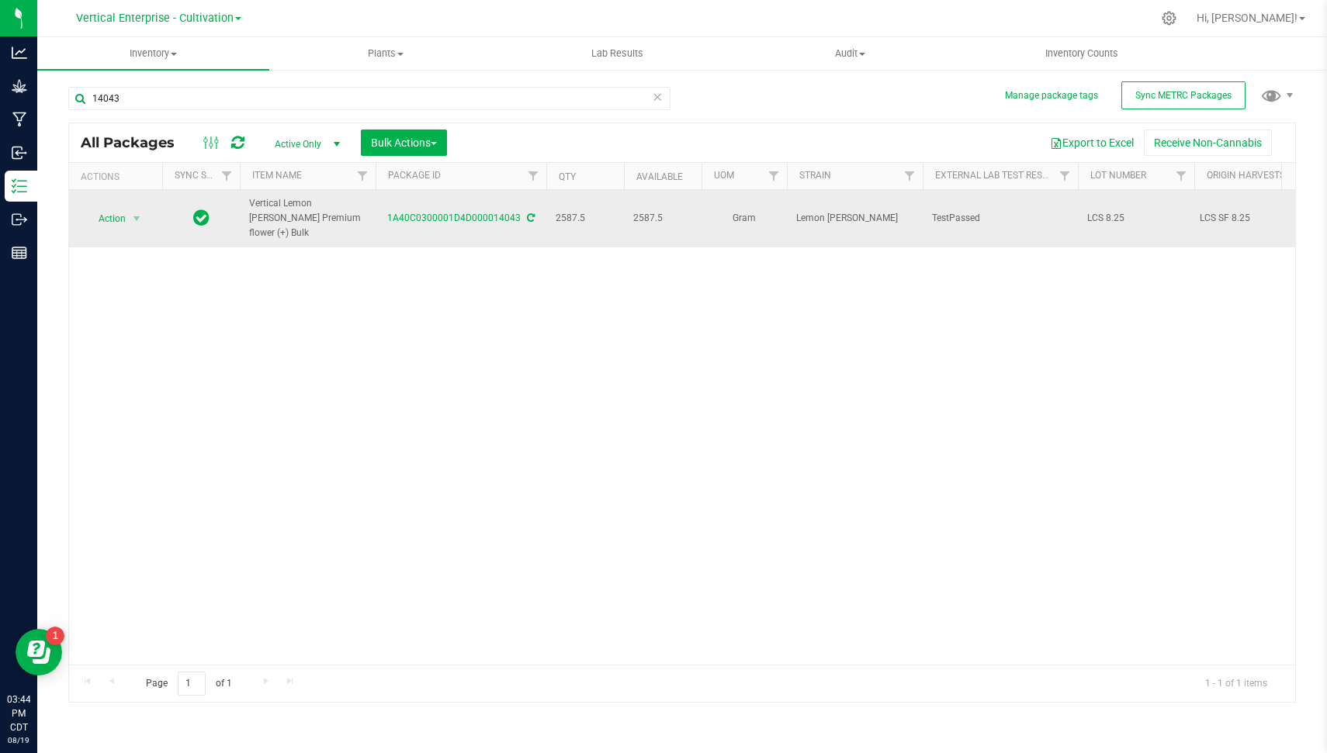
click at [116, 208] on span "Action" at bounding box center [106, 219] width 42 height 22
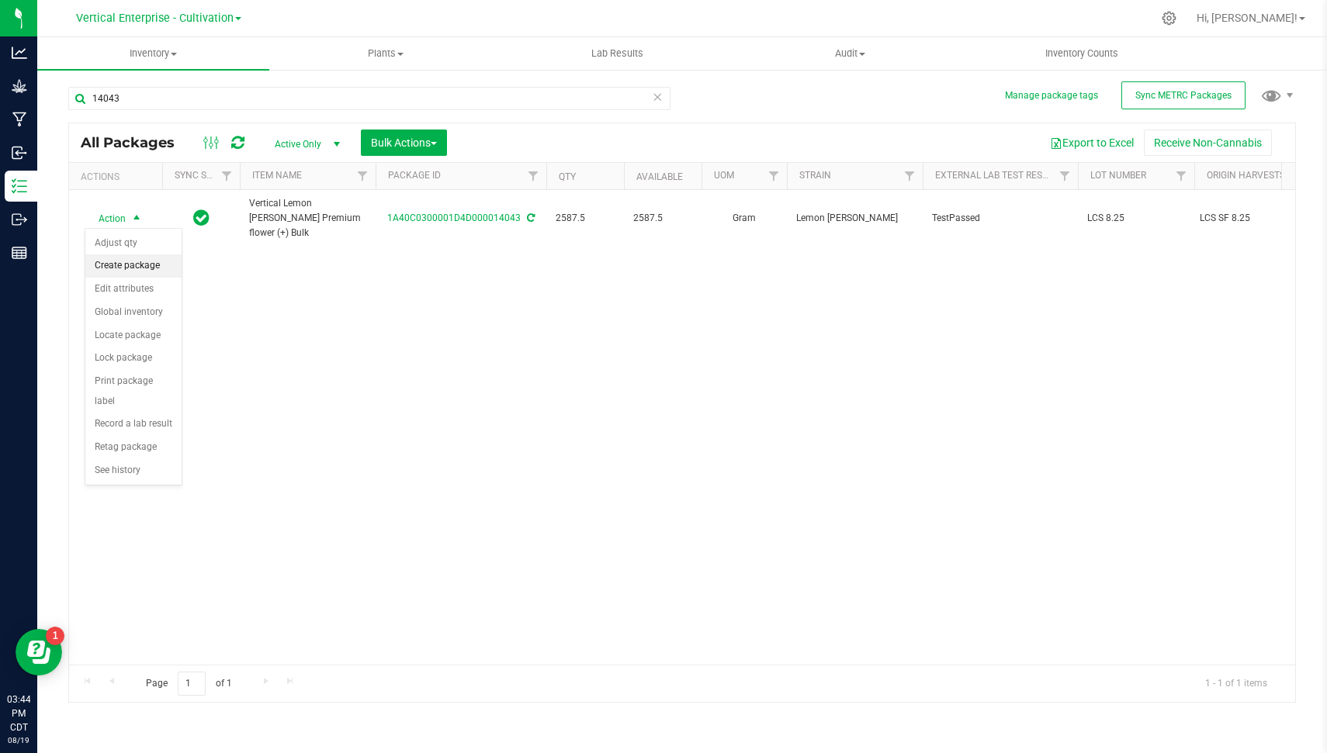
click at [126, 270] on li "Create package" at bounding box center [133, 266] width 96 height 23
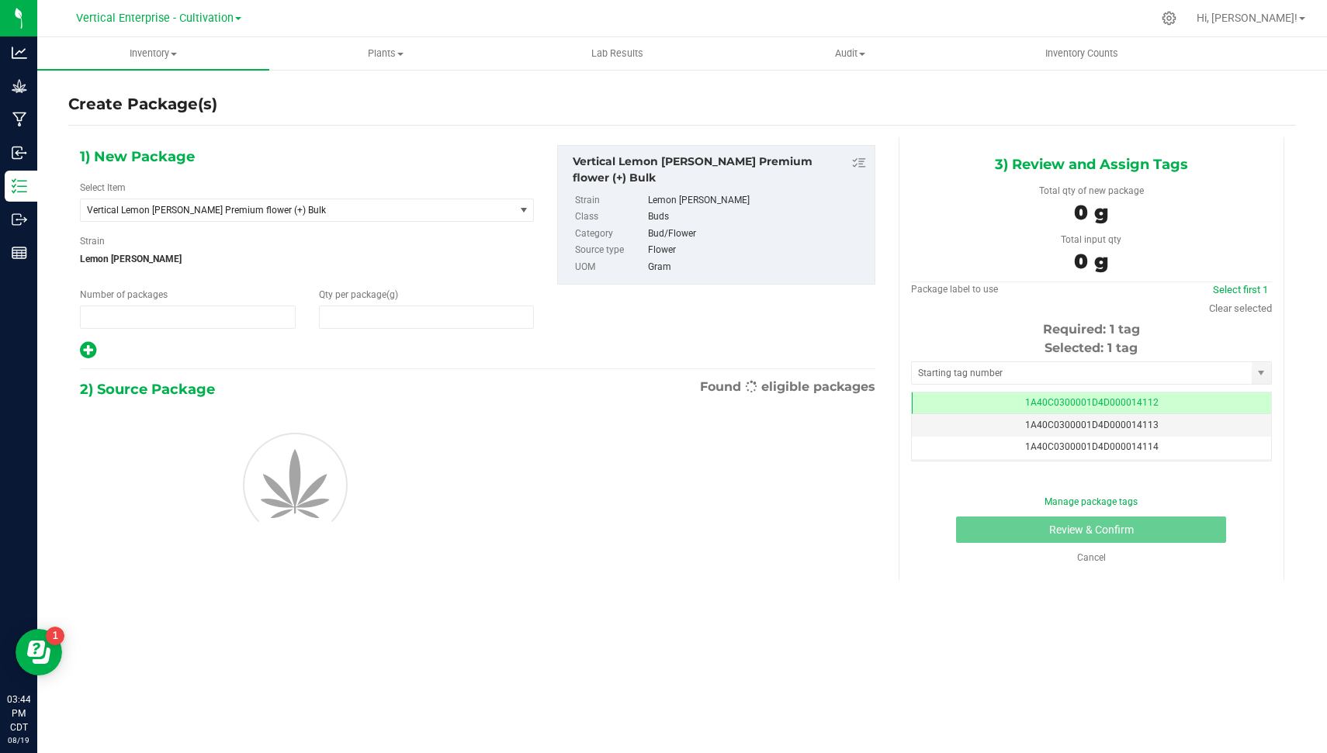
type input "1"
type input "0.0000"
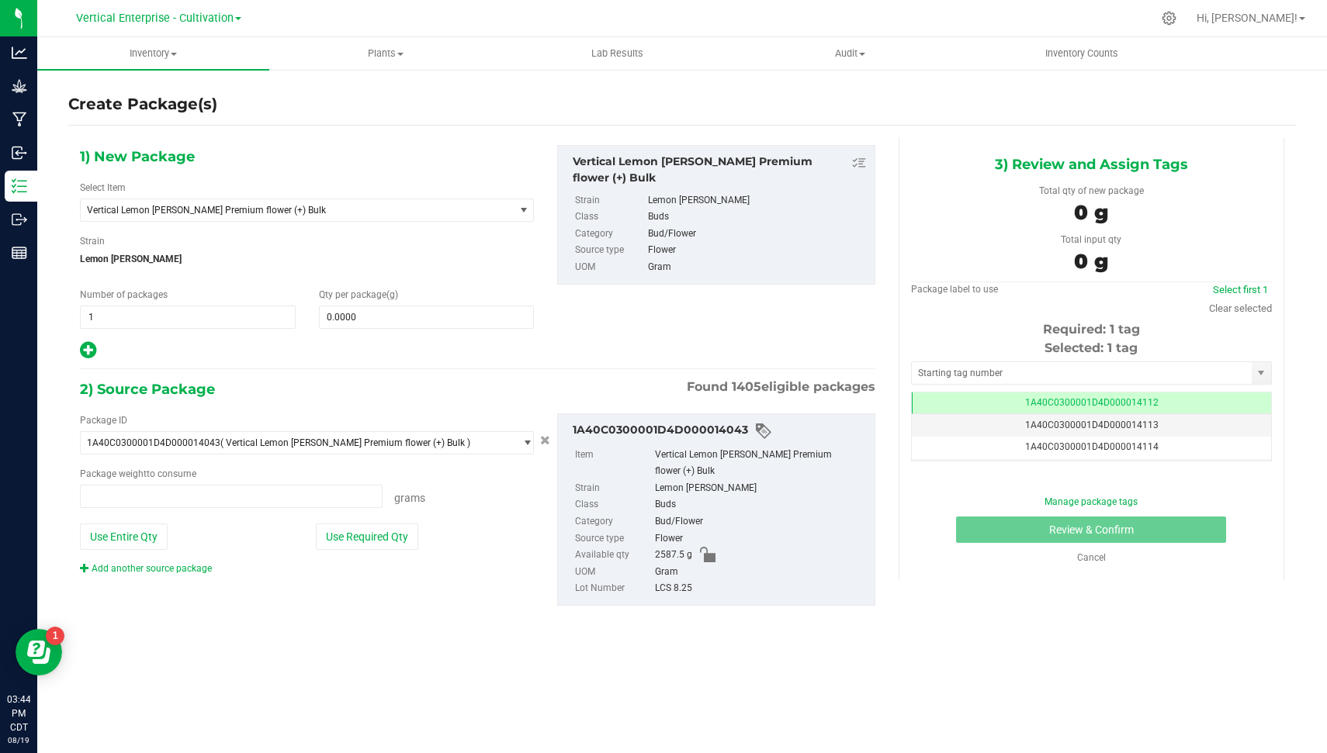
type input "0.0000 g"
click at [220, 210] on span "Vertical Lemon [PERSON_NAME] Premium flower (+) Bulk" at bounding box center [289, 210] width 404 height 11
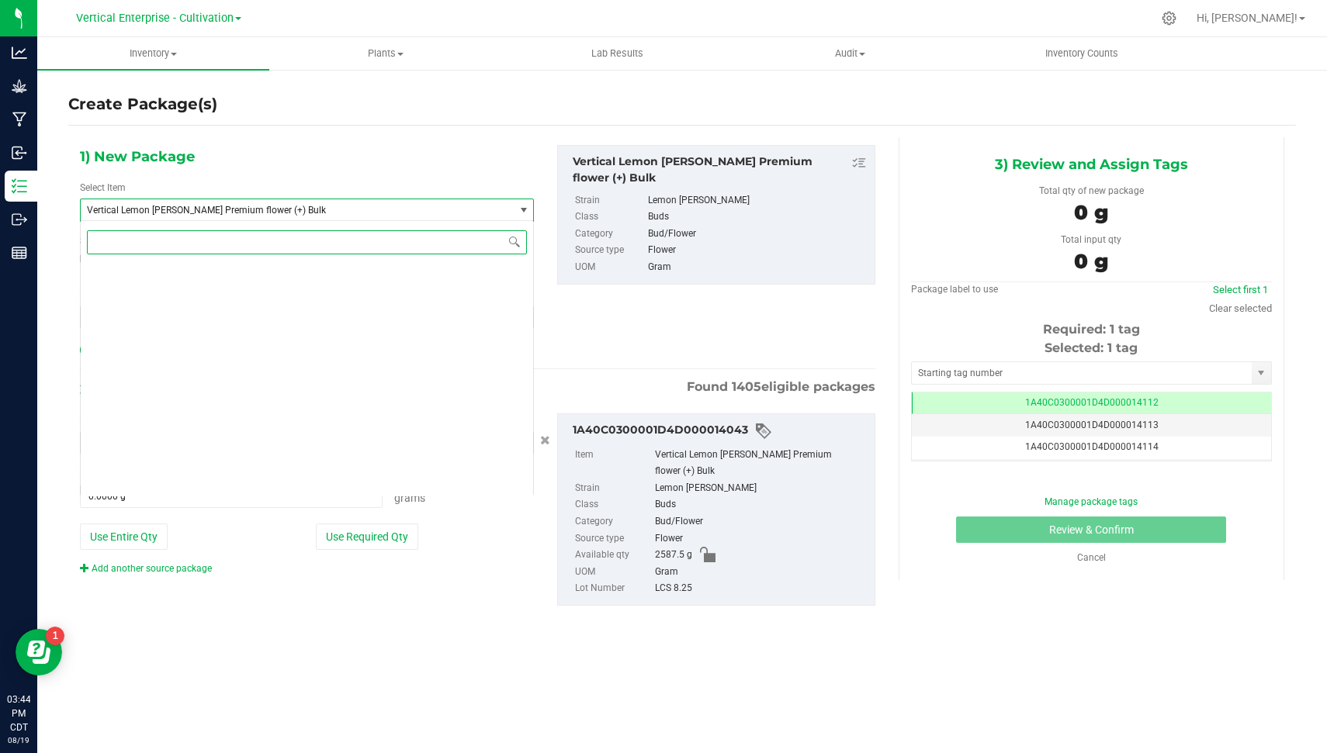
scroll to position [117690, 0]
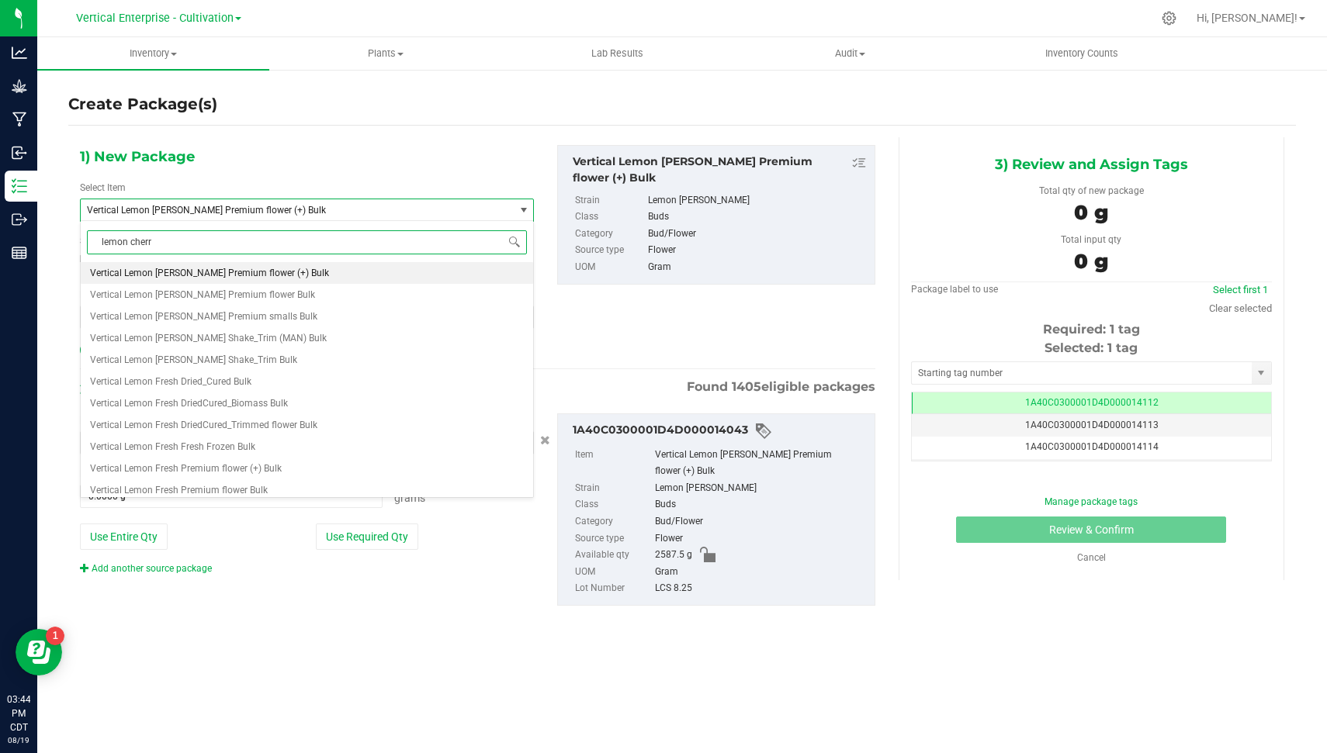
type input "lemon cherry"
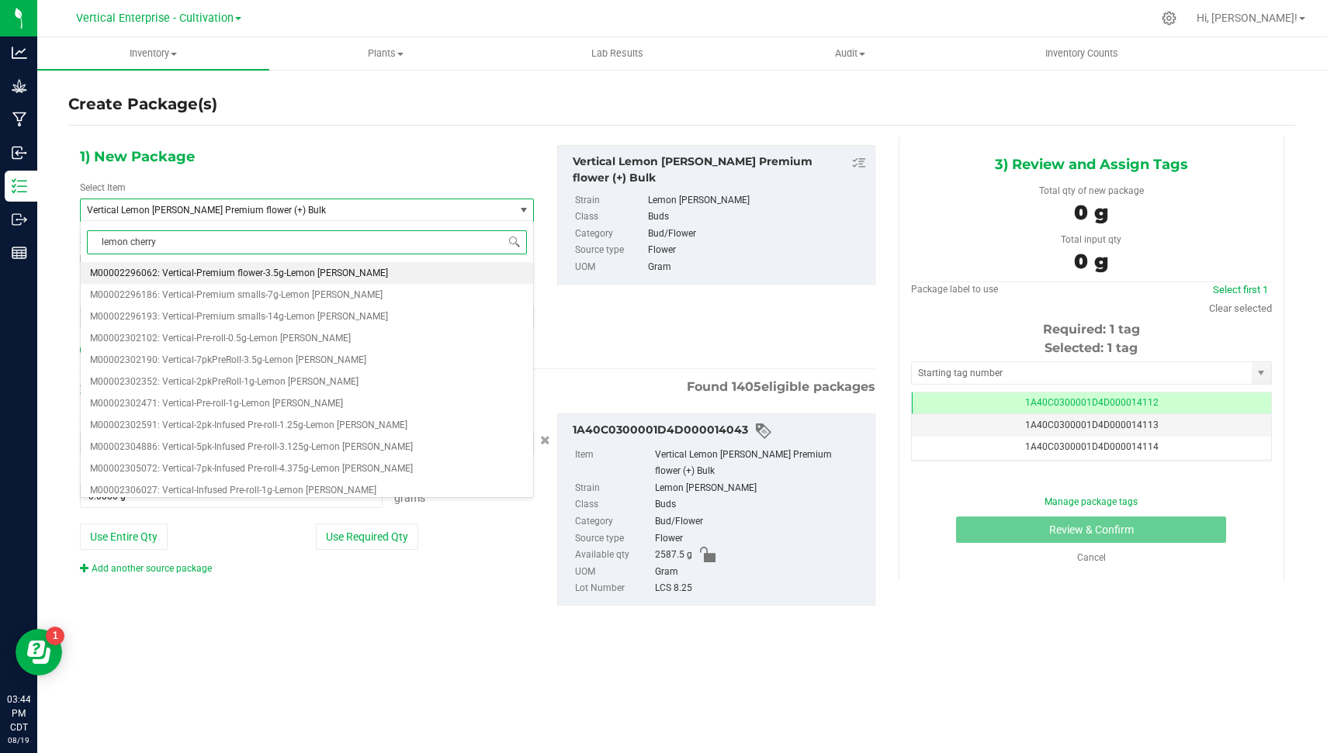
click at [265, 264] on li "M00002296062: Vertical-Premium flower-3.5g-Lemon [PERSON_NAME]" at bounding box center [307, 273] width 452 height 22
type input "0"
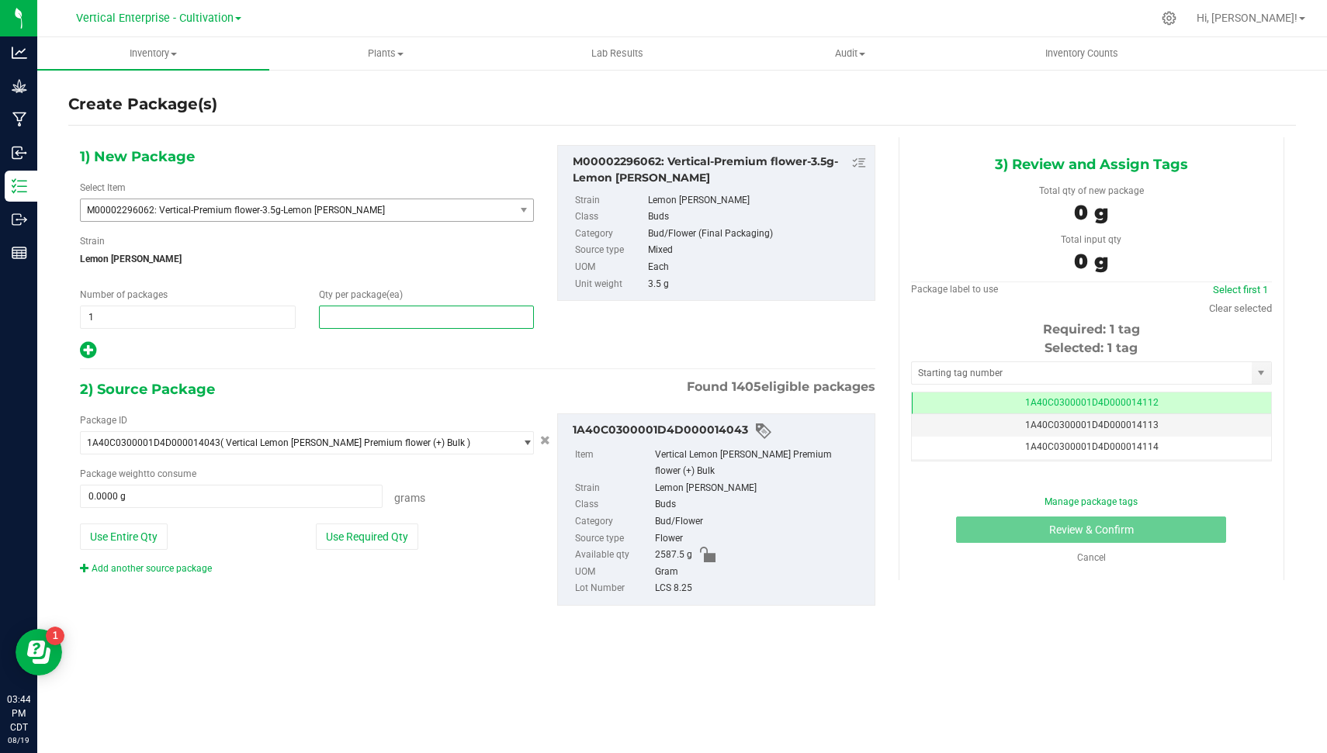
click at [366, 306] on span at bounding box center [427, 317] width 216 height 23
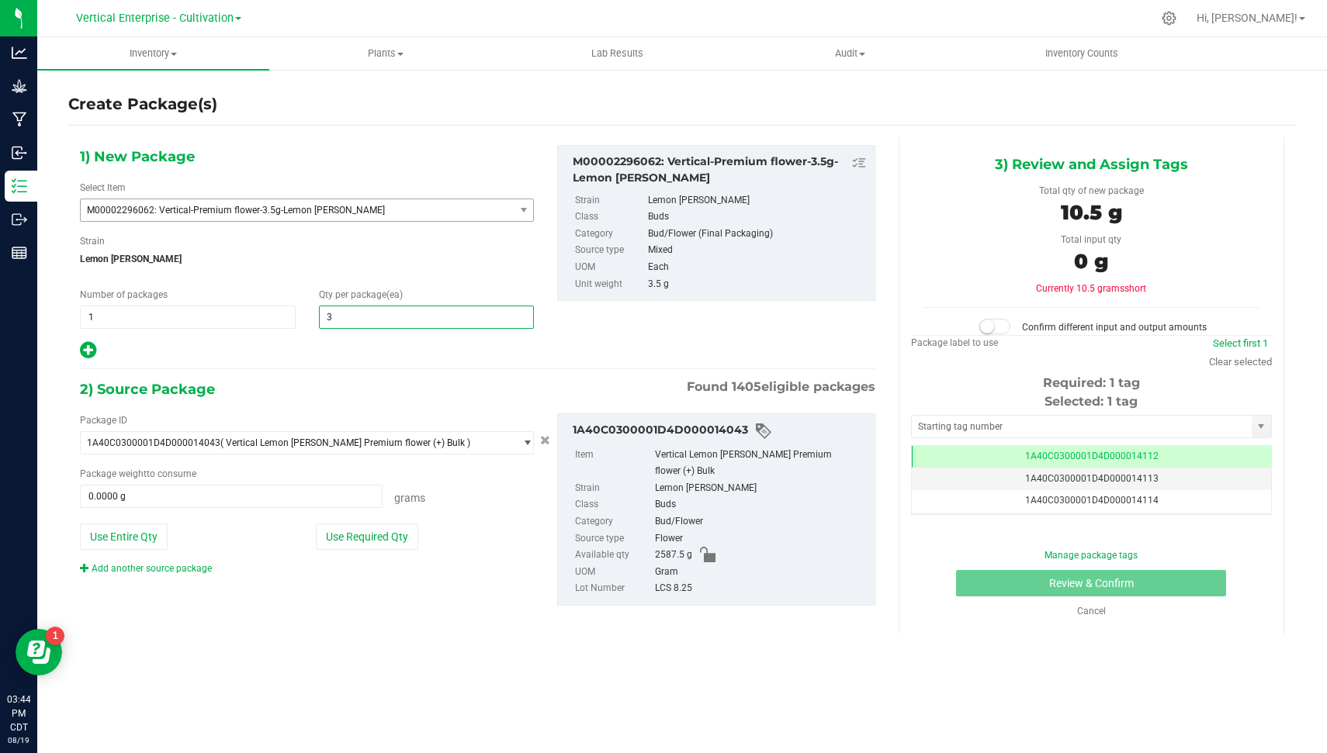
type input "36"
click at [341, 529] on button "Use Required Qty" at bounding box center [367, 537] width 102 height 26
type input "126.0000 g"
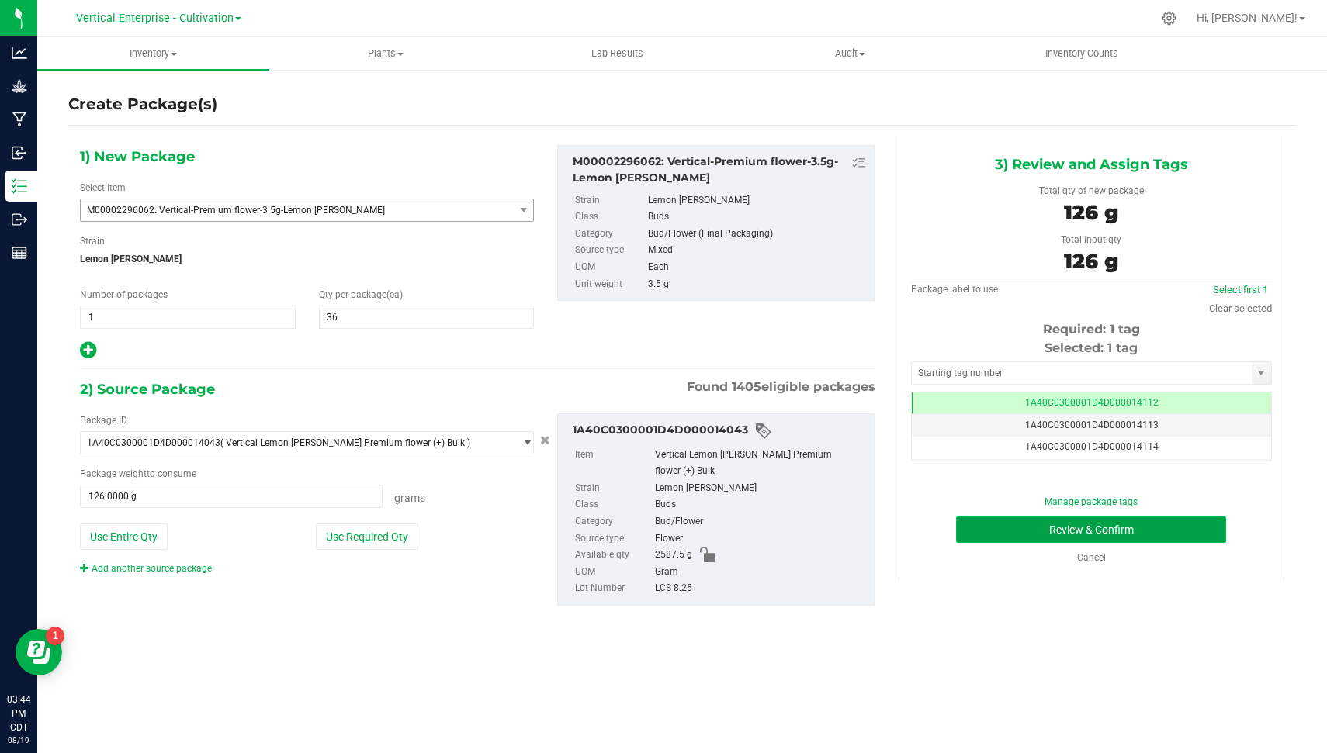
click at [1121, 535] on button "Review & Confirm" at bounding box center [1091, 530] width 270 height 26
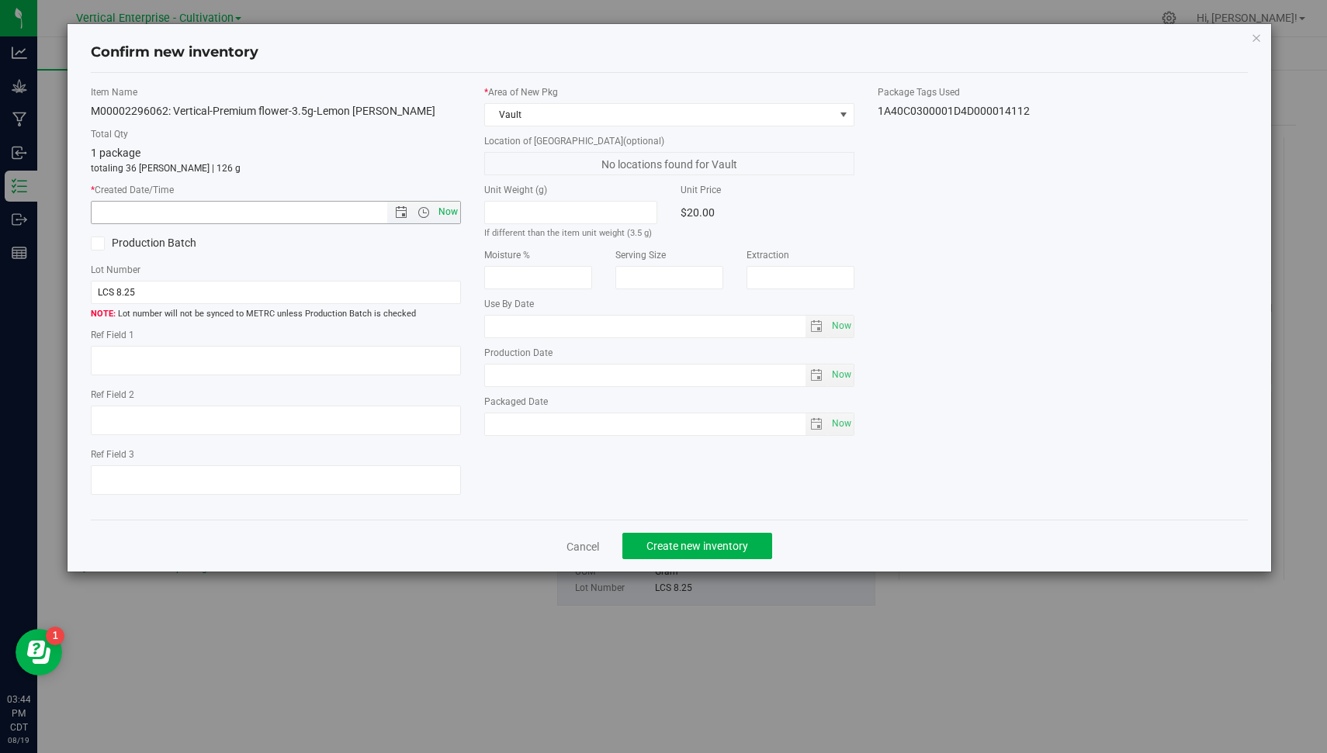
click at [452, 210] on span "Now" at bounding box center [448, 212] width 26 height 23
type input "8/19/2025 3:44 PM"
click at [695, 542] on span "Create new inventory" at bounding box center [697, 546] width 102 height 12
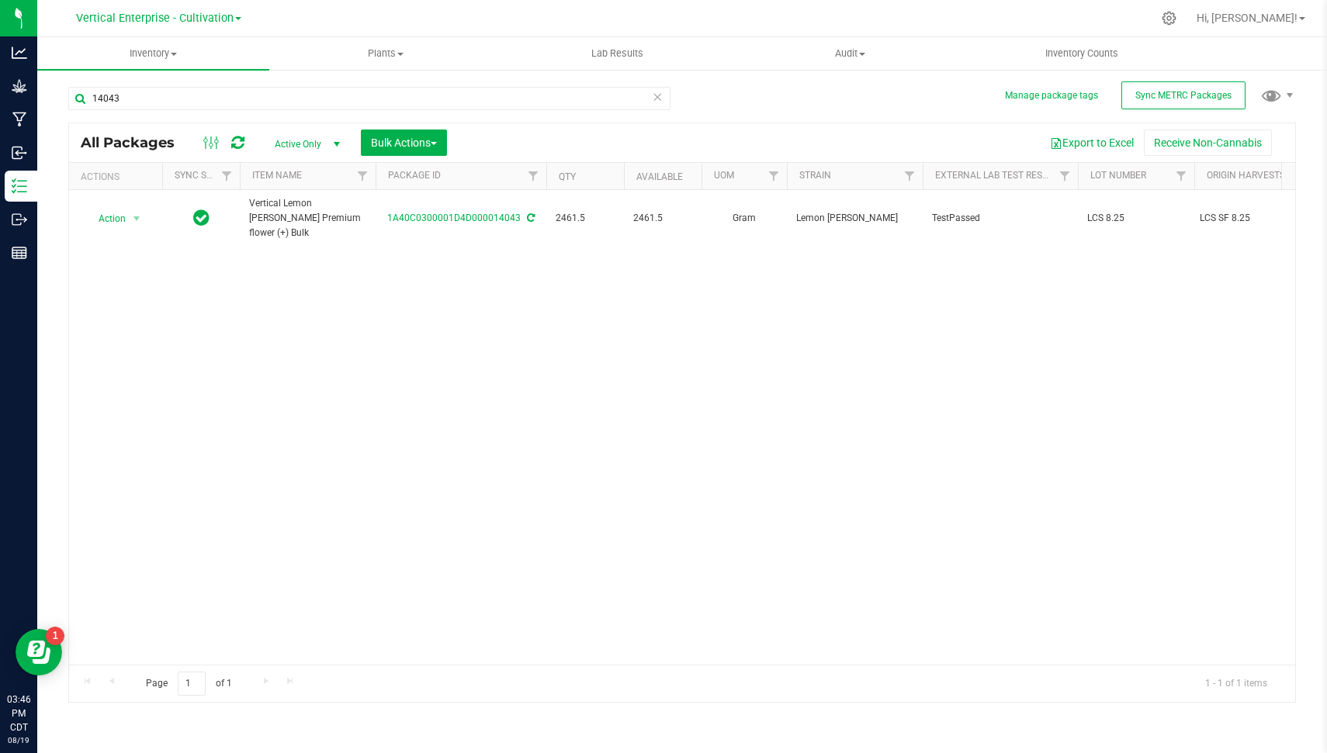
click at [656, 96] on icon at bounding box center [657, 96] width 11 height 19
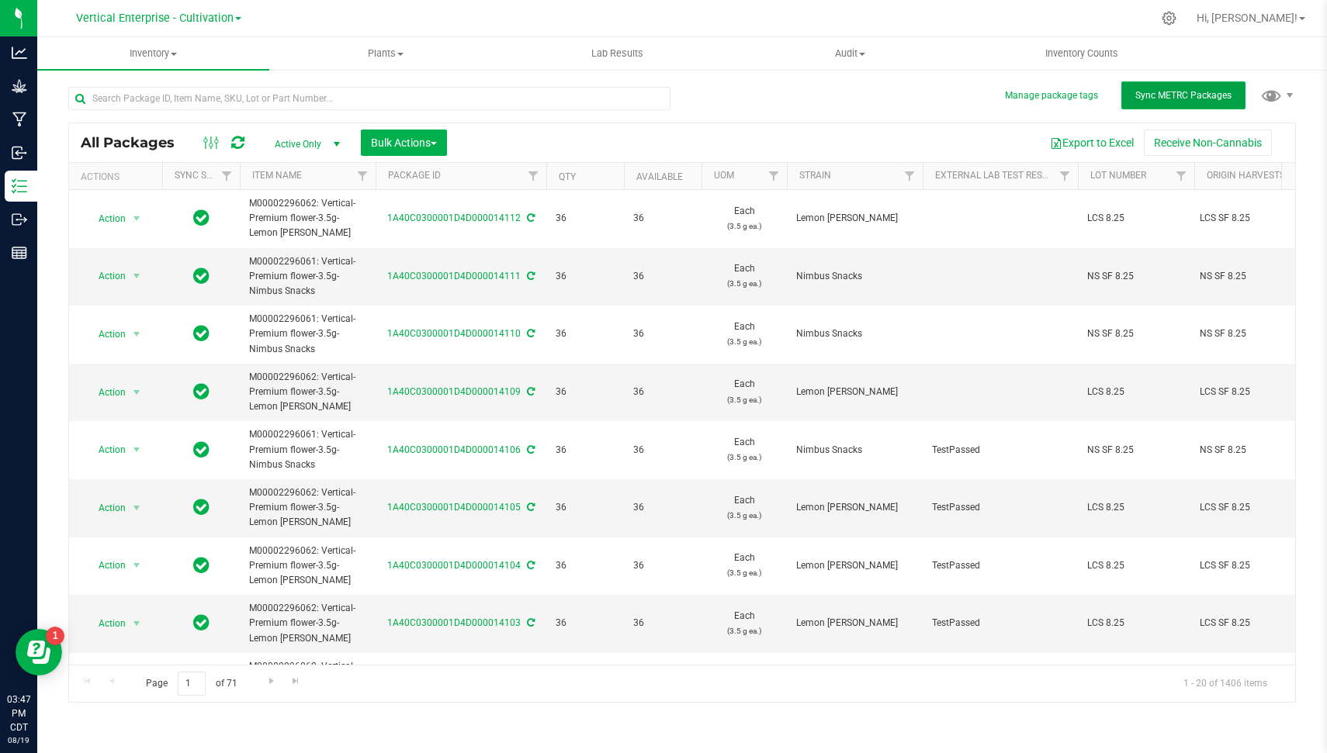
click at [1221, 107] on button "Sync METRC Packages" at bounding box center [1183, 95] width 124 height 28
